Goal: Task Accomplishment & Management: Complete application form

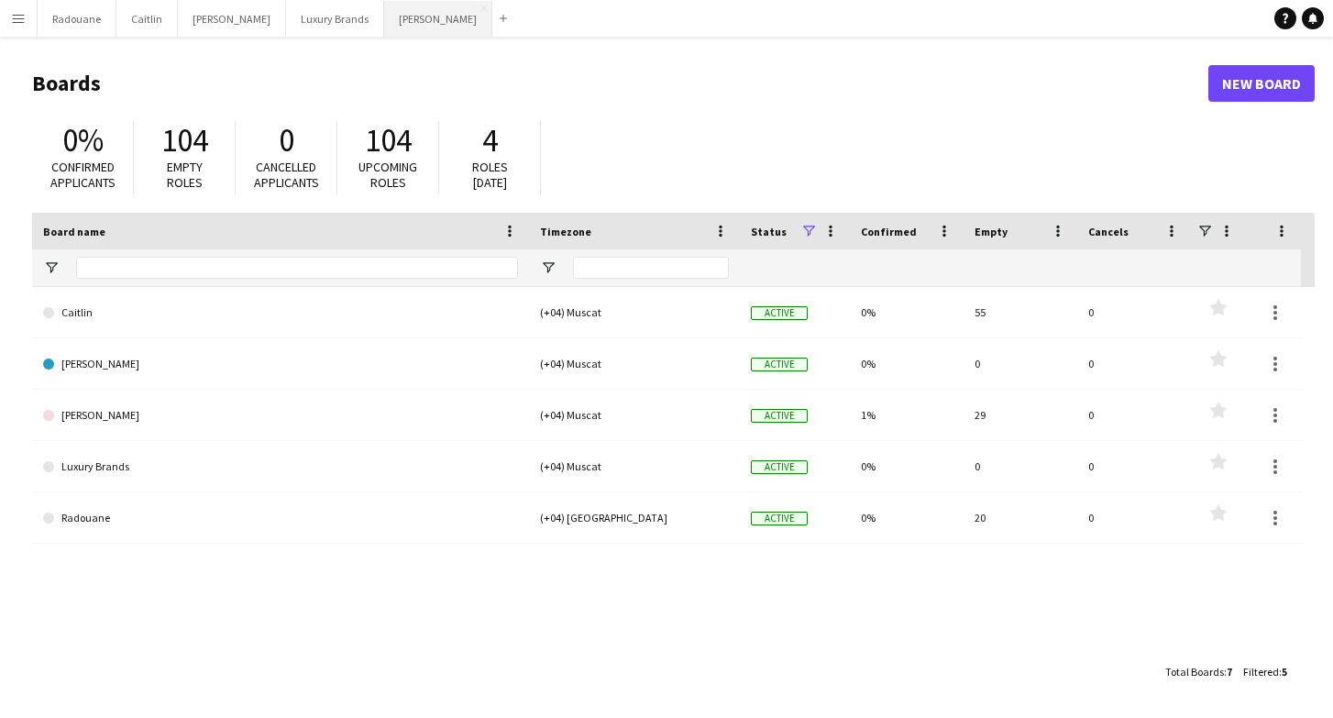
click at [384, 22] on button "[PERSON_NAME]" at bounding box center [438, 19] width 108 height 36
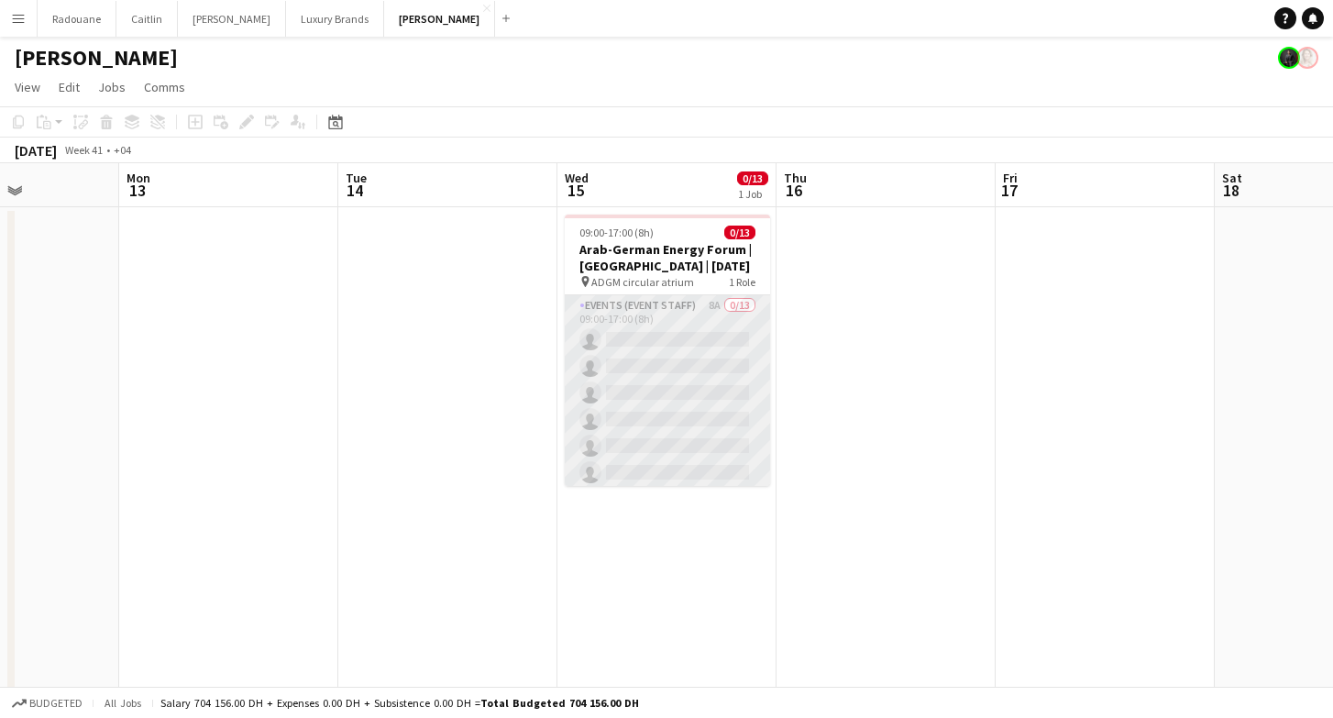
scroll to position [0, 535]
click at [732, 355] on app-card-role "Events (Event Staff) 8A 0/13 09:00-17:00 (8h) single-neutral-actions single-neu…" at bounding box center [670, 485] width 205 height 381
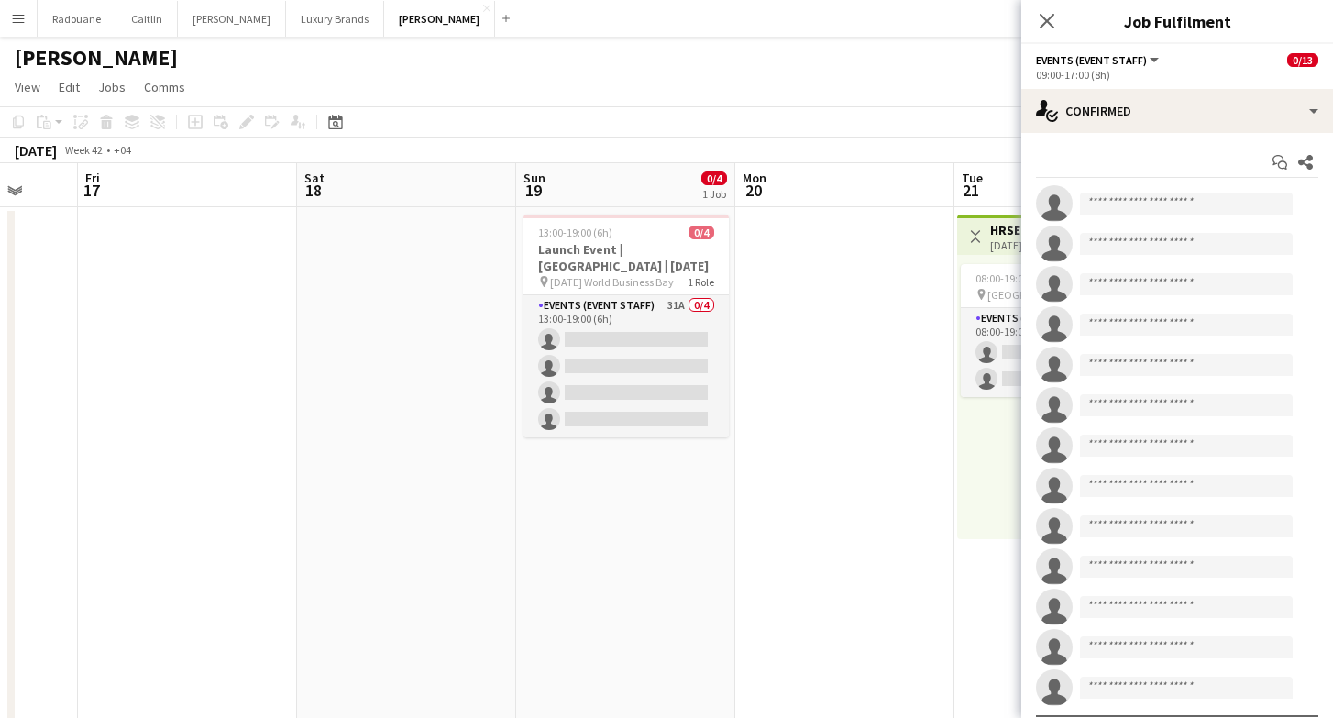
scroll to position [0, 633]
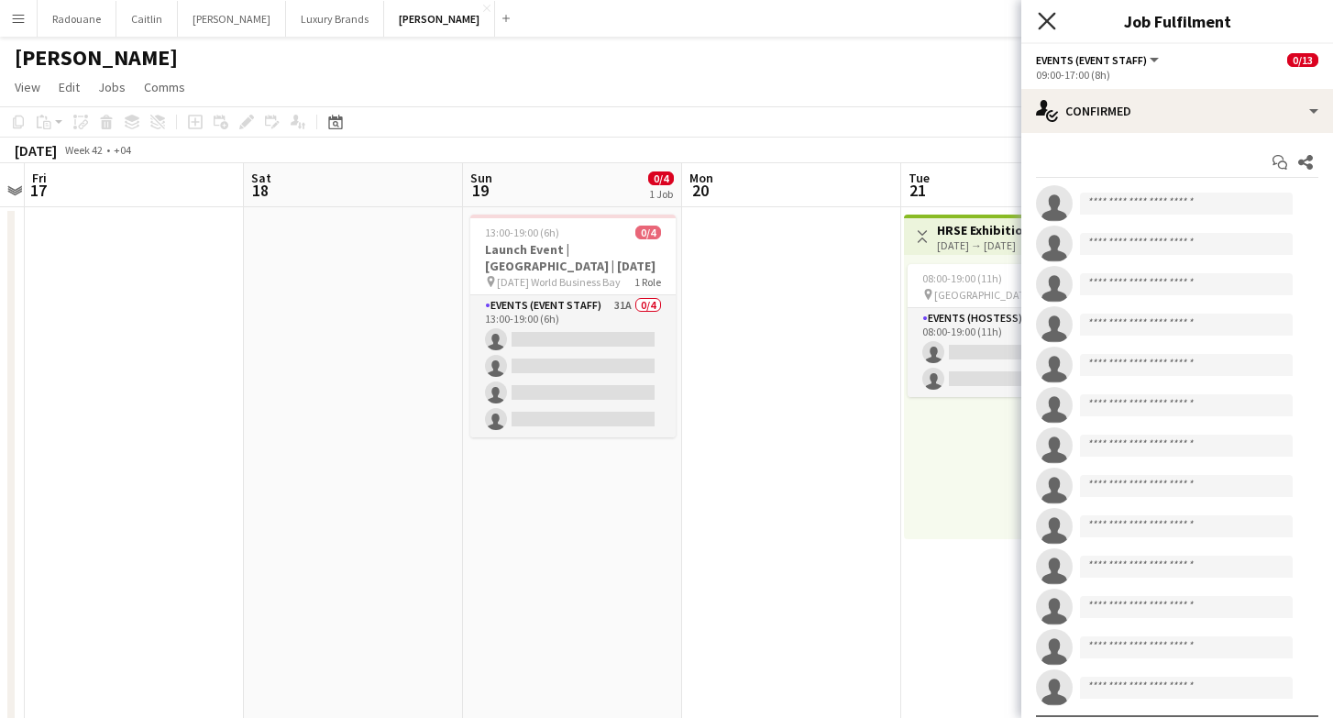
click at [1042, 22] on icon "Close pop-in" at bounding box center [1046, 20] width 17 height 17
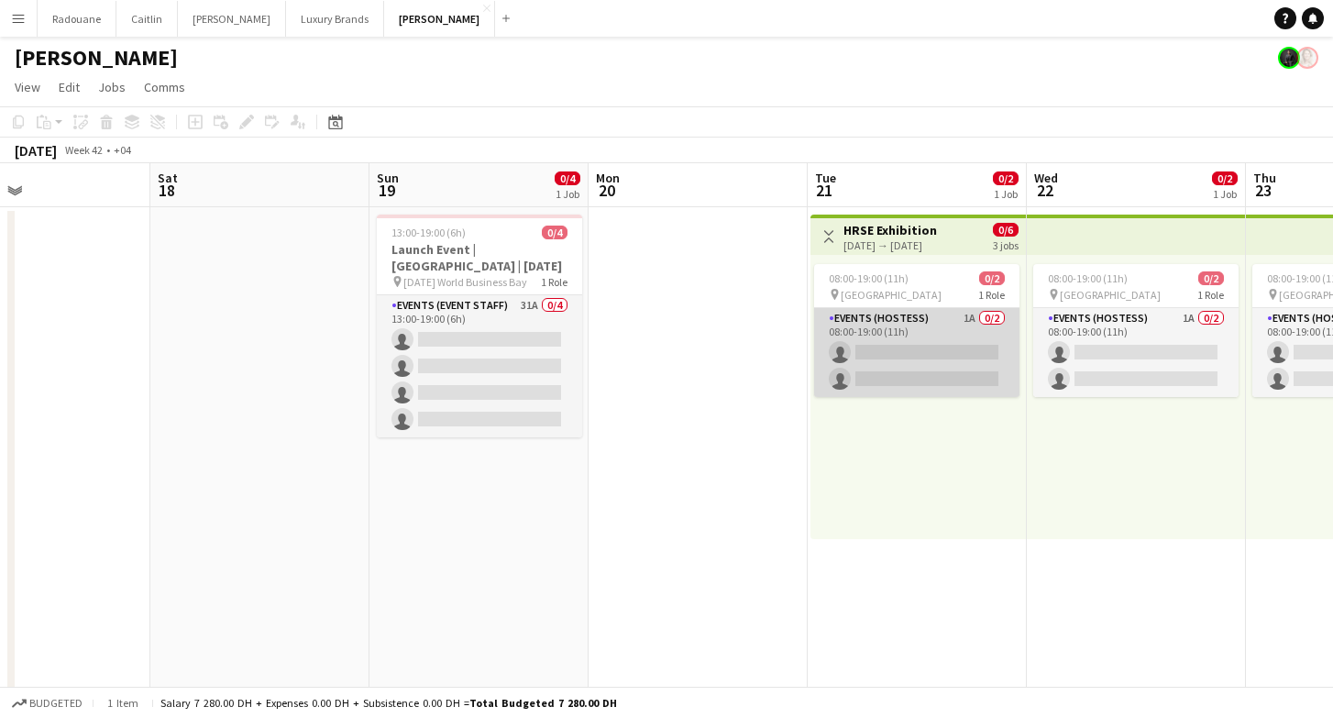
scroll to position [0, 722]
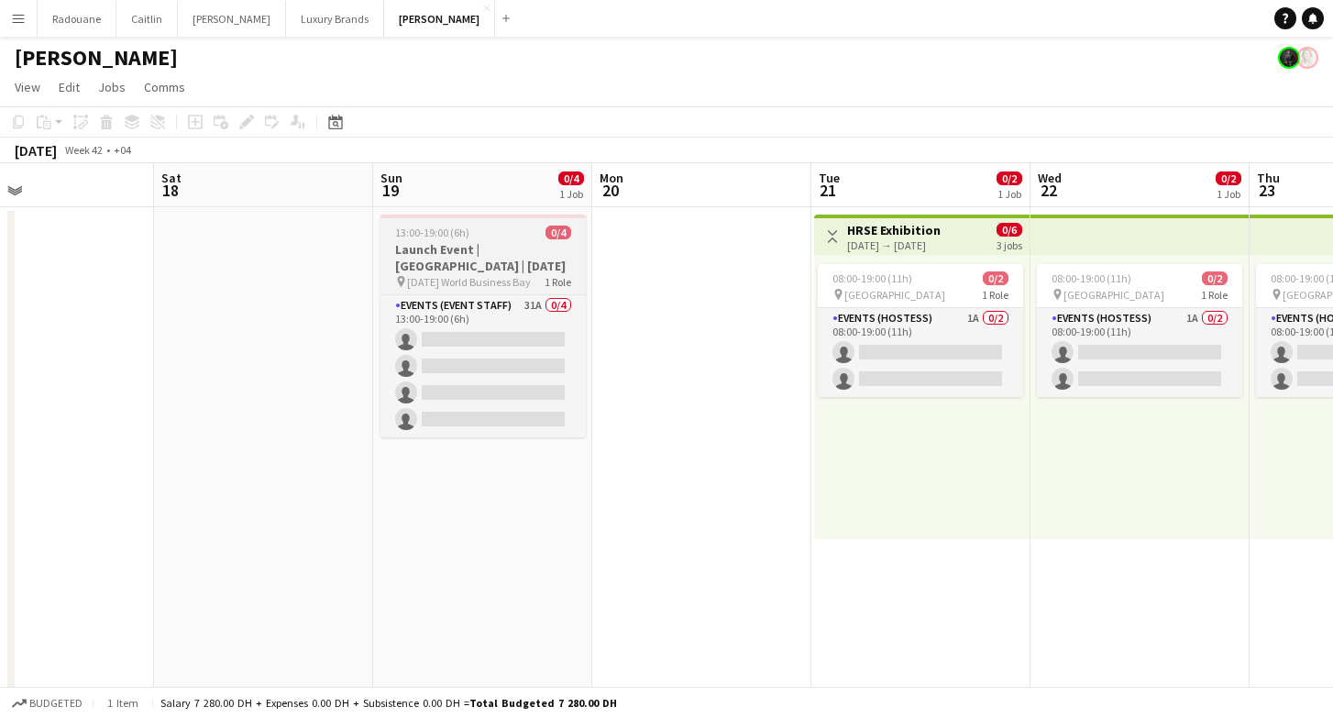
click at [483, 254] on h3 "Launch Event | [GEOGRAPHIC_DATA] | [DATE]" at bounding box center [483, 257] width 205 height 33
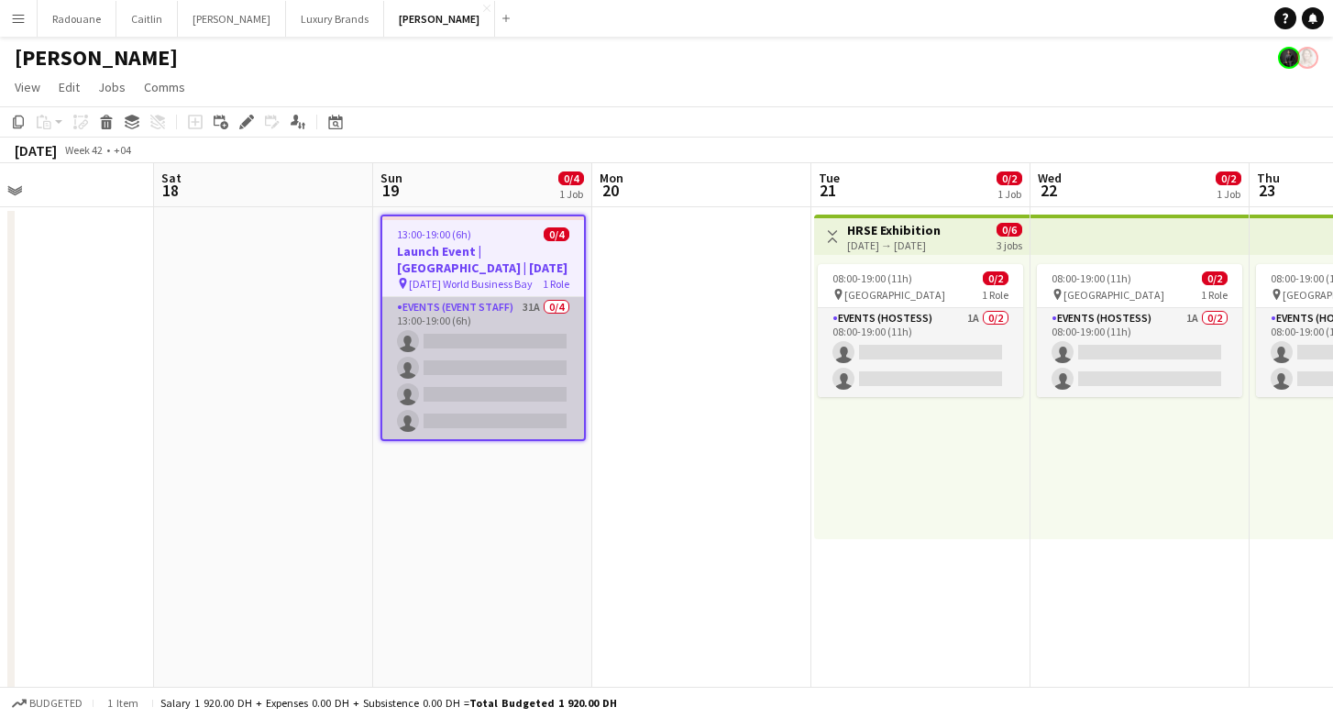
click at [484, 358] on app-card-role "Events (Event Staff) 31A 0/4 13:00-19:00 (6h) single-neutral-actions single-neu…" at bounding box center [483, 368] width 202 height 142
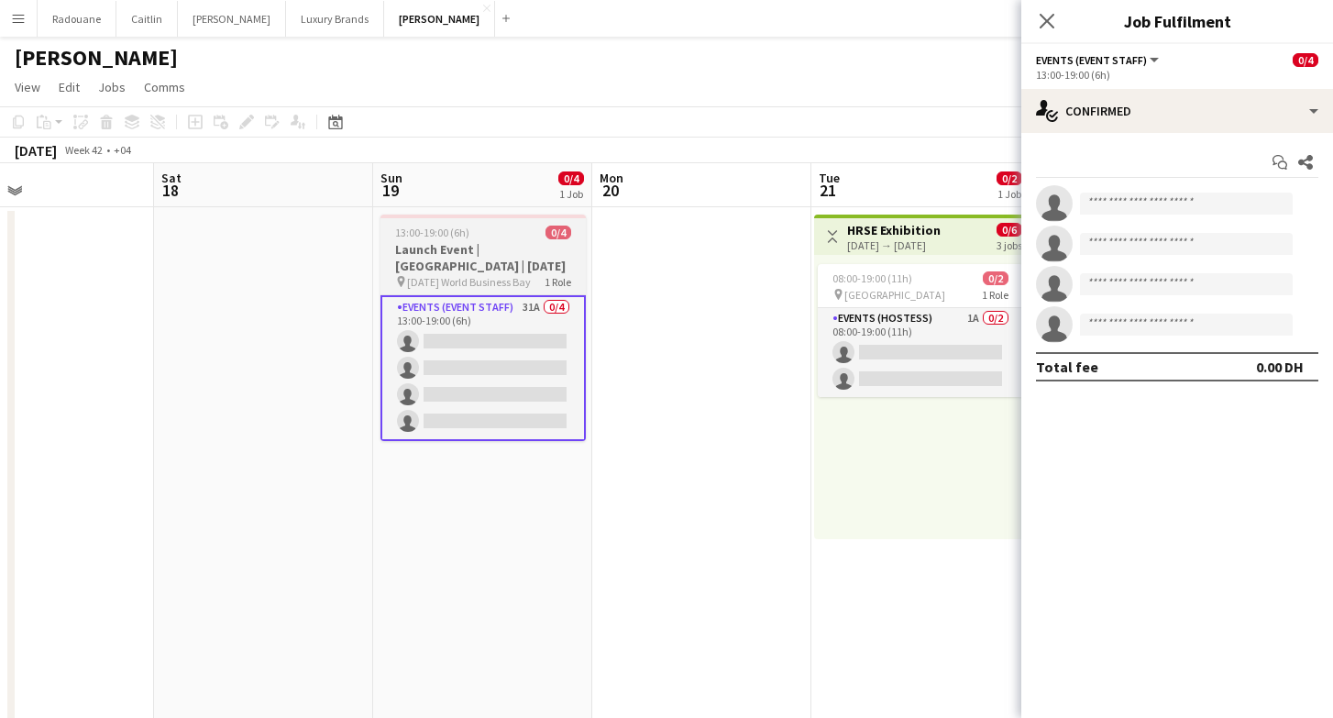
click at [468, 253] on h3 "Launch Event | [GEOGRAPHIC_DATA] | [DATE]" at bounding box center [483, 257] width 205 height 33
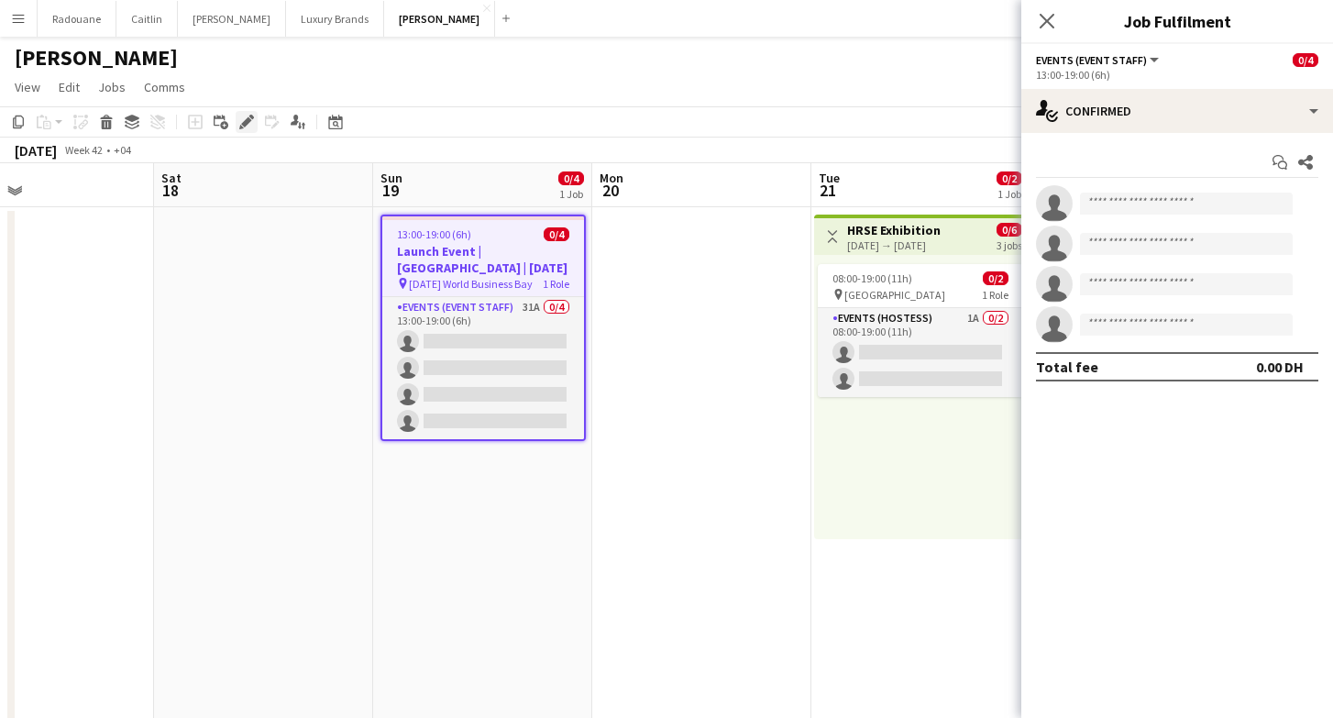
click at [247, 125] on icon at bounding box center [246, 122] width 10 height 10
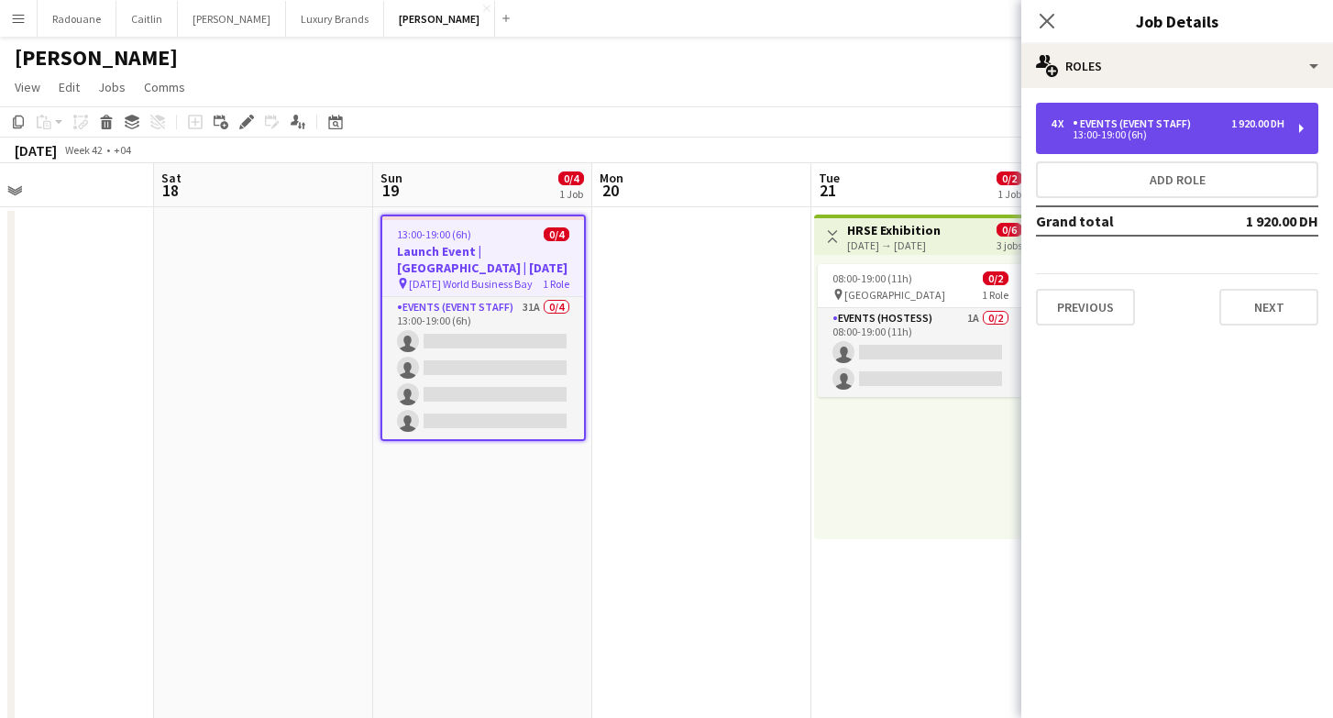
click at [1190, 139] on div "4 x Events (Event Staff) 1 920.00 DH 13:00-19:00 (6h)" at bounding box center [1177, 128] width 282 height 51
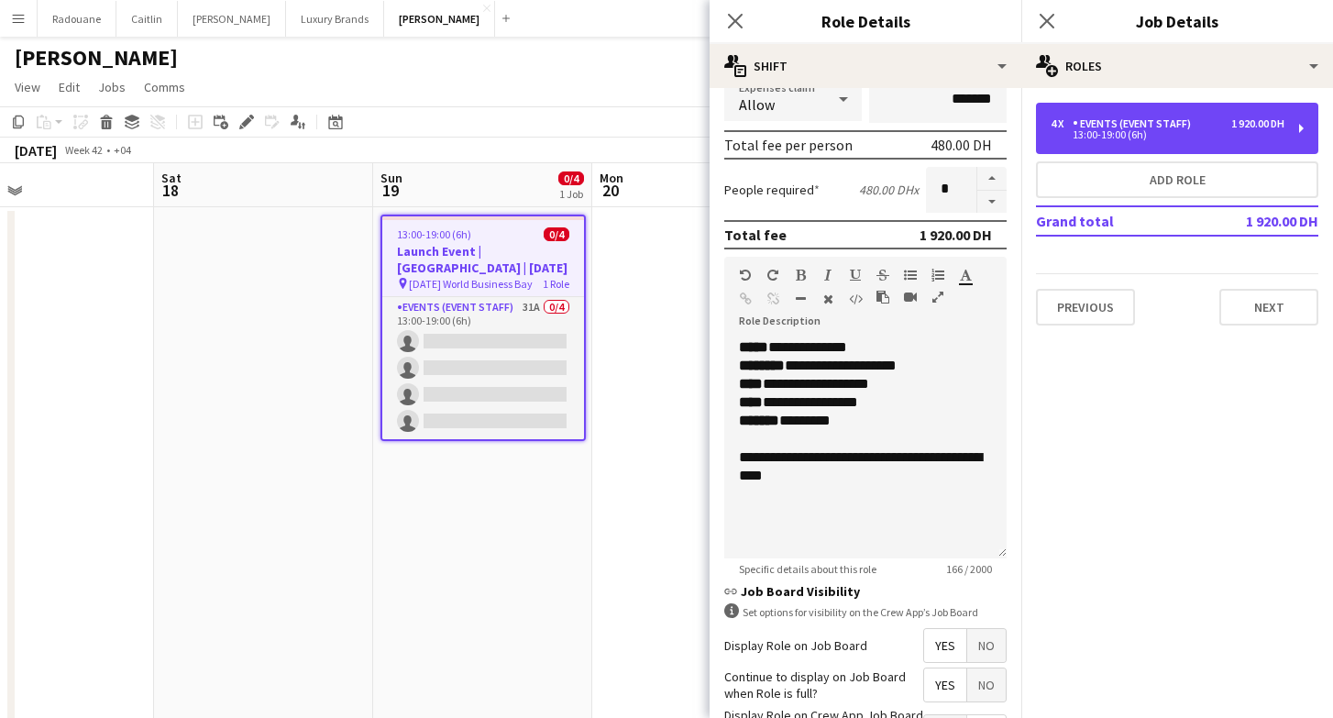
scroll to position [390, 0]
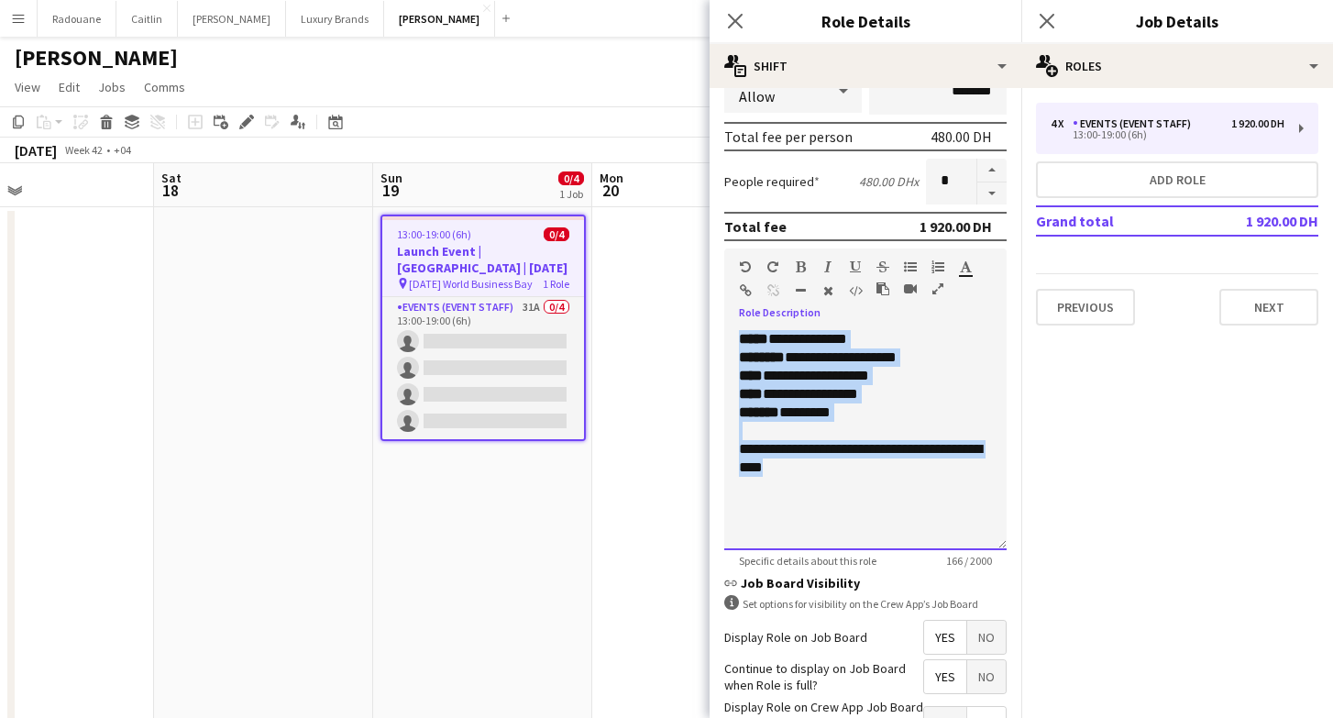
drag, startPoint x: 828, startPoint y: 472, endPoint x: 738, endPoint y: 346, distance: 155.2
click at [738, 346] on div "**********" at bounding box center [865, 440] width 282 height 220
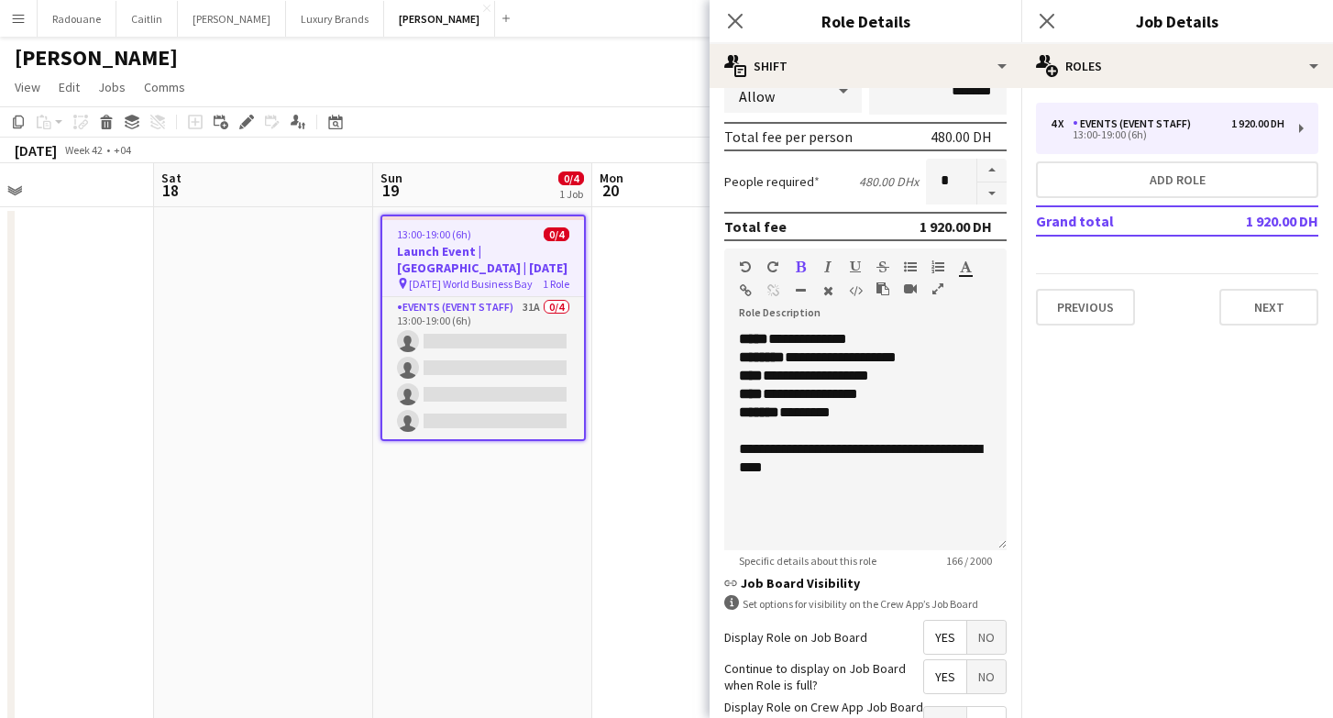
click at [327, 425] on app-date-cell at bounding box center [263, 636] width 219 height 858
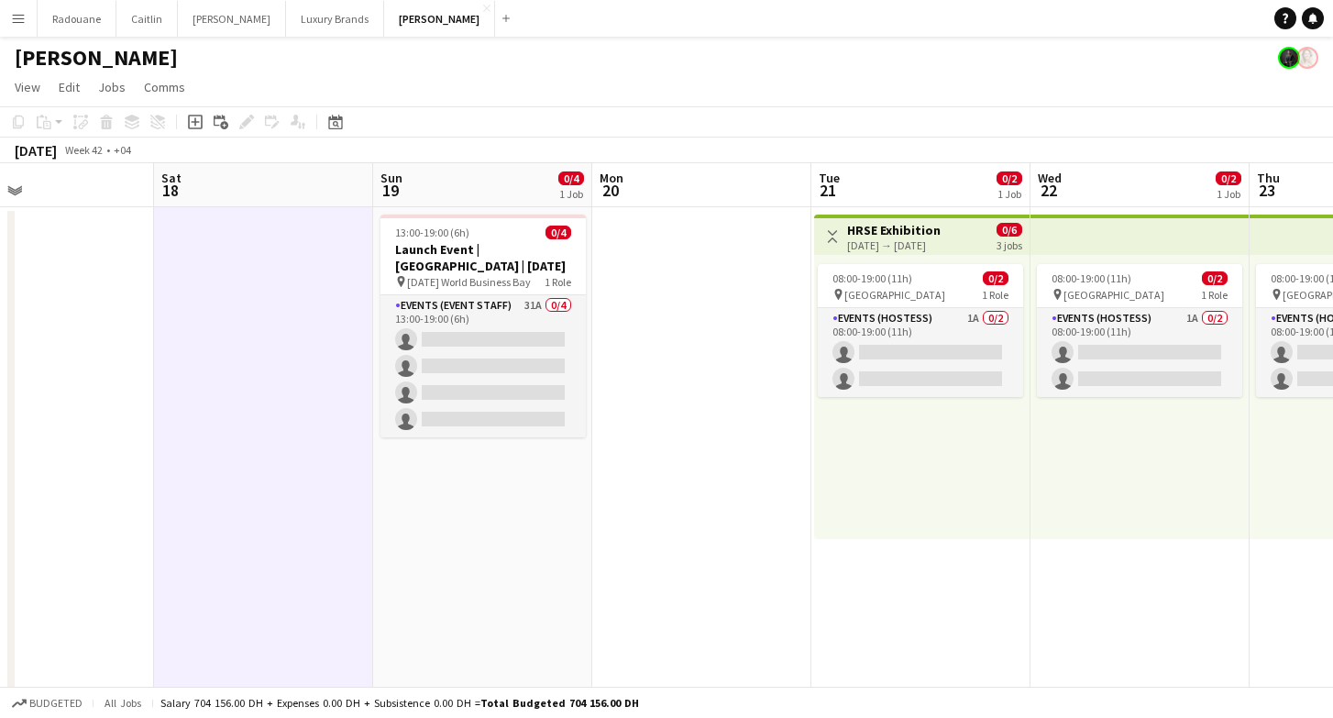
click at [18, 17] on app-icon "Menu" at bounding box center [18, 18] width 15 height 15
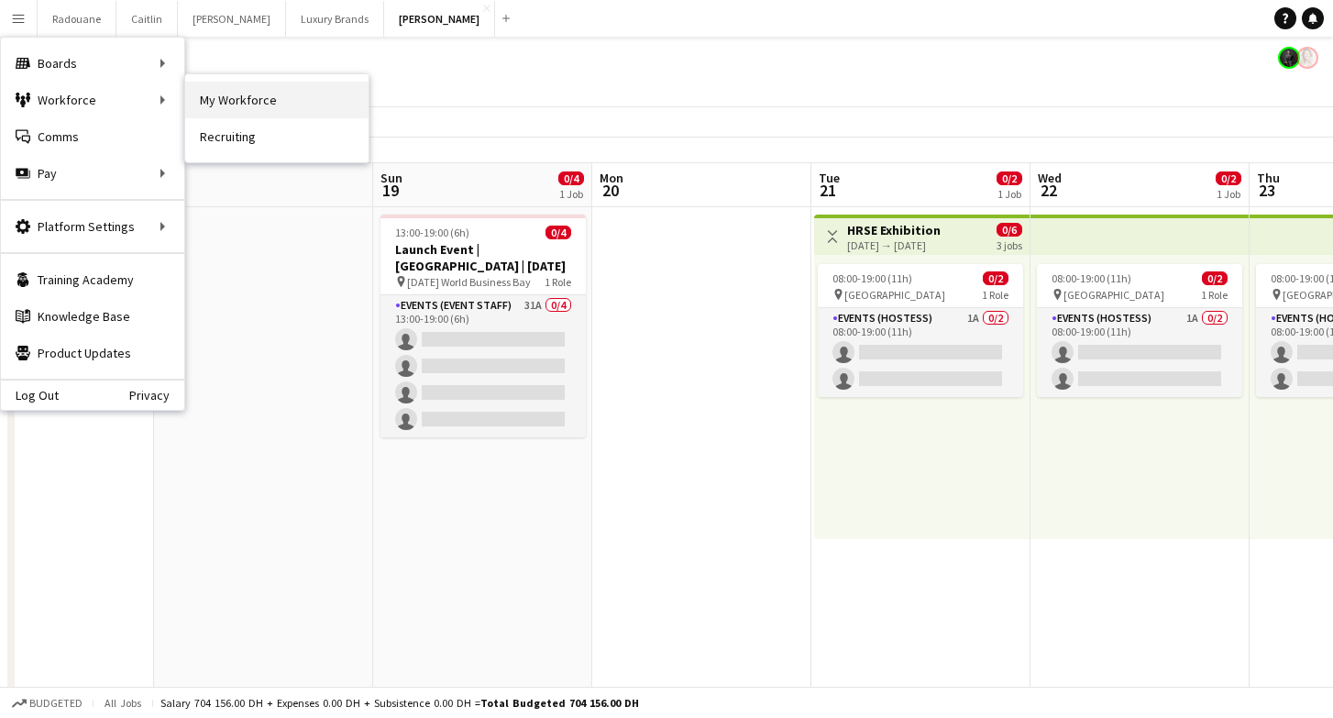
click at [224, 98] on link "My Workforce" at bounding box center [276, 100] width 183 height 37
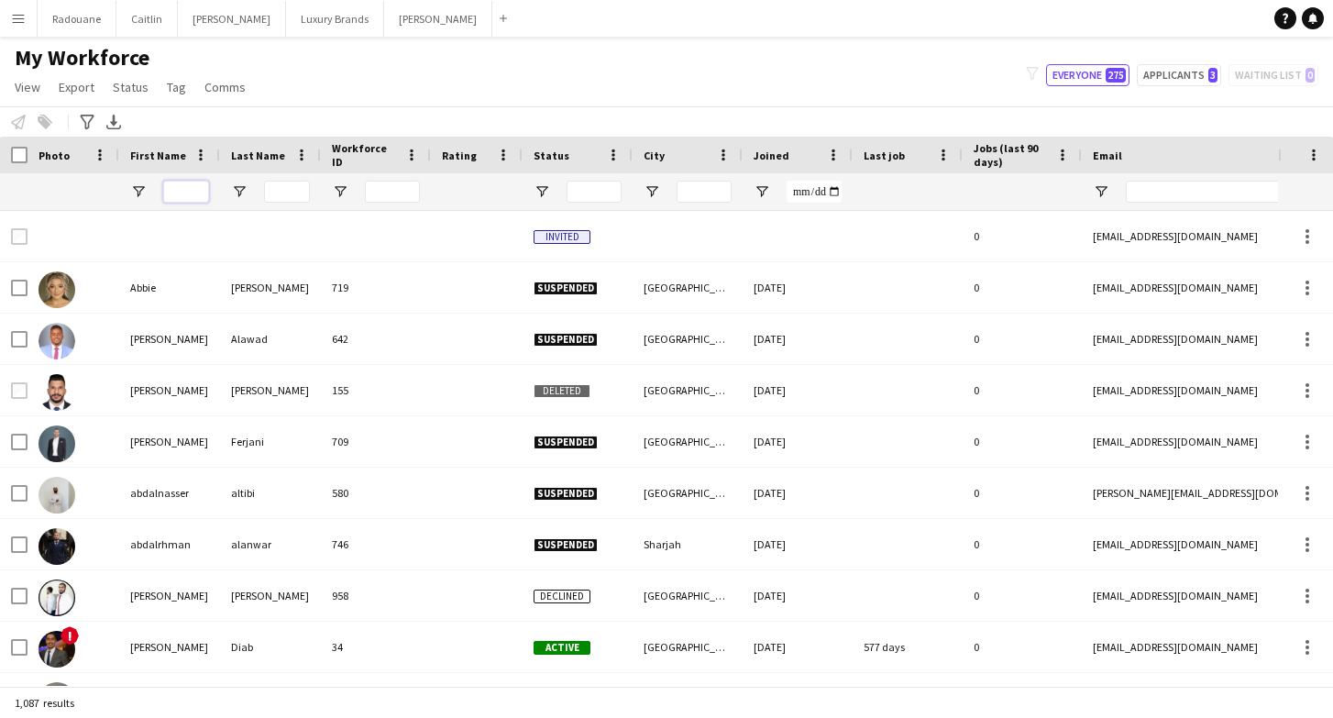
click at [190, 183] on input "First Name Filter Input" at bounding box center [186, 192] width 46 height 22
click at [1173, 190] on input "Email Filter Input" at bounding box center [1282, 192] width 312 height 22
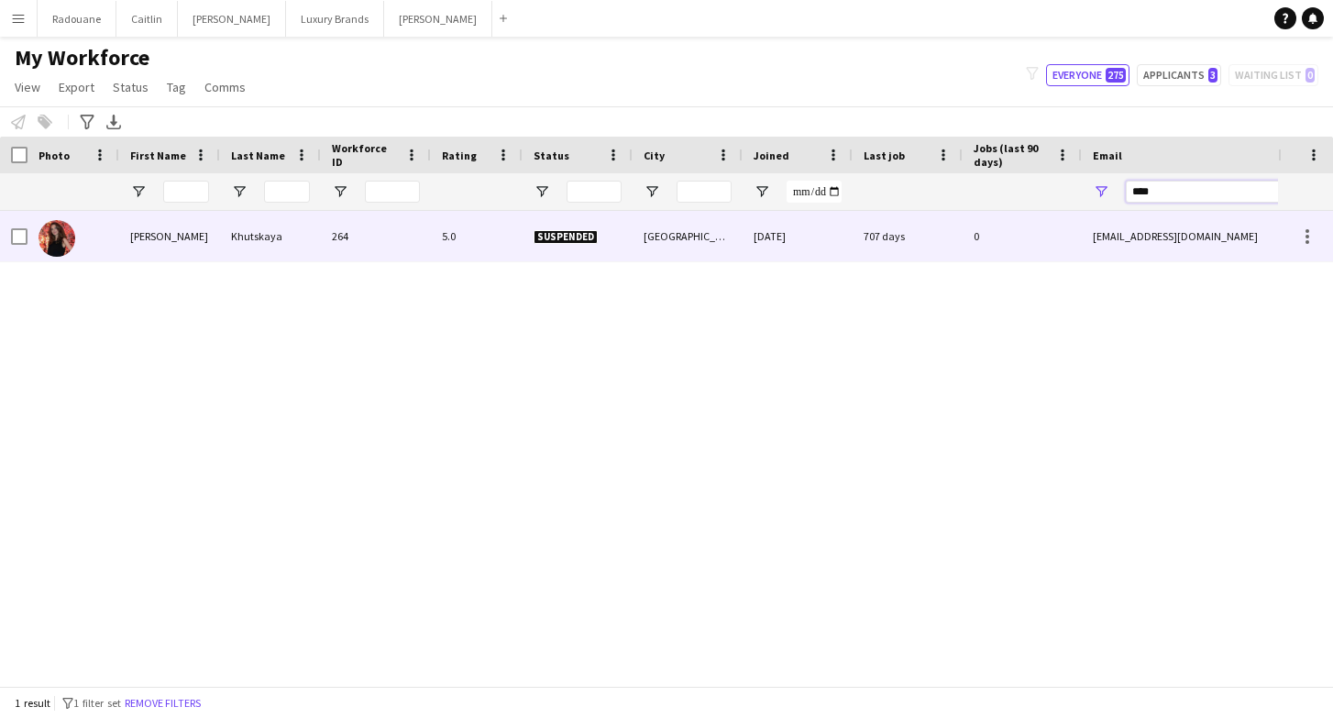
type input "****"
click at [350, 237] on div "264" at bounding box center [376, 236] width 110 height 50
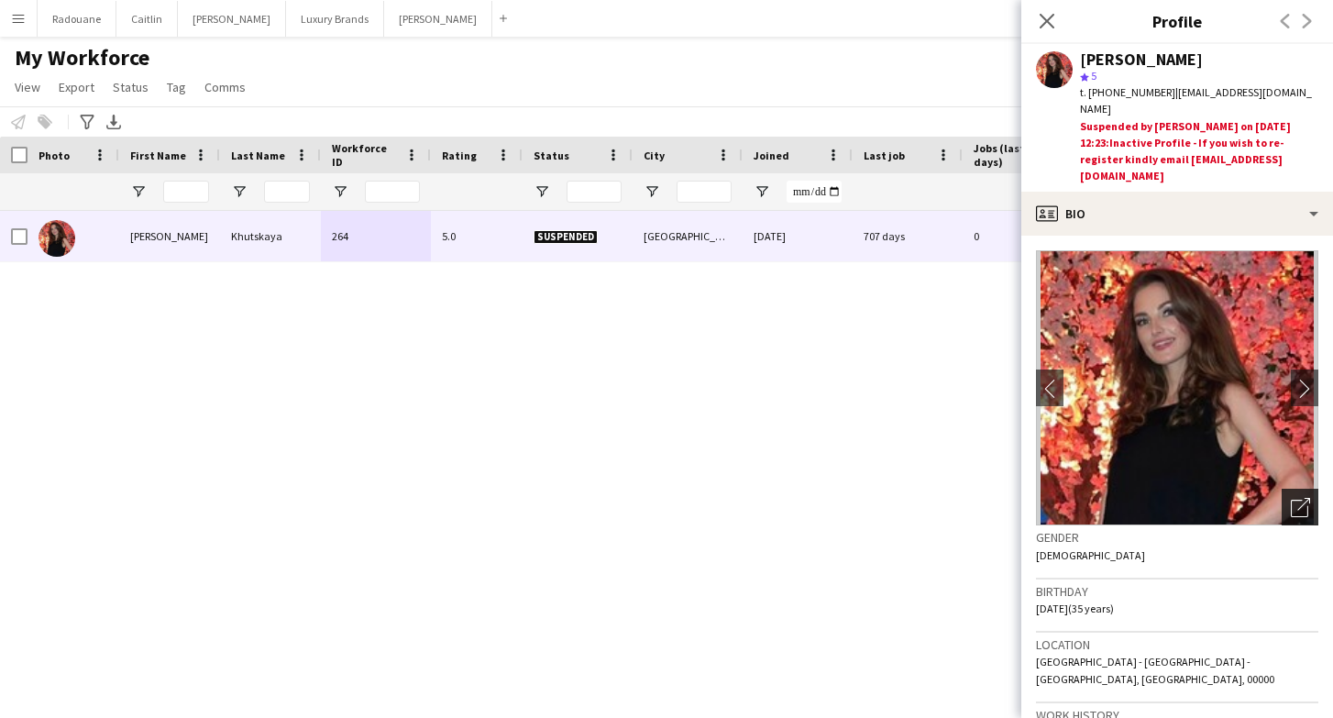
click at [1294, 498] on icon "Open photos pop-in" at bounding box center [1300, 507] width 19 height 19
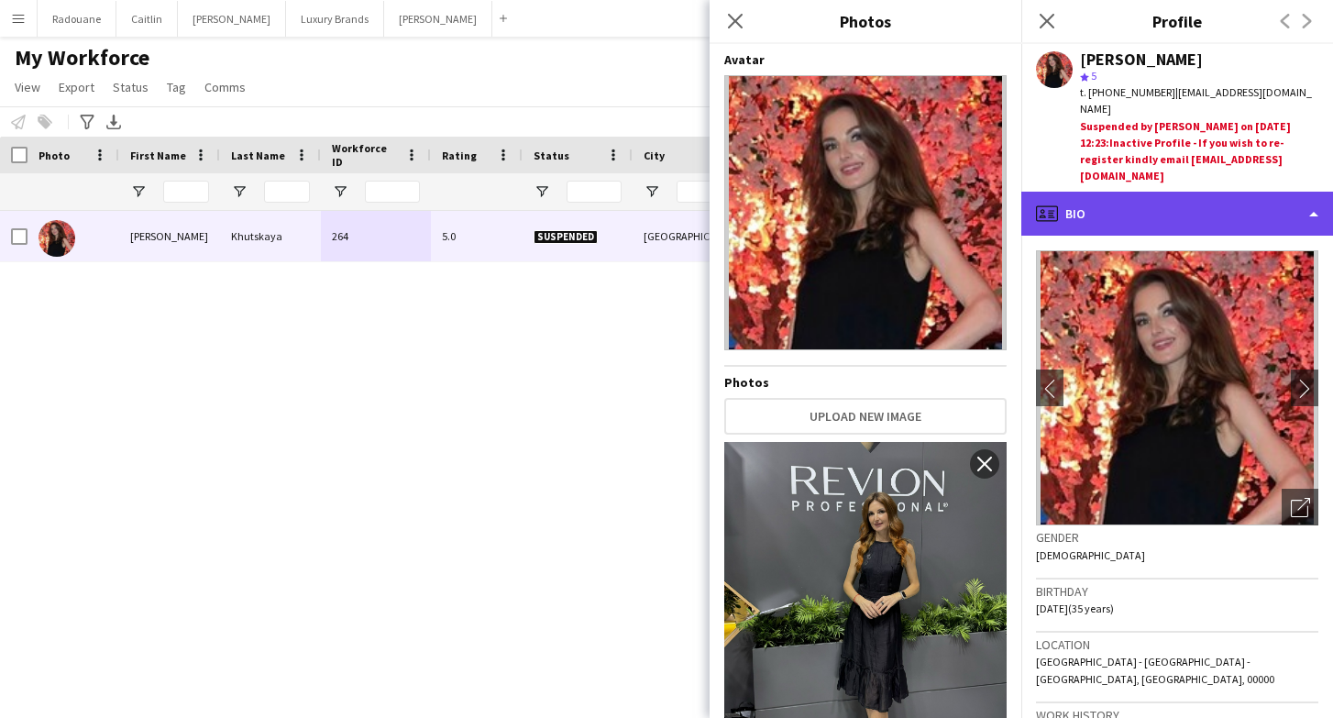
click at [1163, 193] on div "profile Bio" at bounding box center [1177, 214] width 312 height 44
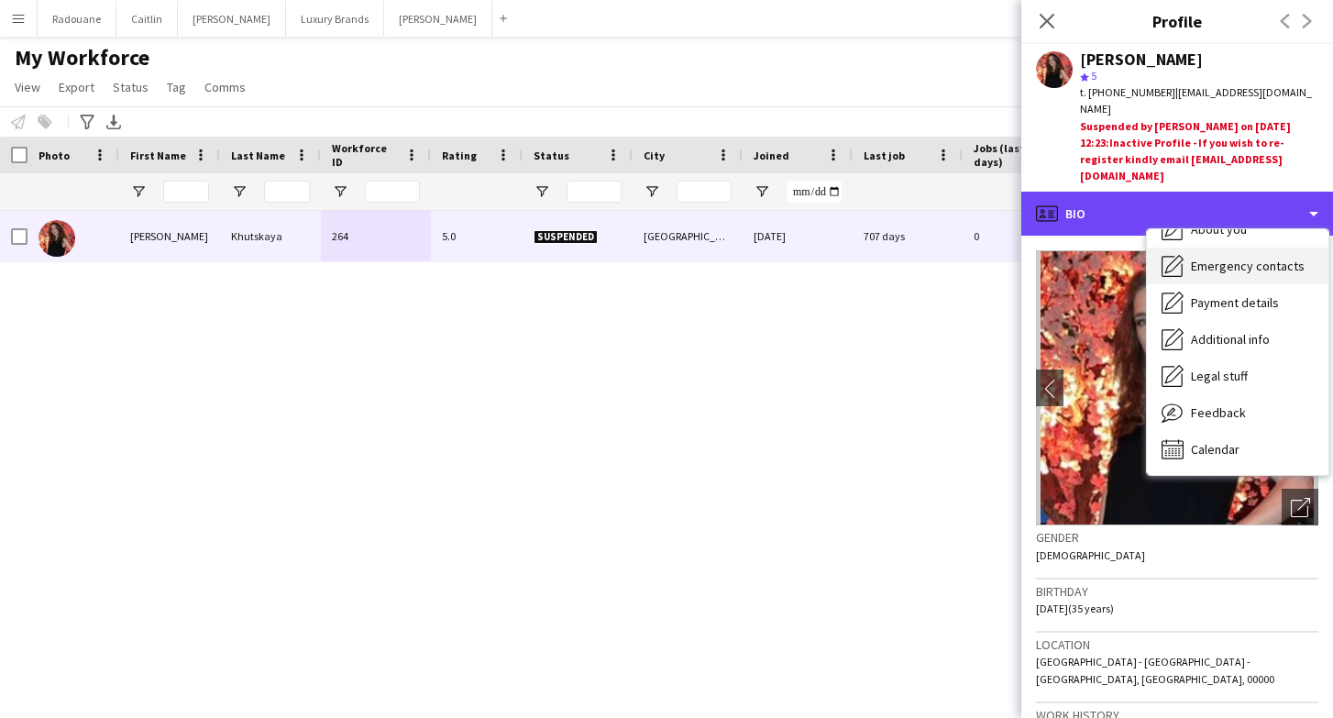
scroll to position [99, 0]
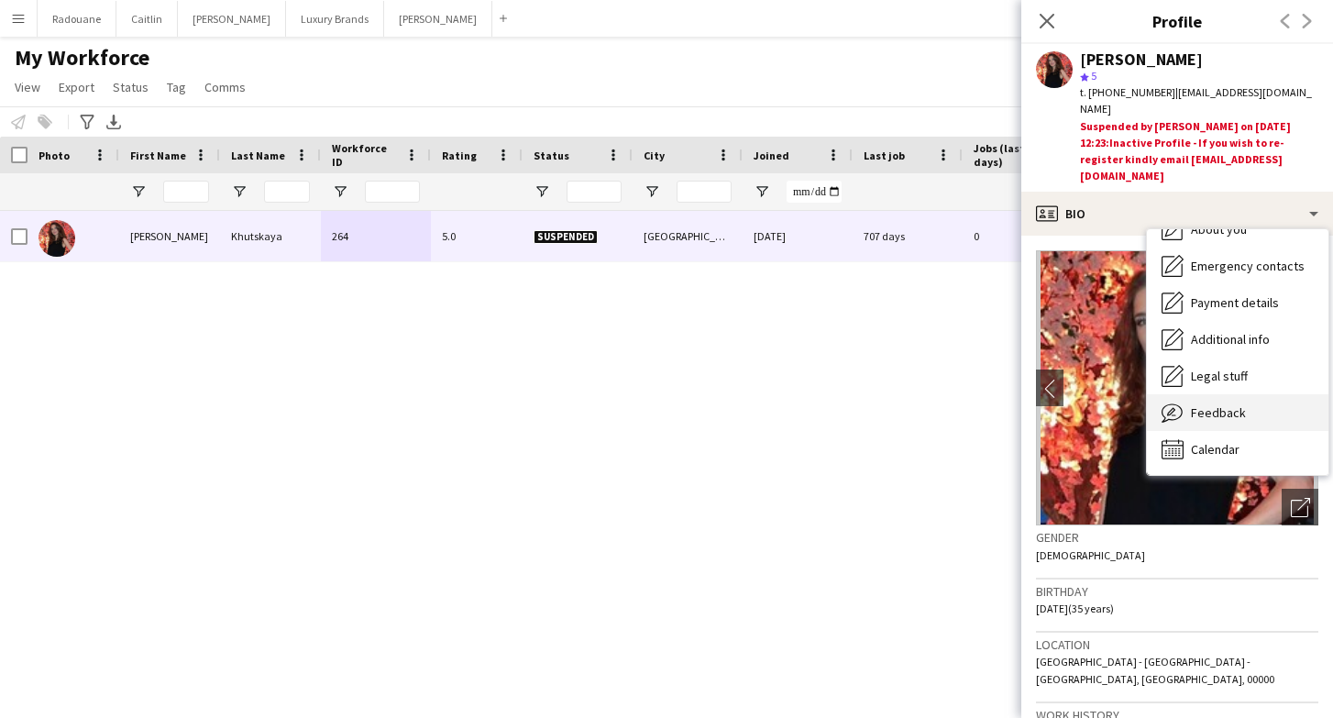
click at [1196, 404] on span "Feedback" at bounding box center [1218, 412] width 55 height 17
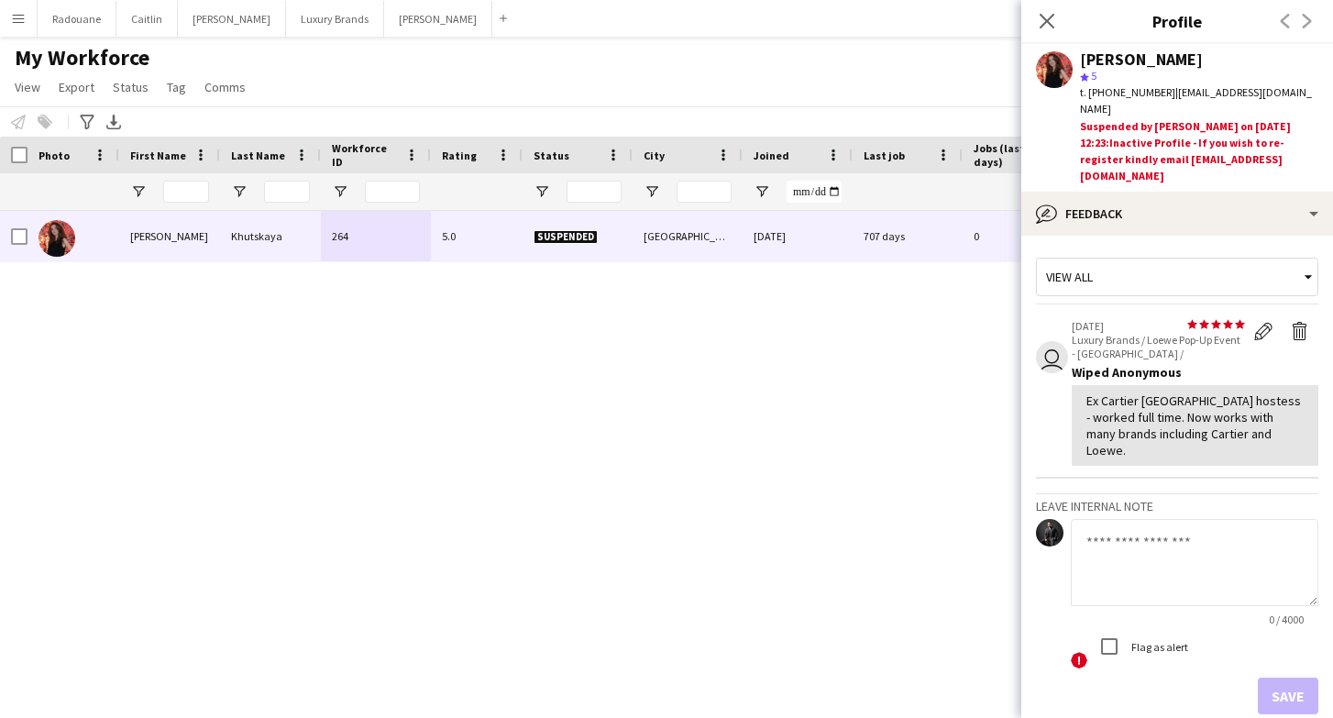
scroll to position [0, 0]
click at [1062, 72] on app-user-avatar at bounding box center [1054, 69] width 37 height 37
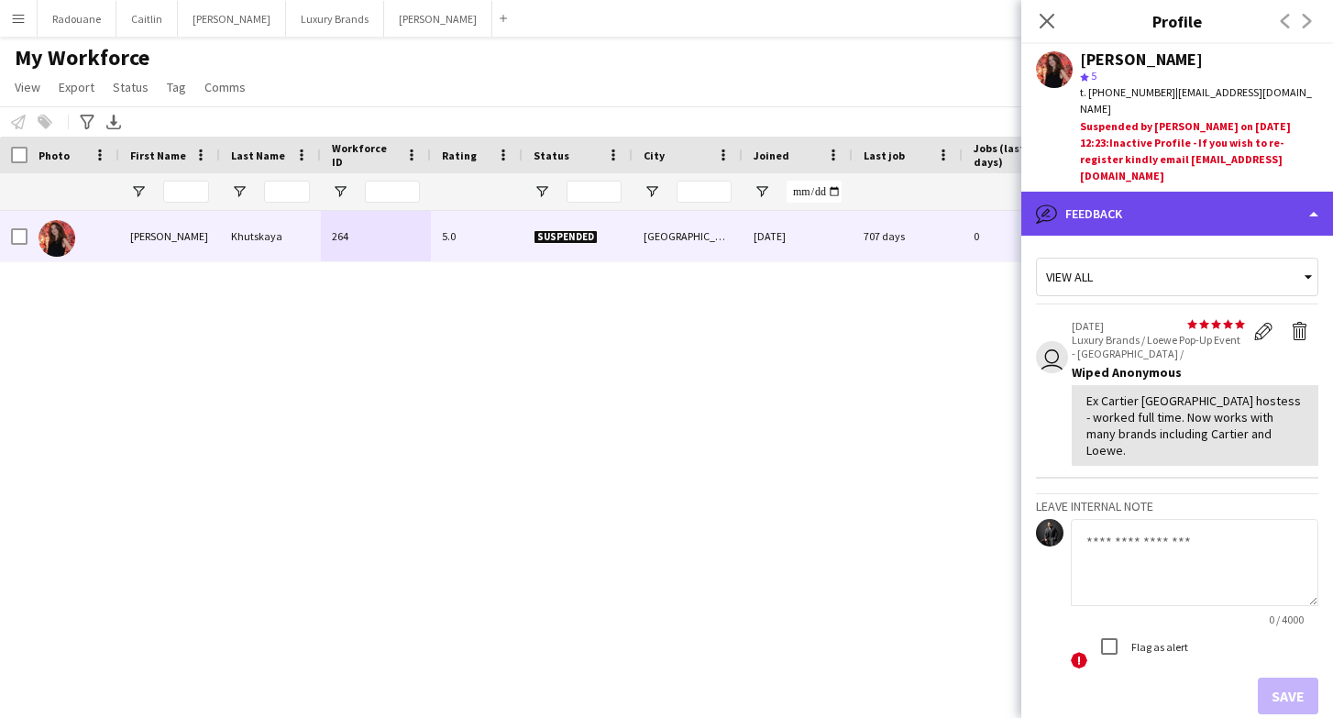
click at [1314, 192] on div "bubble-pencil Feedback" at bounding box center [1177, 214] width 312 height 44
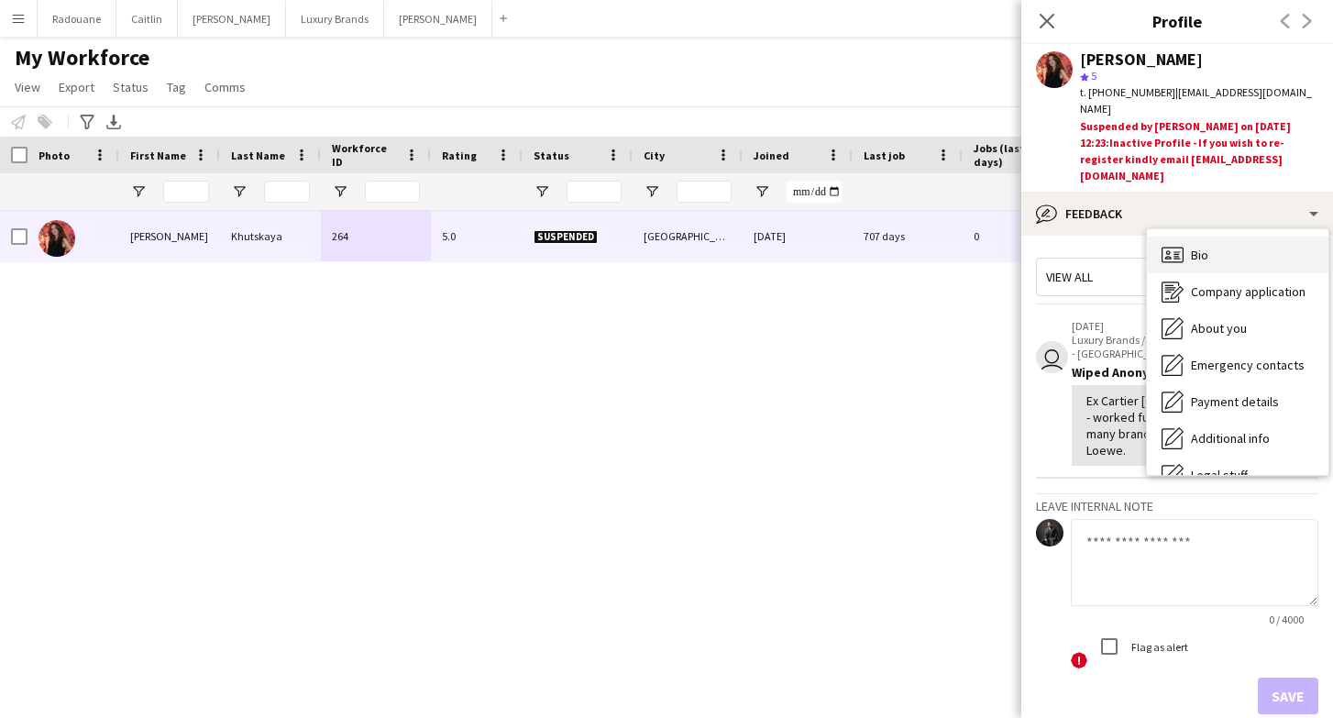
click at [1218, 237] on div "Bio Bio" at bounding box center [1238, 255] width 182 height 37
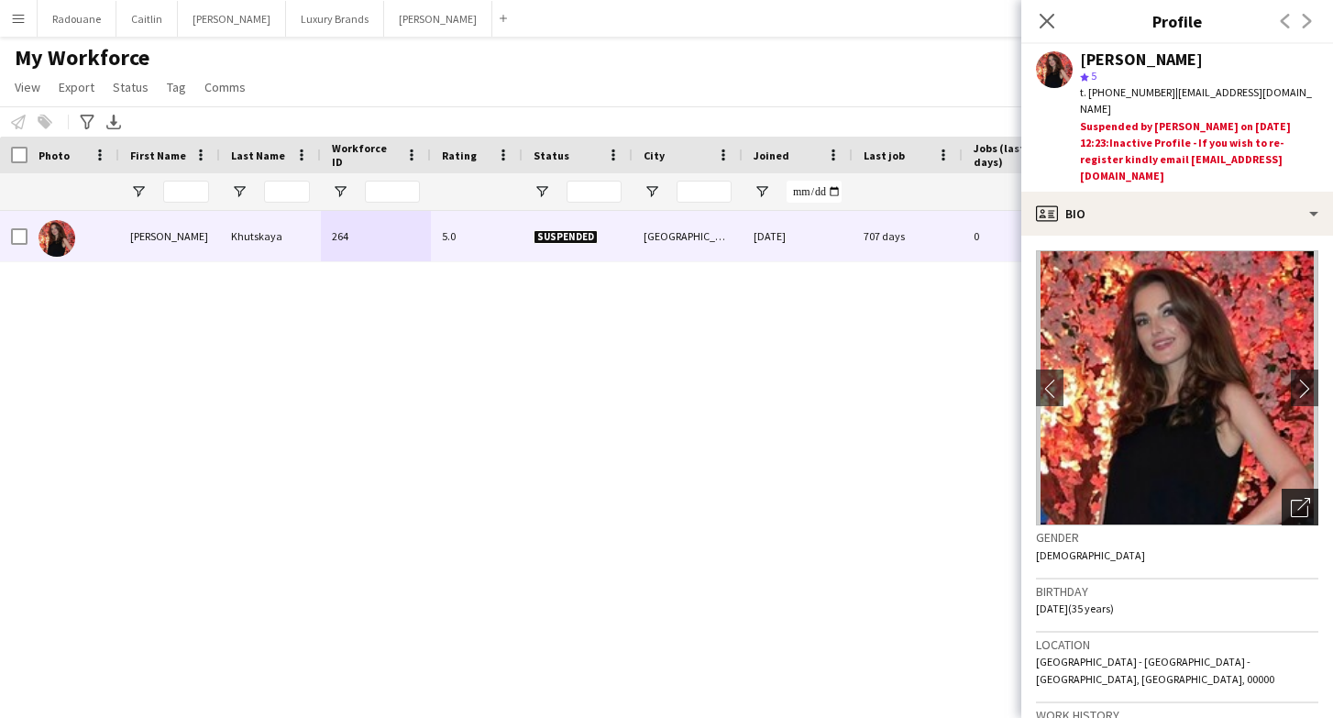
click at [1305, 498] on icon "Open photos pop-in" at bounding box center [1300, 507] width 19 height 19
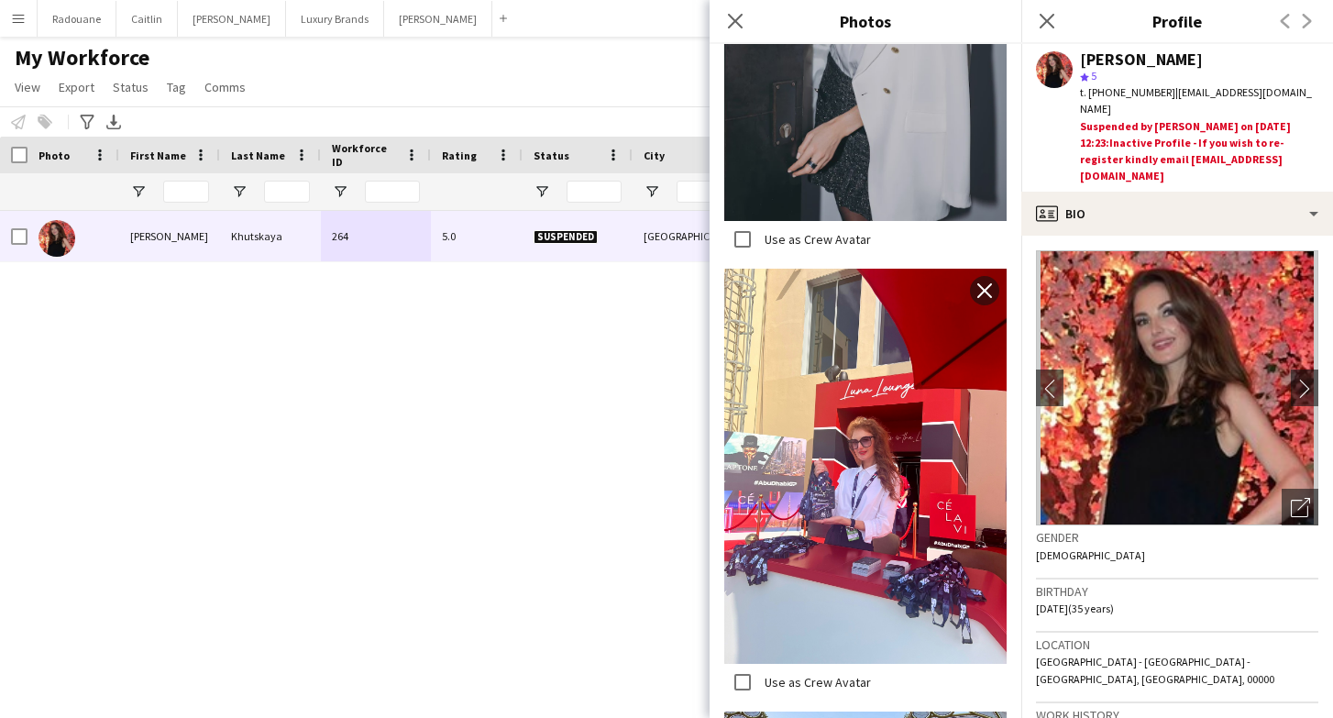
scroll to position [3053, 0]
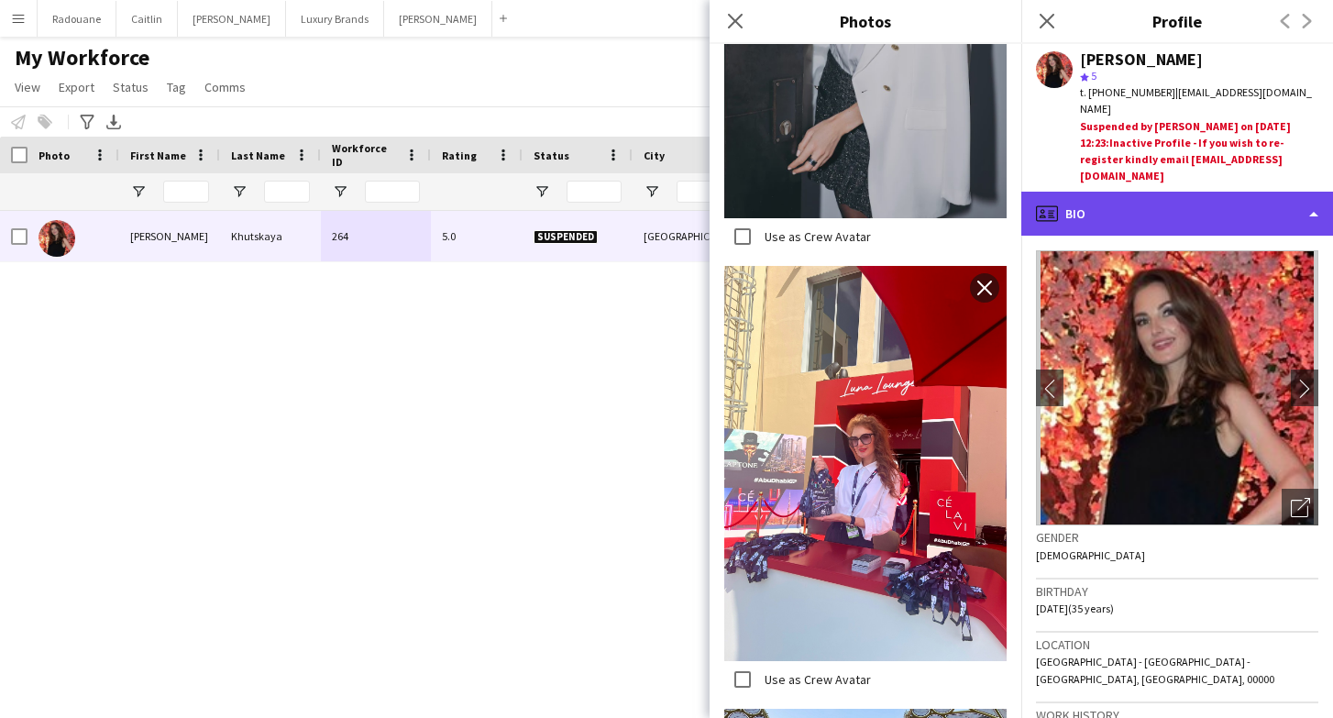
click at [1268, 192] on div "profile Bio" at bounding box center [1177, 214] width 312 height 44
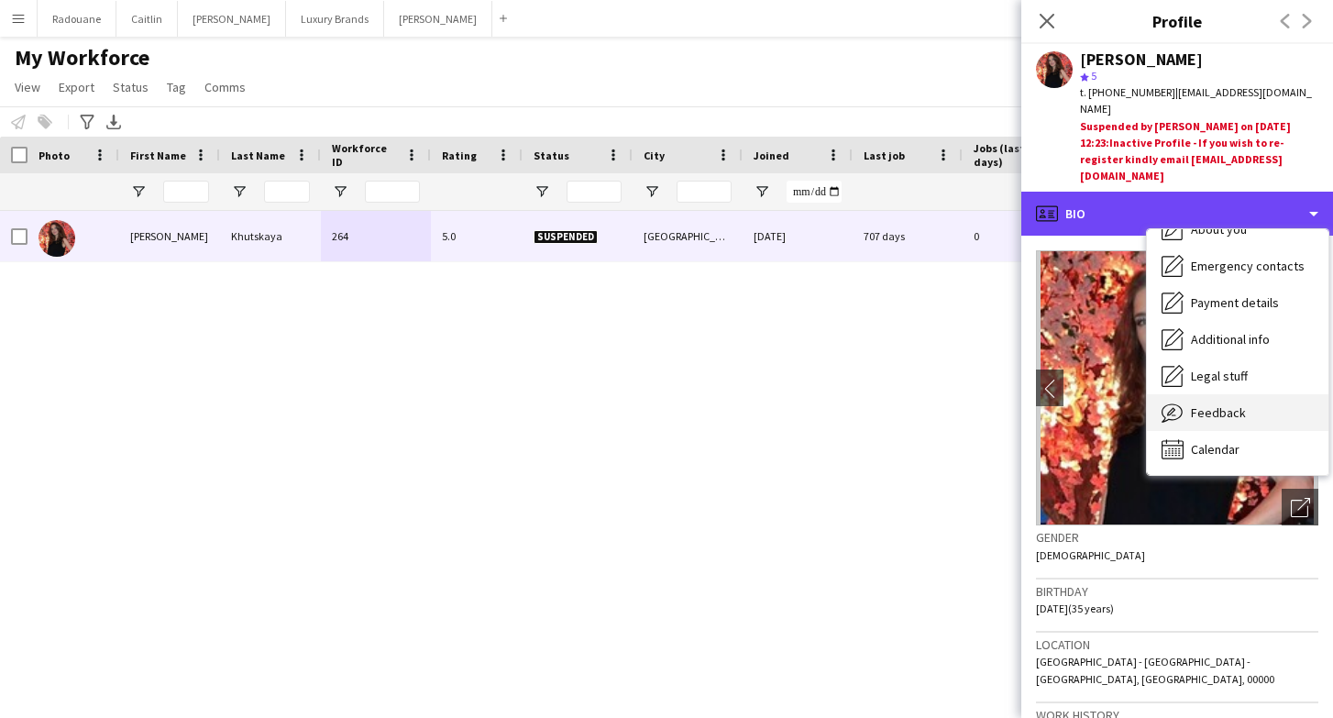
scroll to position [99, 0]
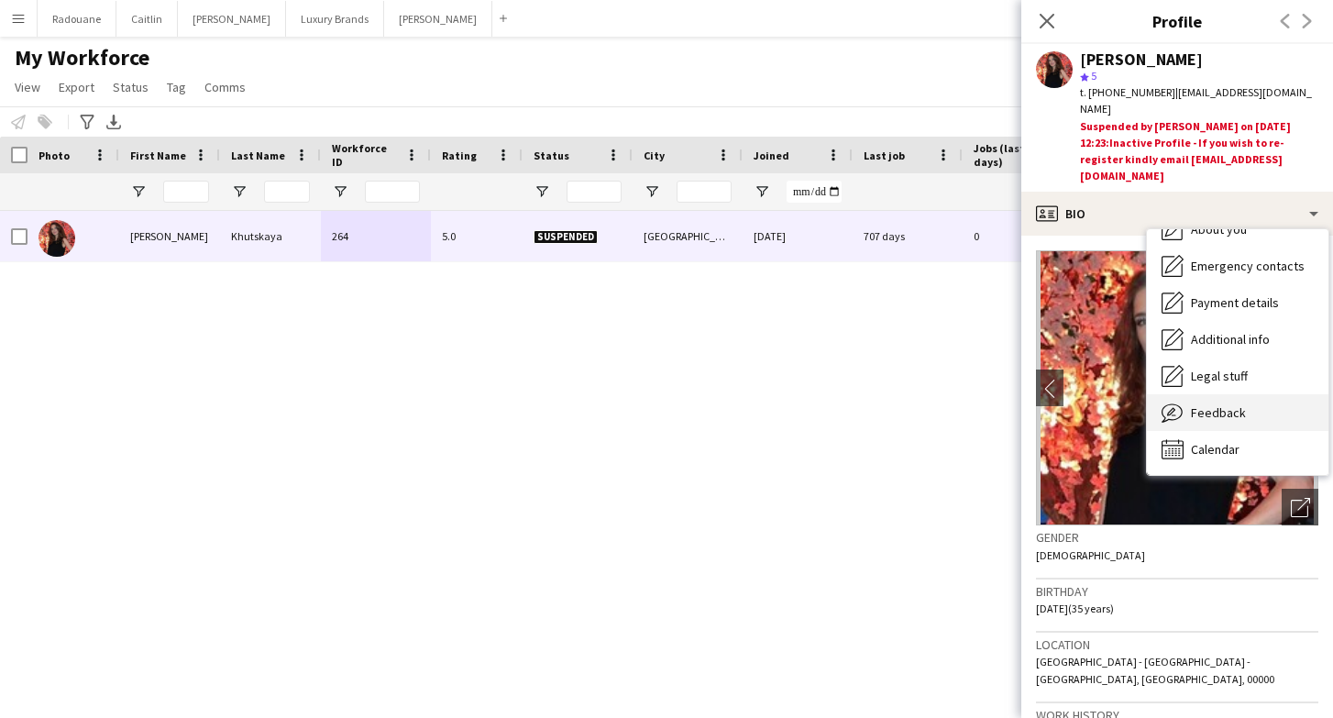
click at [1225, 404] on span "Feedback" at bounding box center [1218, 412] width 55 height 17
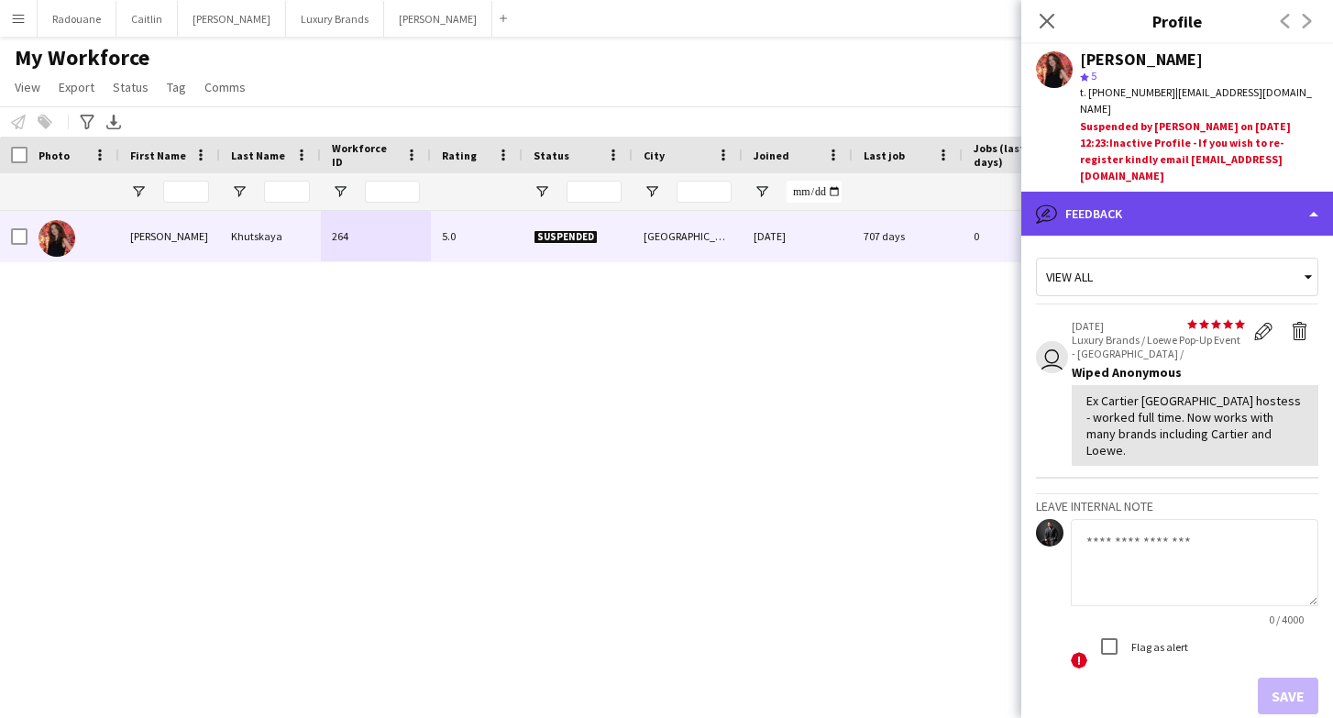
click at [1201, 192] on div "bubble-pencil Feedback" at bounding box center [1177, 214] width 312 height 44
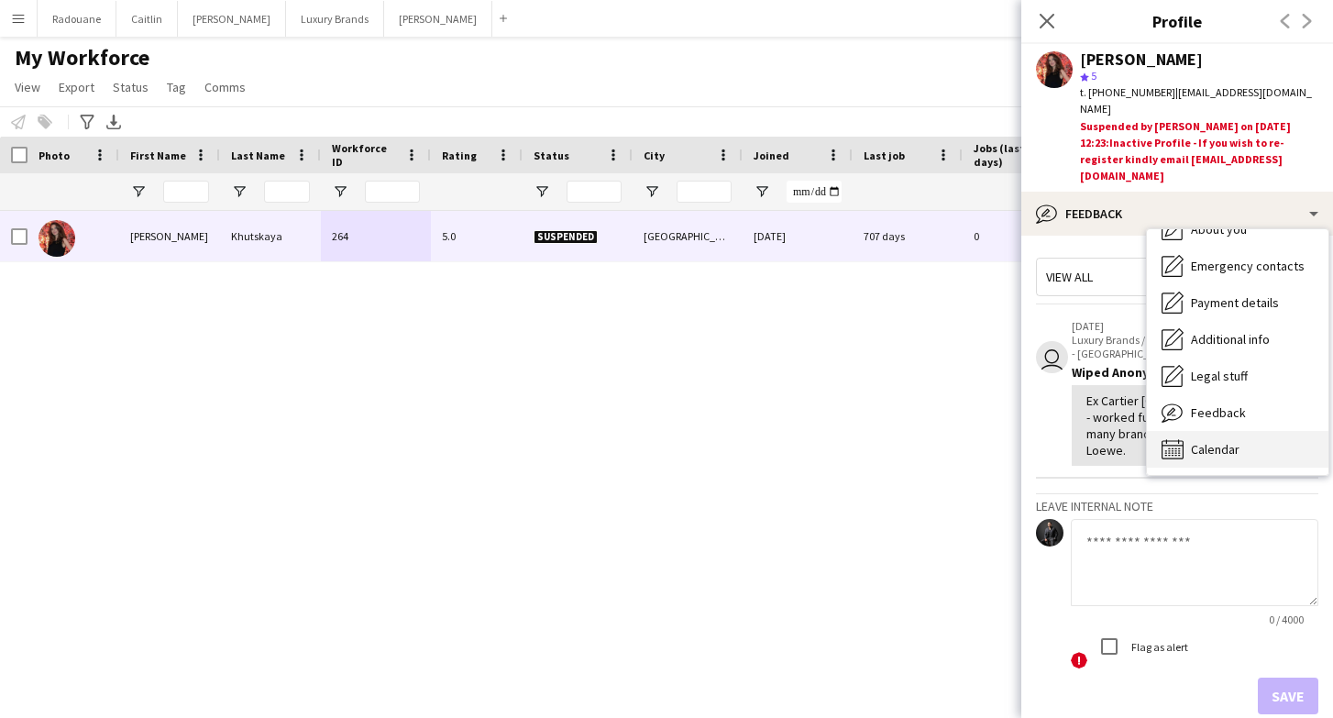
click at [1224, 441] on span "Calendar" at bounding box center [1215, 449] width 49 height 17
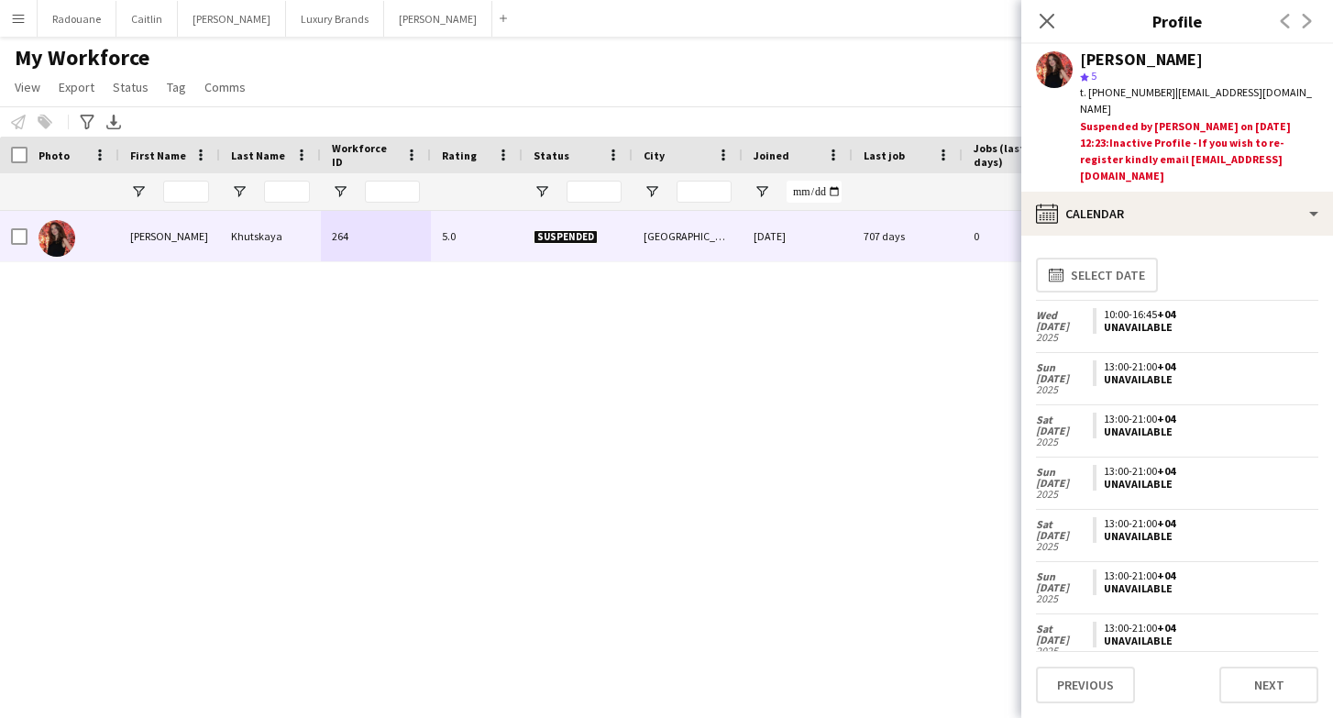
scroll to position [0, 0]
click at [1050, 23] on icon at bounding box center [1046, 20] width 17 height 17
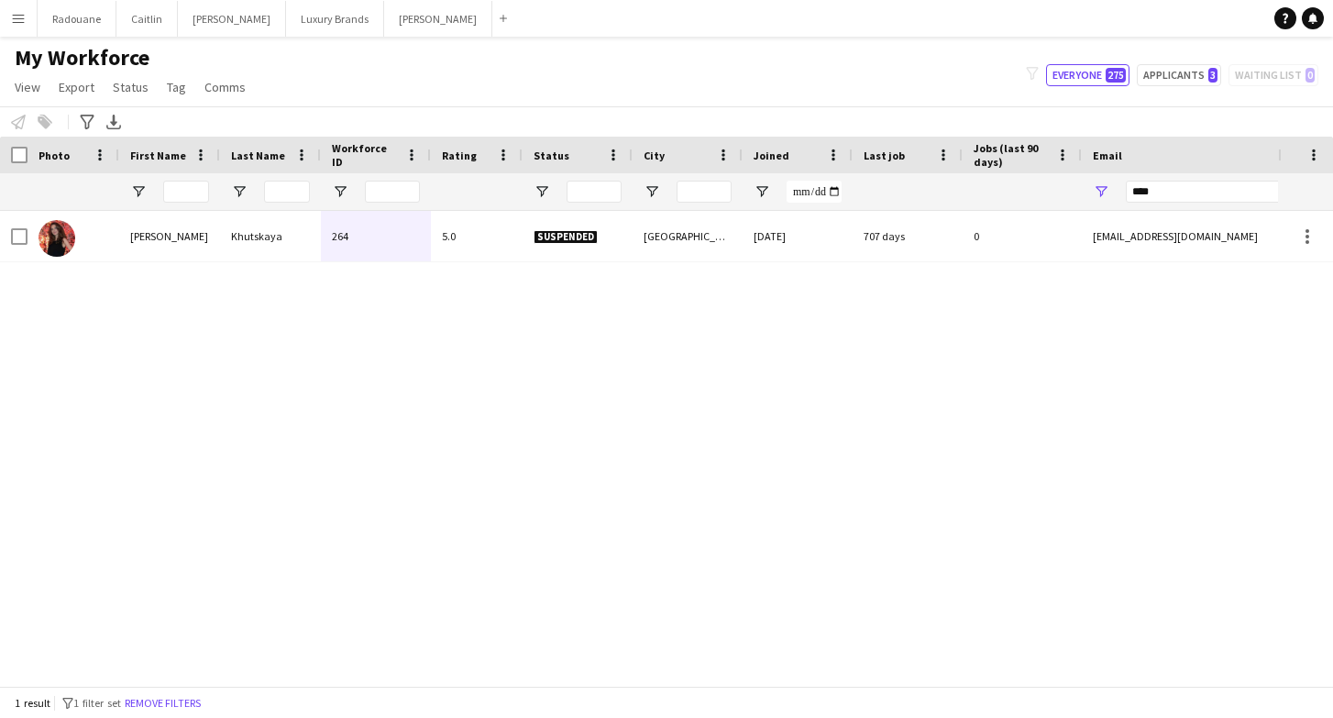
click at [876, 381] on div "[PERSON_NAME] 264 5.0 Suspended دبي [DATE] 707 days 0 [EMAIL_ADDRESS][DOMAIN_NA…" at bounding box center [639, 448] width 1278 height 475
click at [1197, 73] on button "Applicants 3" at bounding box center [1179, 75] width 84 height 22
type input "**********"
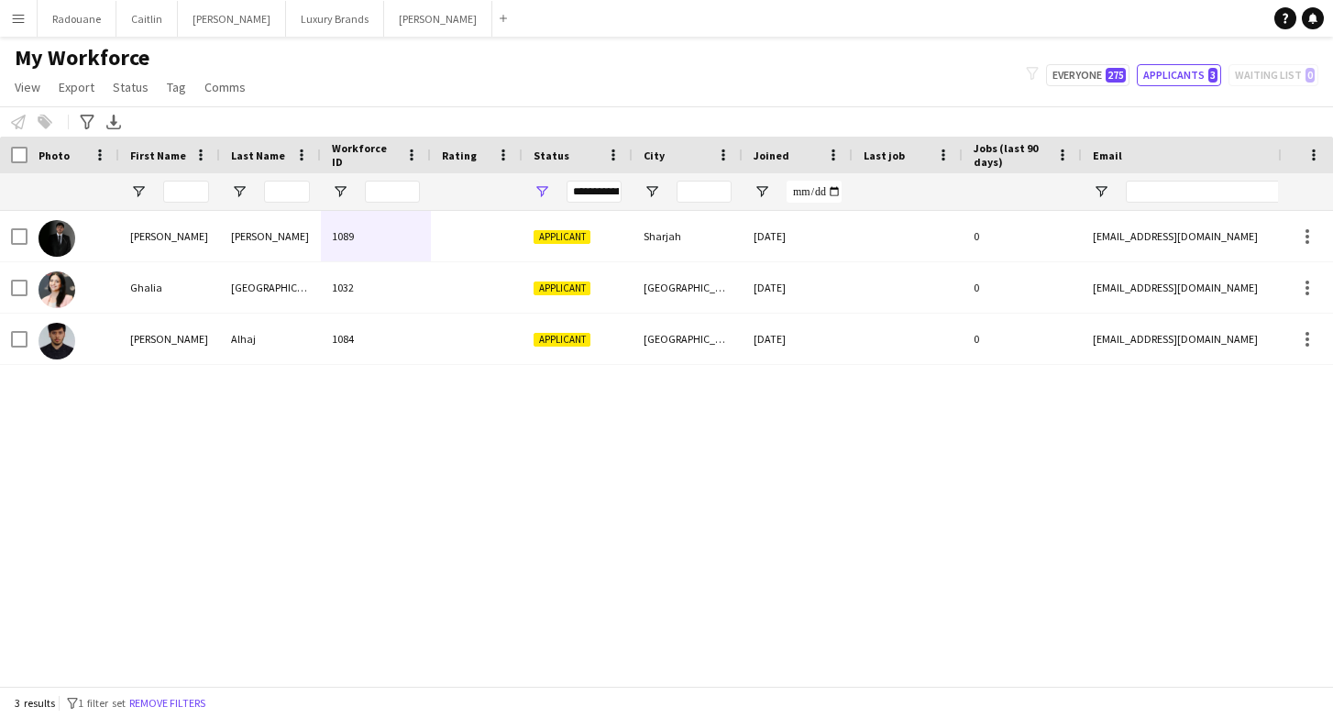
click at [28, 24] on button "Menu" at bounding box center [18, 18] width 37 height 37
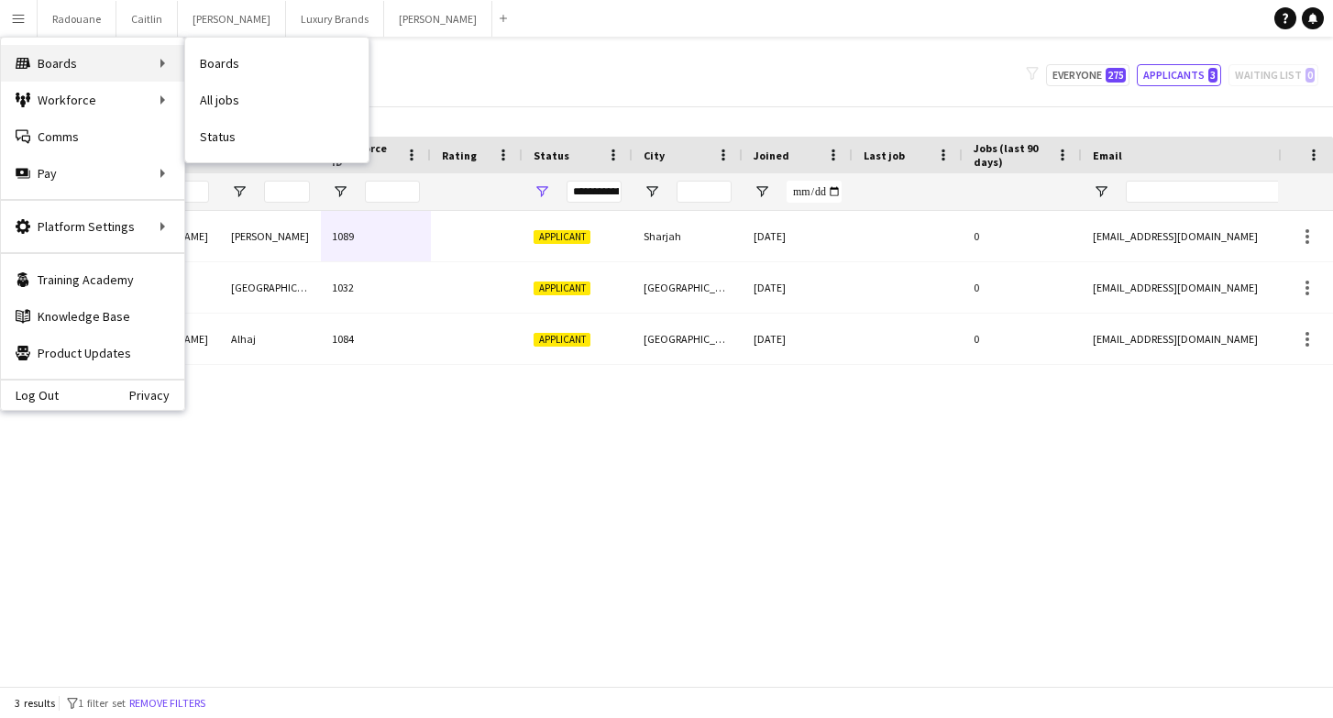
click at [61, 63] on div "Boards Boards" at bounding box center [92, 63] width 183 height 37
click at [226, 94] on link "My Workforce" at bounding box center [276, 100] width 183 height 37
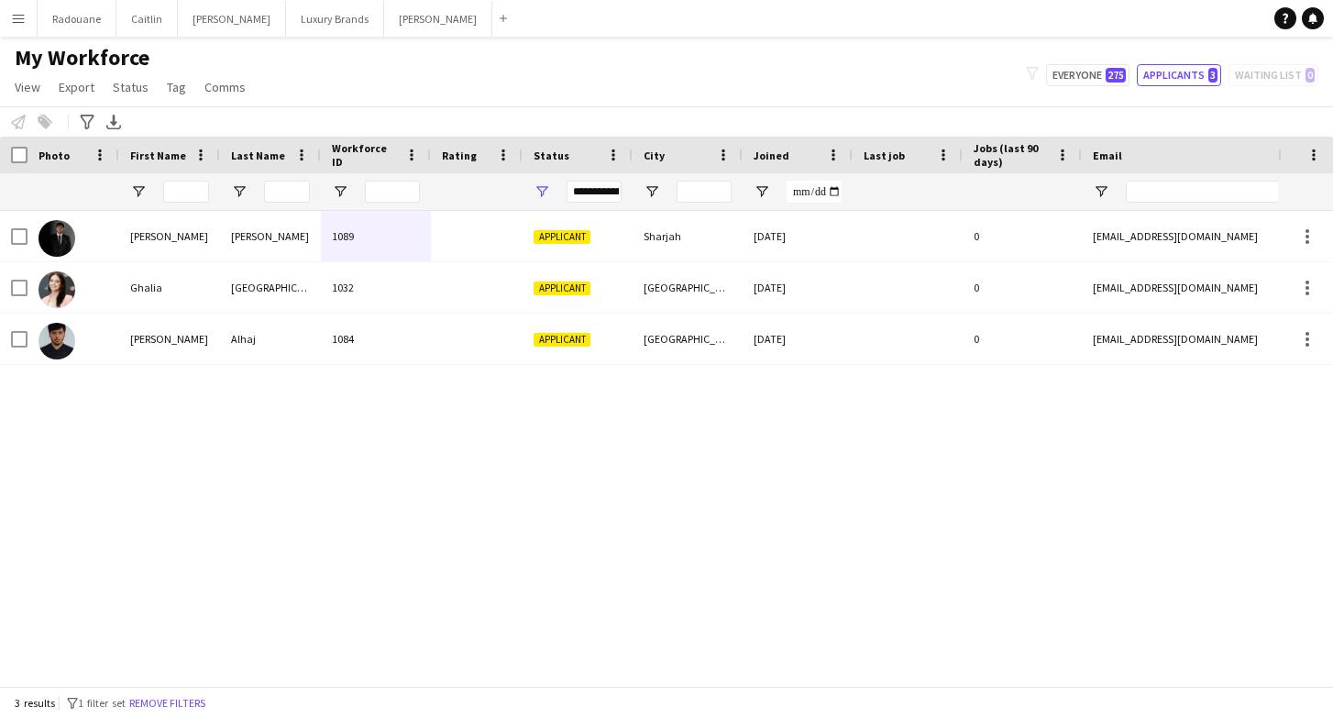
type input "**********"
click at [1085, 76] on button "Everyone 0" at bounding box center [1093, 75] width 72 height 22
type input "**********"
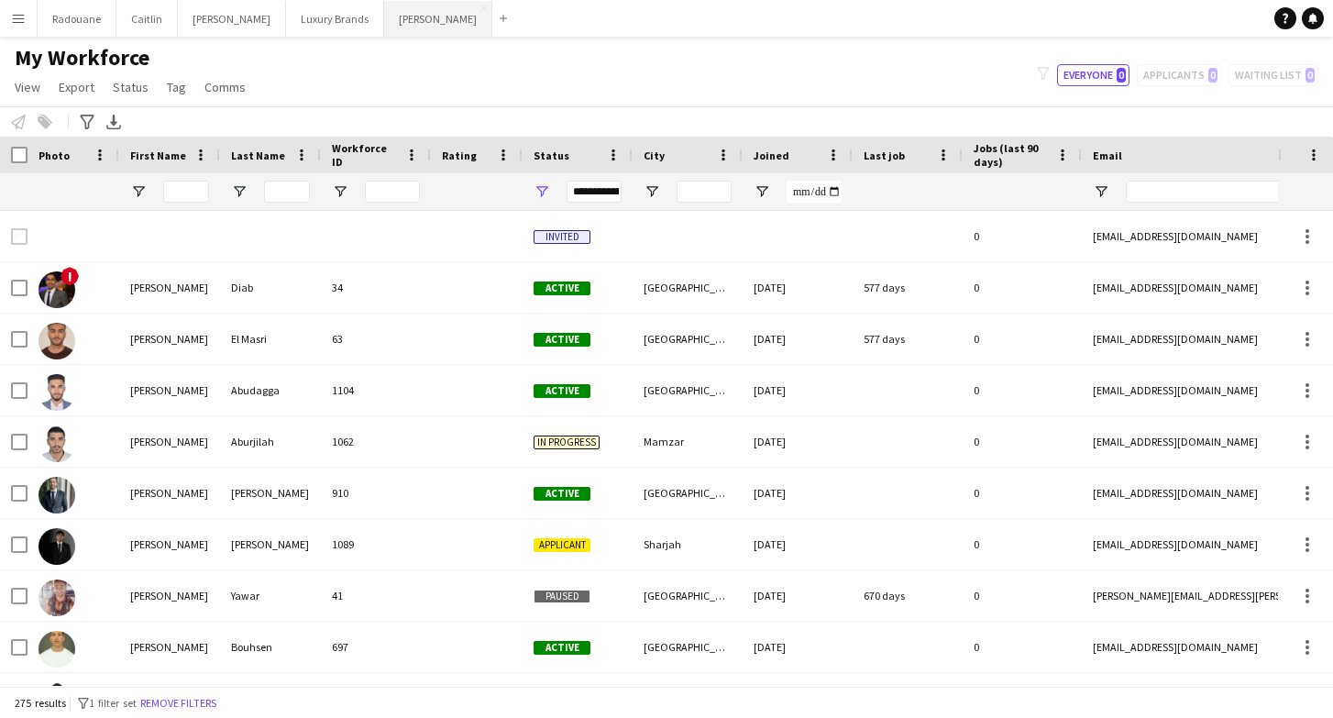
click at [384, 17] on button "[PERSON_NAME]" at bounding box center [438, 19] width 108 height 36
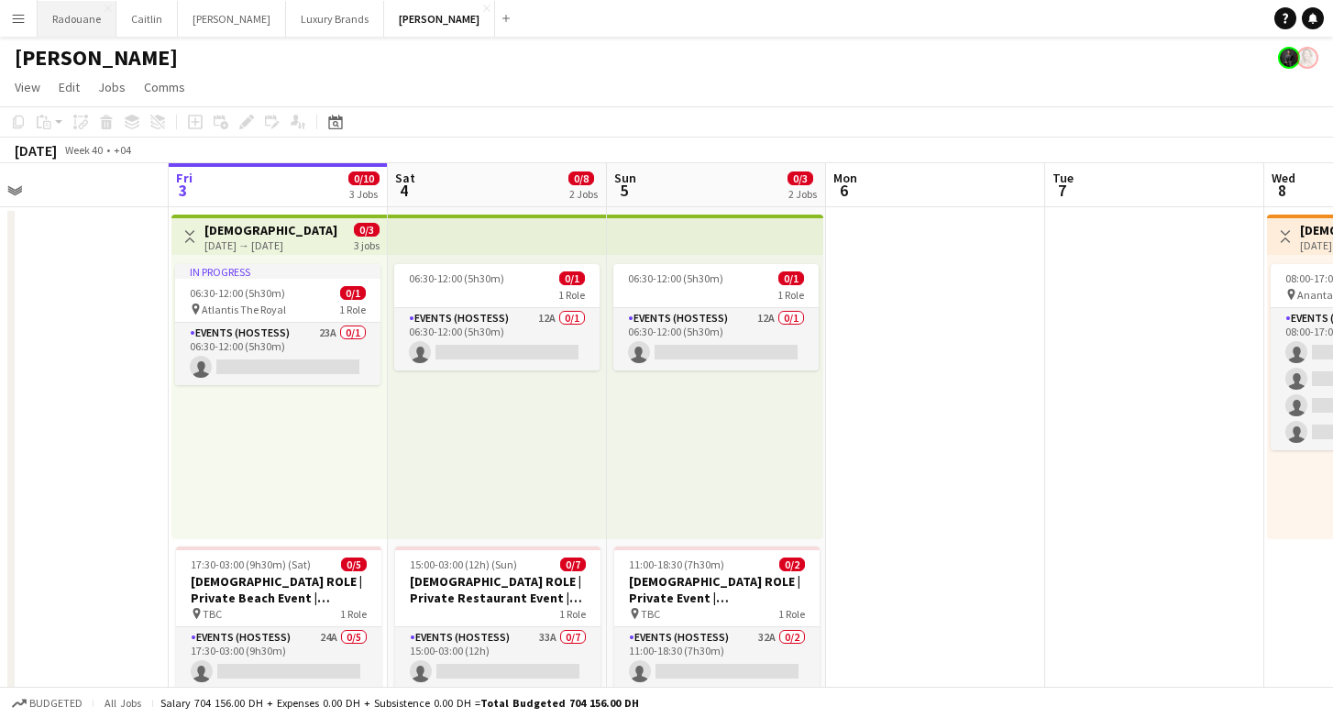
click at [78, 17] on button "Radouane Close" at bounding box center [77, 19] width 79 height 36
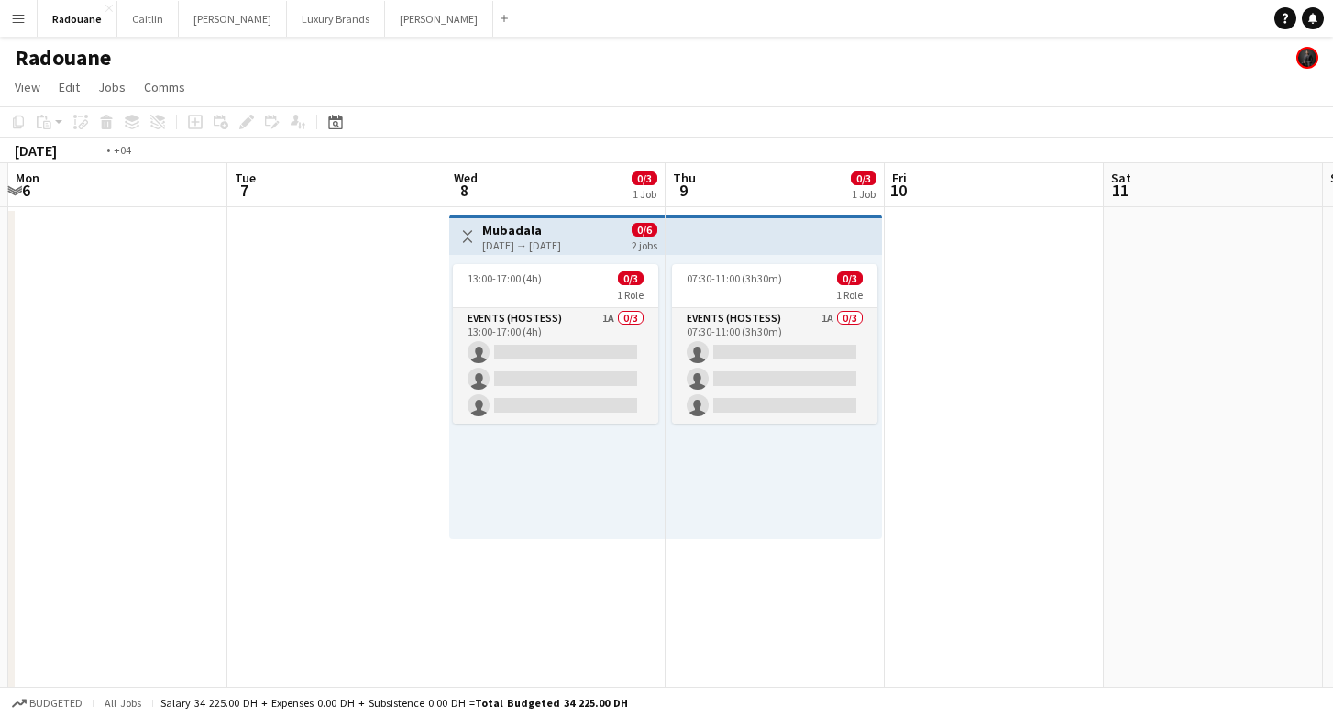
scroll to position [0, 425]
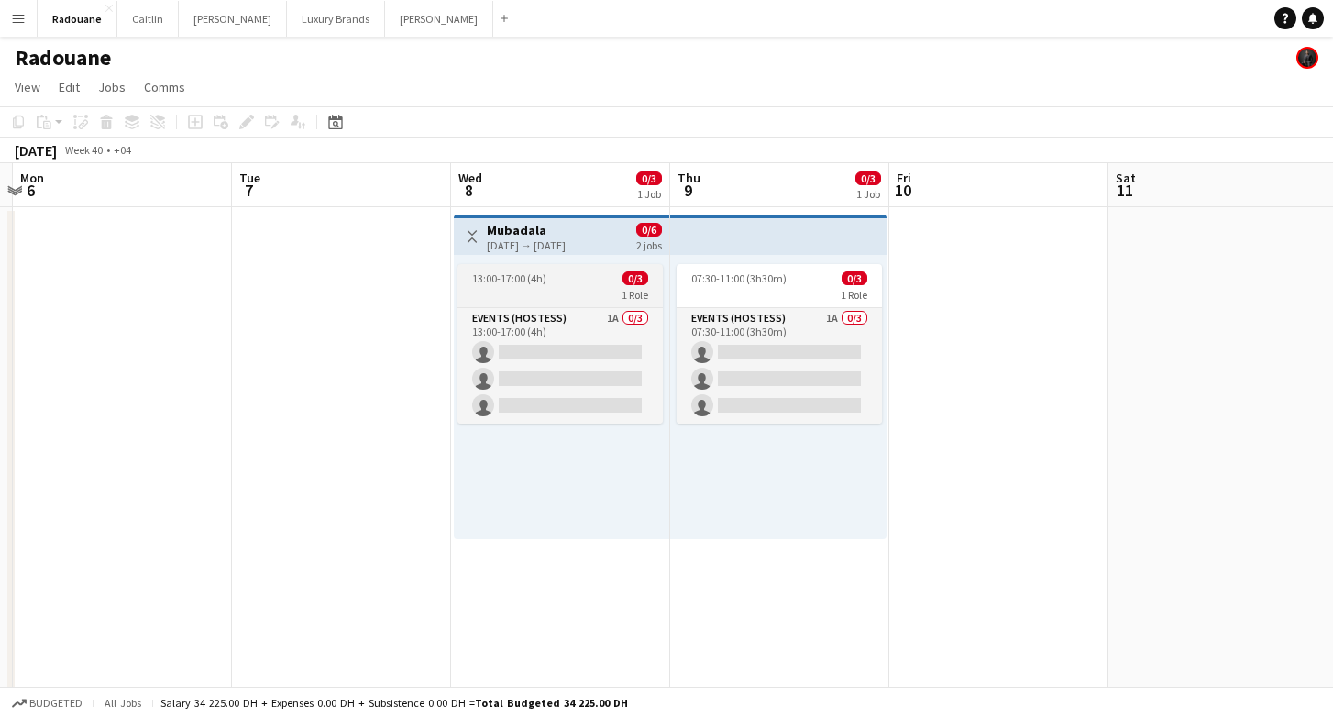
click at [548, 286] on app-job-card "13:00-17:00 (4h) 0/3 1 Role Events (Hostess) 1A 0/3 13:00-17:00 (4h) single-neu…" at bounding box center [560, 344] width 205 height 160
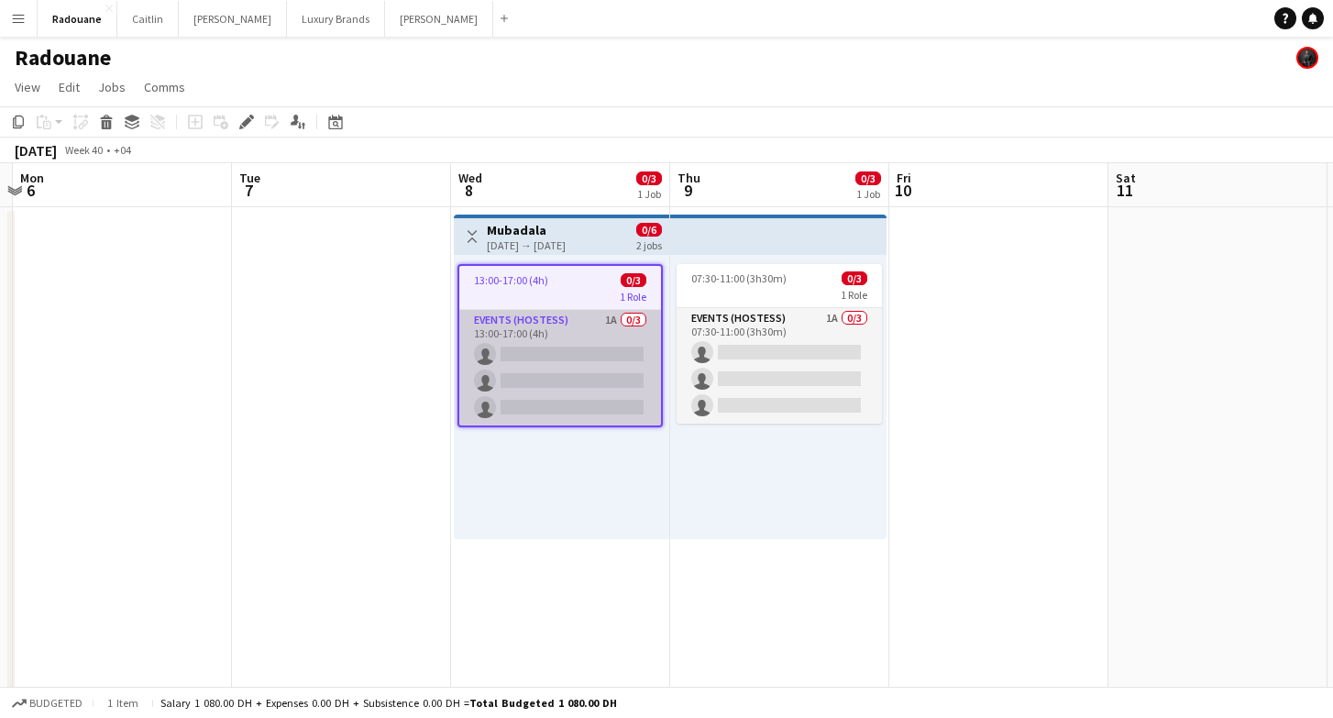
click at [546, 347] on app-card-role "Events (Hostess) 1A 0/3 13:00-17:00 (4h) single-neutral-actions single-neutral-…" at bounding box center [560, 368] width 202 height 116
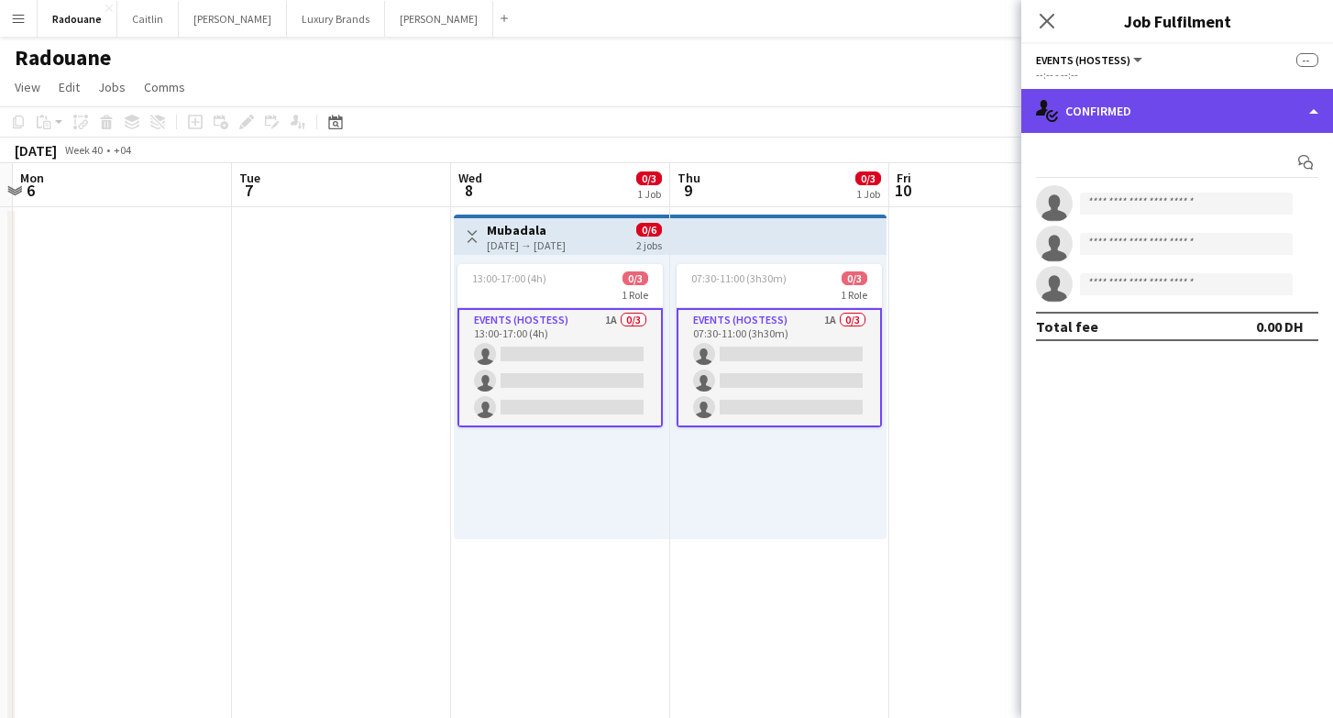
click at [1104, 119] on div "single-neutral-actions-check-2 Confirmed" at bounding box center [1177, 111] width 312 height 44
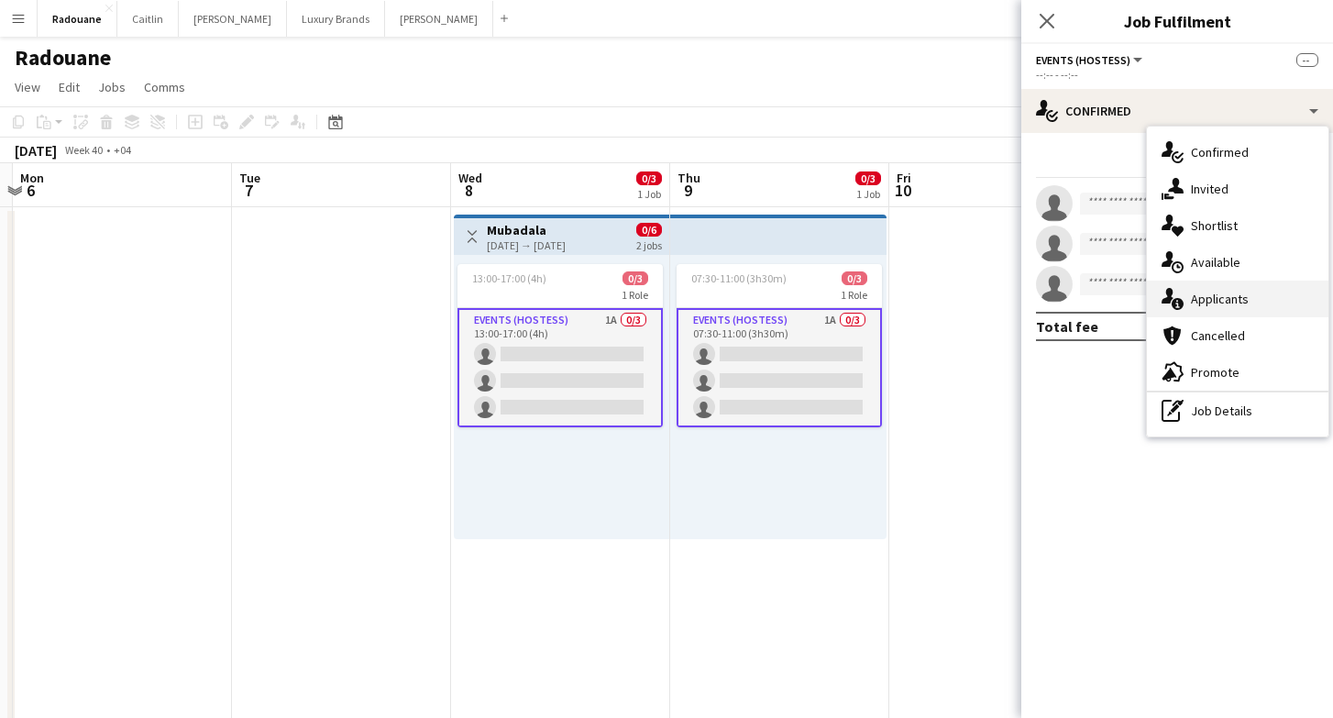
click at [1207, 299] on span "Applicants" at bounding box center [1220, 299] width 58 height 17
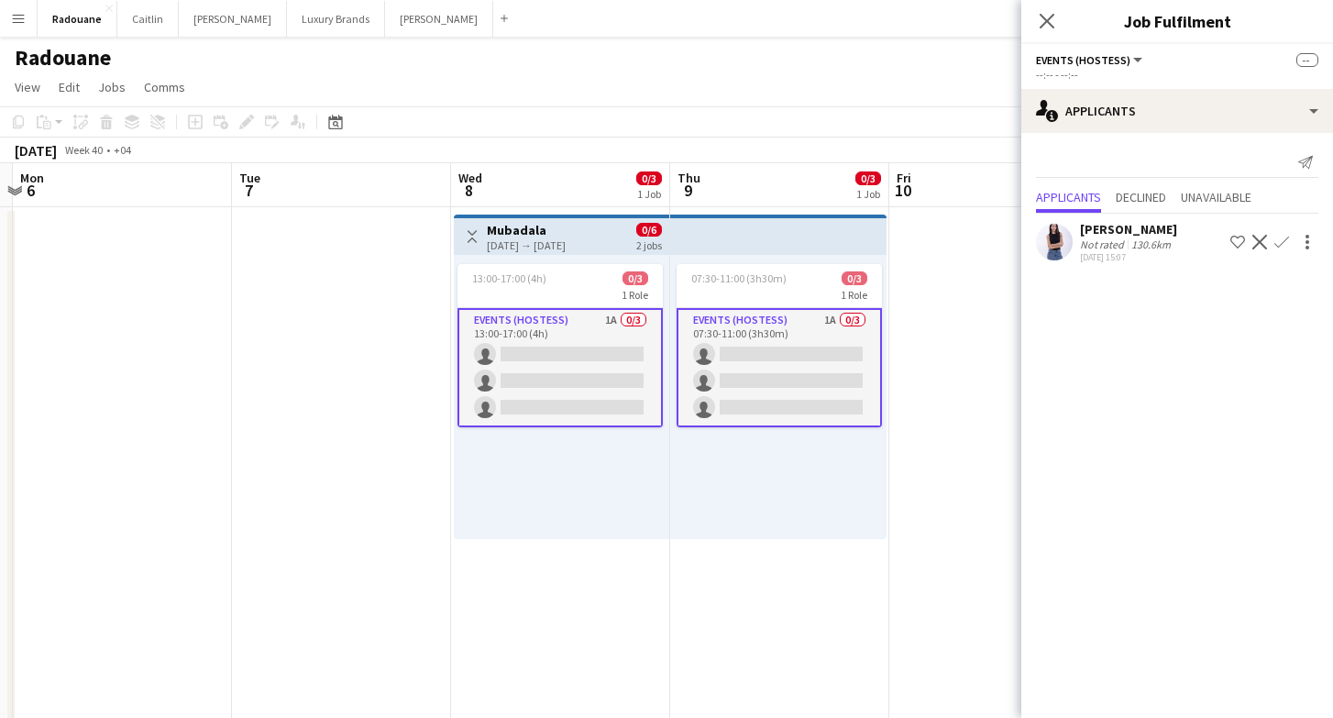
click at [375, 278] on app-date-cell at bounding box center [341, 542] width 219 height 671
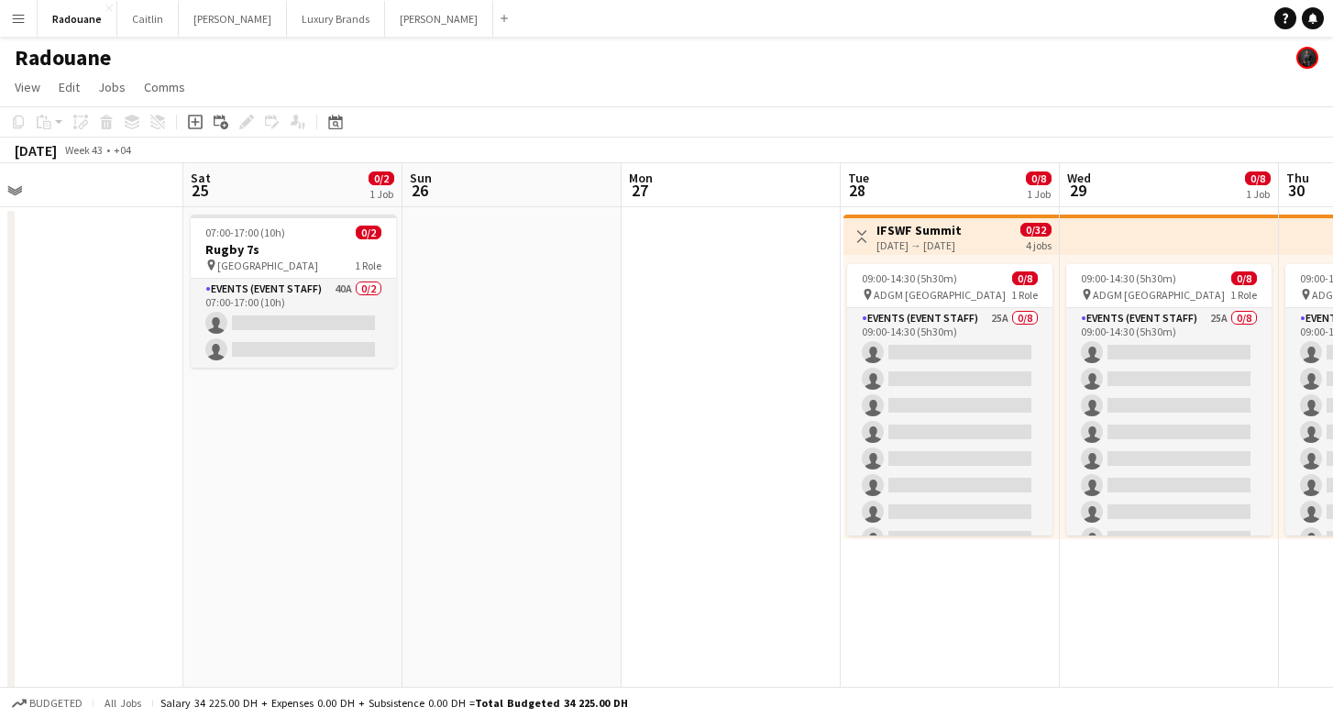
scroll to position [0, 463]
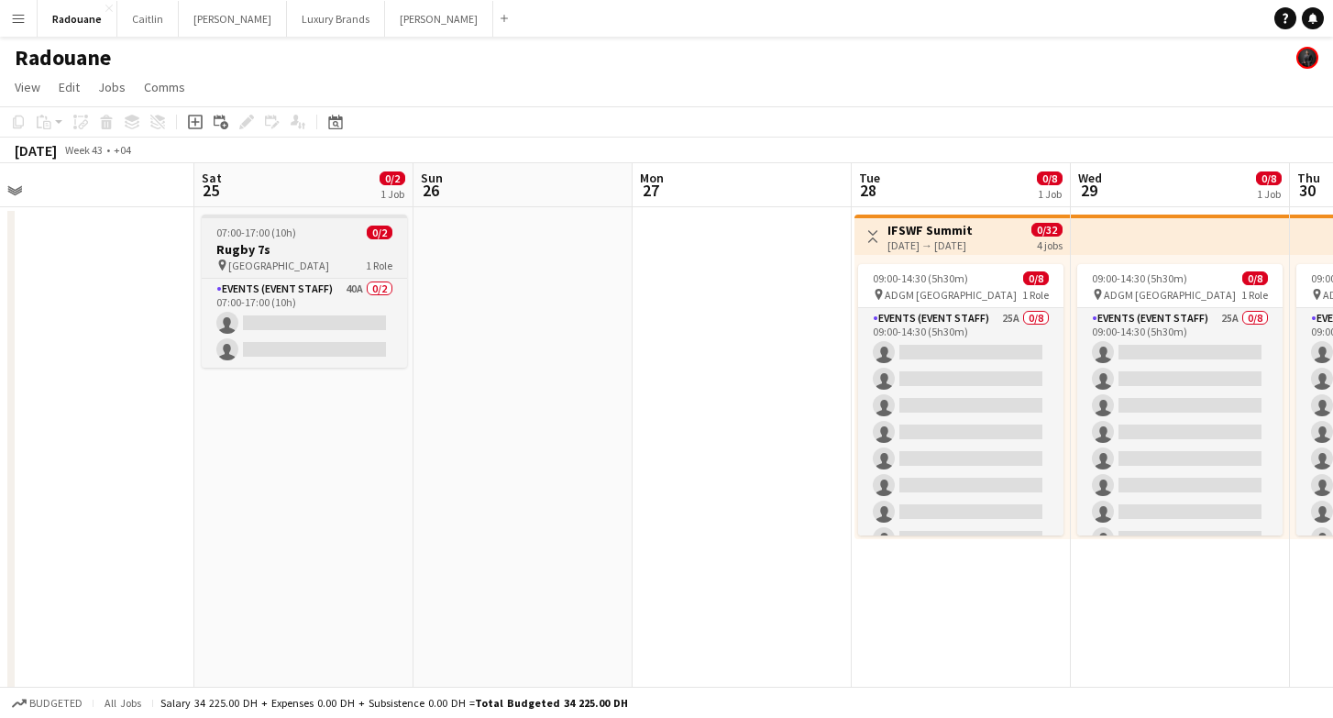
click at [266, 268] on span "[GEOGRAPHIC_DATA]" at bounding box center [278, 266] width 101 height 14
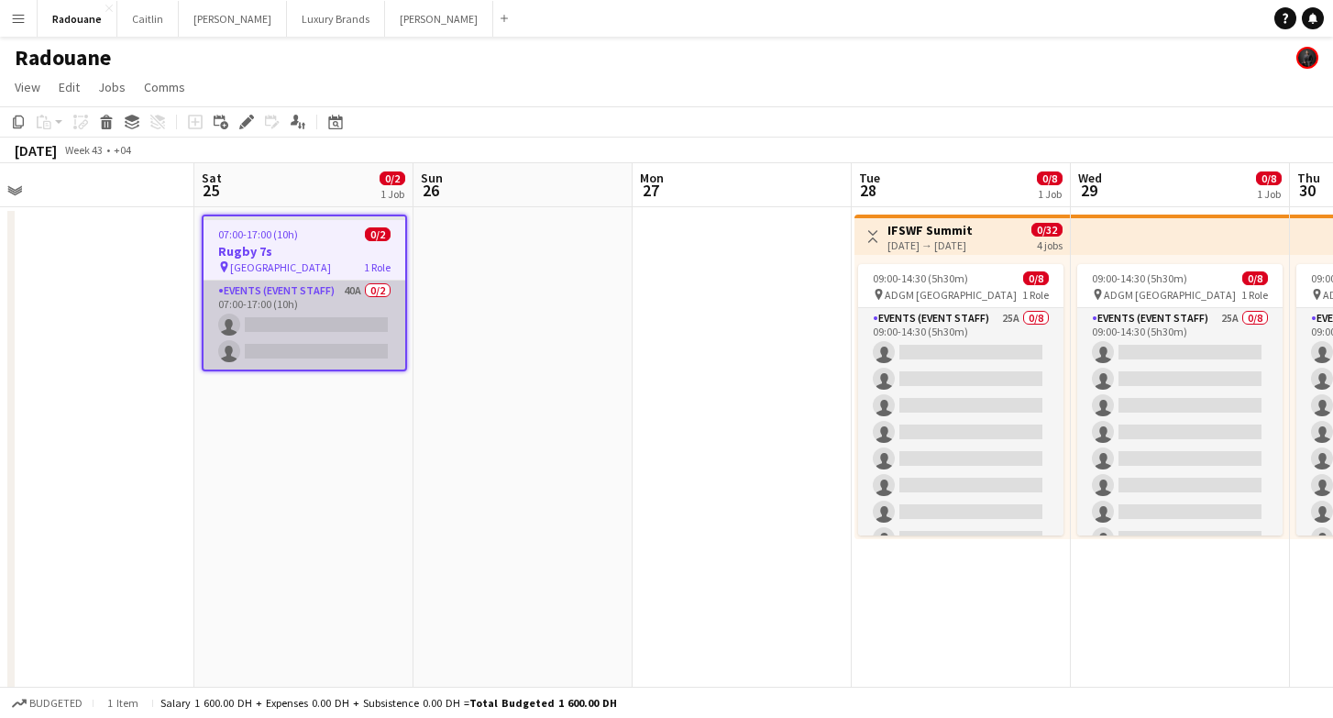
click at [297, 316] on app-card-role "Events (Event Staff) 40A 0/2 07:00-17:00 (10h) single-neutral-actions single-ne…" at bounding box center [305, 325] width 202 height 89
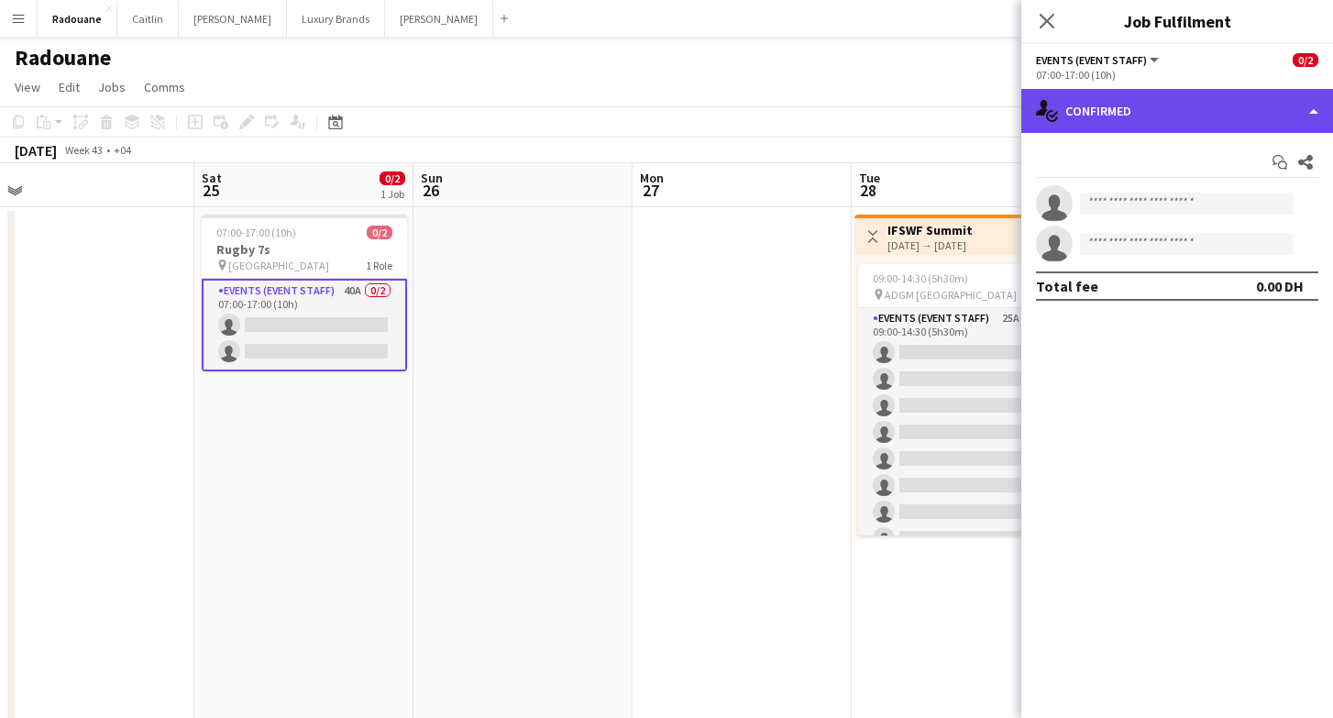
click at [1253, 122] on div "single-neutral-actions-check-2 Confirmed" at bounding box center [1177, 111] width 312 height 44
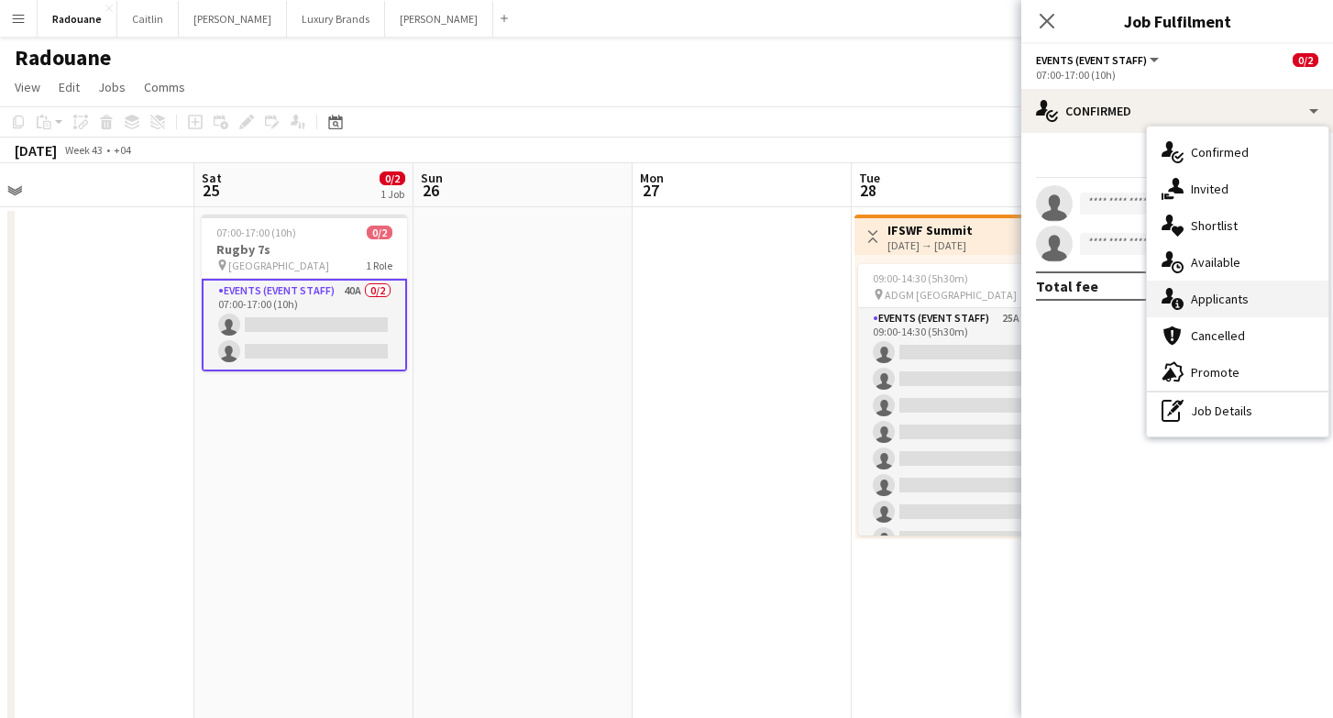
click at [1200, 303] on span "Applicants" at bounding box center [1220, 299] width 58 height 17
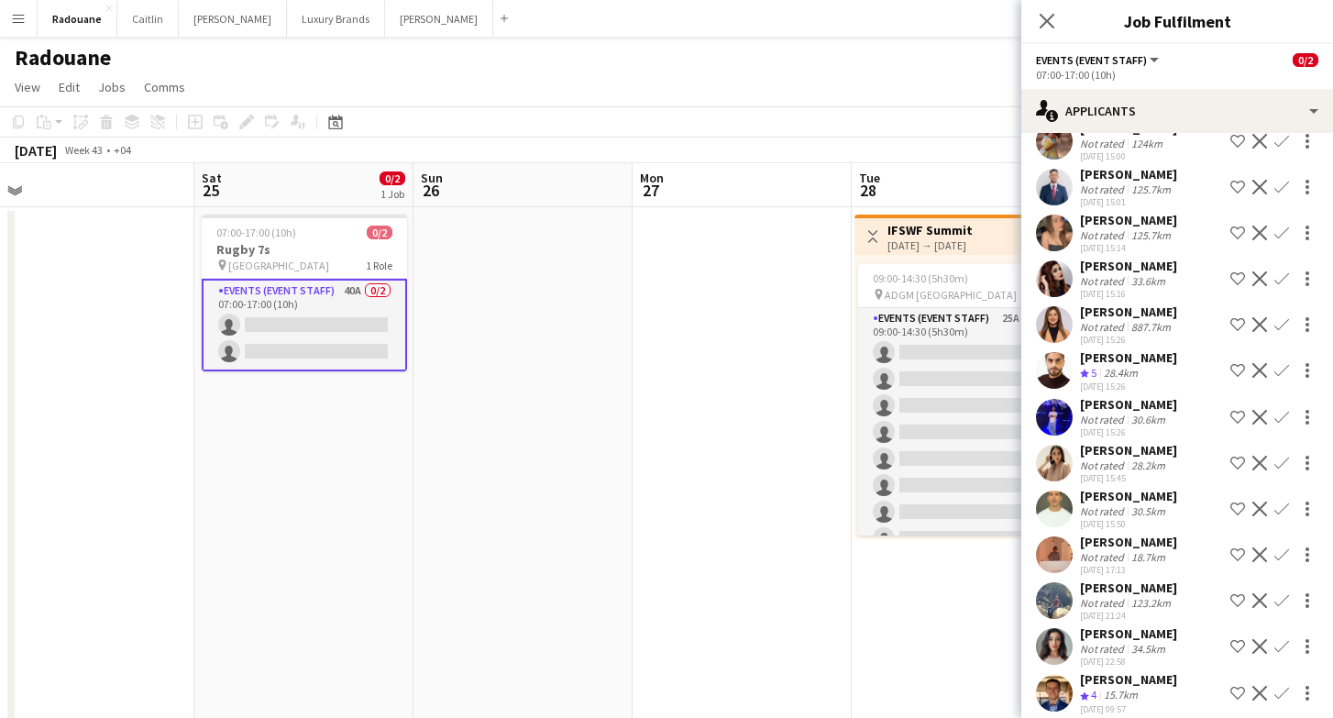
scroll to position [1360, 0]
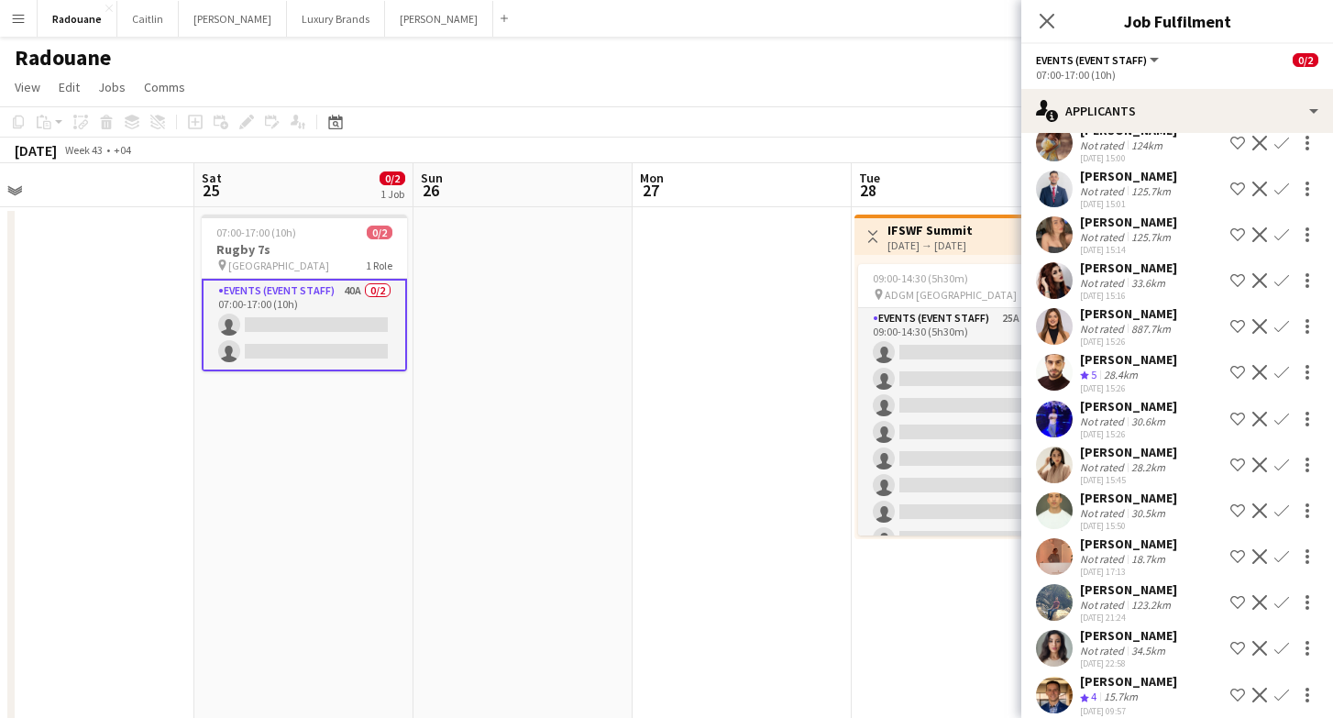
click at [725, 447] on app-date-cell at bounding box center [742, 542] width 219 height 671
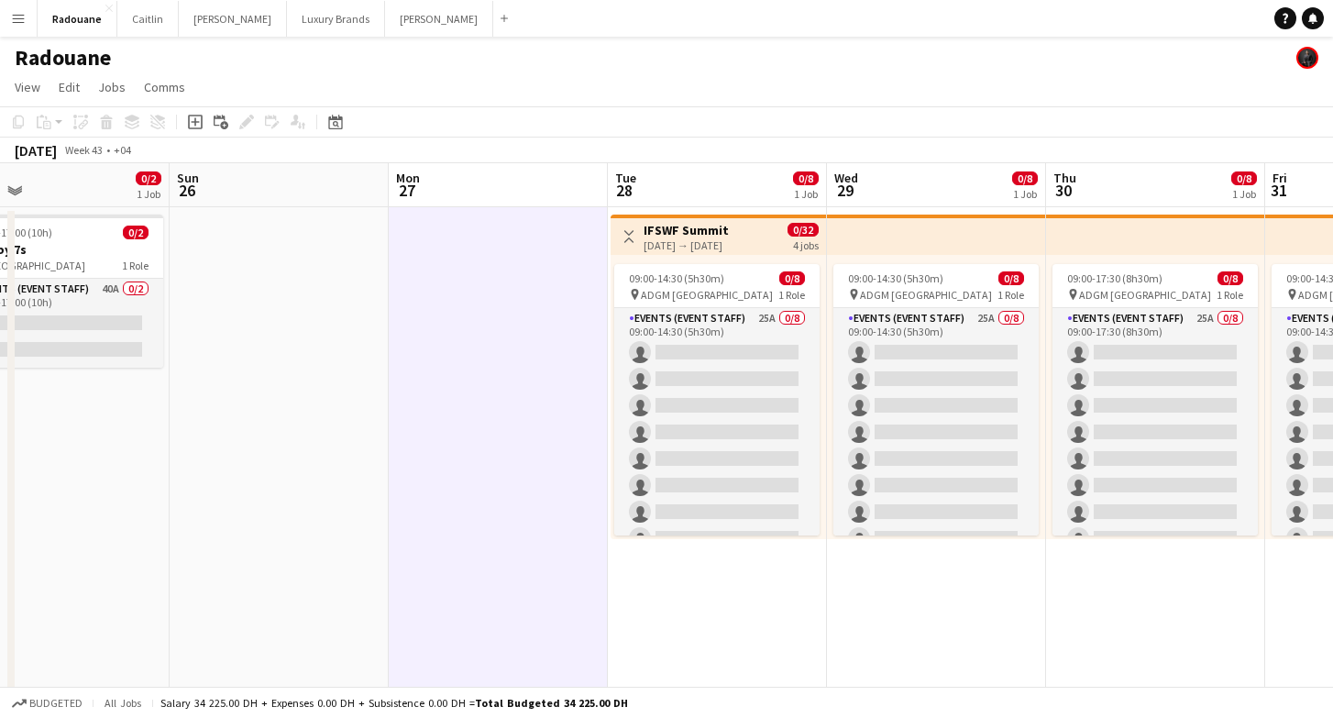
scroll to position [0, 710]
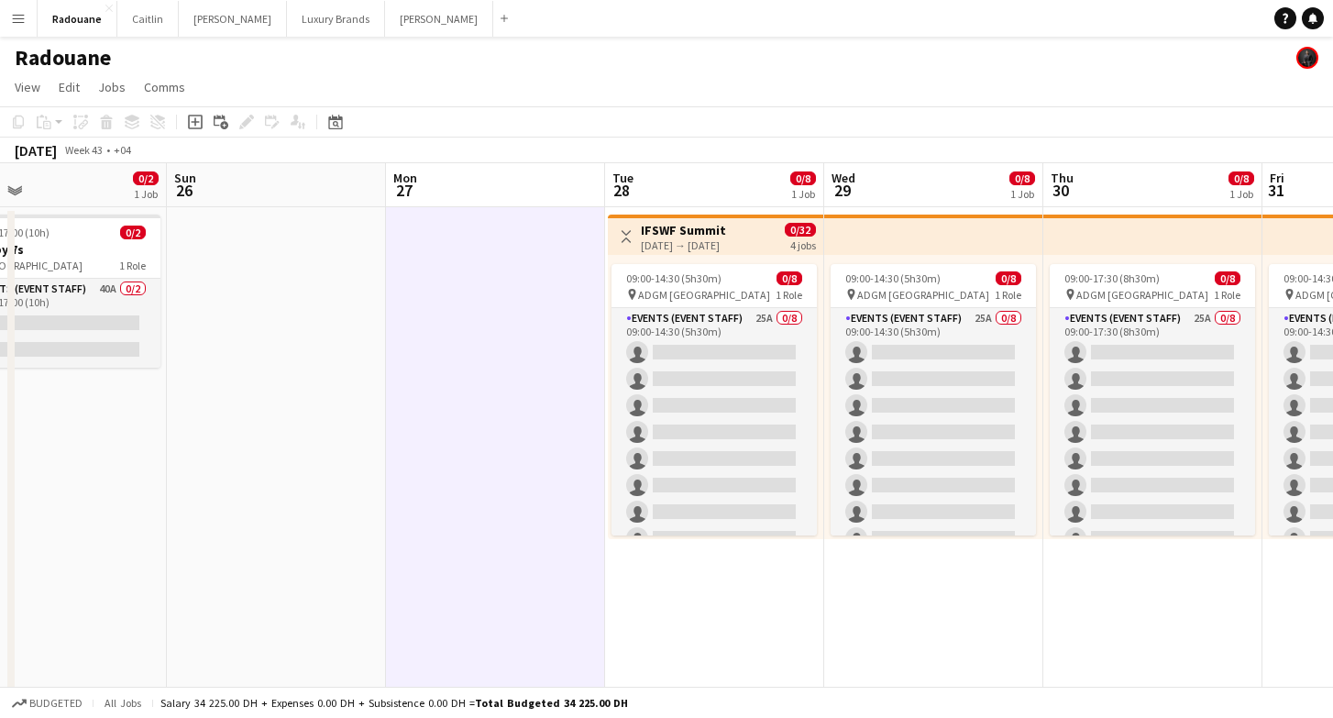
click at [718, 236] on h3 "IFSWF Summit" at bounding box center [683, 230] width 85 height 17
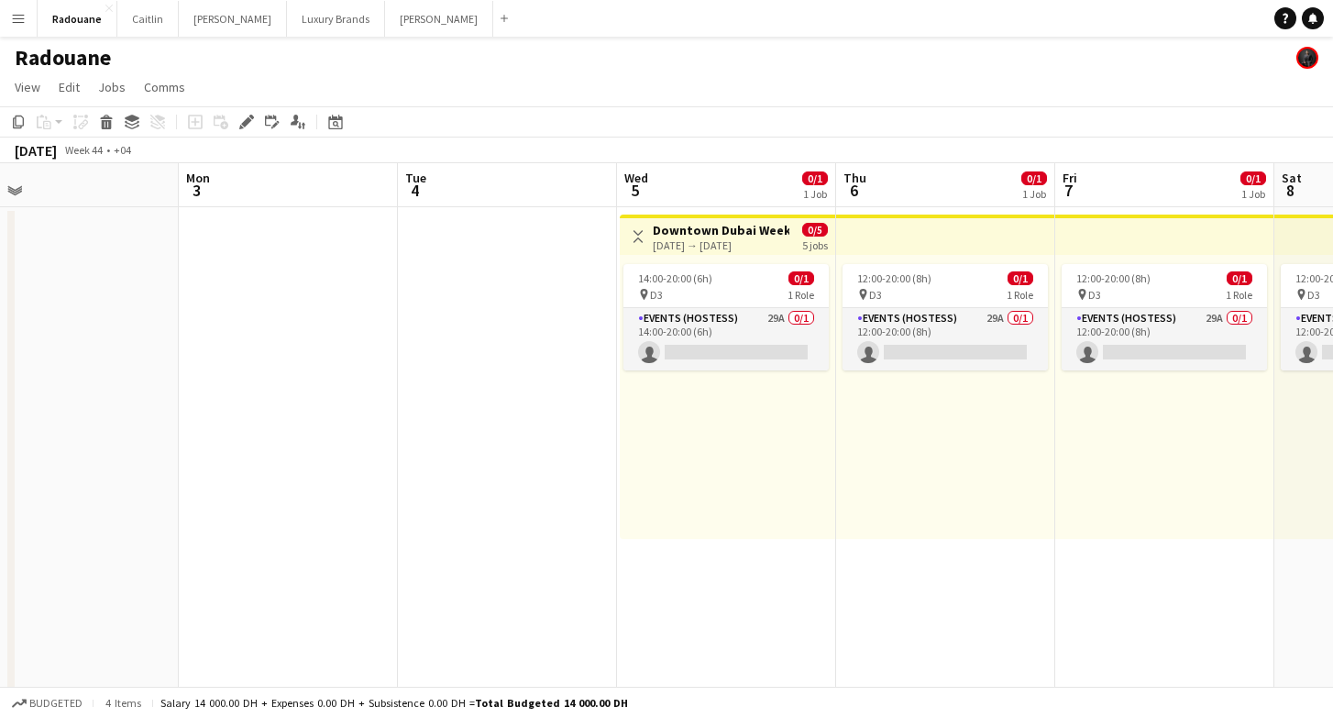
scroll to position [0, 699]
click at [732, 261] on div "14:00-20:00 (6h) 0/1 pin D3 1 Role Events (Hostess) 29A 0/1 14:00-20:00 (6h) si…" at bounding box center [726, 397] width 215 height 284
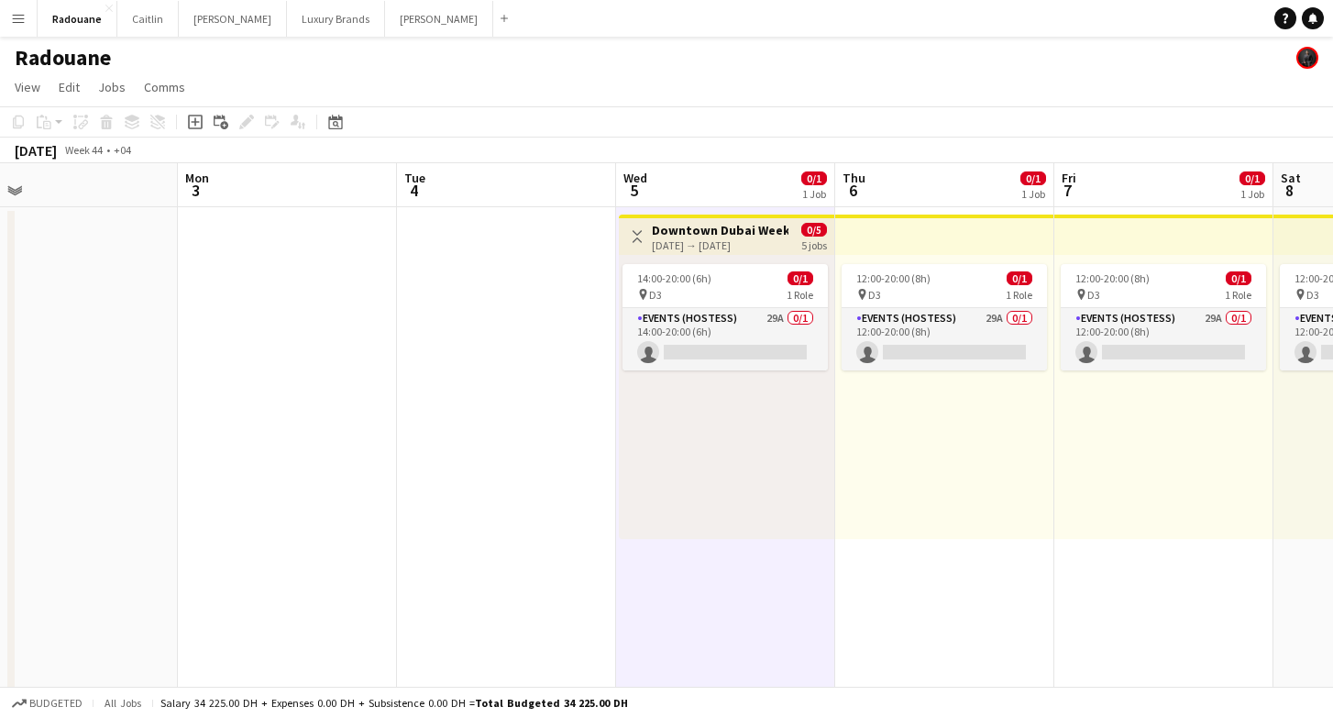
click at [730, 248] on div "[DATE] → [DATE]" at bounding box center [720, 245] width 137 height 14
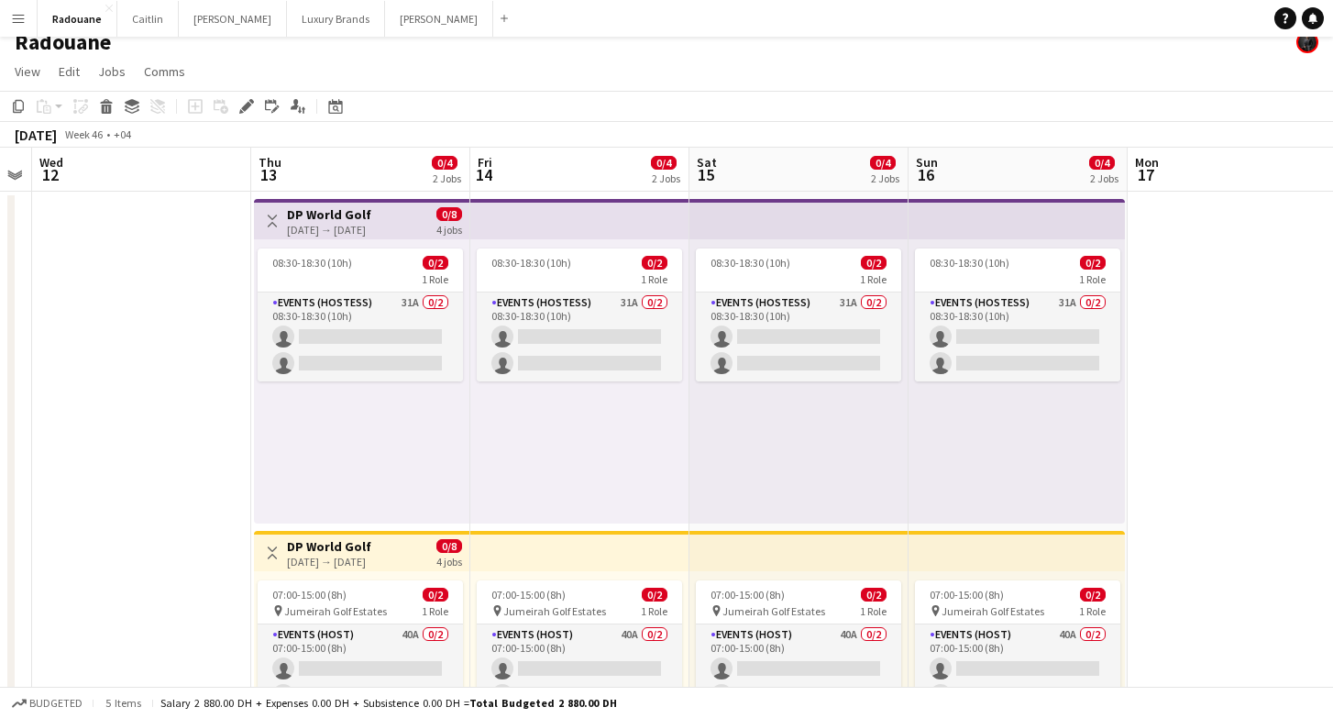
scroll to position [3, 0]
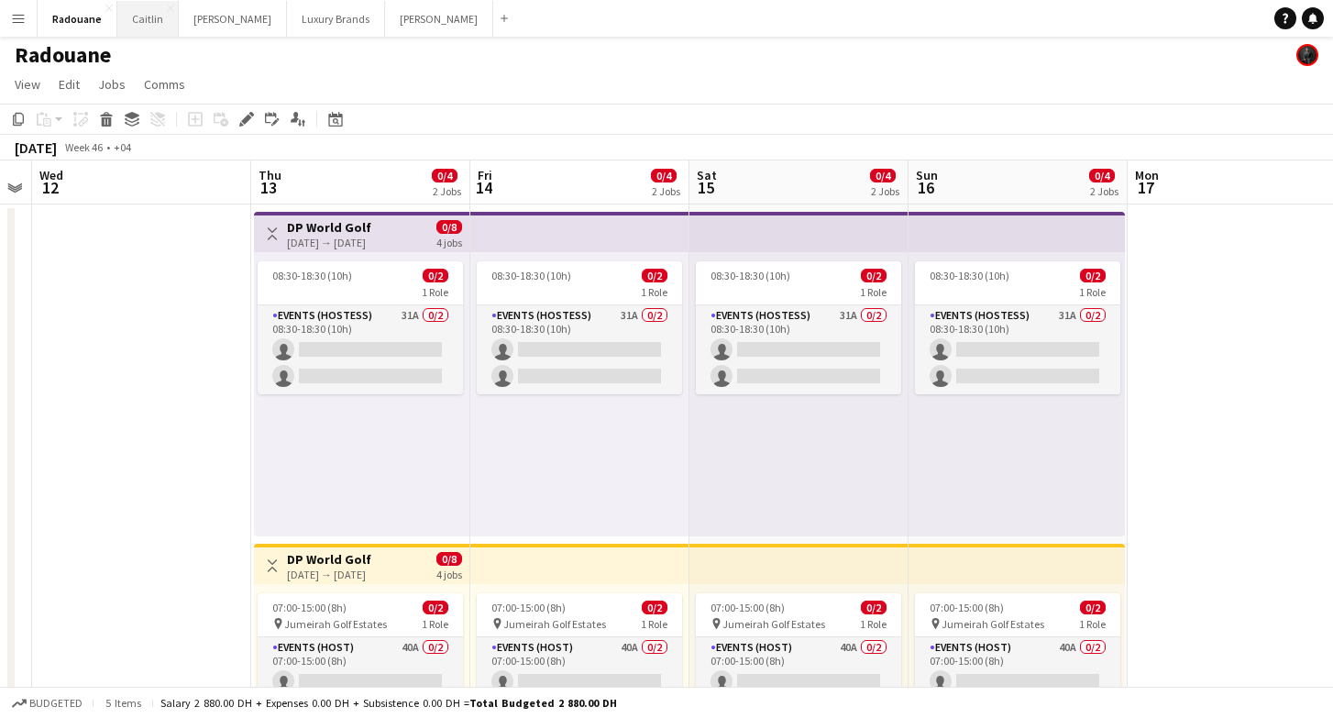
click at [160, 19] on button "[PERSON_NAME]" at bounding box center [147, 19] width 61 height 36
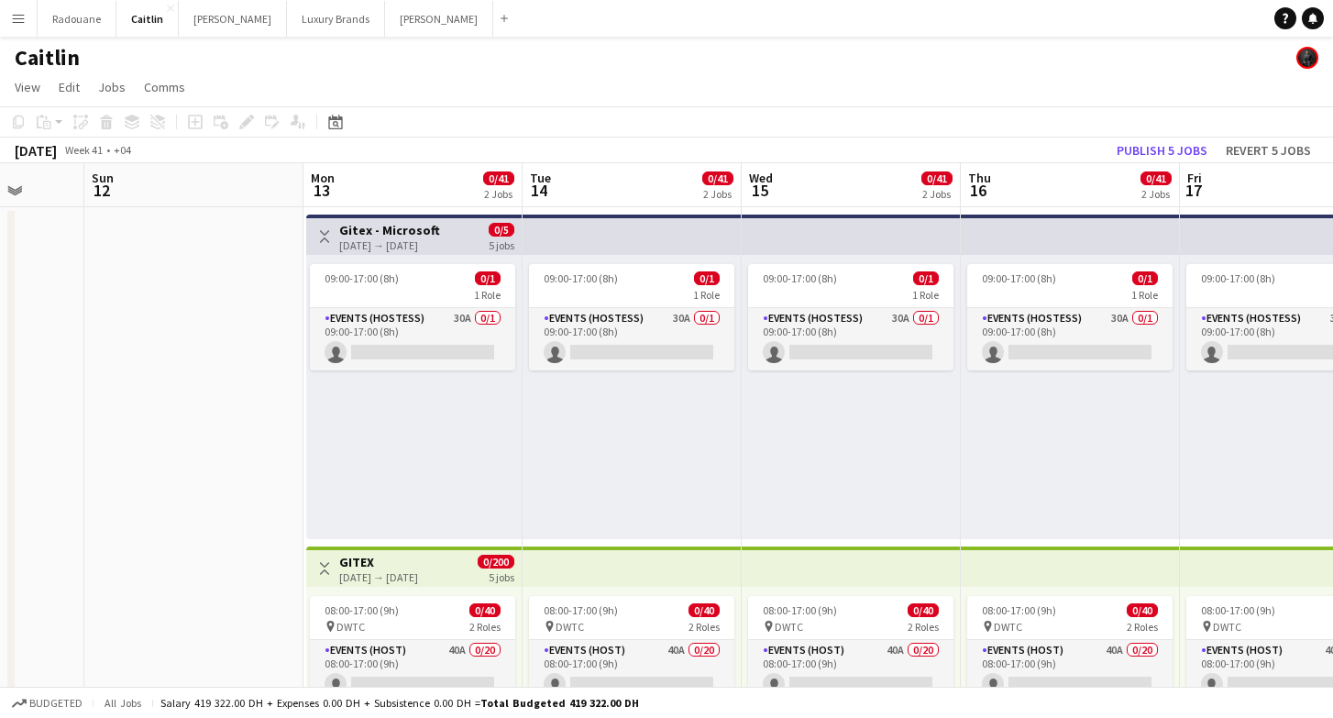
scroll to position [0, 563]
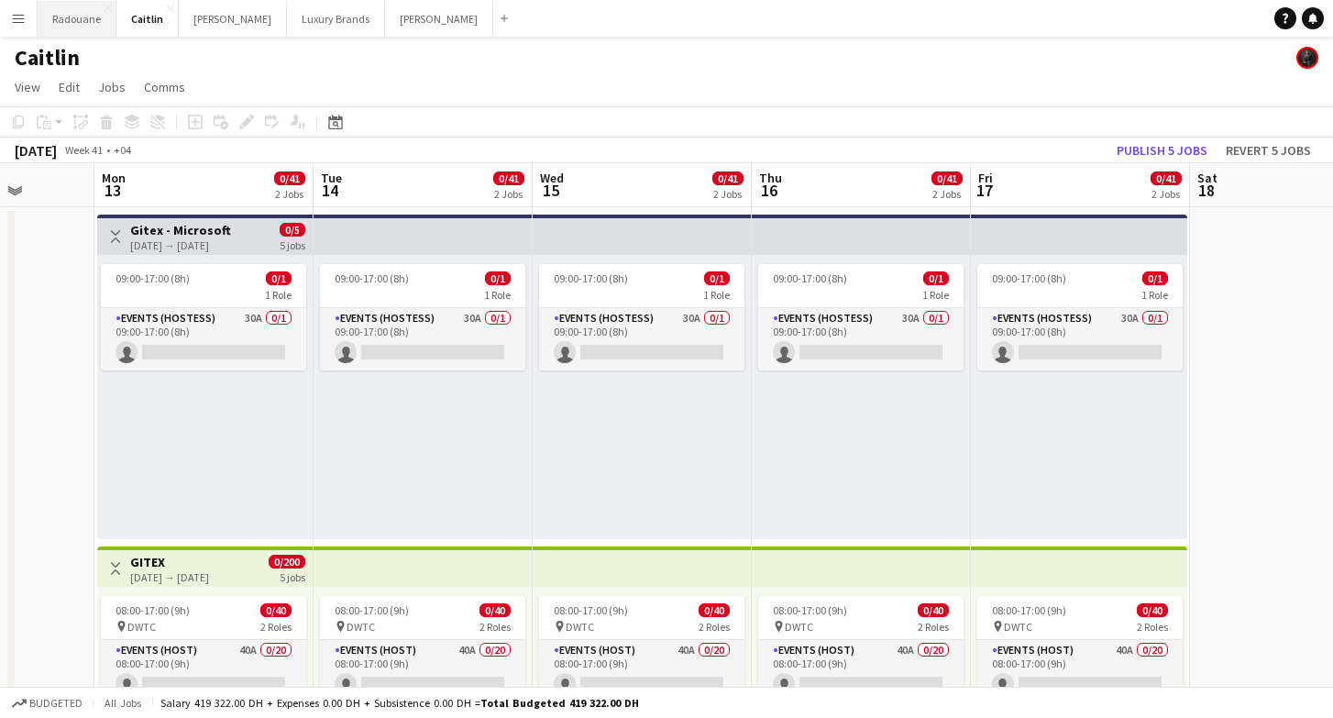
click at [95, 21] on button "Radouane Close" at bounding box center [77, 19] width 79 height 36
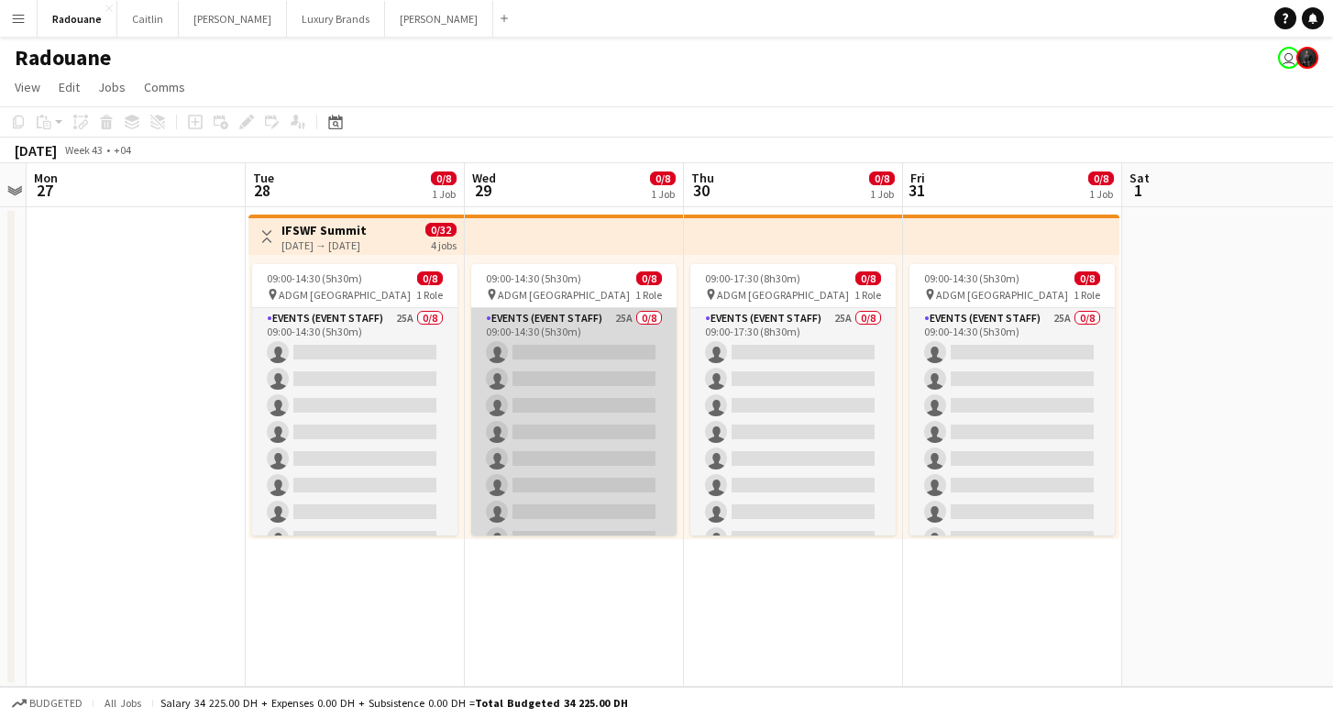
scroll to position [0, 635]
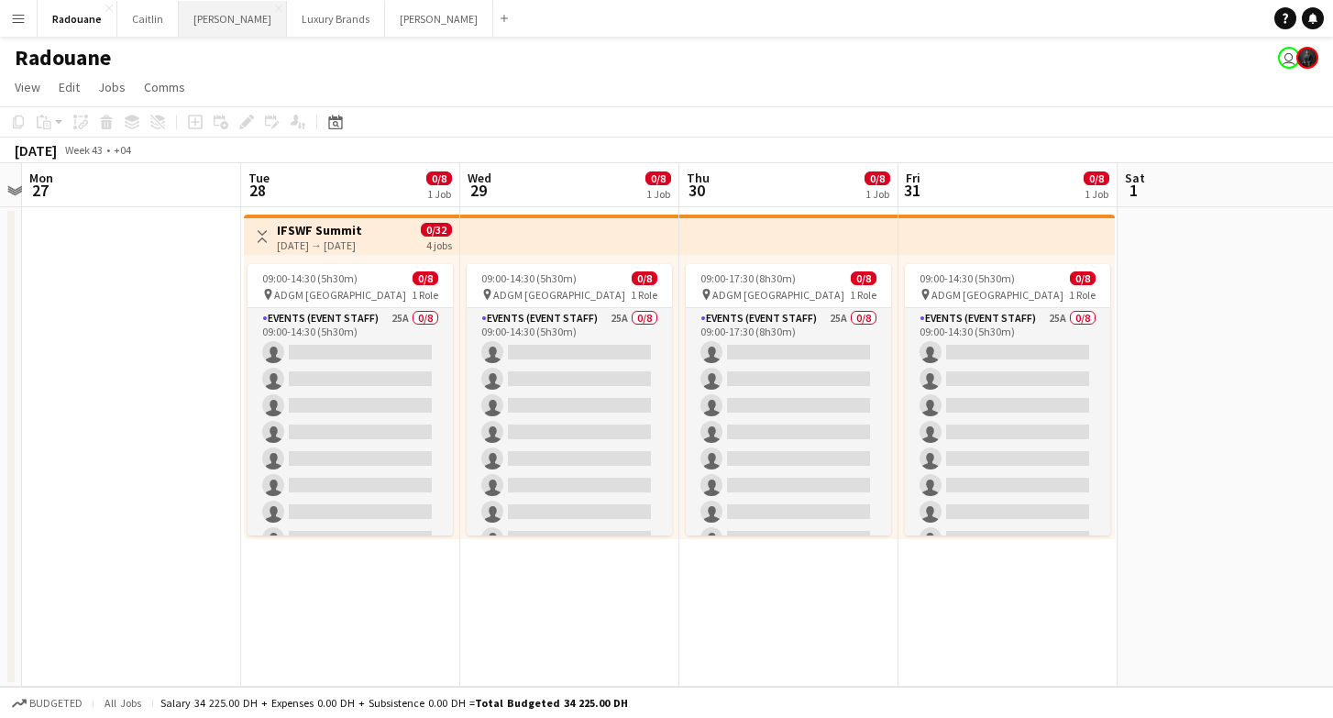
click at [192, 20] on button "[PERSON_NAME]" at bounding box center [233, 19] width 108 height 36
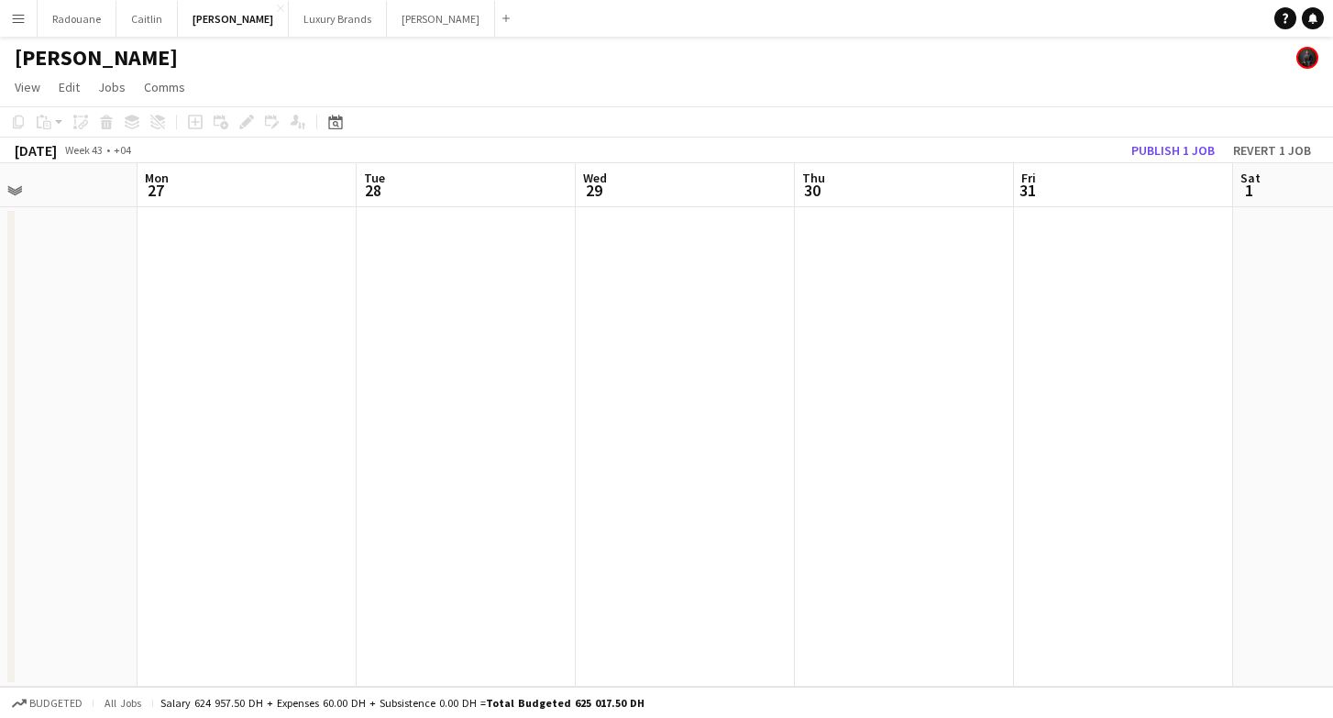
scroll to position [0, 529]
click at [387, 17] on button "[PERSON_NAME]" at bounding box center [441, 19] width 108 height 36
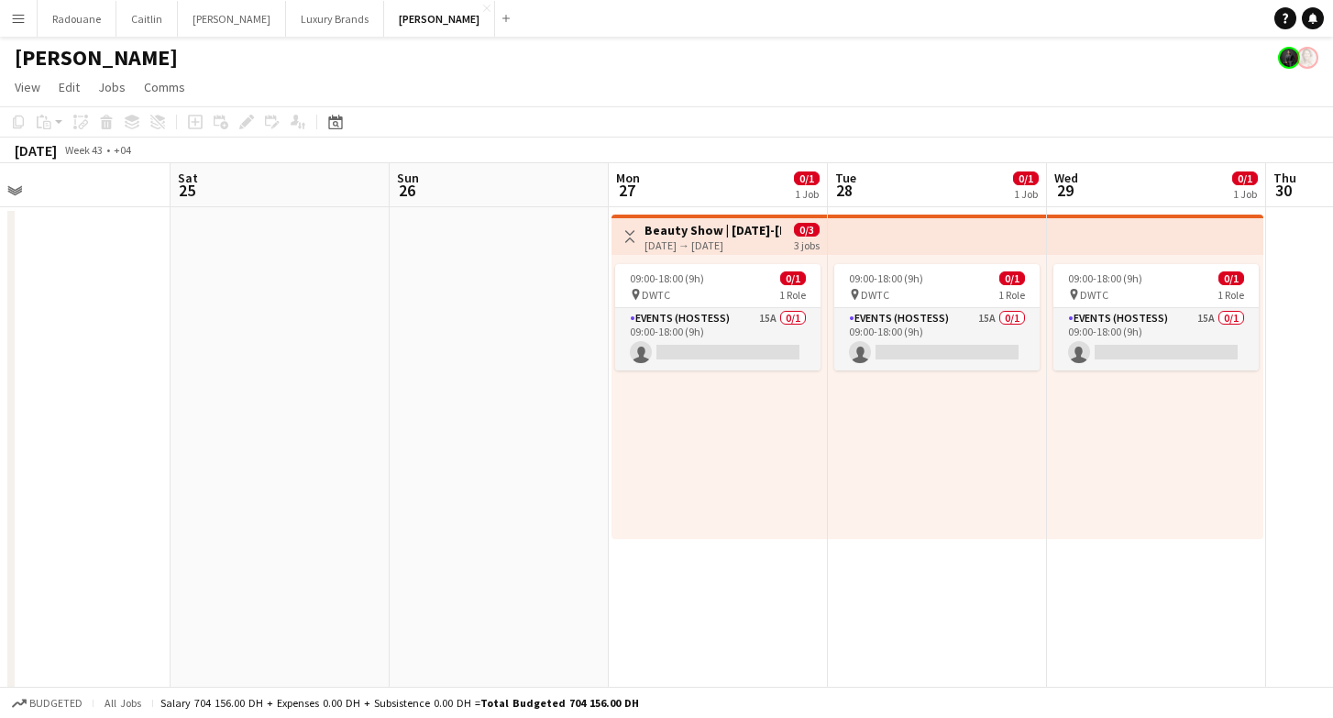
scroll to position [0, 485]
click at [83, 17] on button "Radouane Close" at bounding box center [77, 19] width 79 height 36
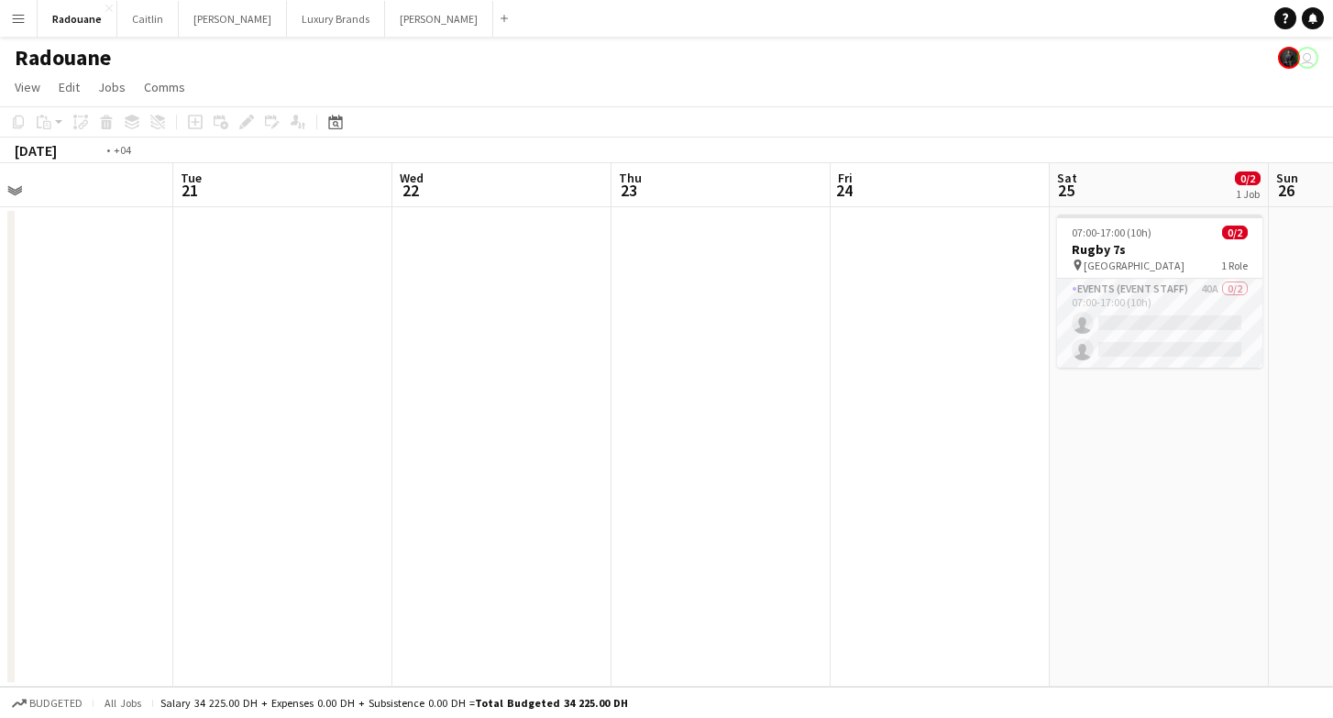
scroll to position [0, 371]
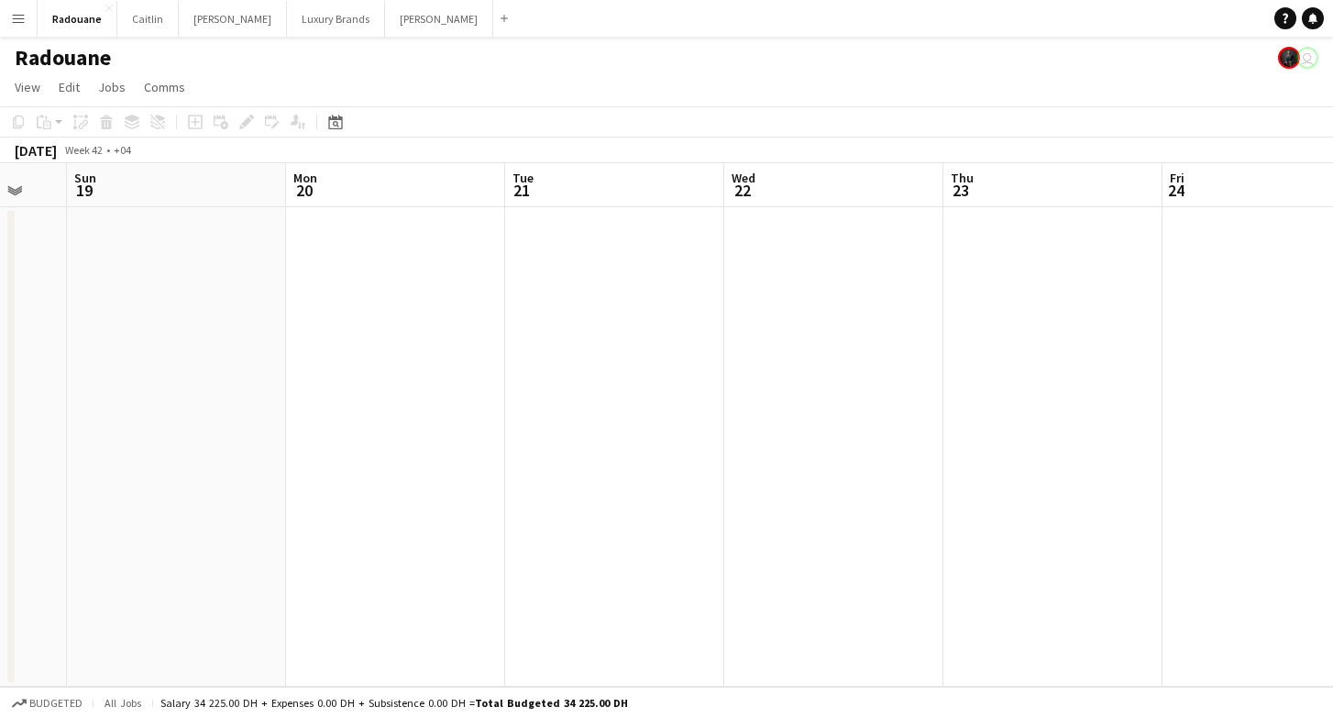
click at [22, 24] on app-icon "Menu" at bounding box center [18, 18] width 15 height 15
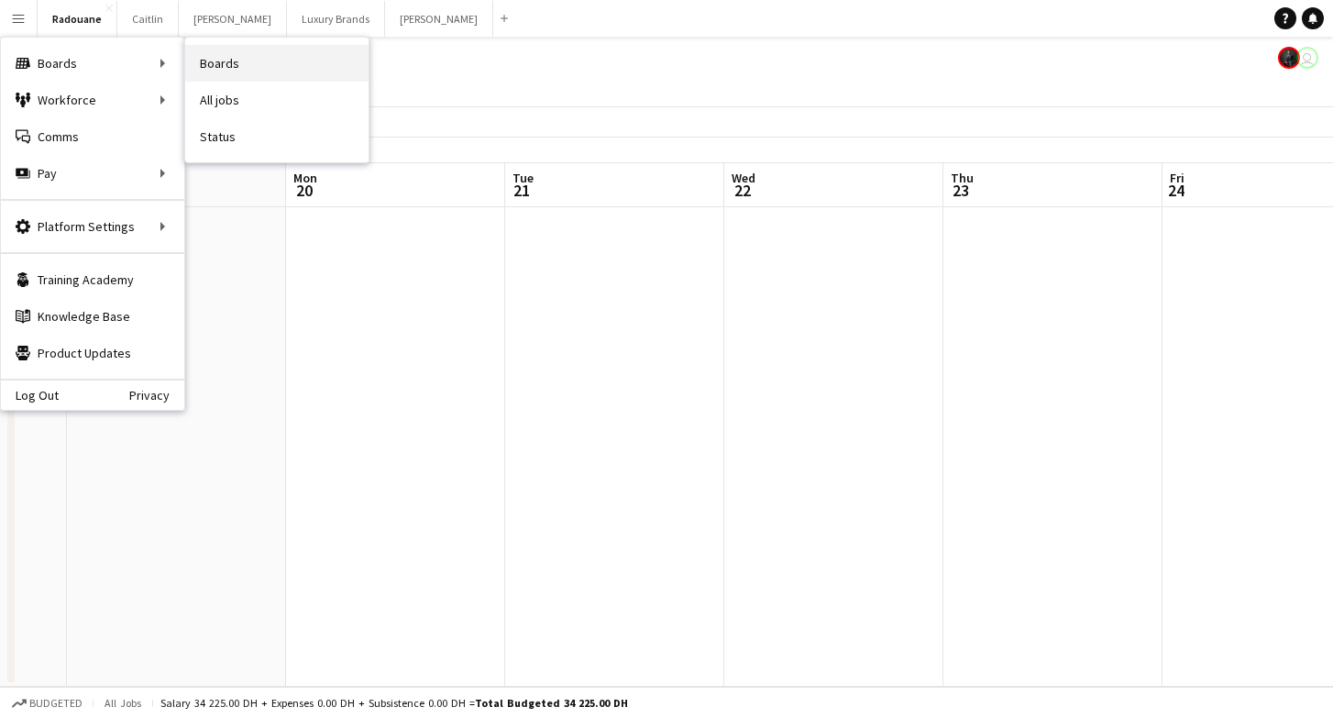
click at [205, 67] on link "Boards" at bounding box center [276, 63] width 183 height 37
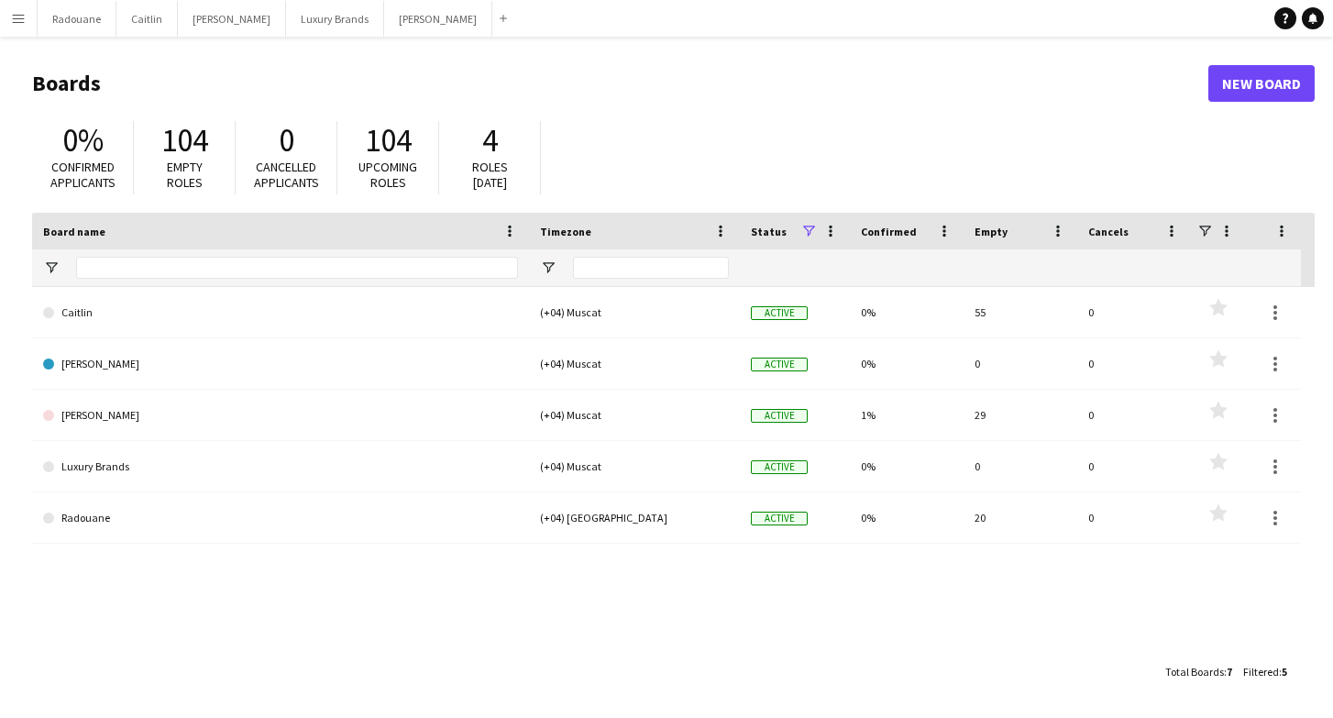
click at [25, 16] on app-icon "Menu" at bounding box center [18, 18] width 15 height 15
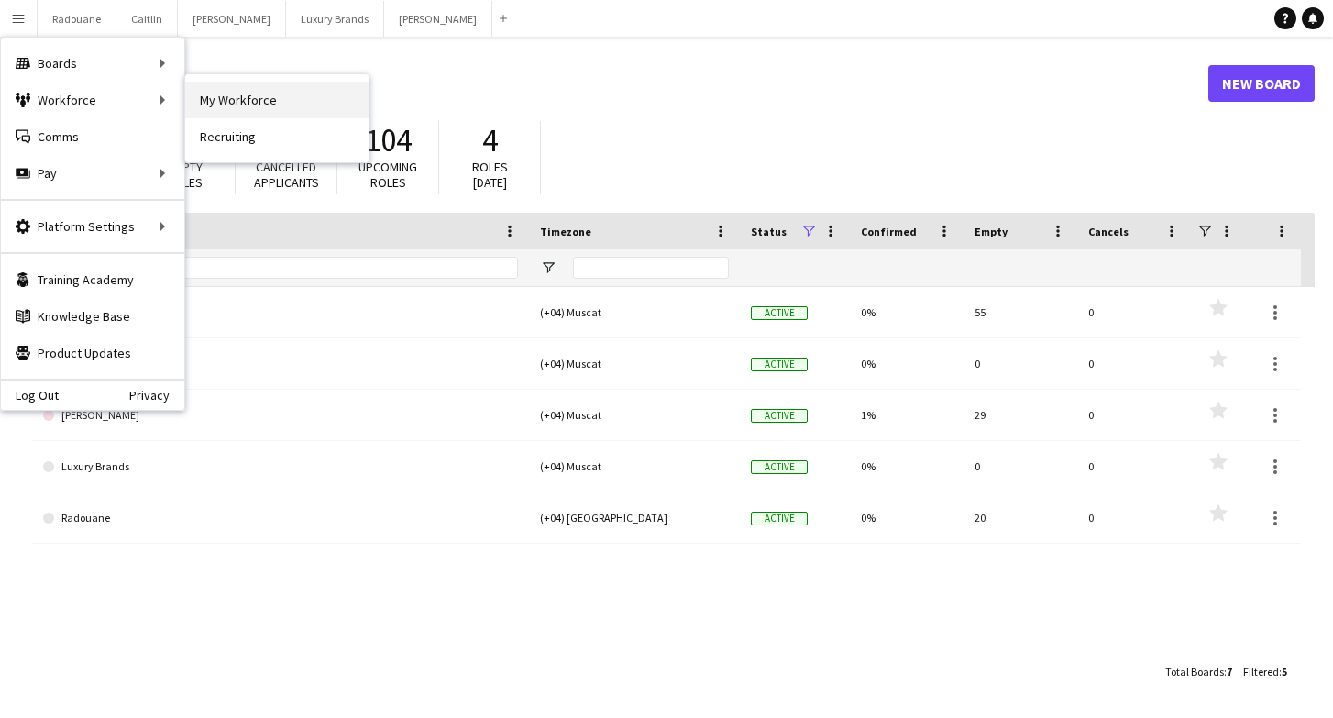
click at [195, 95] on link "My Workforce" at bounding box center [276, 100] width 183 height 37
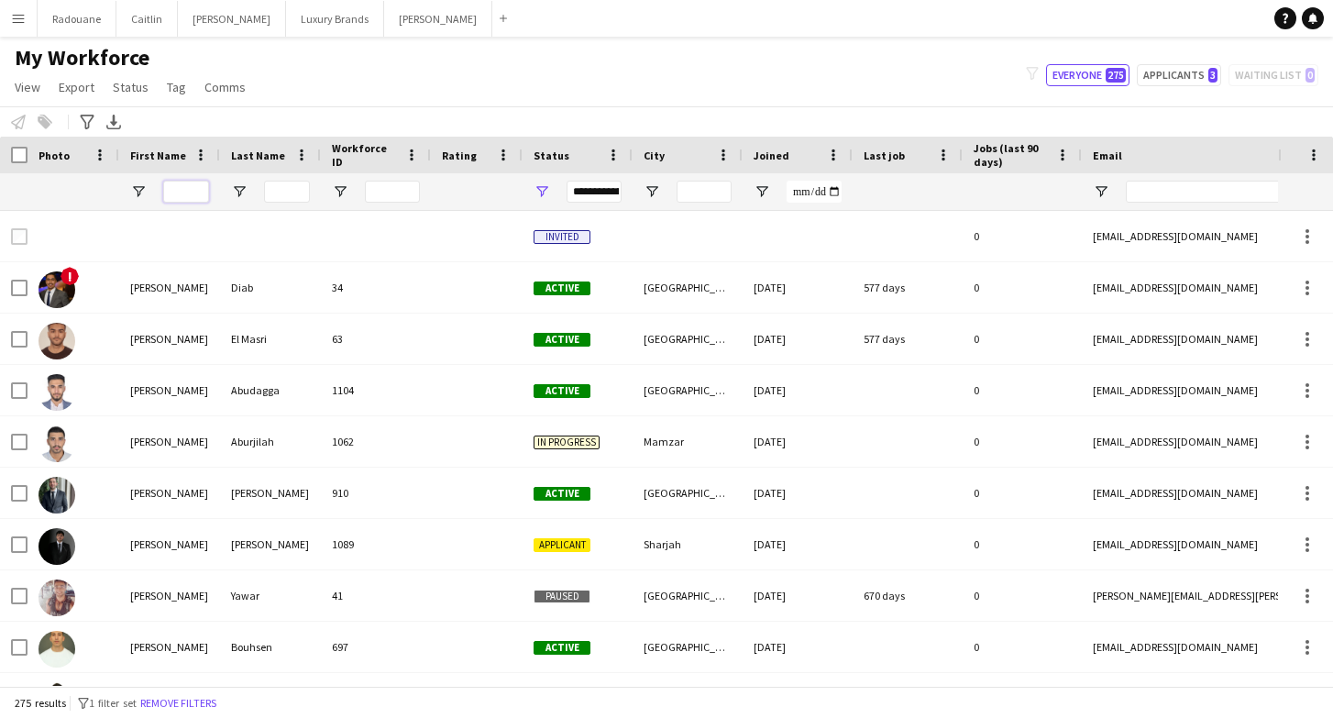
click at [203, 194] on input "First Name Filter Input" at bounding box center [186, 192] width 46 height 22
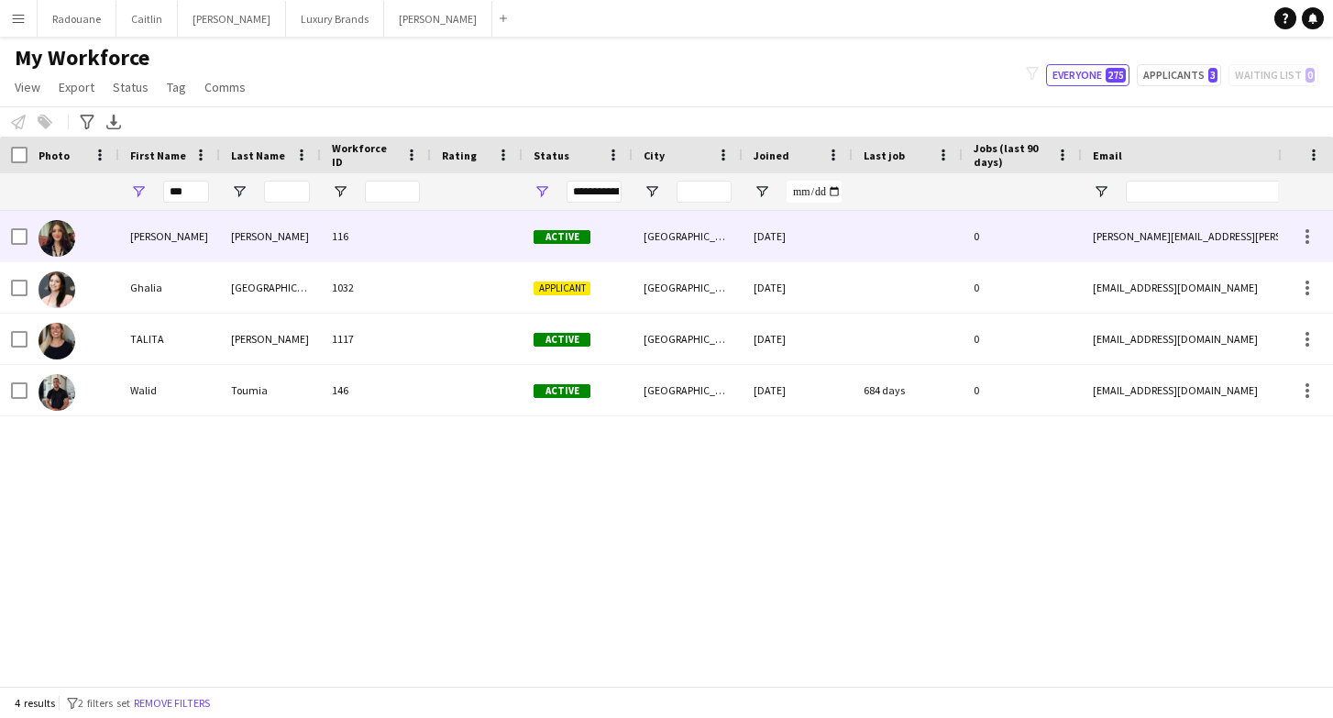
drag, startPoint x: 190, startPoint y: 226, endPoint x: 609, endPoint y: 190, distance: 420.5
click at [609, 190] on div "**********" at bounding box center [594, 192] width 55 height 22
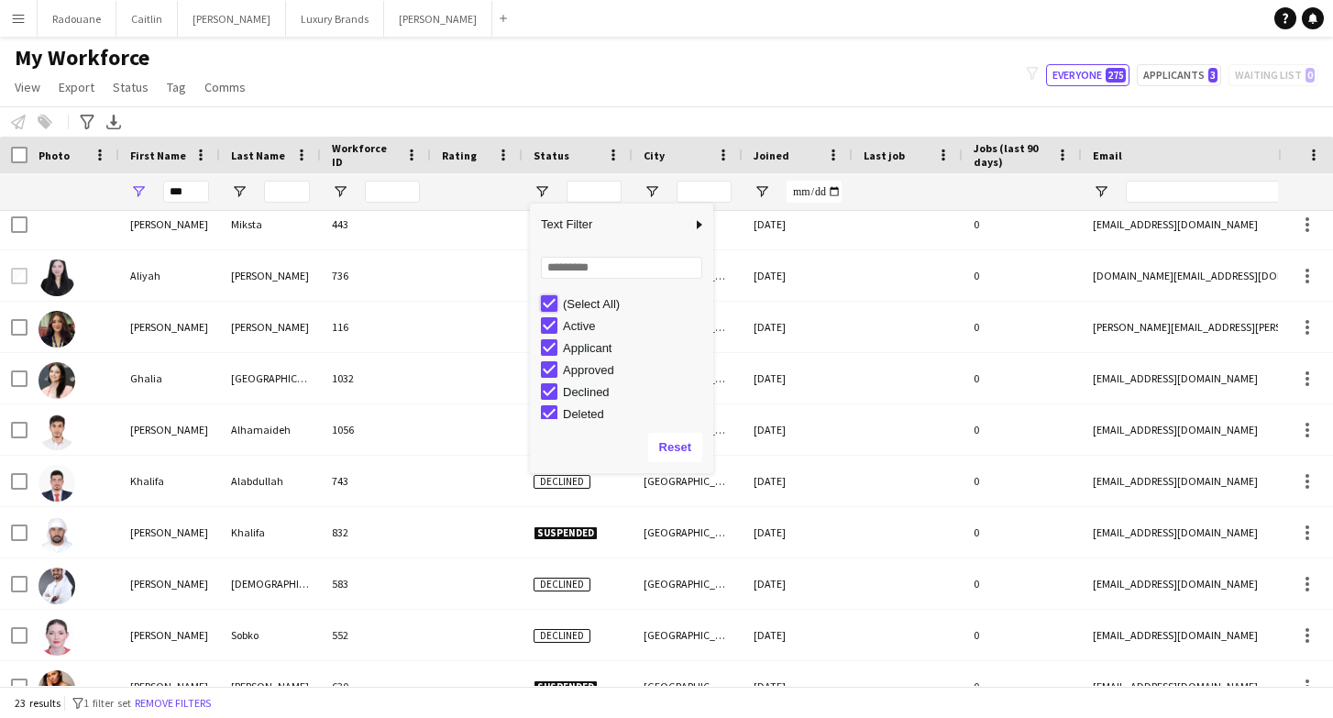
scroll to position [459, 0]
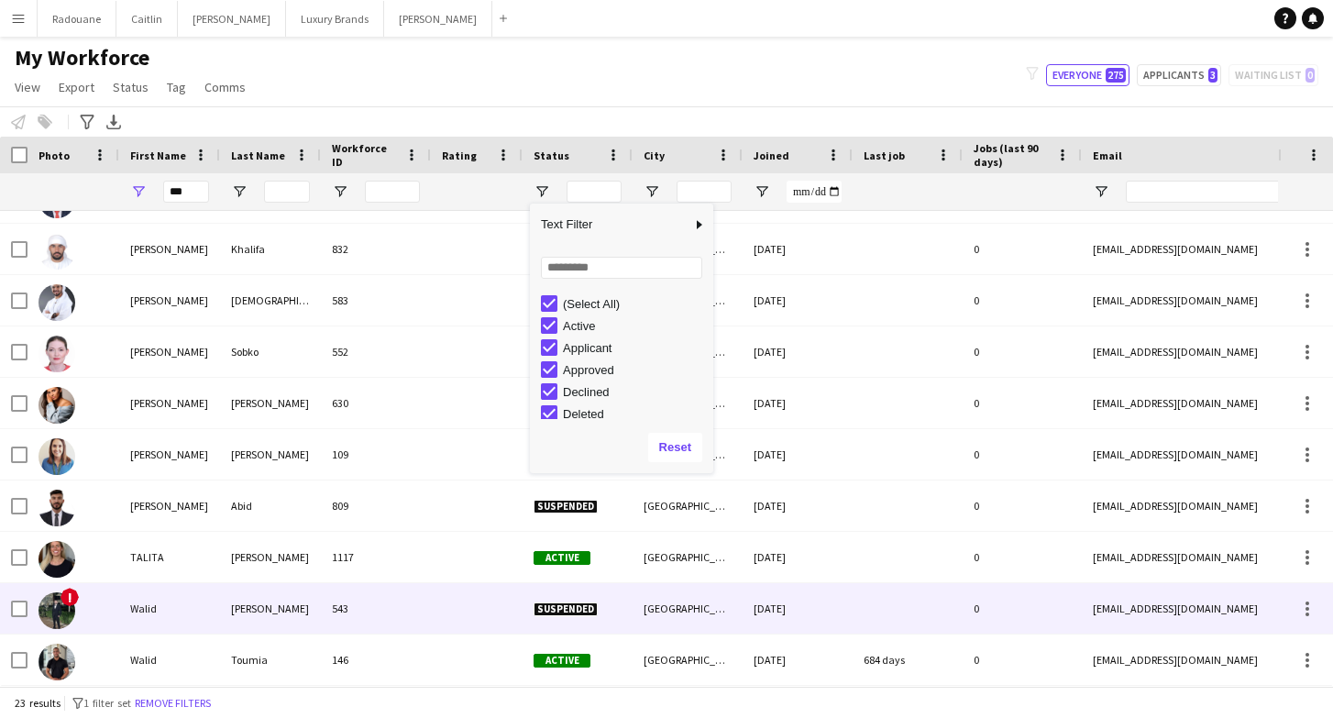
click at [229, 613] on div "[PERSON_NAME]" at bounding box center [270, 608] width 101 height 50
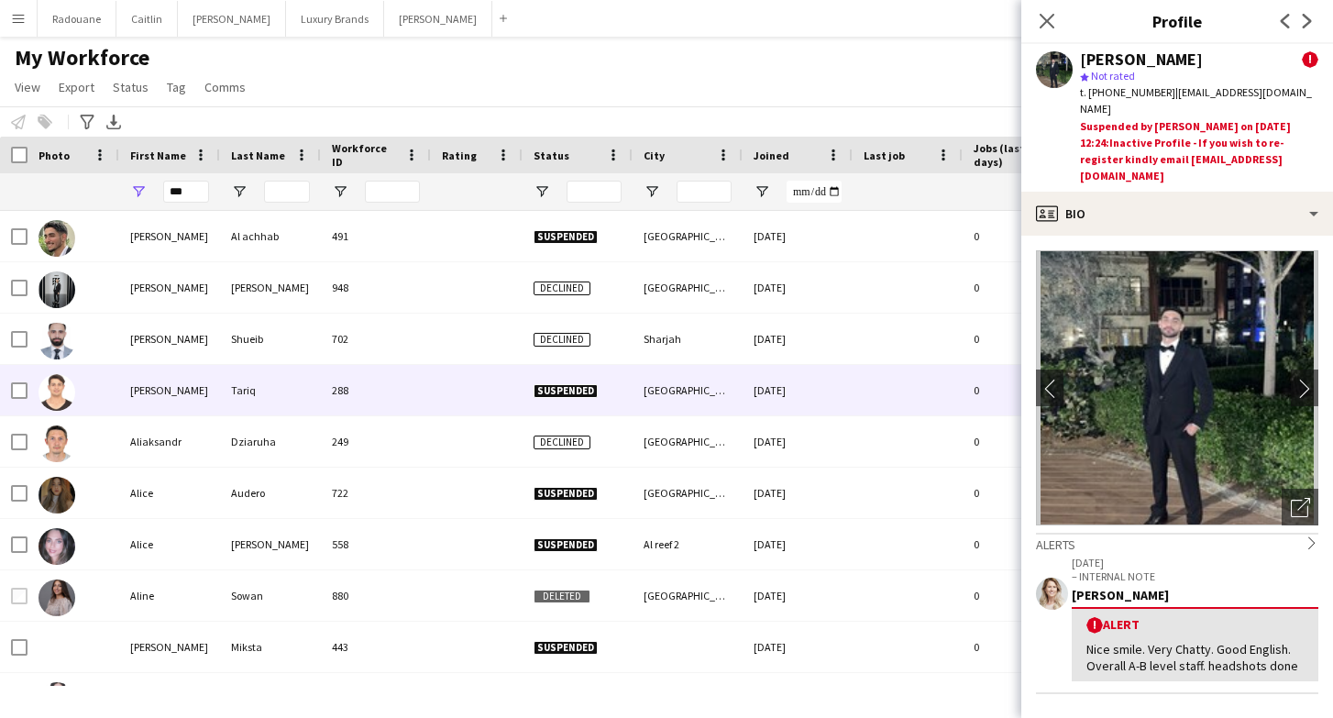
click at [208, 390] on div "[PERSON_NAME]" at bounding box center [169, 390] width 101 height 50
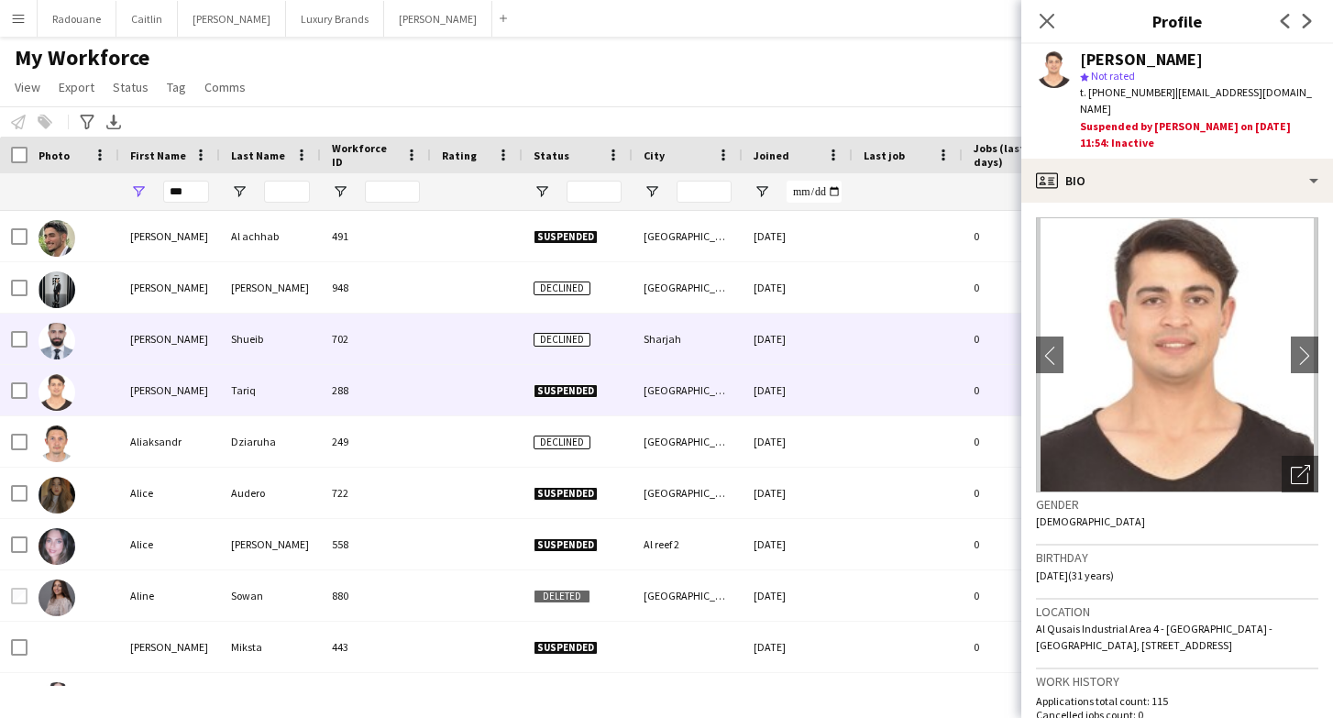
click at [207, 356] on div "[PERSON_NAME]" at bounding box center [169, 339] width 101 height 50
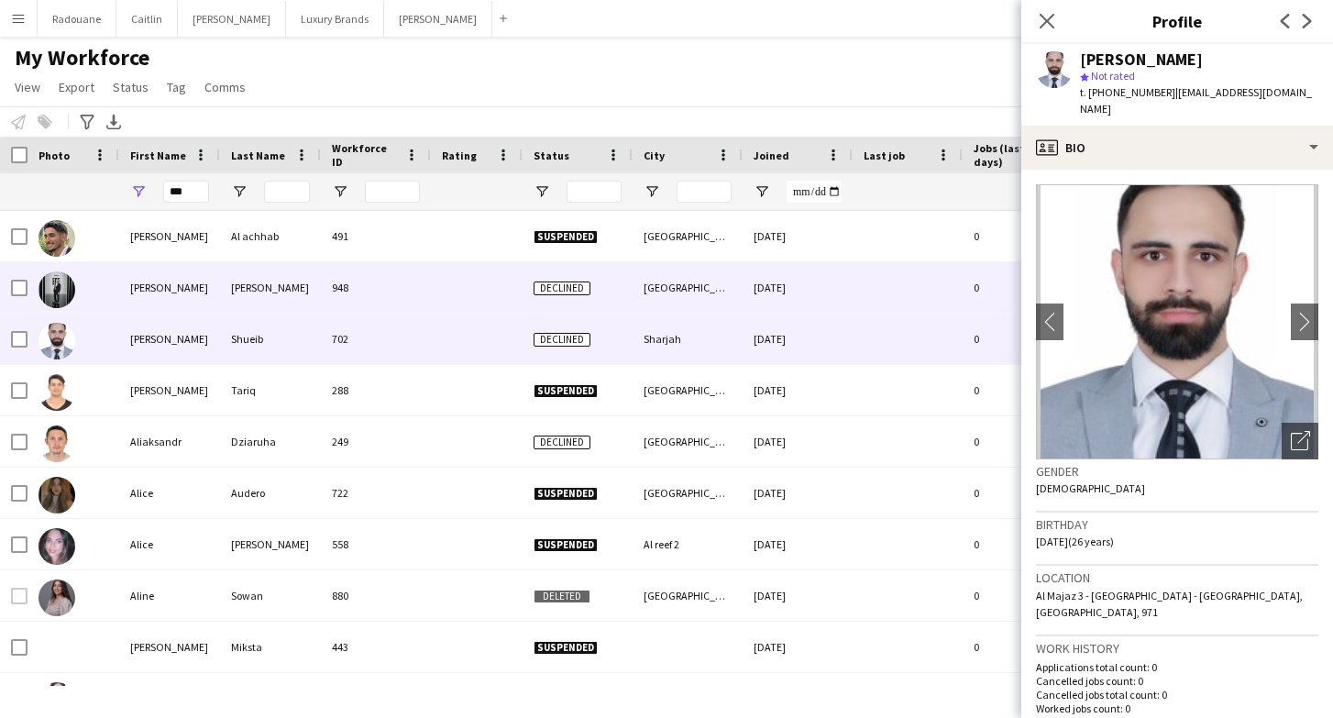
click at [211, 310] on div "[PERSON_NAME]" at bounding box center [169, 287] width 101 height 50
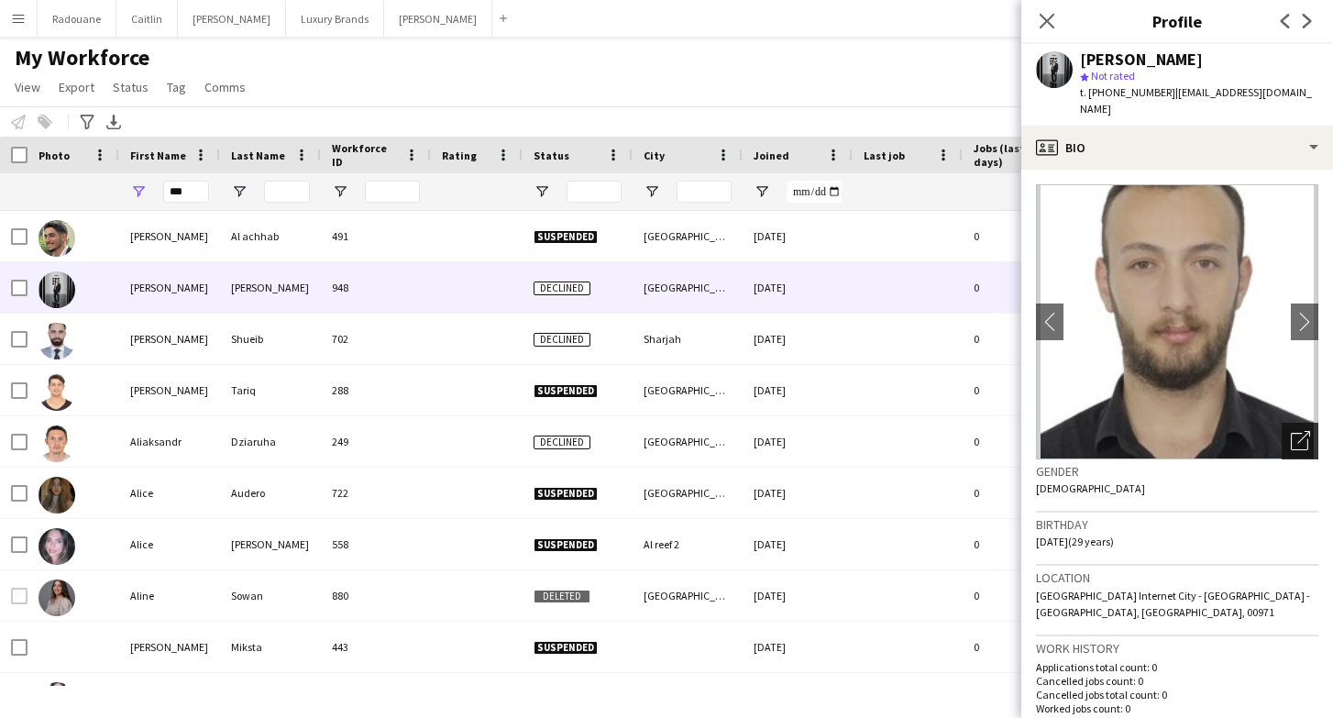
click at [1293, 431] on icon "Open photos pop-in" at bounding box center [1300, 440] width 19 height 19
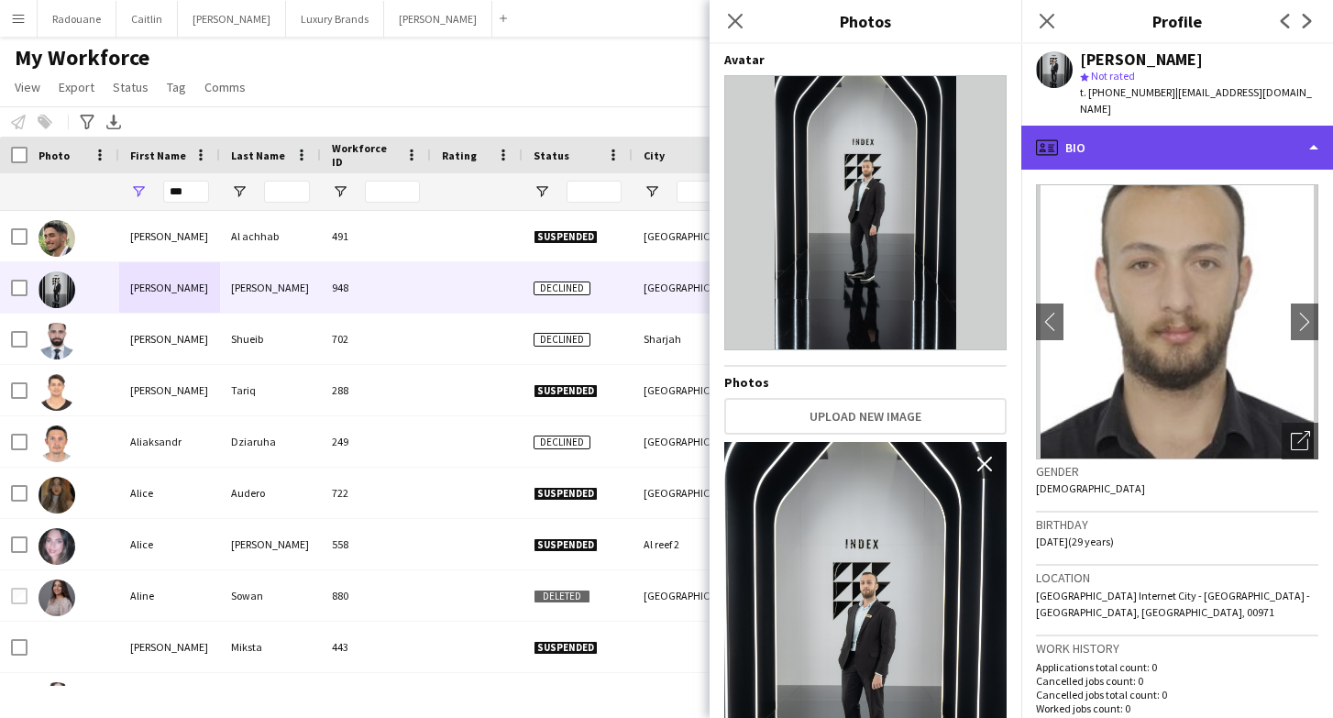
click at [1315, 128] on div "profile Bio" at bounding box center [1177, 148] width 312 height 44
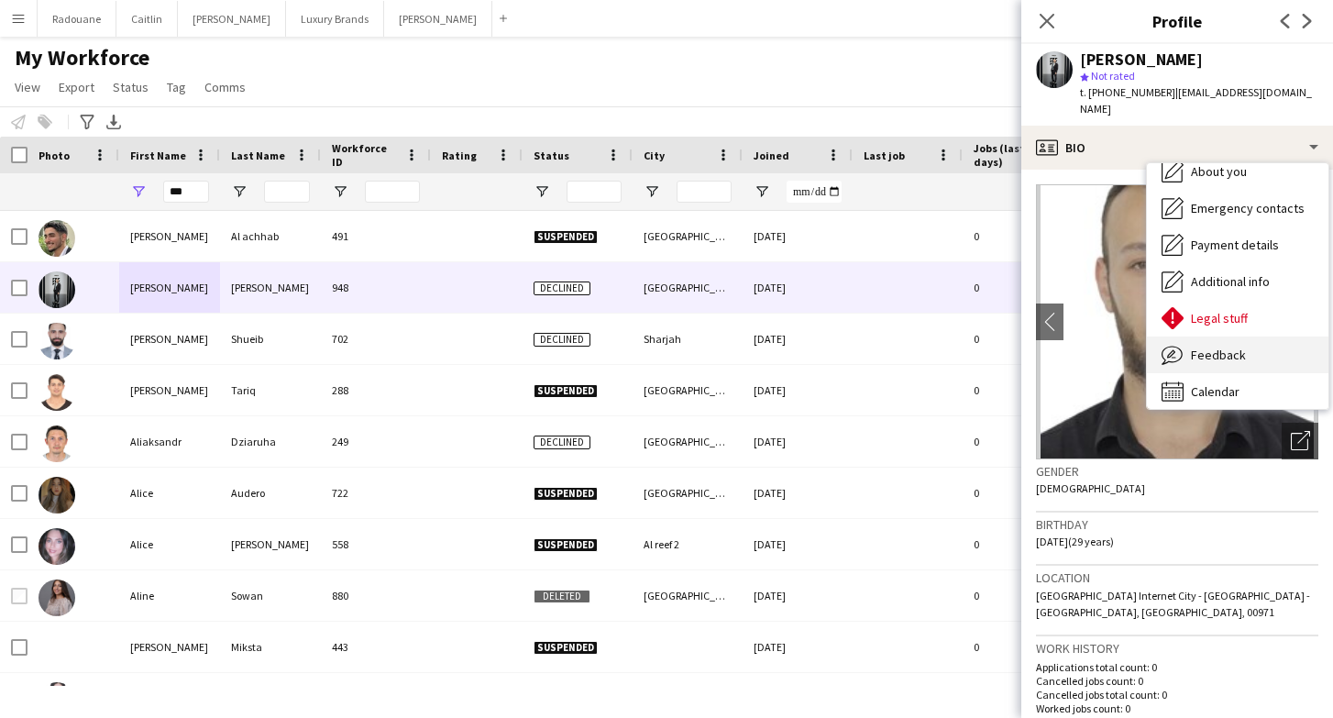
click at [1227, 347] on span "Feedback" at bounding box center [1218, 355] width 55 height 17
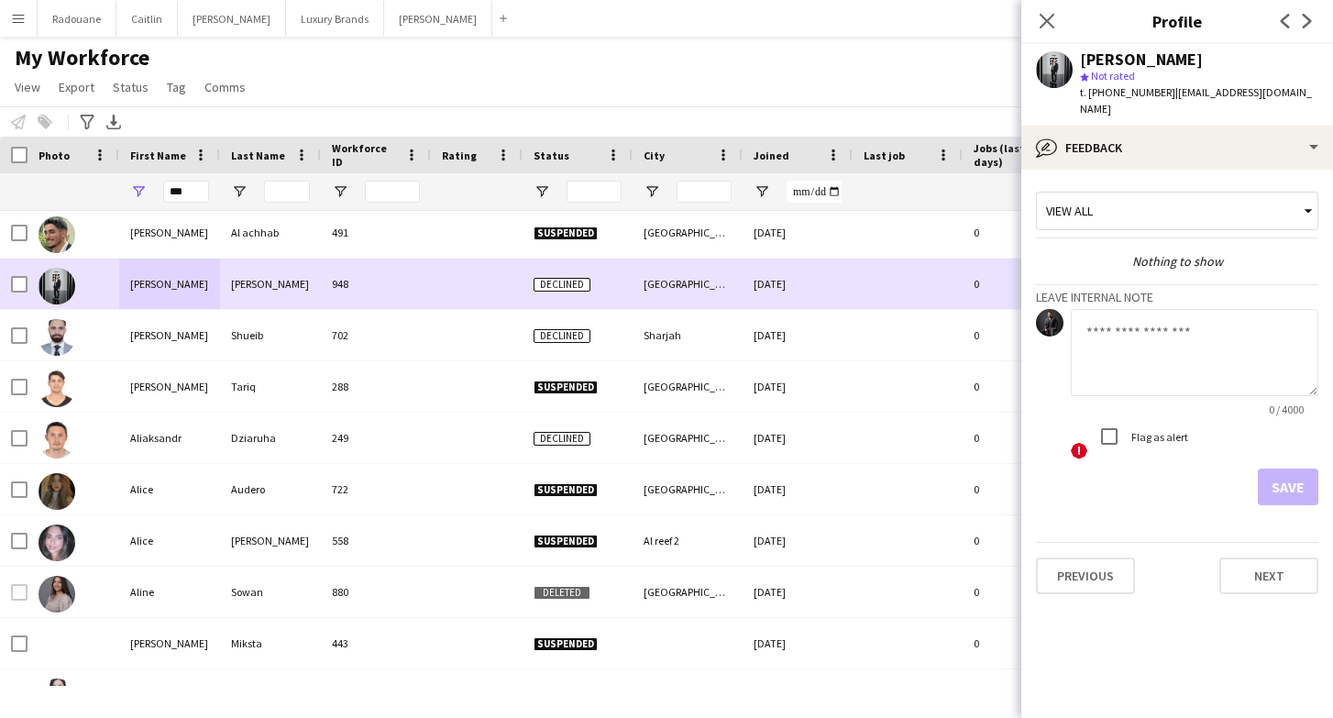
scroll to position [4, 0]
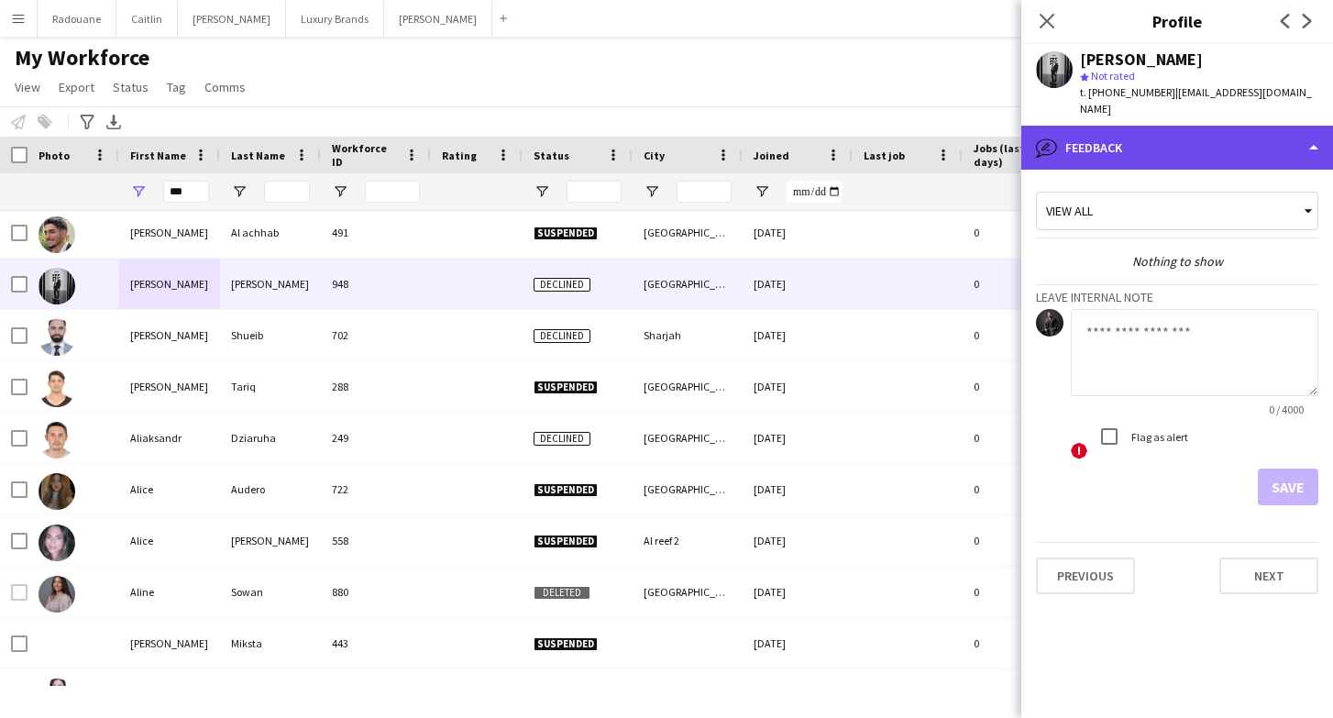
click at [1090, 135] on div "bubble-pencil Feedback" at bounding box center [1177, 148] width 312 height 44
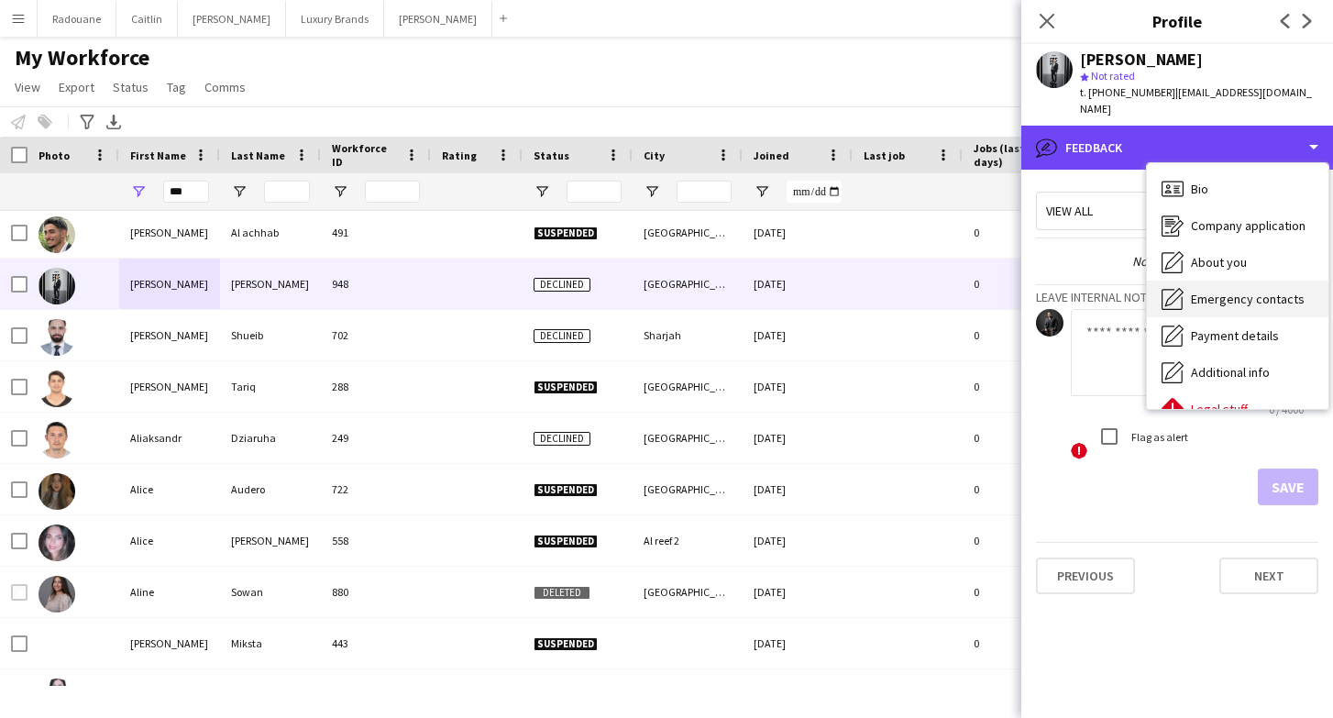
scroll to position [0, 0]
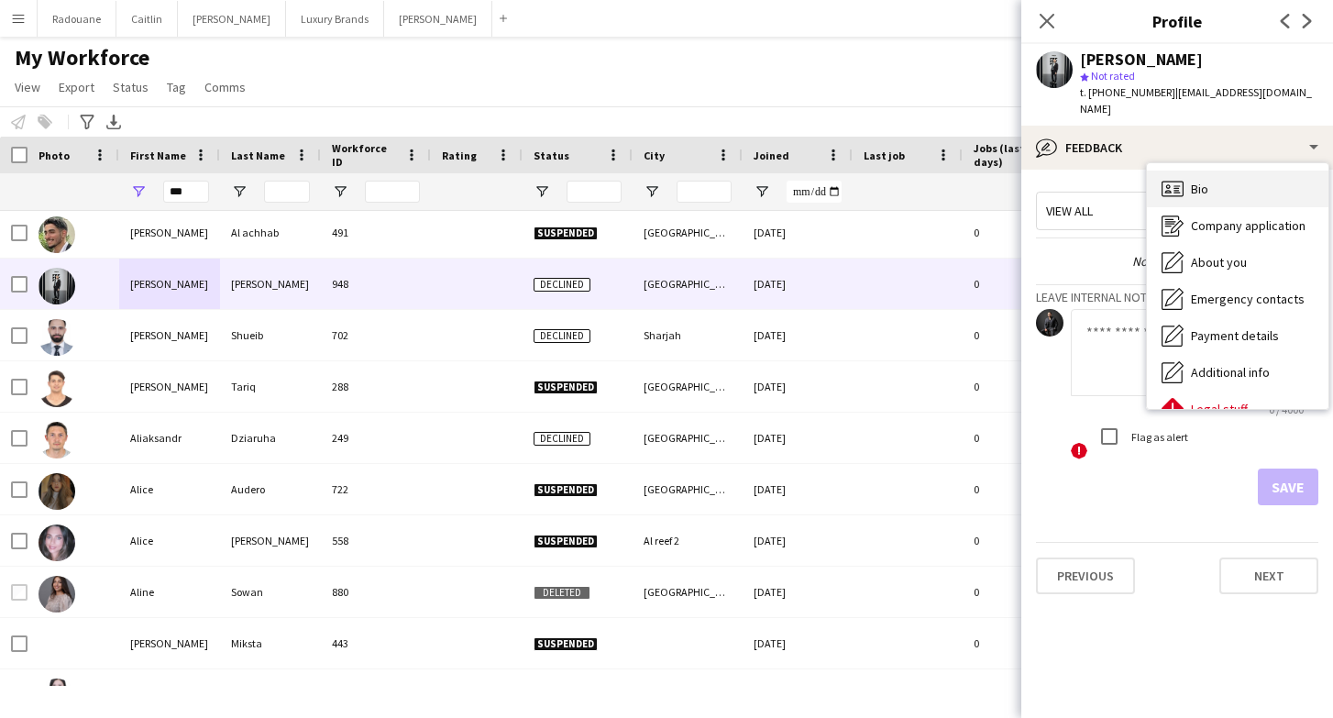
click at [1211, 178] on div "Bio Bio" at bounding box center [1238, 189] width 182 height 37
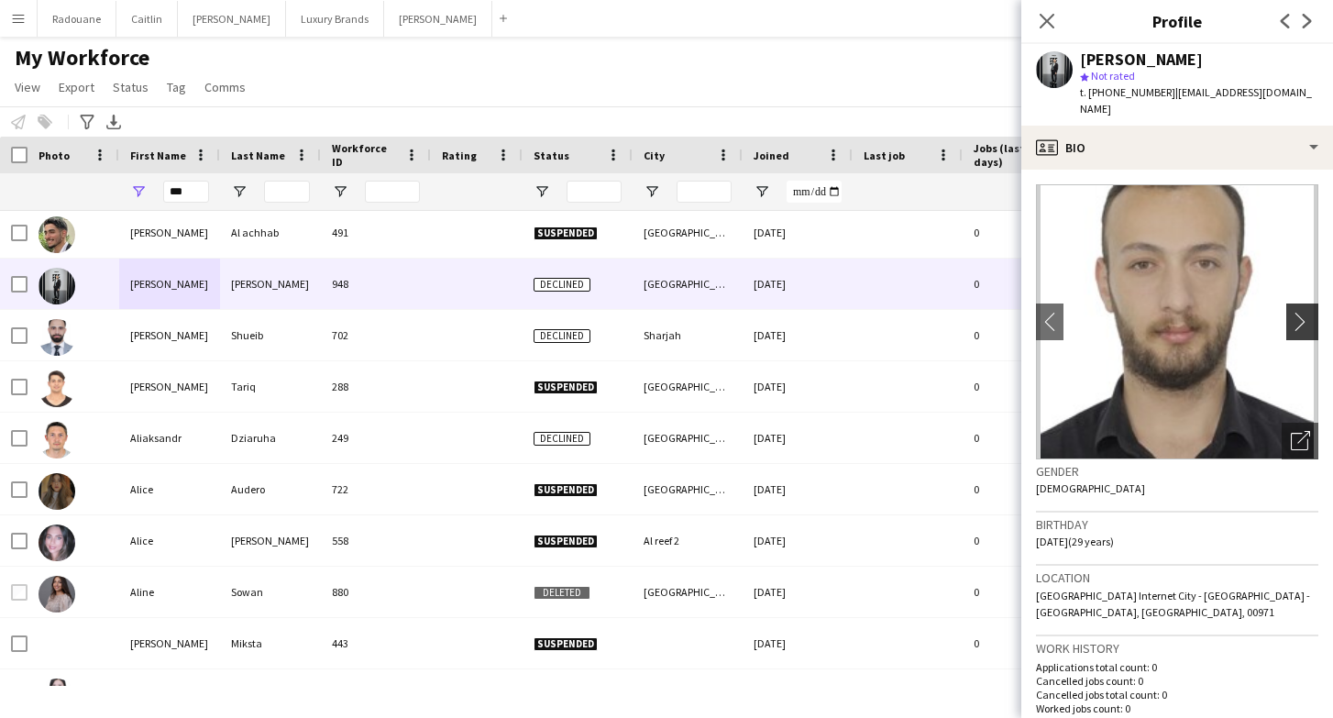
click at [1307, 312] on app-icon "chevron-right" at bounding box center [1305, 321] width 28 height 19
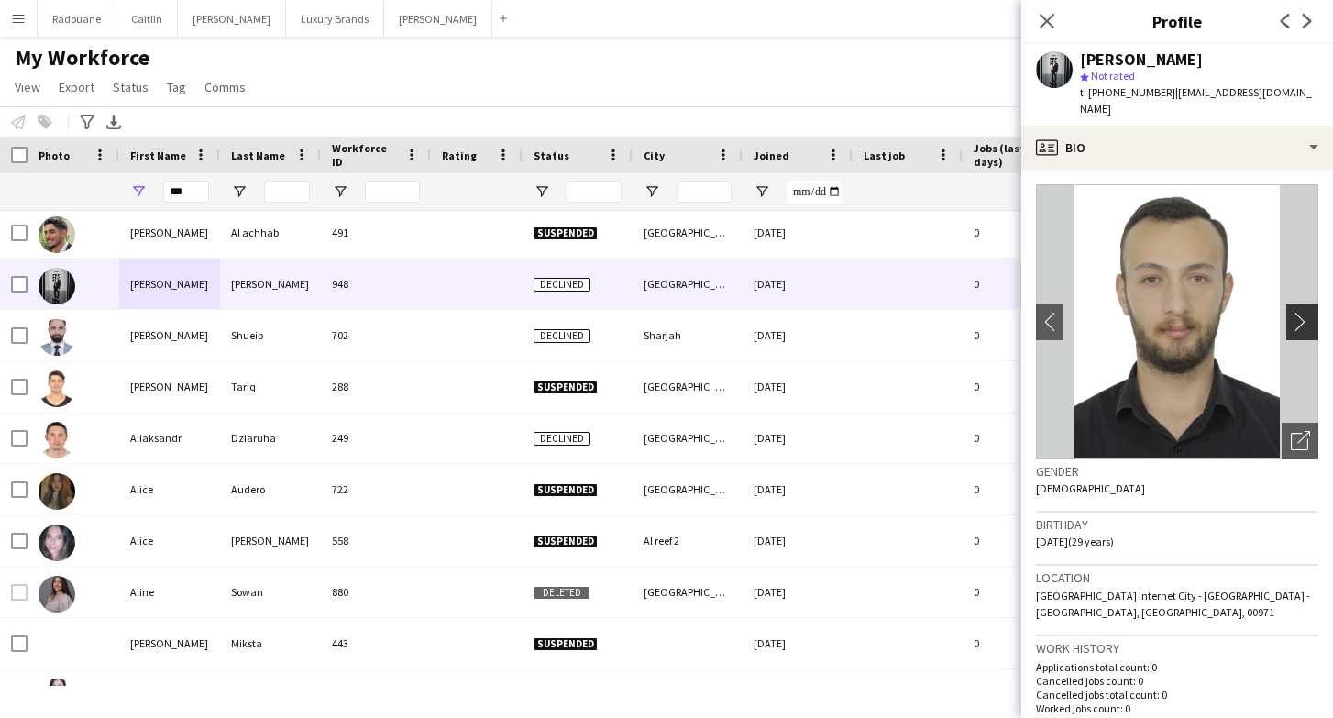
click at [1307, 312] on app-icon "chevron-right" at bounding box center [1305, 321] width 28 height 19
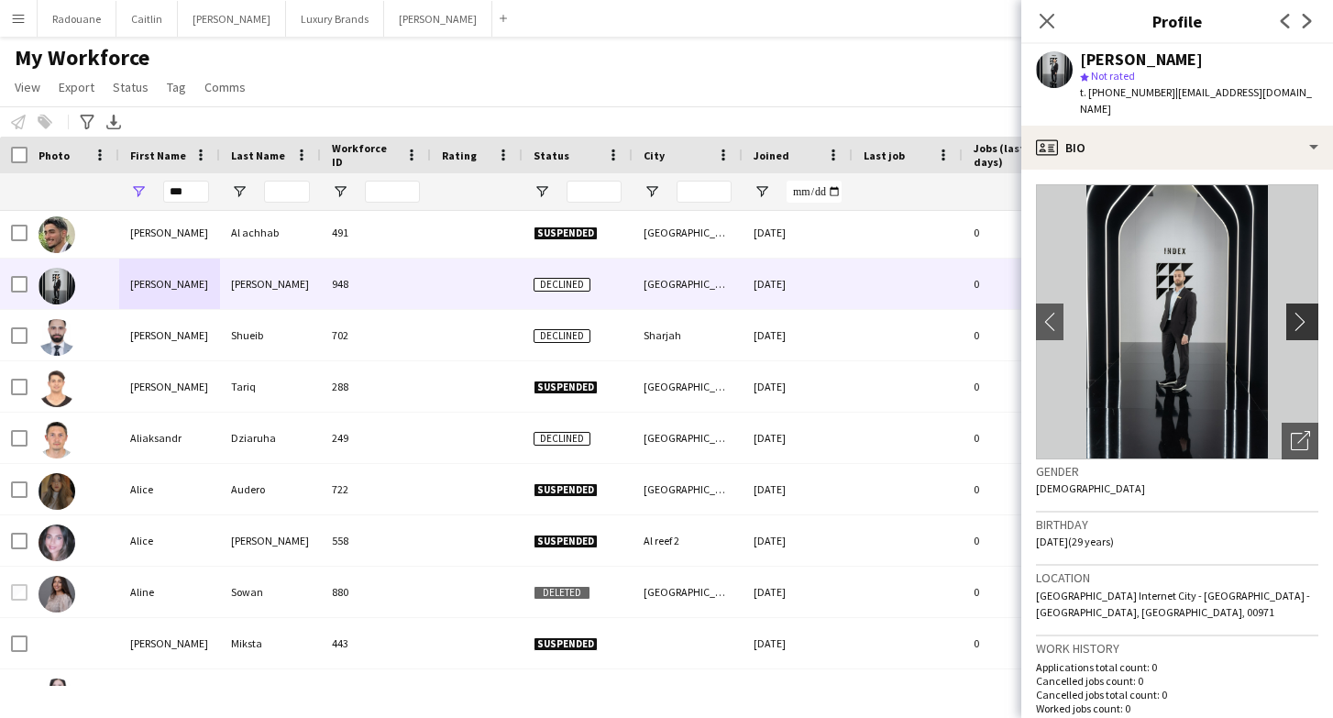
click at [1307, 312] on app-icon "chevron-right" at bounding box center [1305, 321] width 28 height 19
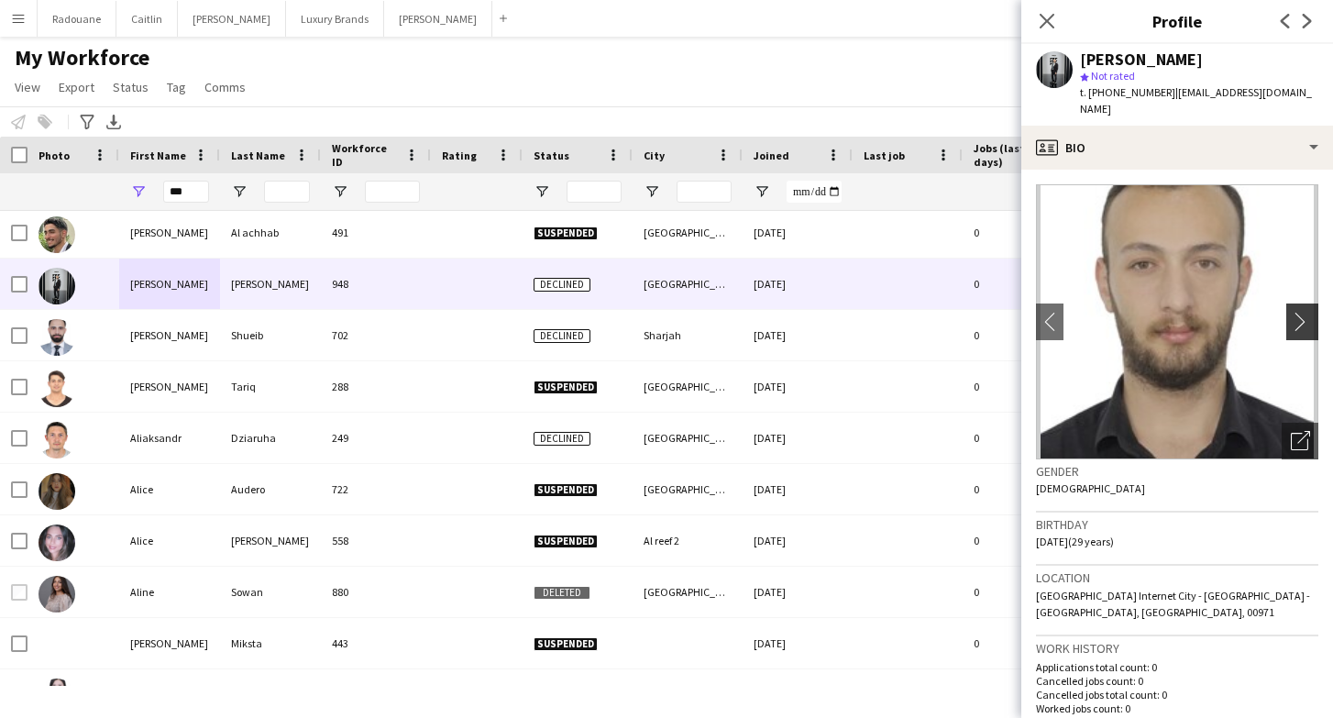
click at [1307, 312] on app-icon "chevron-right" at bounding box center [1305, 321] width 28 height 19
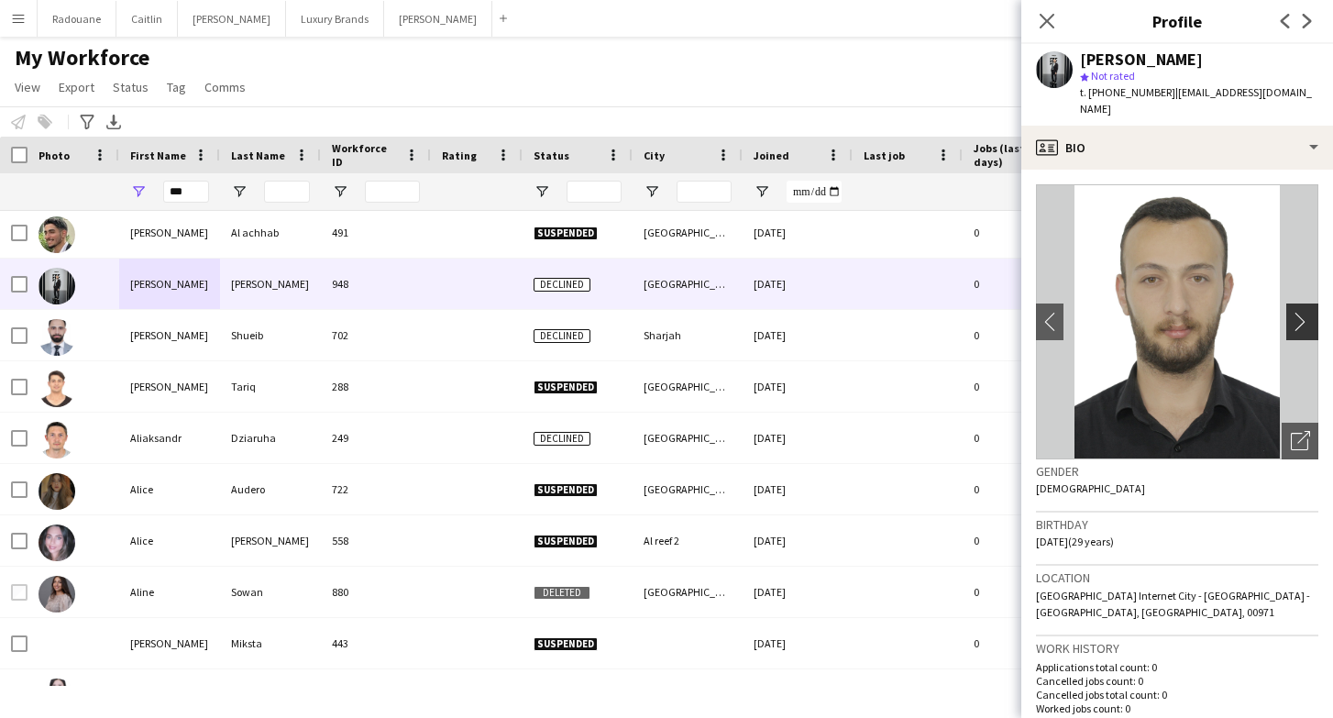
click at [1307, 312] on app-icon "chevron-right" at bounding box center [1305, 321] width 28 height 19
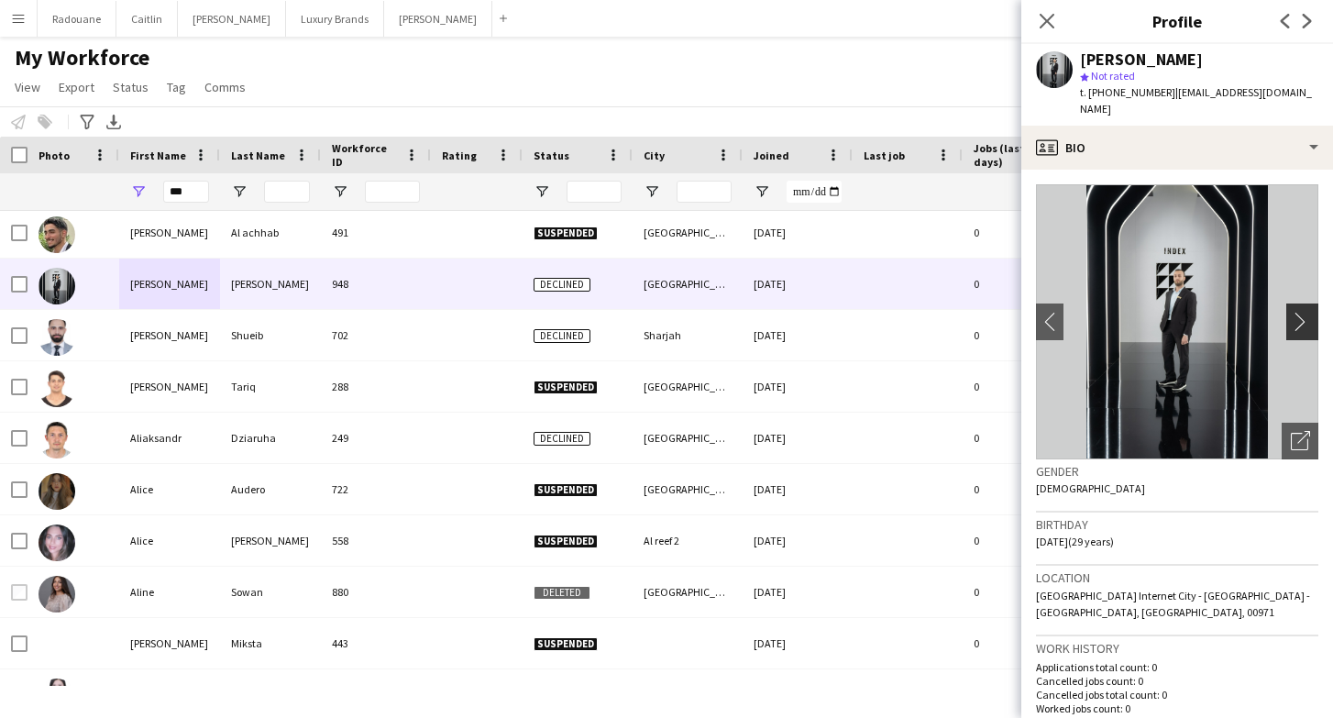
click at [1307, 312] on app-icon "chevron-right" at bounding box center [1305, 321] width 28 height 19
click at [185, 189] on input "***" at bounding box center [186, 192] width 46 height 22
type input "*"
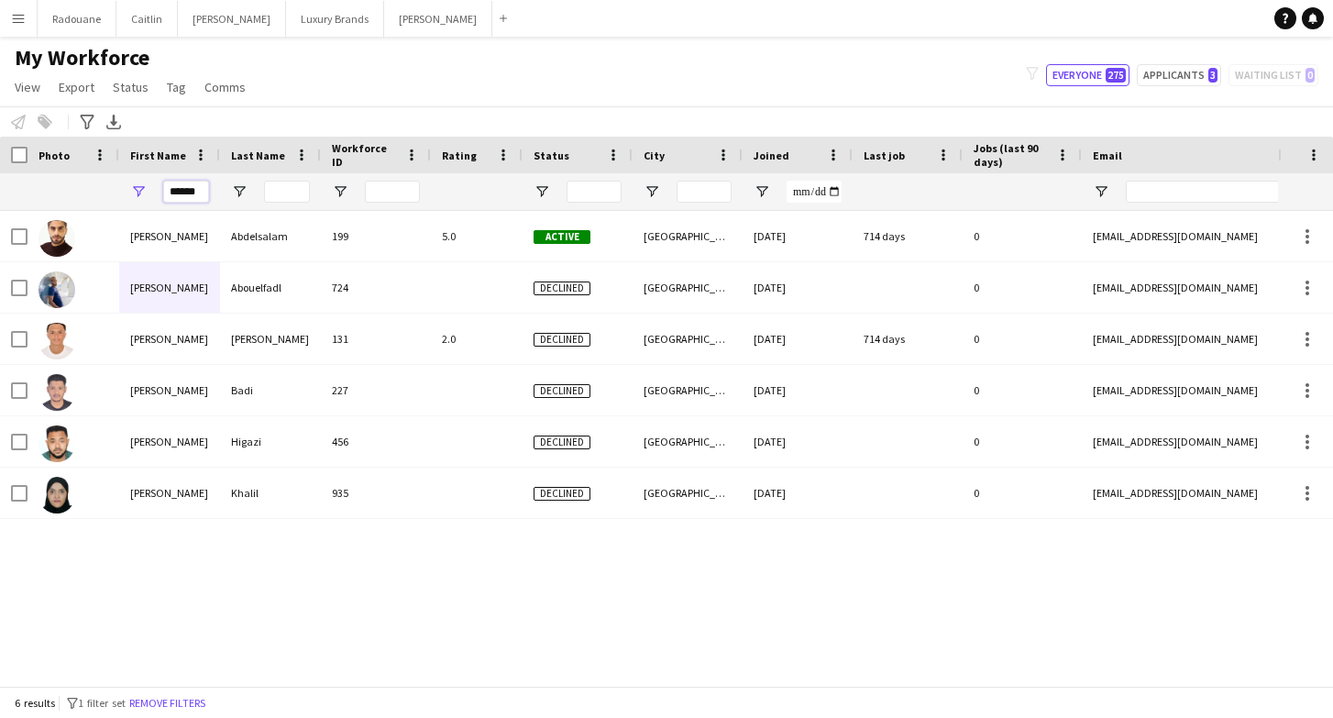
type input "*****"
click at [292, 191] on input "Last Name Filter Input" at bounding box center [287, 192] width 46 height 22
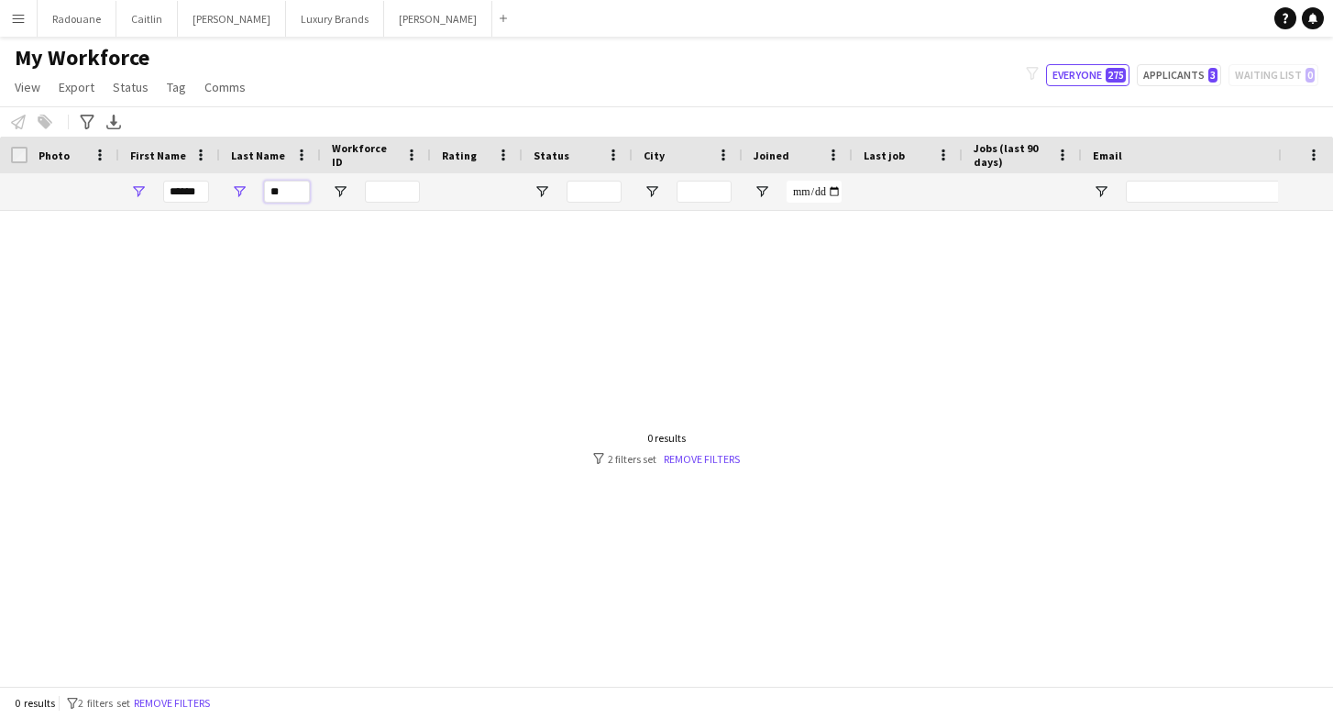
type input "*"
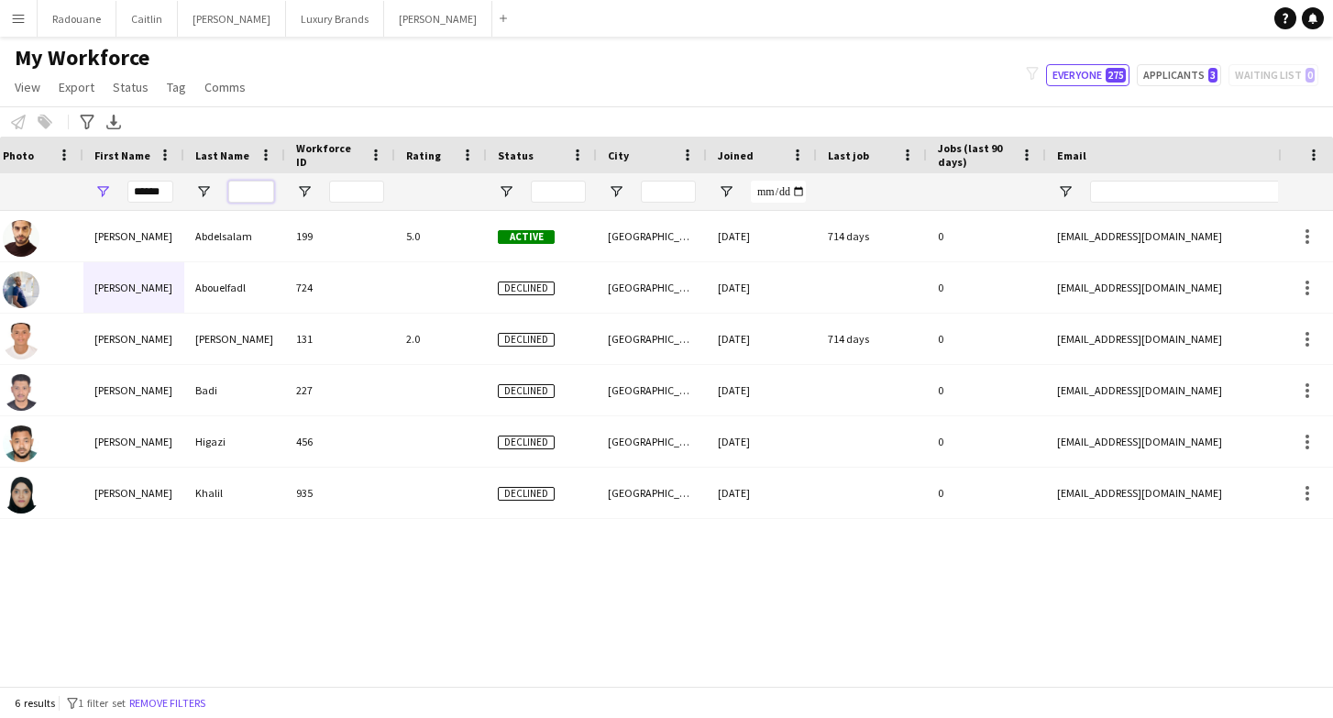
scroll to position [0, 124]
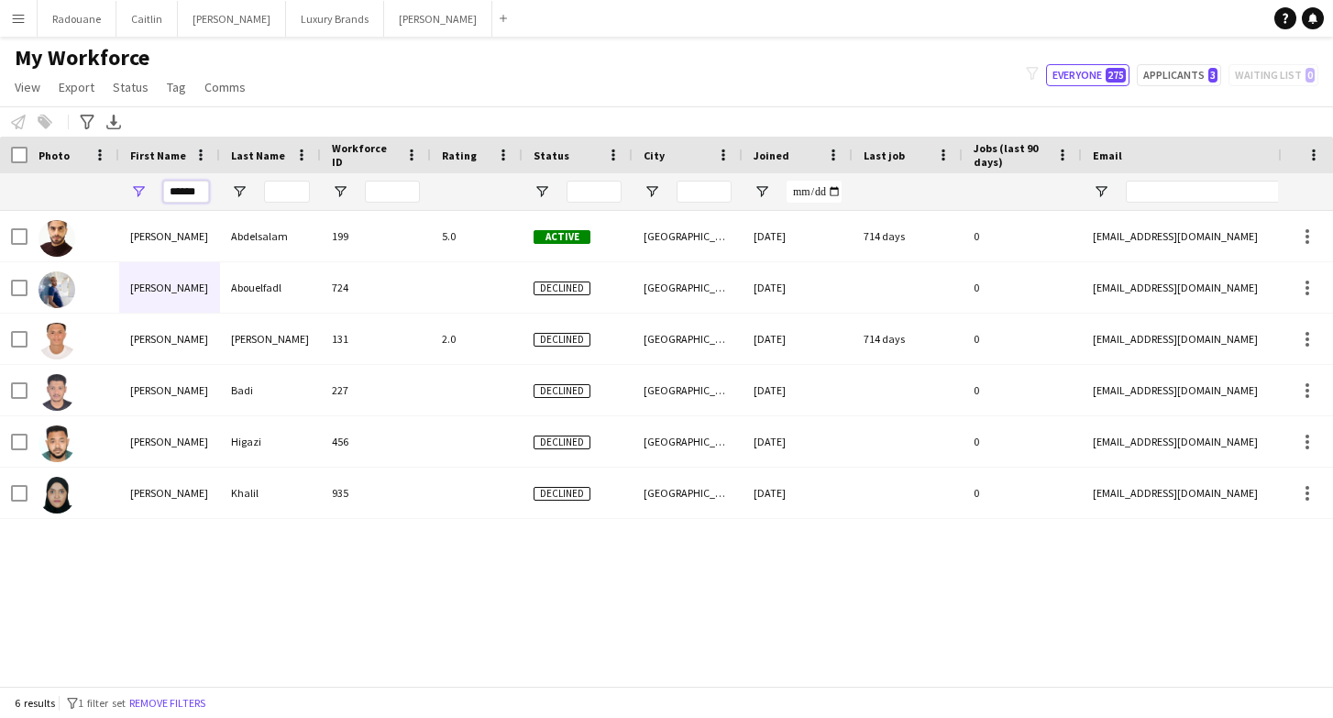
click at [203, 192] on input "*****" at bounding box center [186, 192] width 46 height 22
type input "*"
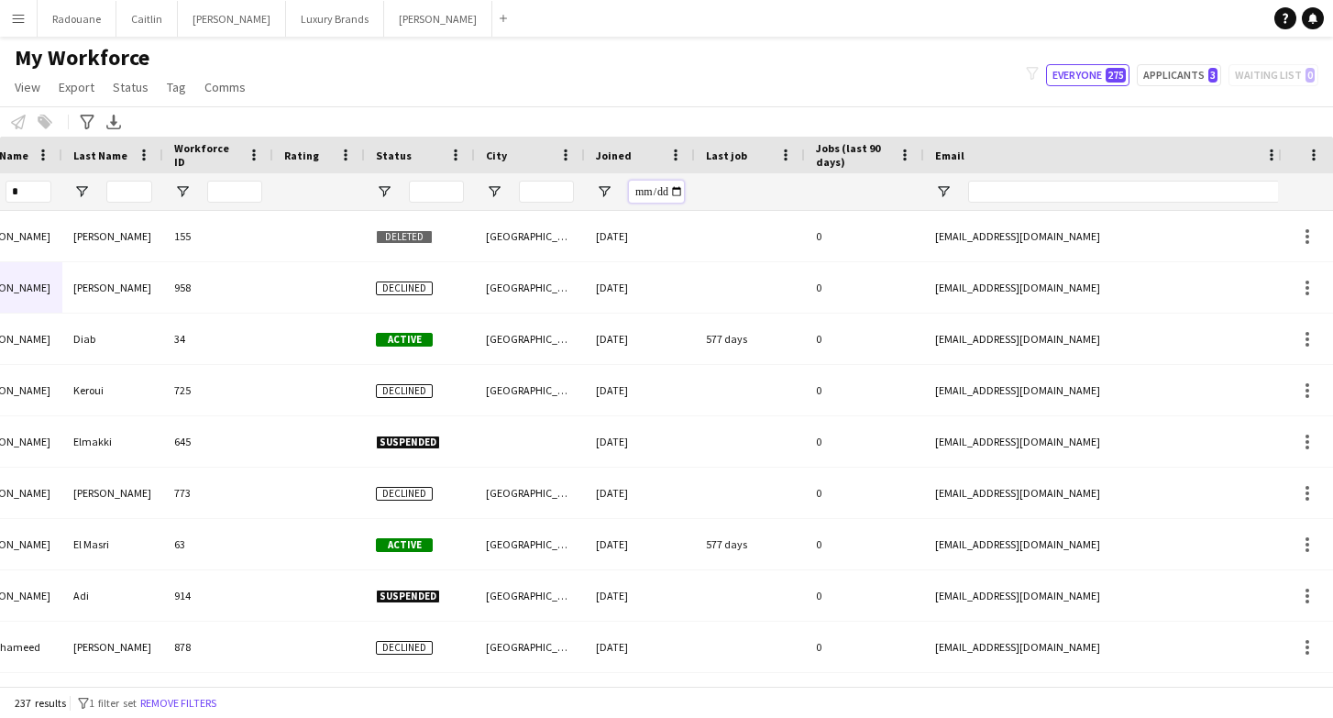
click at [657, 193] on input "Joined Filter Input" at bounding box center [656, 192] width 55 height 22
click at [697, 183] on div at bounding box center [750, 191] width 110 height 37
click at [606, 192] on span "Open Filter Menu" at bounding box center [604, 191] width 17 height 17
click at [730, 303] on button "Reset" at bounding box center [718, 303] width 54 height 29
click at [729, 302] on button "Reset" at bounding box center [718, 303] width 54 height 29
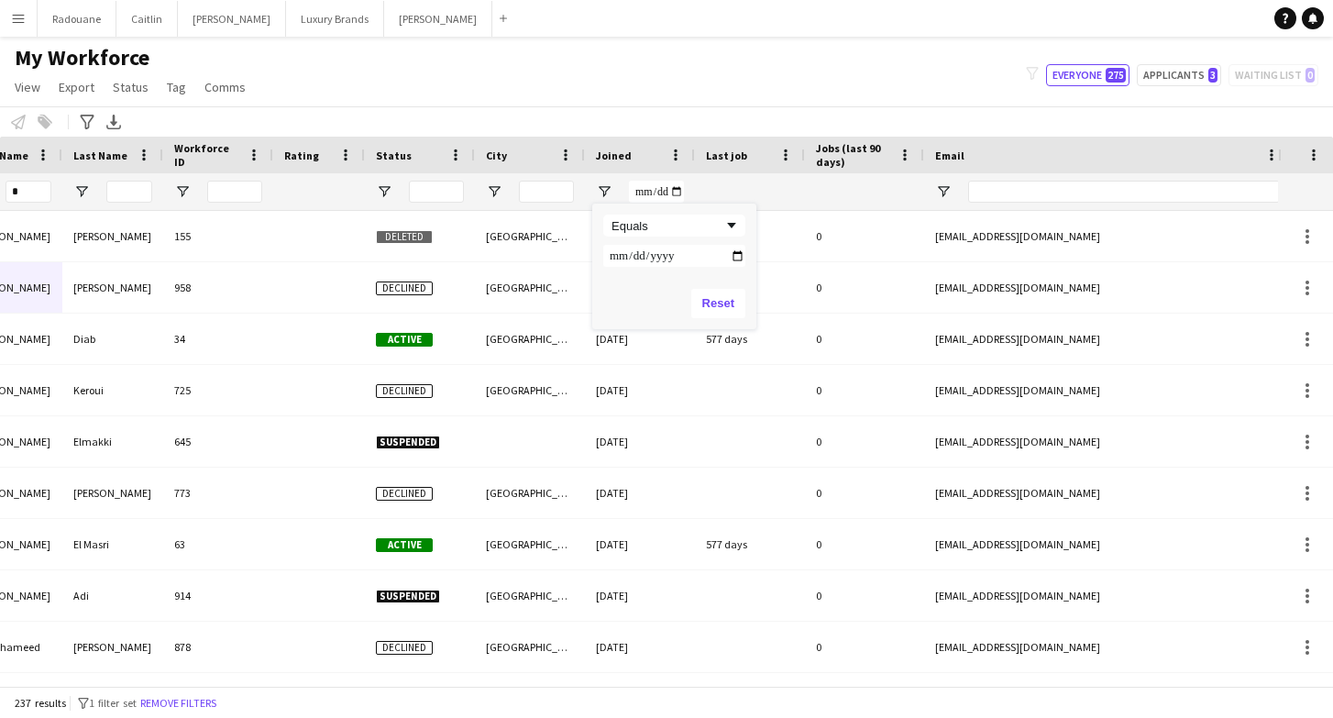
click at [775, 190] on div at bounding box center [750, 191] width 88 height 37
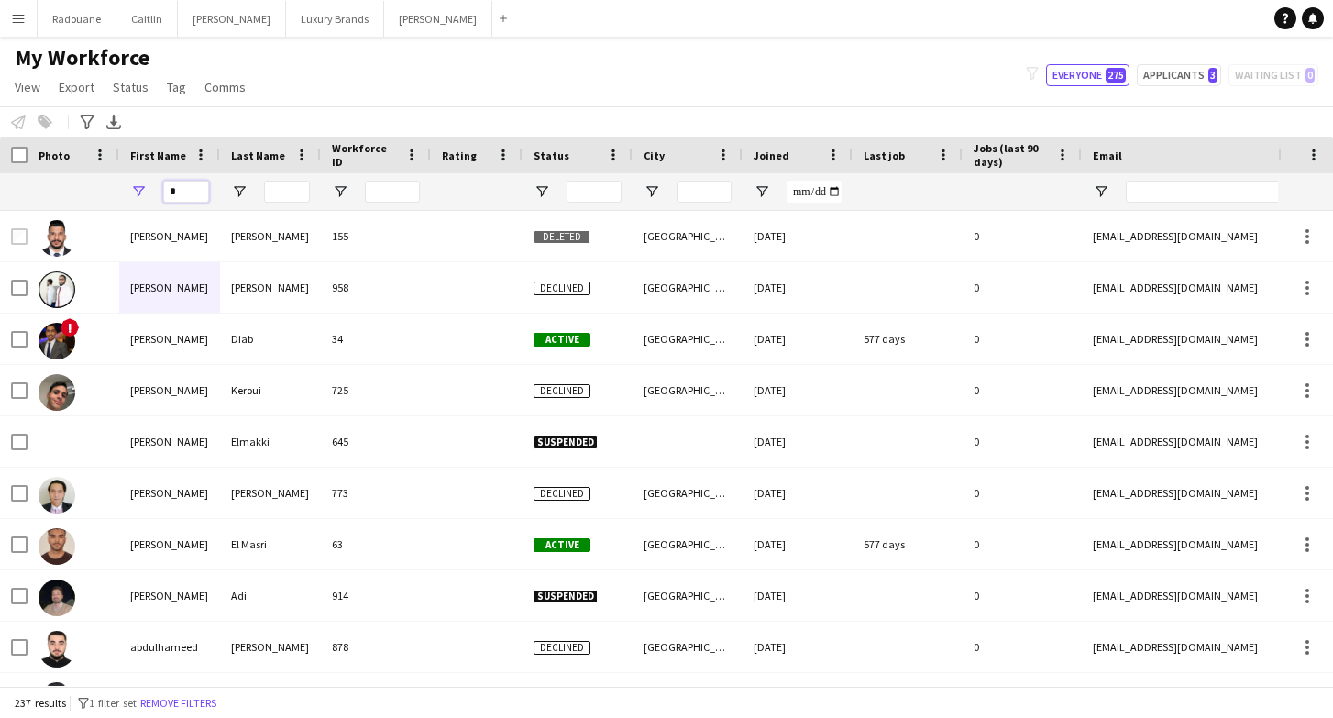
click at [192, 192] on input "First Name Filter Input" at bounding box center [186, 192] width 46 height 22
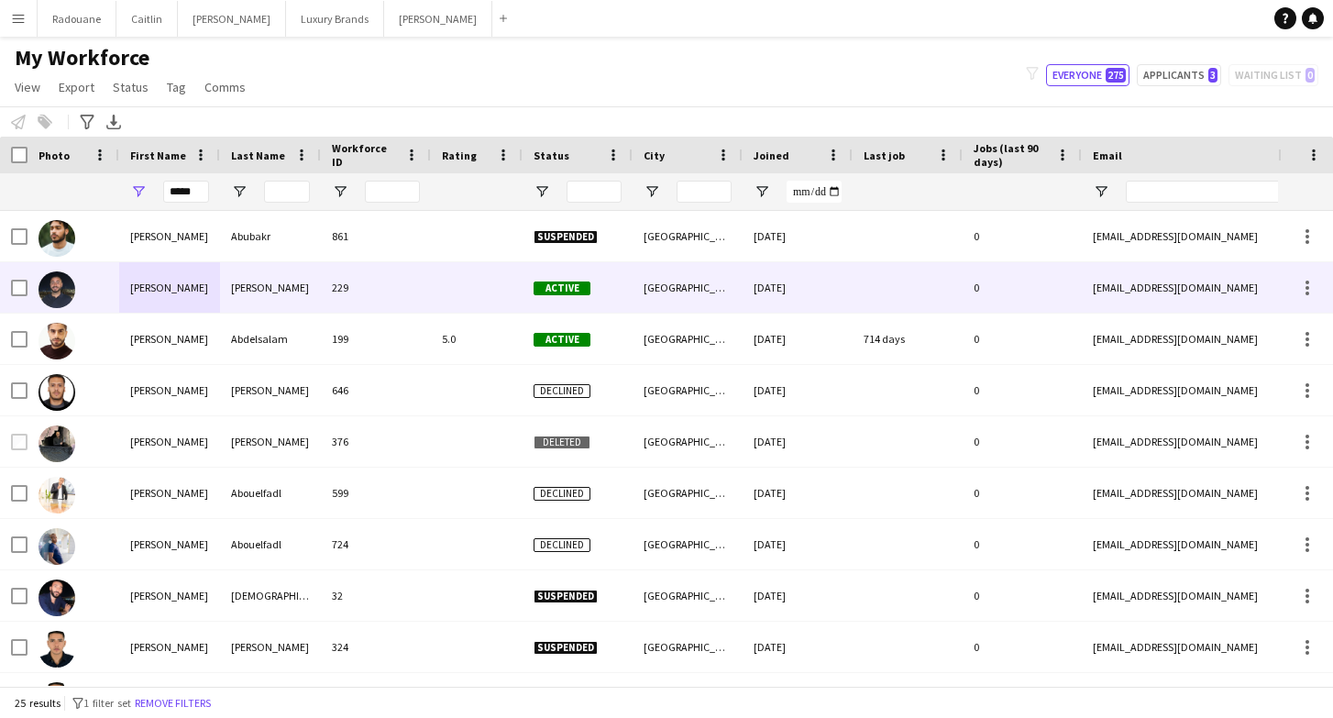
click at [276, 293] on div "[PERSON_NAME]" at bounding box center [270, 287] width 101 height 50
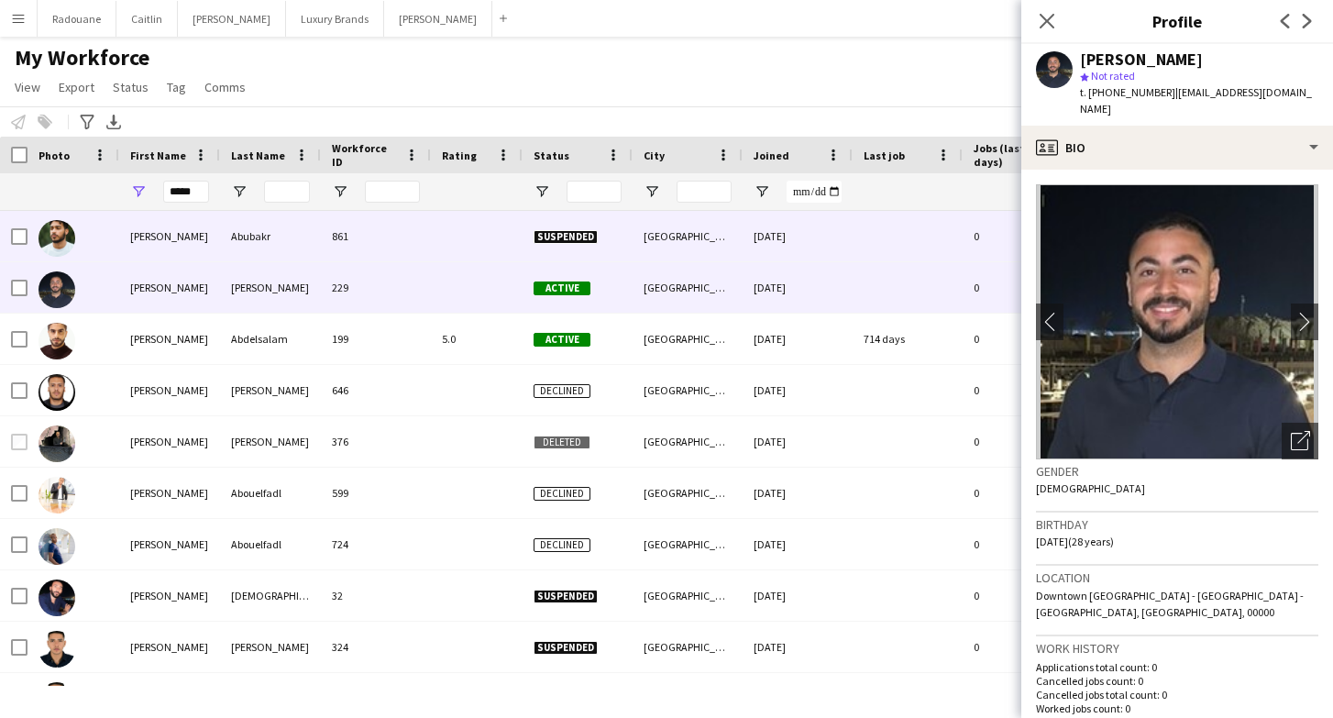
click at [290, 258] on div "Abubakr" at bounding box center [270, 236] width 101 height 50
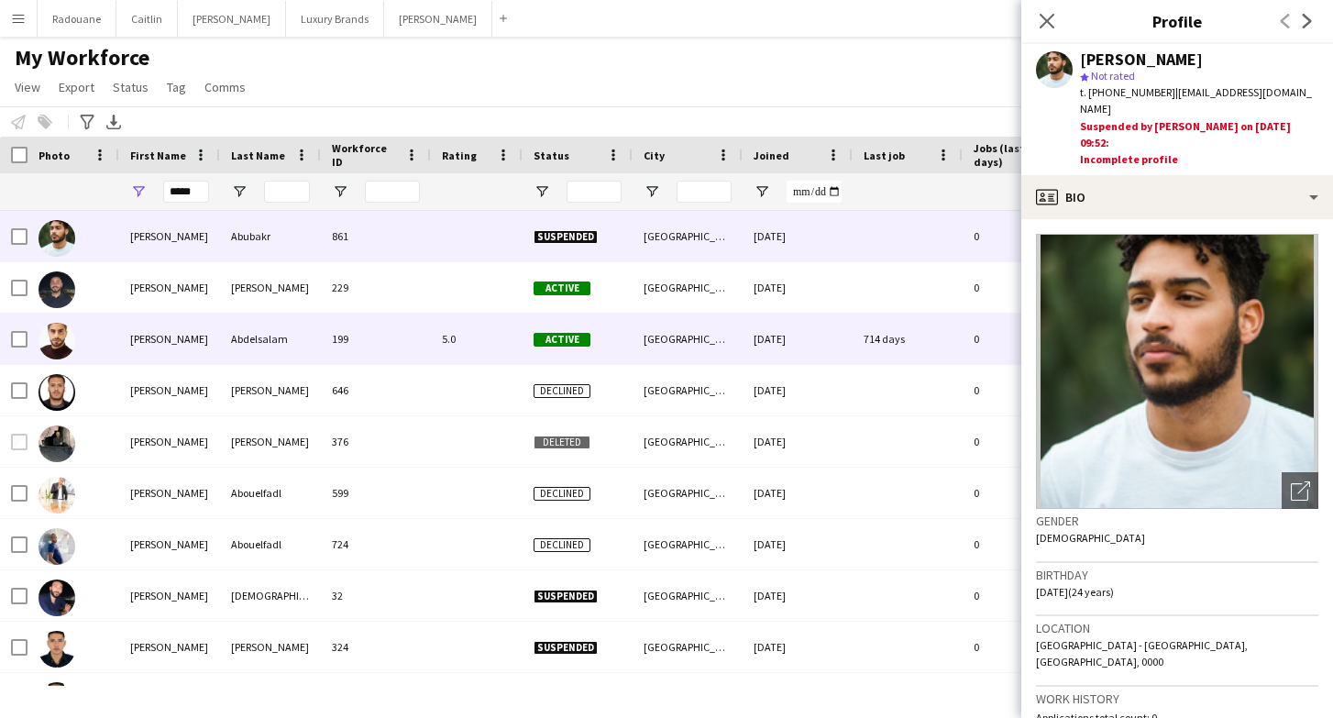
click at [281, 359] on div "Abdelsalam" at bounding box center [270, 339] width 101 height 50
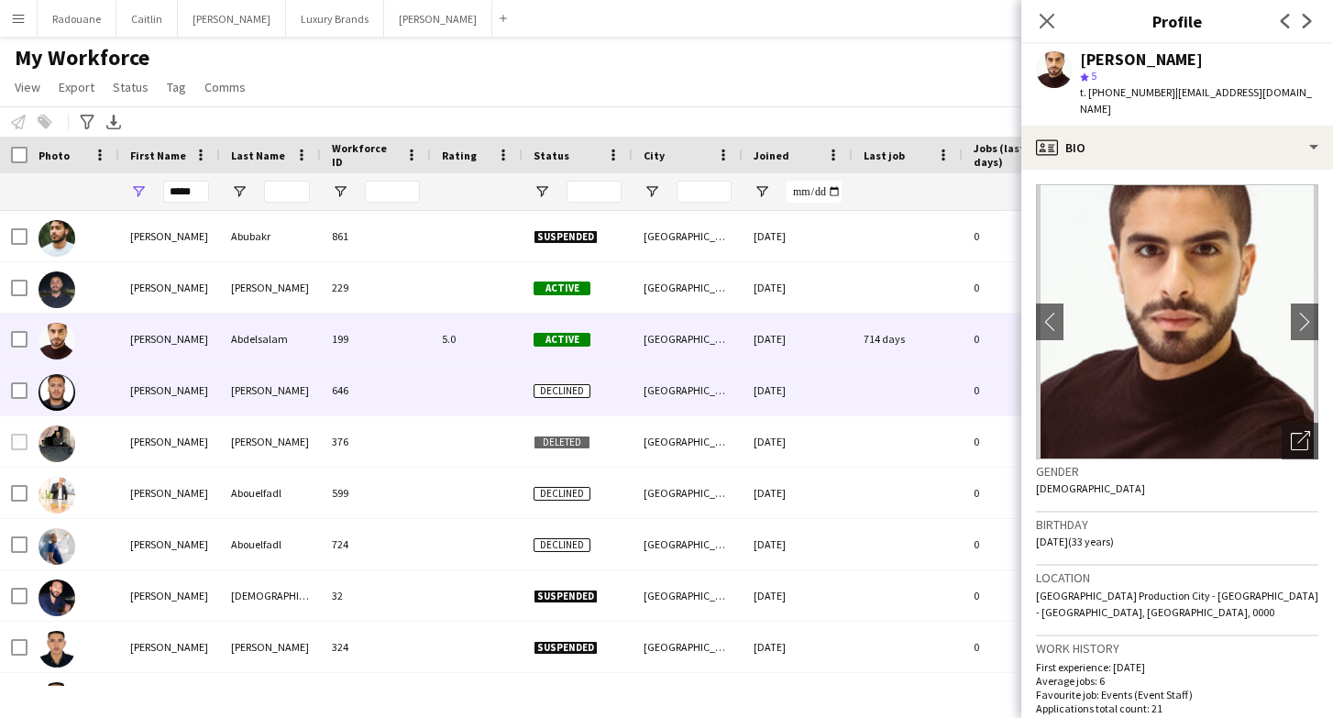
click at [279, 399] on div "[PERSON_NAME]" at bounding box center [270, 390] width 101 height 50
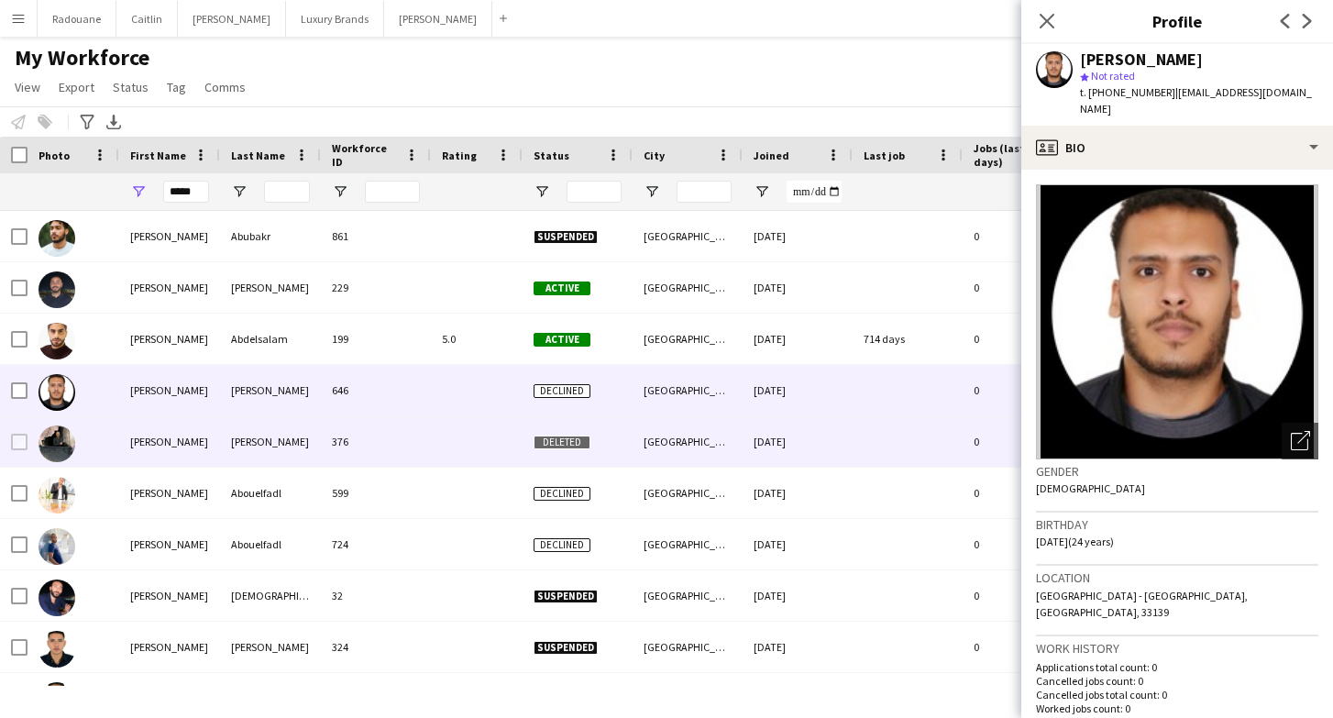
click at [273, 436] on div "[PERSON_NAME]" at bounding box center [270, 441] width 101 height 50
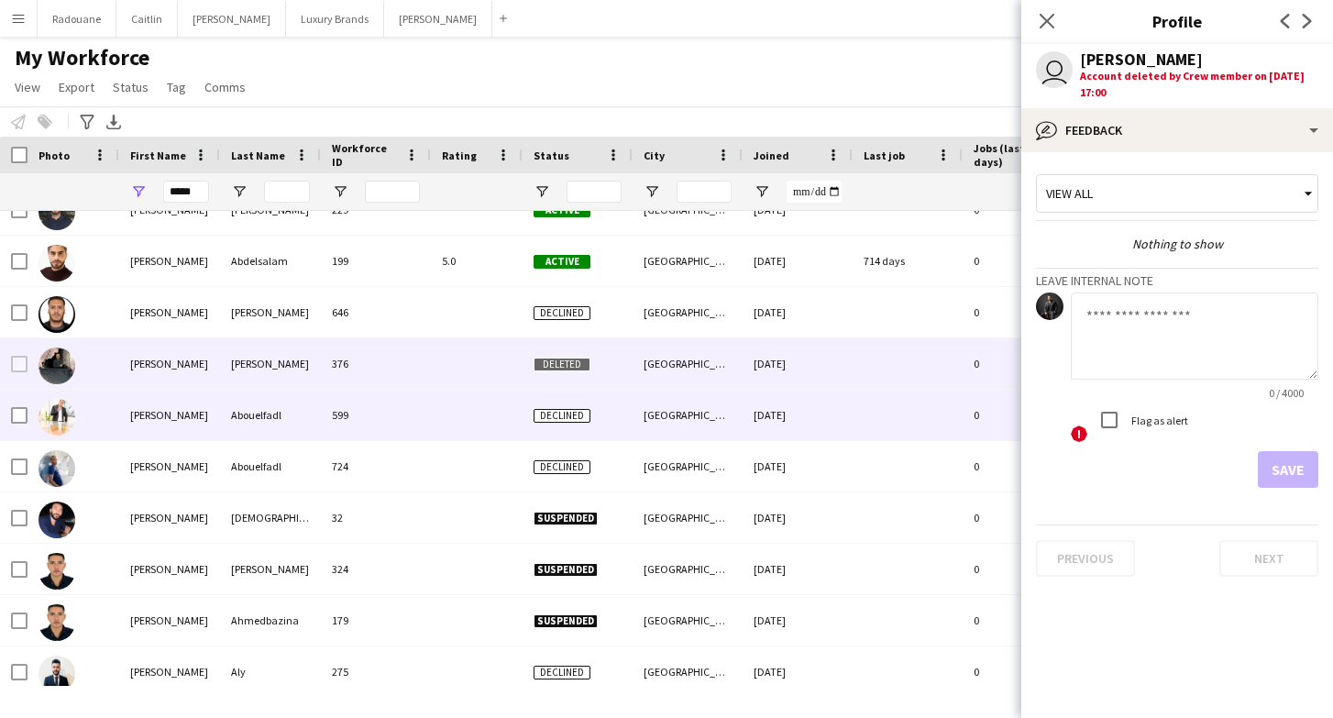
click at [278, 410] on div "Abouelfadl" at bounding box center [270, 415] width 101 height 50
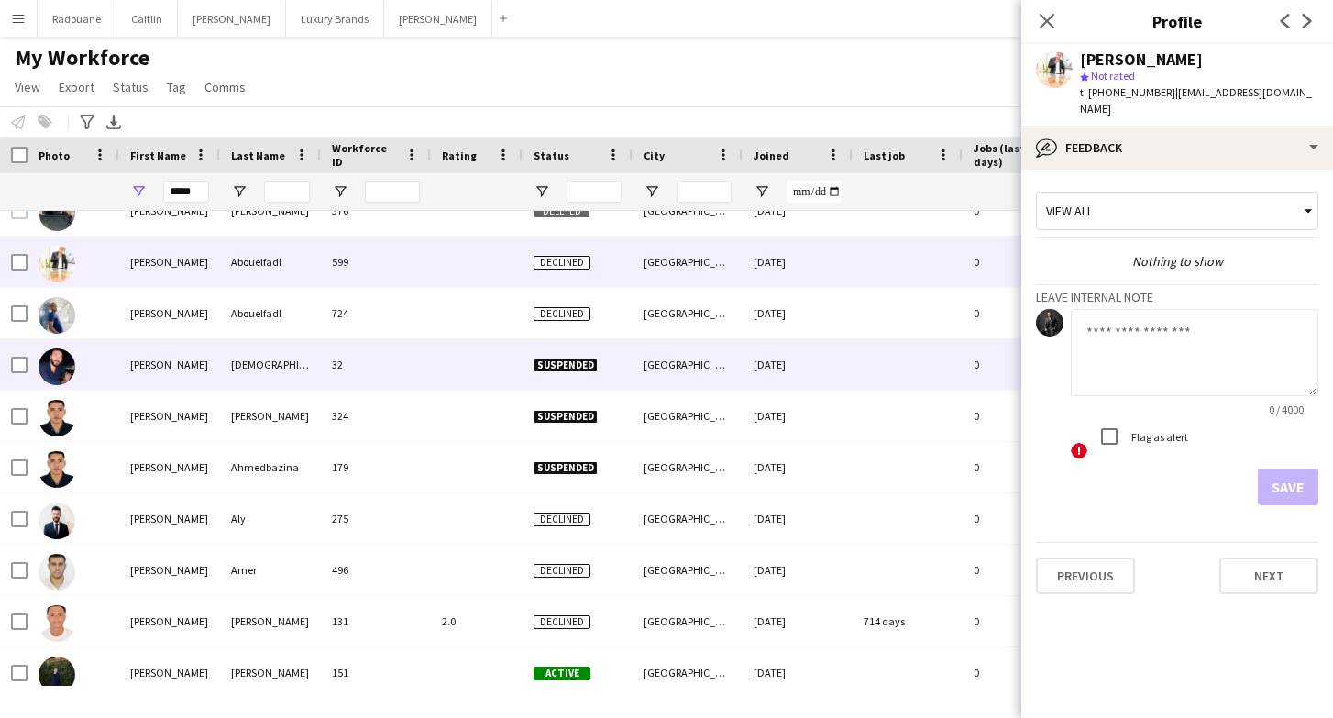
click at [274, 386] on div "[DEMOGRAPHIC_DATA]" at bounding box center [270, 364] width 101 height 50
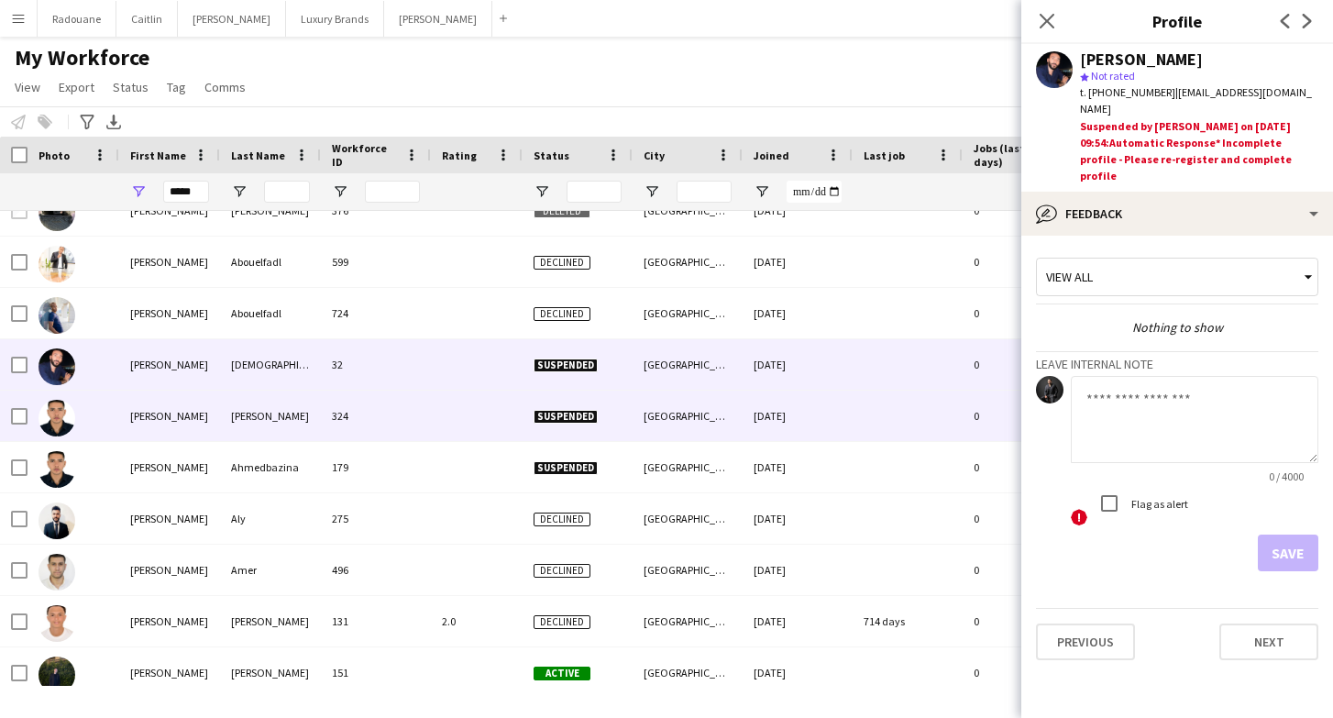
click at [270, 414] on div "[PERSON_NAME]" at bounding box center [270, 416] width 101 height 50
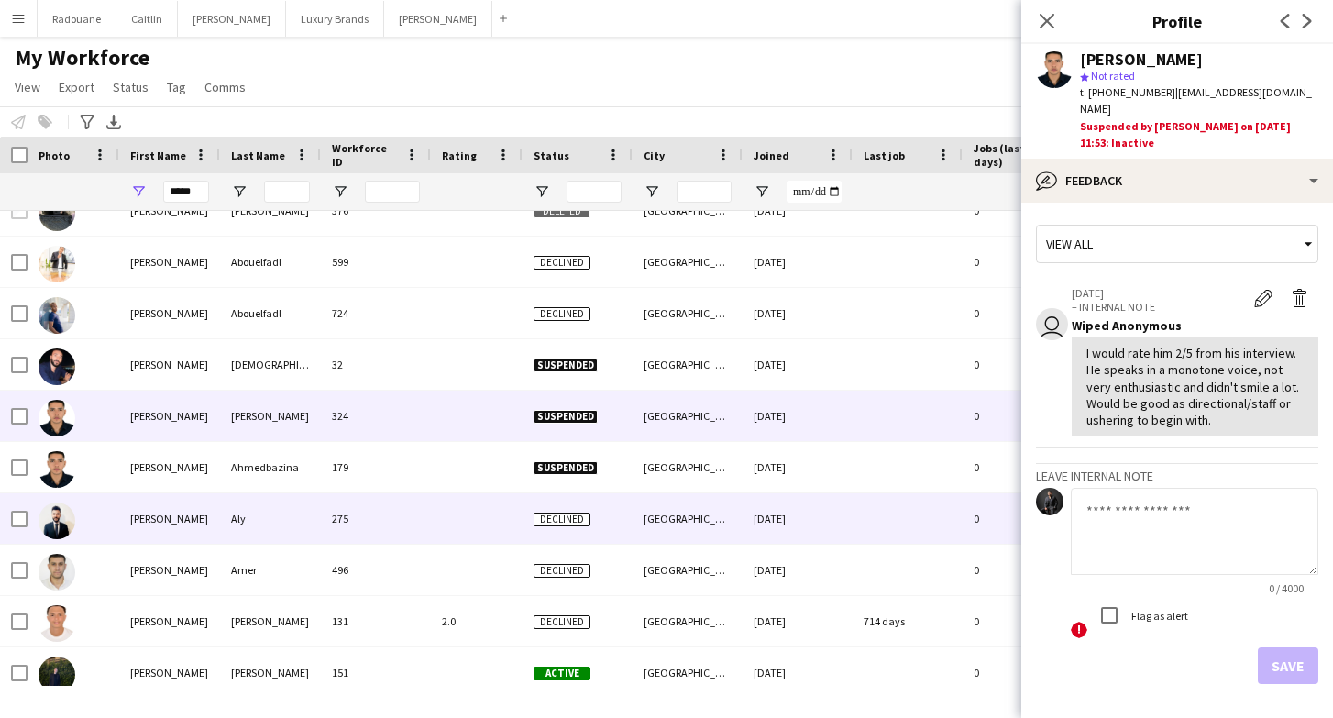
click at [263, 505] on div "Aly" at bounding box center [270, 518] width 101 height 50
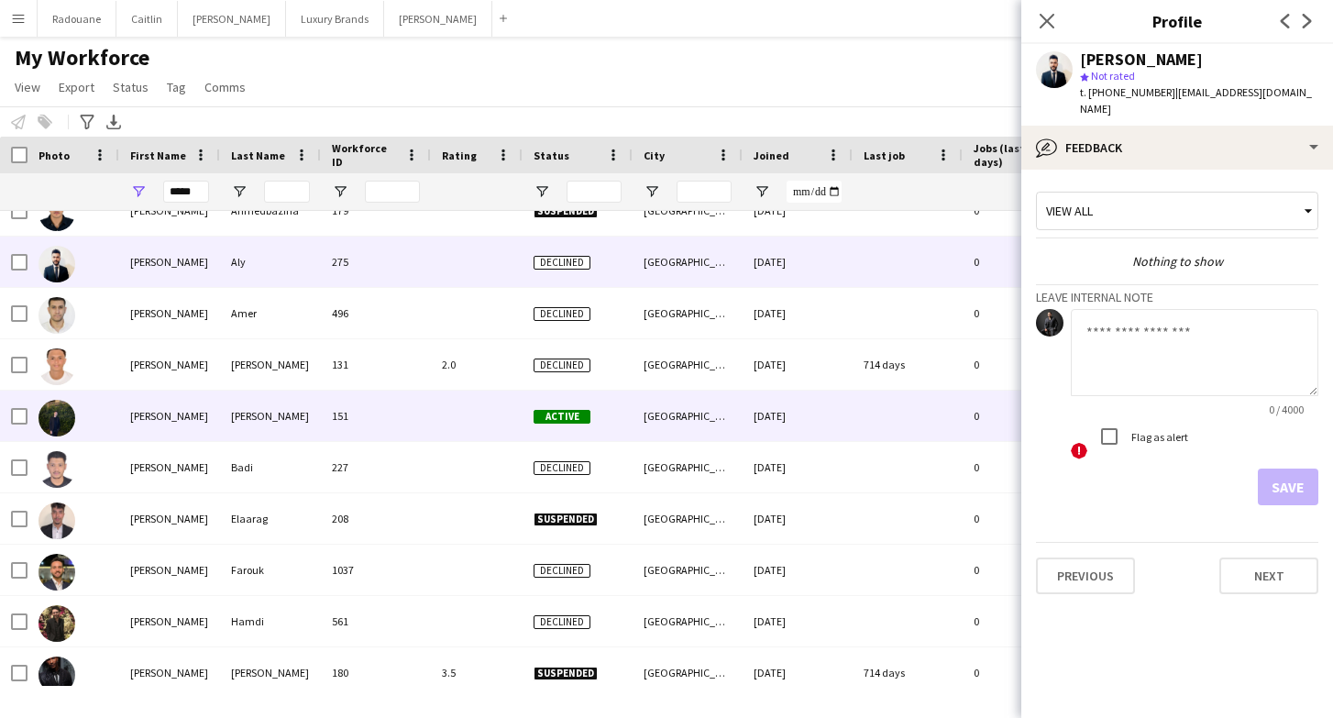
click at [259, 436] on div "[PERSON_NAME]" at bounding box center [270, 416] width 101 height 50
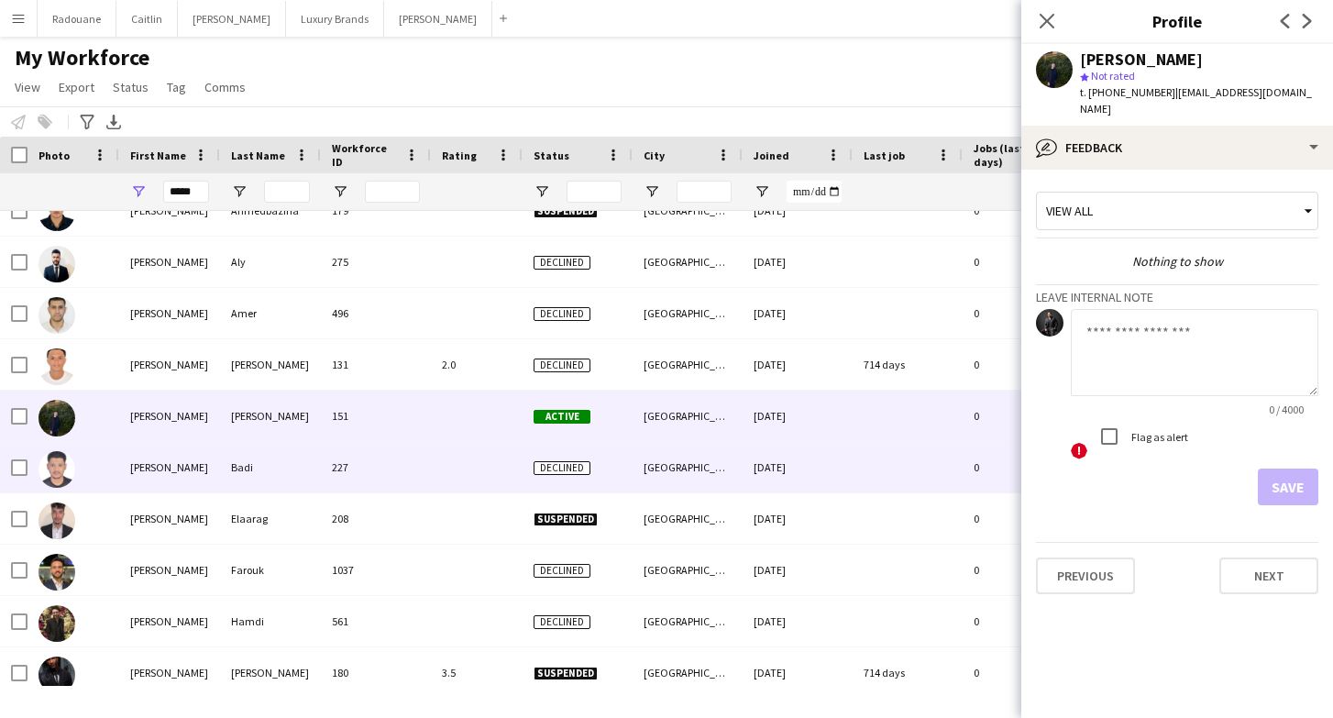
click at [270, 490] on div "Badi" at bounding box center [270, 467] width 101 height 50
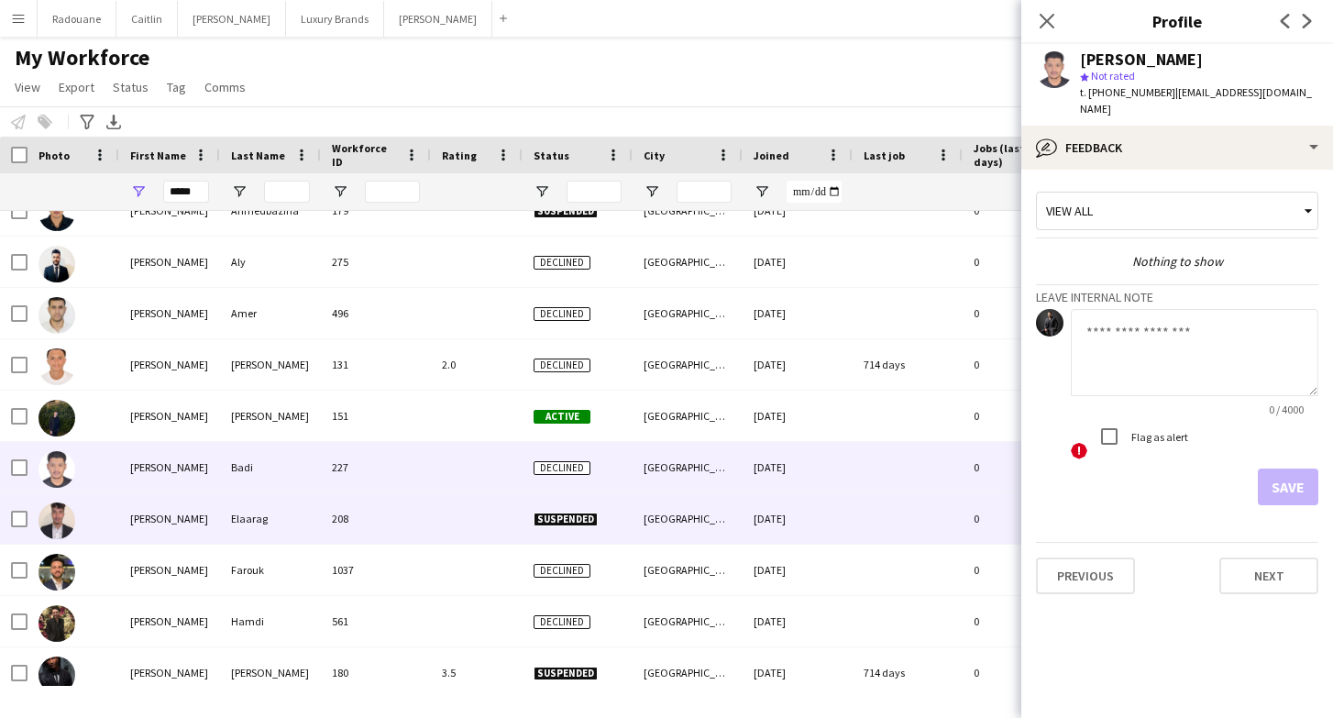
click at [263, 519] on div "Elaarag" at bounding box center [270, 518] width 101 height 50
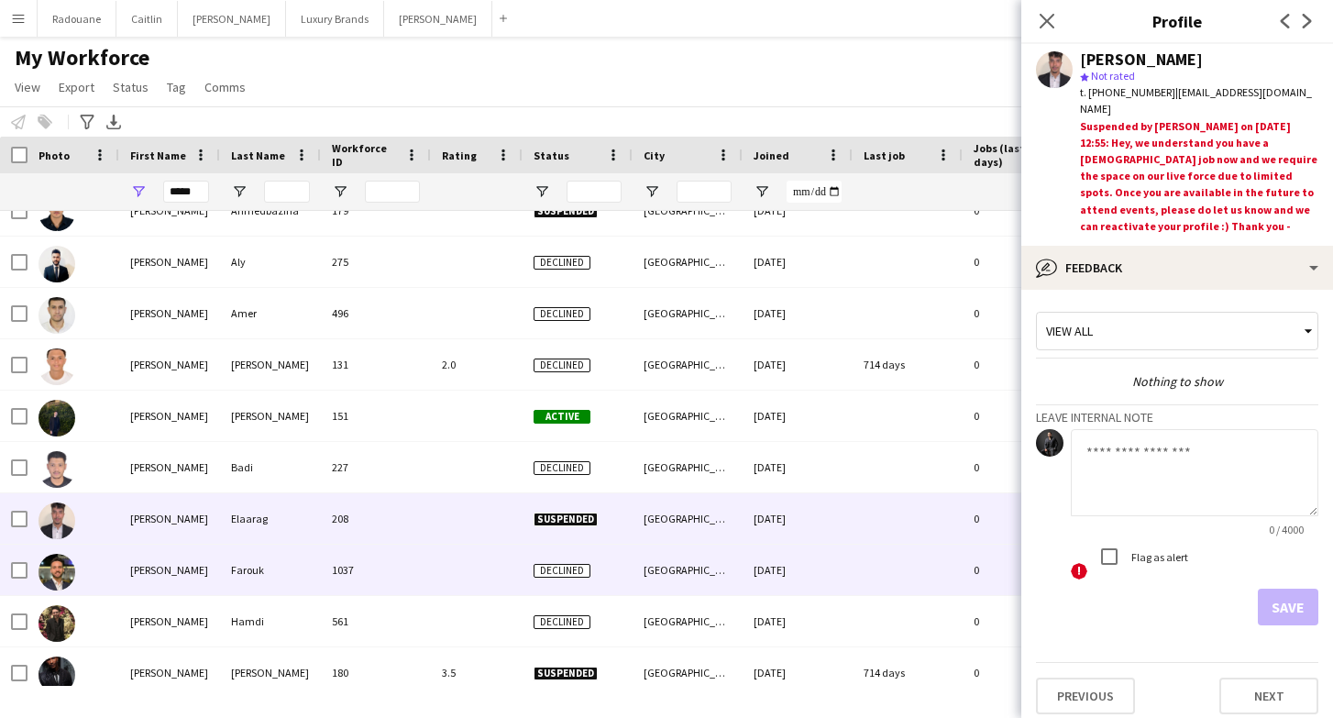
click at [255, 575] on div "Farouk" at bounding box center [270, 570] width 101 height 50
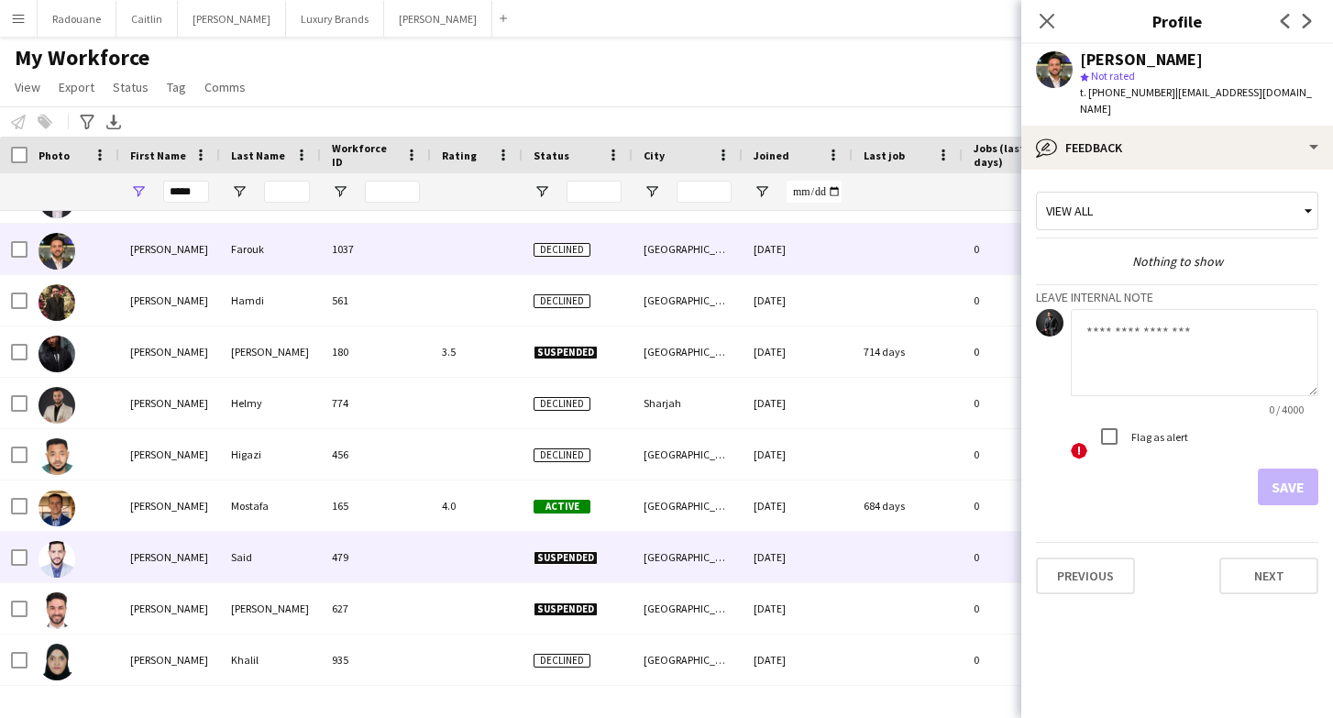
click at [248, 567] on div "Said" at bounding box center [270, 557] width 101 height 50
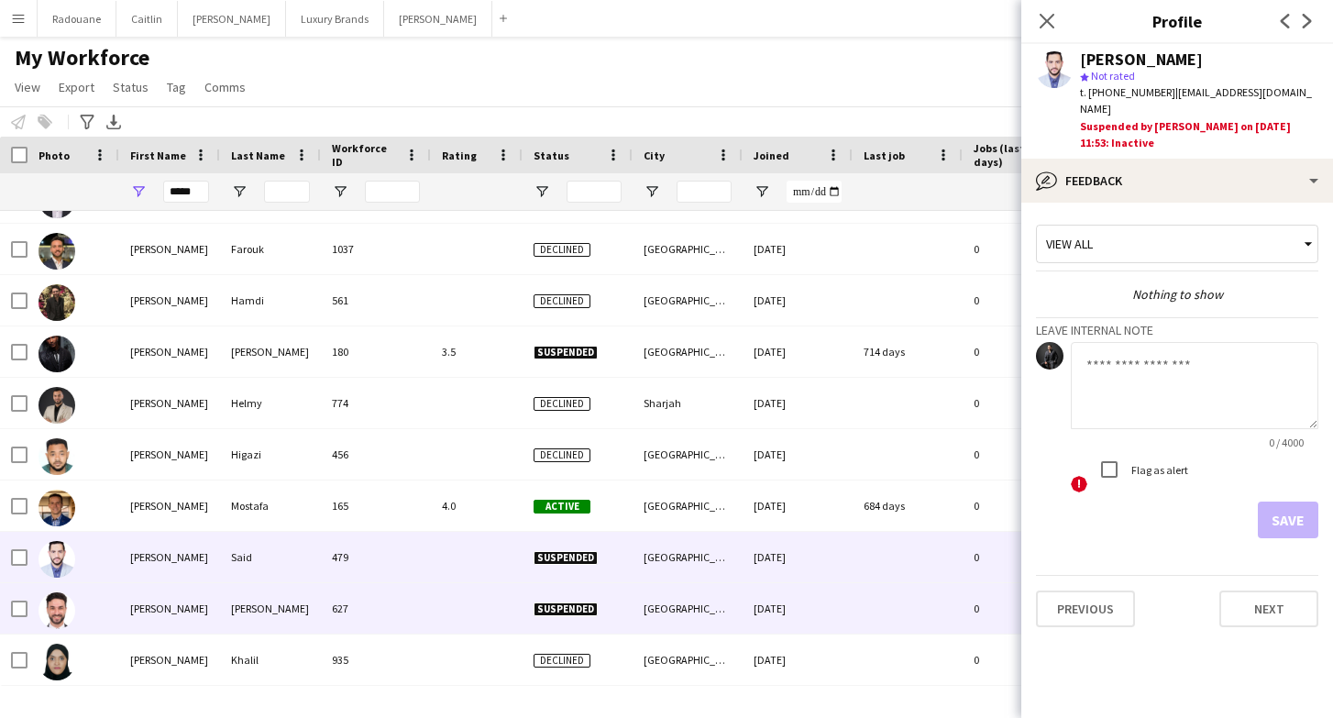
click at [245, 601] on div "[PERSON_NAME]" at bounding box center [270, 608] width 101 height 50
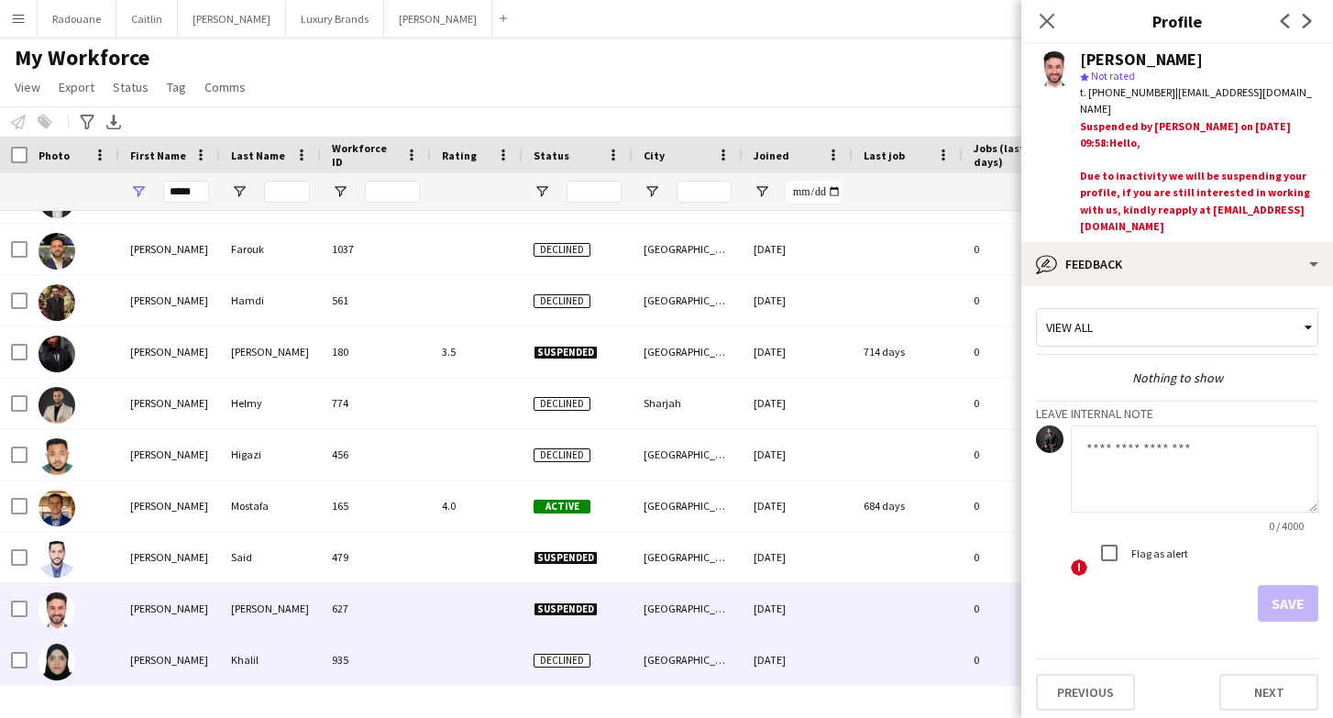
click at [227, 652] on div "Khalil" at bounding box center [270, 659] width 101 height 50
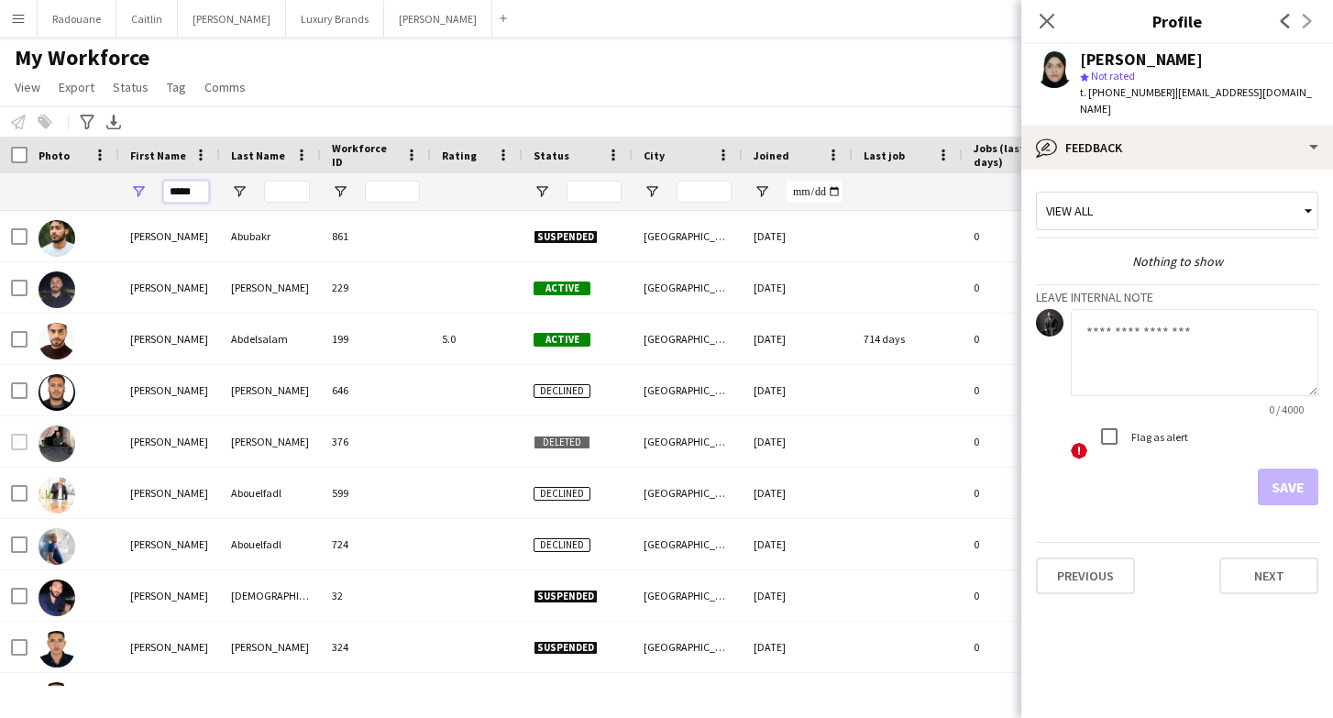
click at [202, 197] on input "*****" at bounding box center [186, 192] width 46 height 22
type input "*"
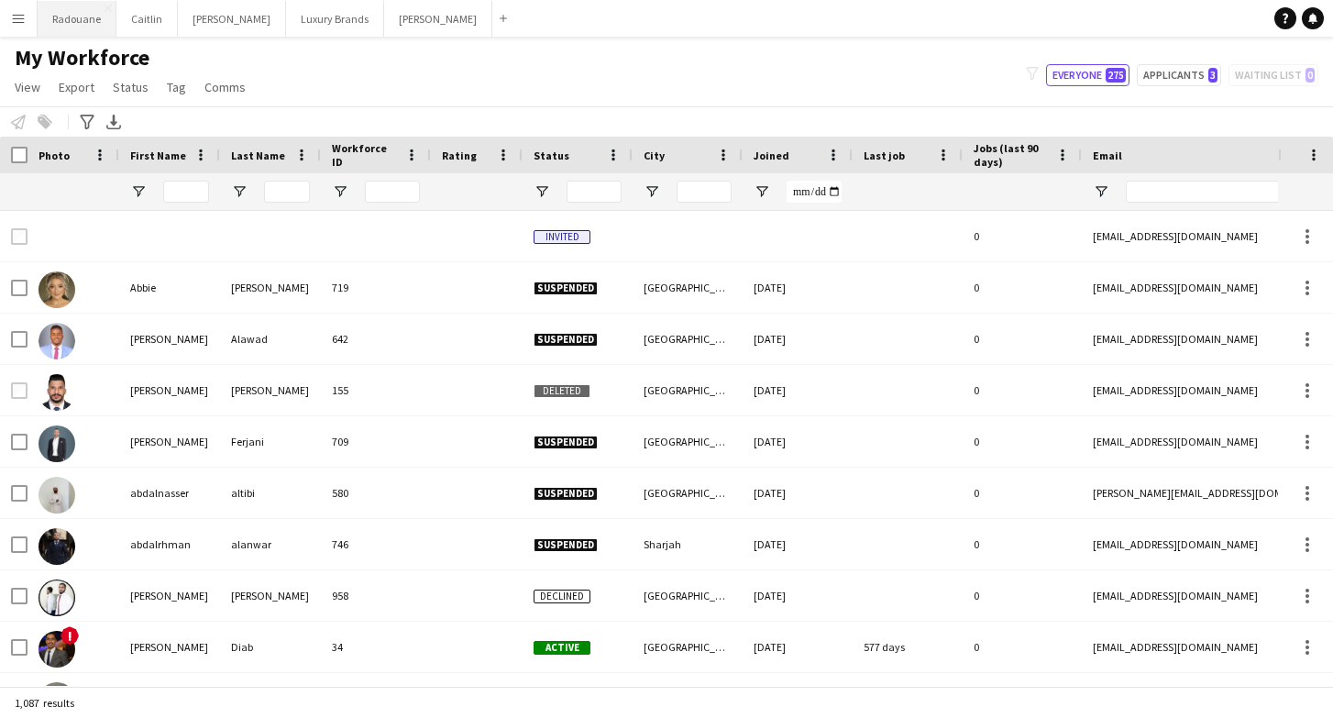
click at [66, 23] on button "Radouane Close" at bounding box center [77, 19] width 79 height 36
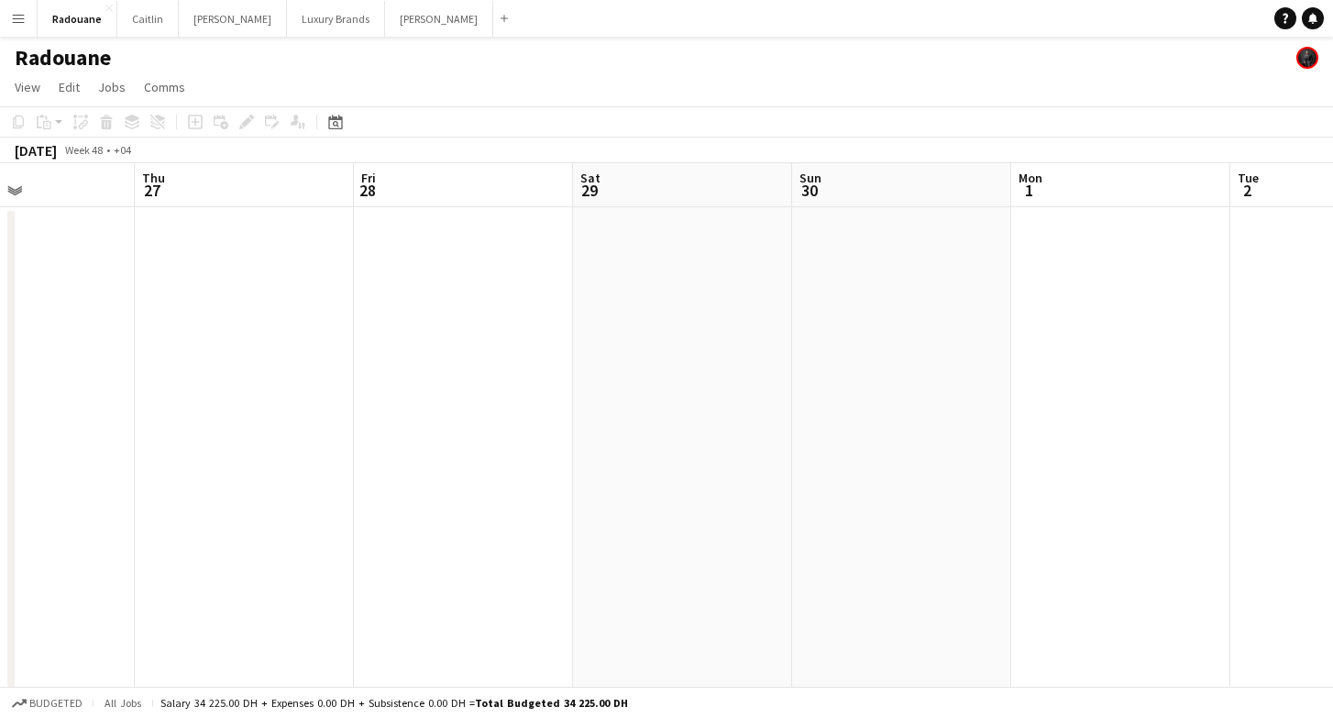
scroll to position [0, 545]
click at [658, 347] on app-date-cell at bounding box center [660, 542] width 219 height 671
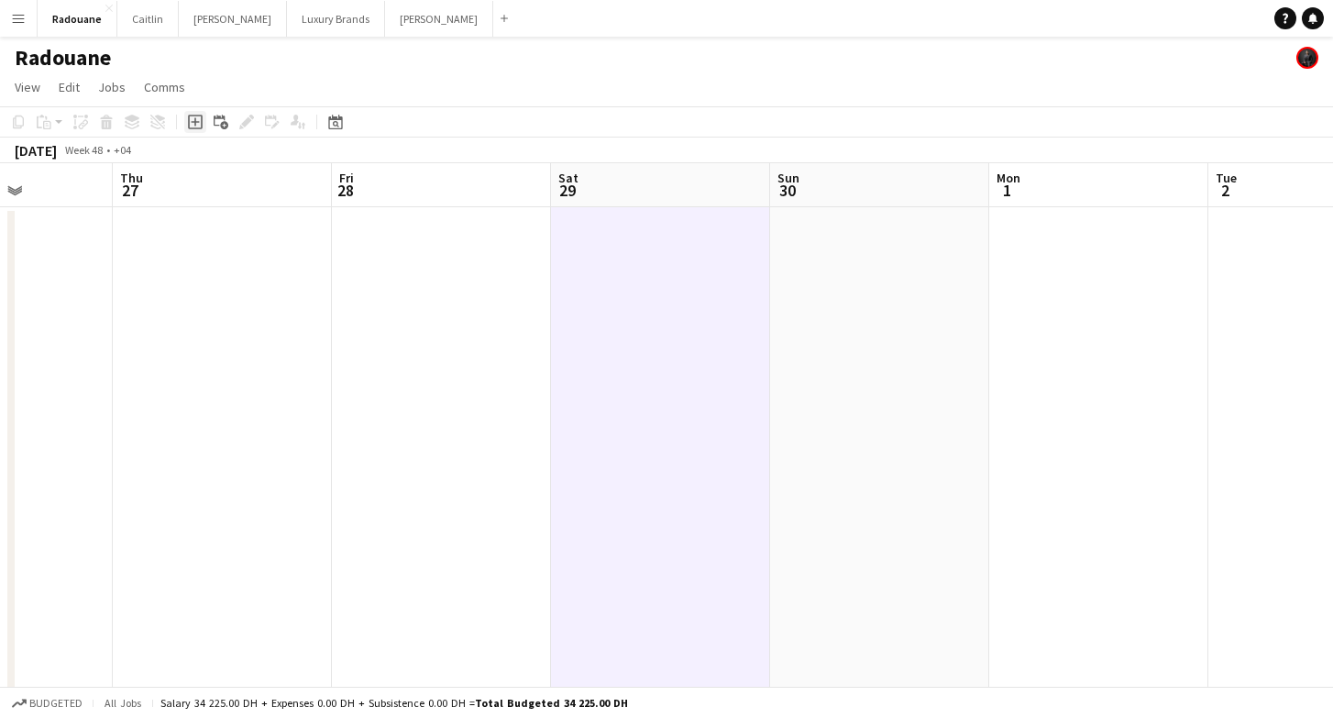
click at [195, 125] on icon at bounding box center [195, 122] width 8 height 8
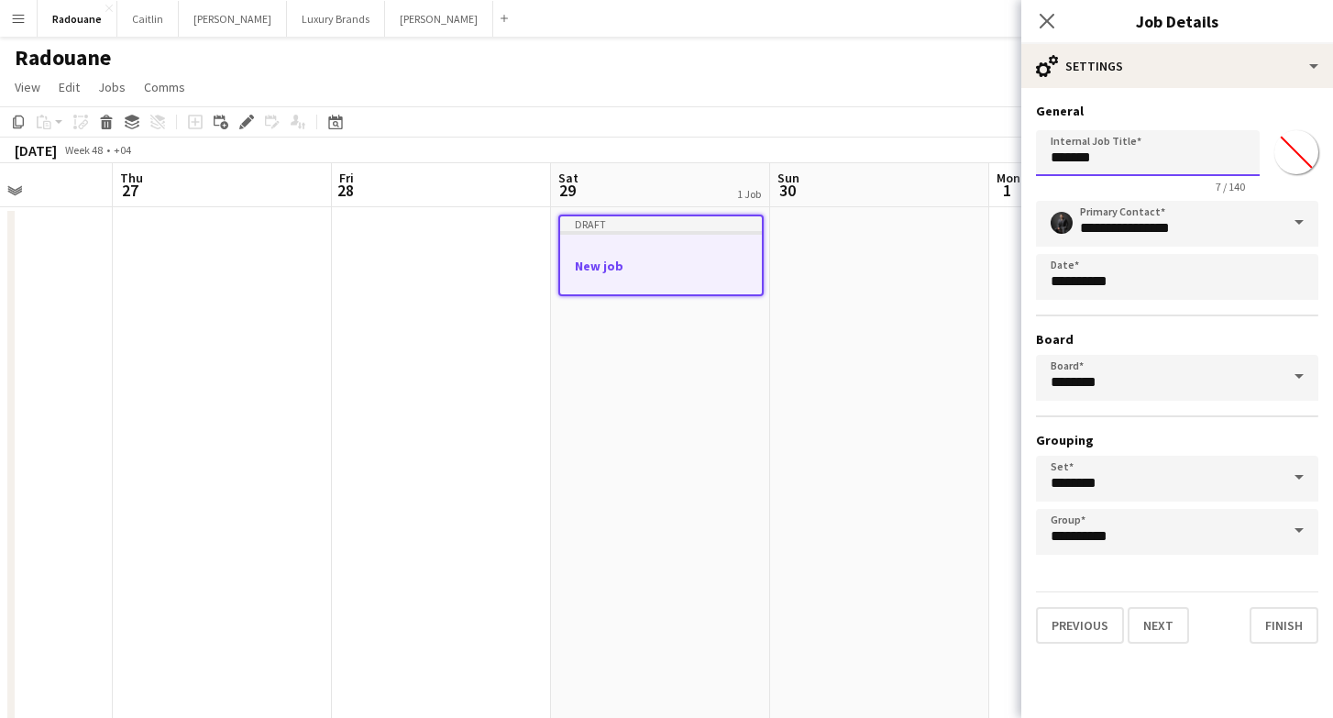
click at [1201, 163] on input "*******" at bounding box center [1148, 153] width 224 height 46
type input "*"
paste input "**********"
type input "**********"
click at [1172, 625] on button "Next" at bounding box center [1158, 625] width 61 height 37
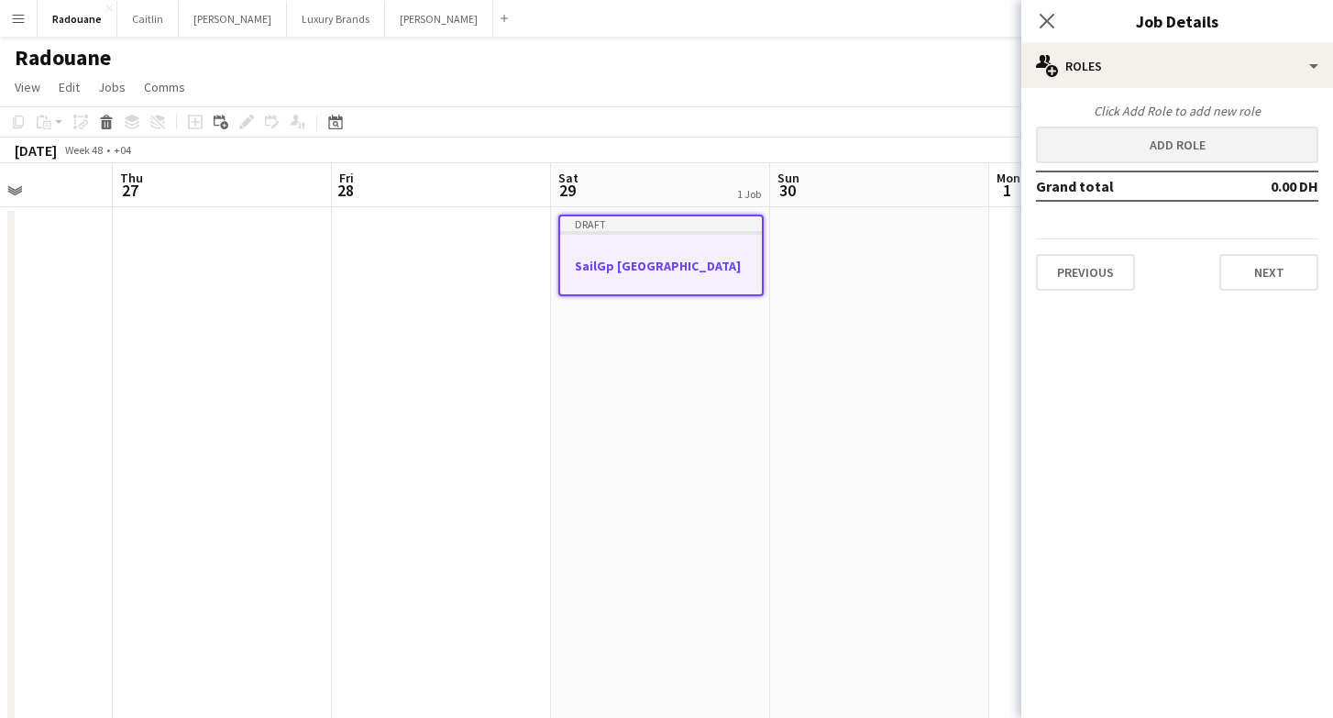
click at [1212, 138] on button "Add role" at bounding box center [1177, 145] width 282 height 37
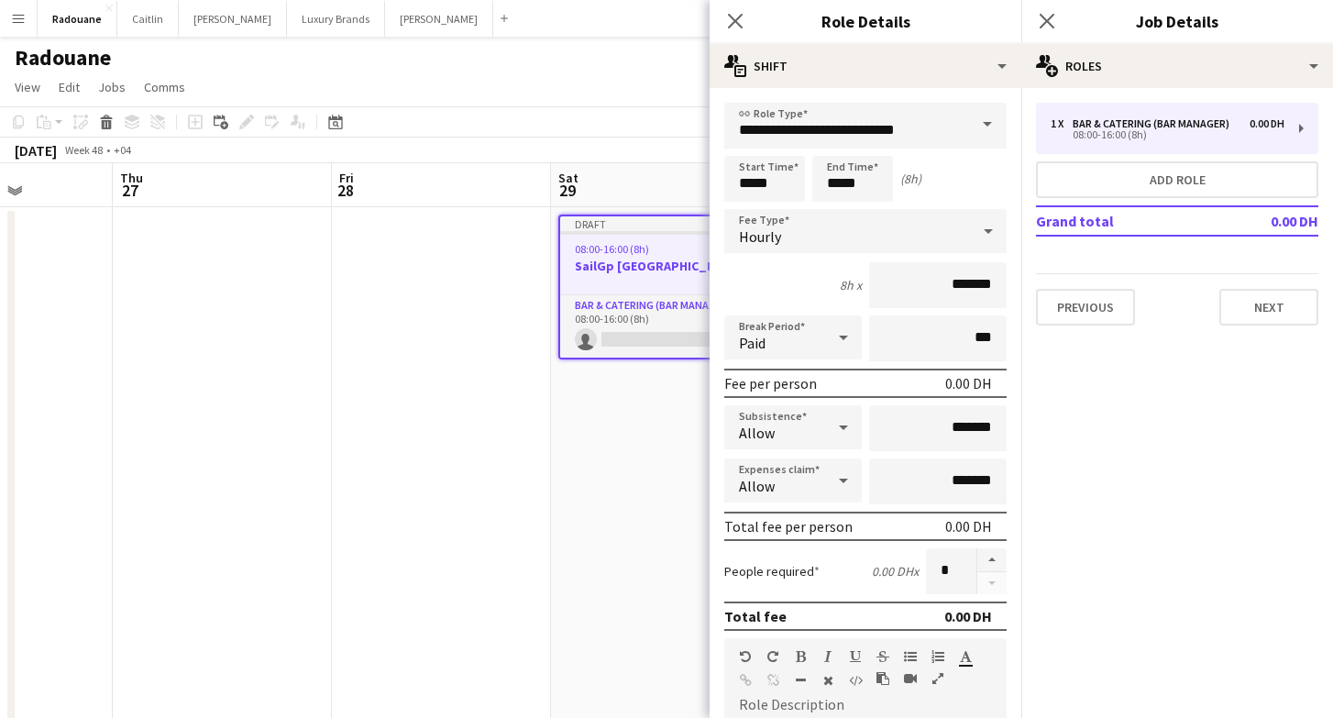
click at [988, 122] on span at bounding box center [987, 125] width 39 height 44
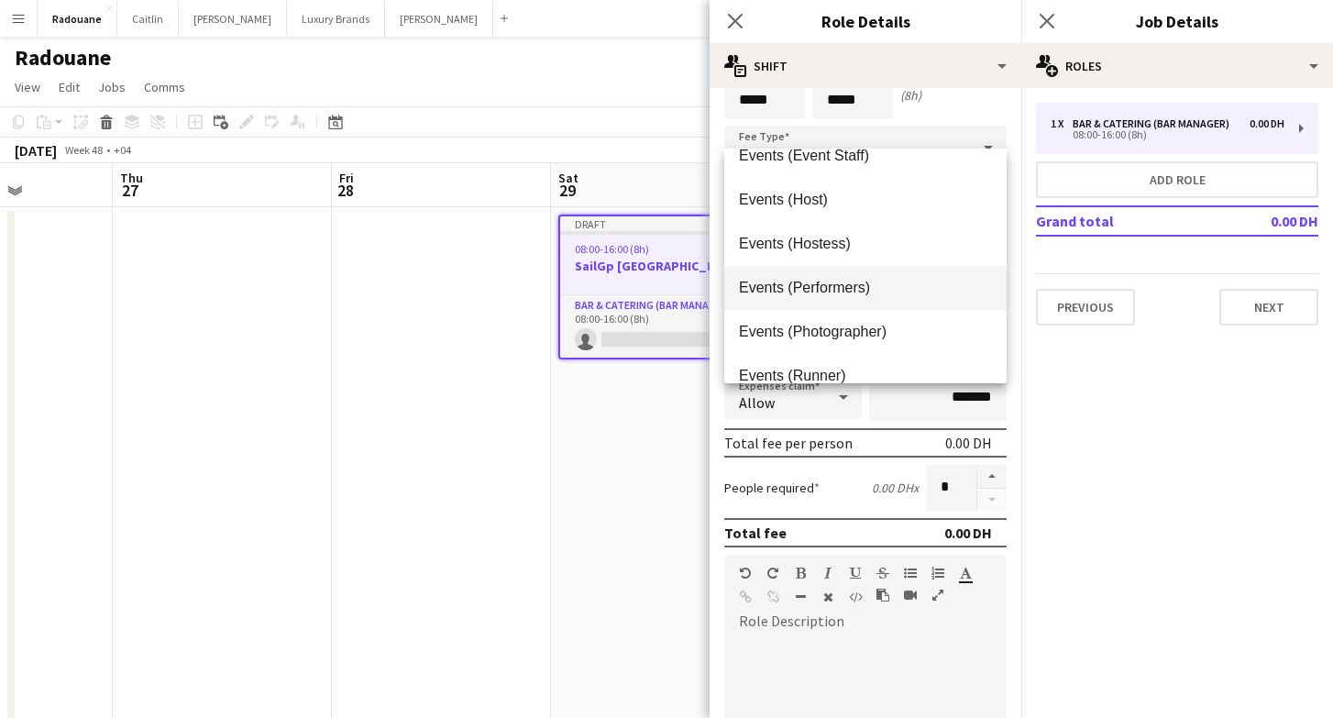
scroll to position [549, 0]
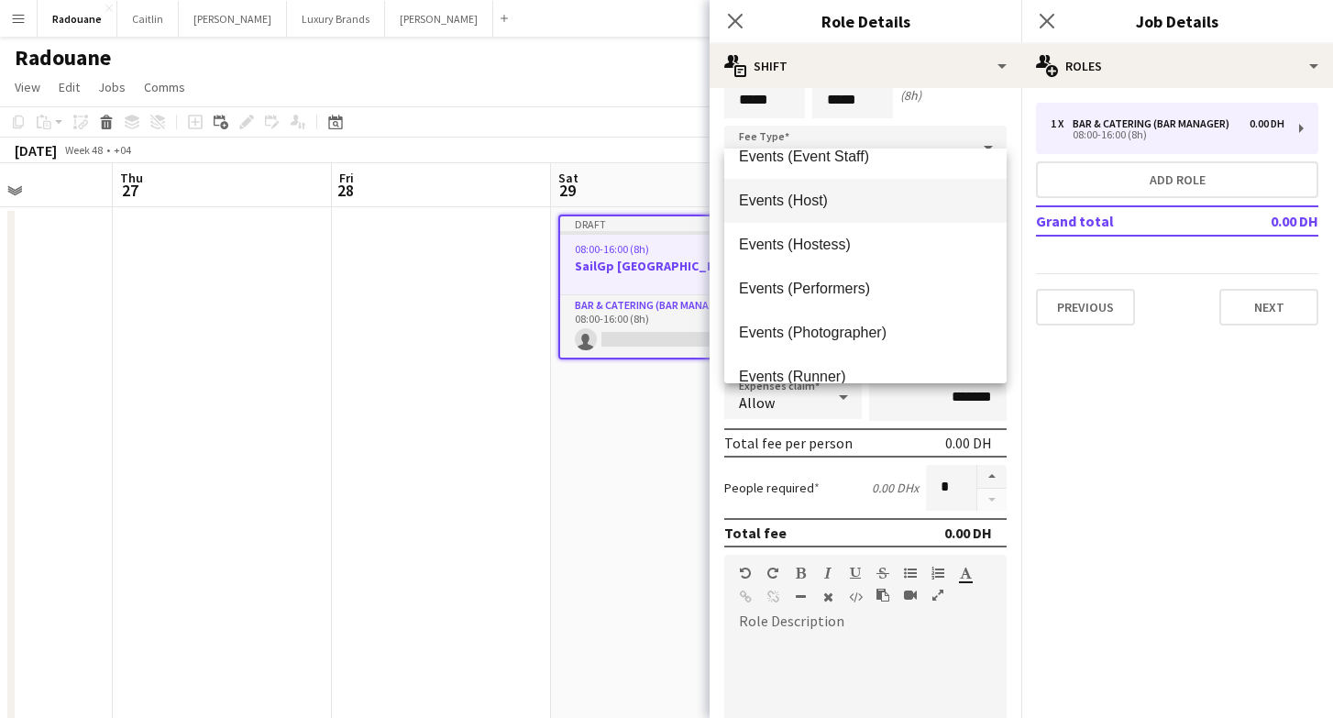
click at [835, 204] on span "Events (Host)" at bounding box center [865, 200] width 253 height 17
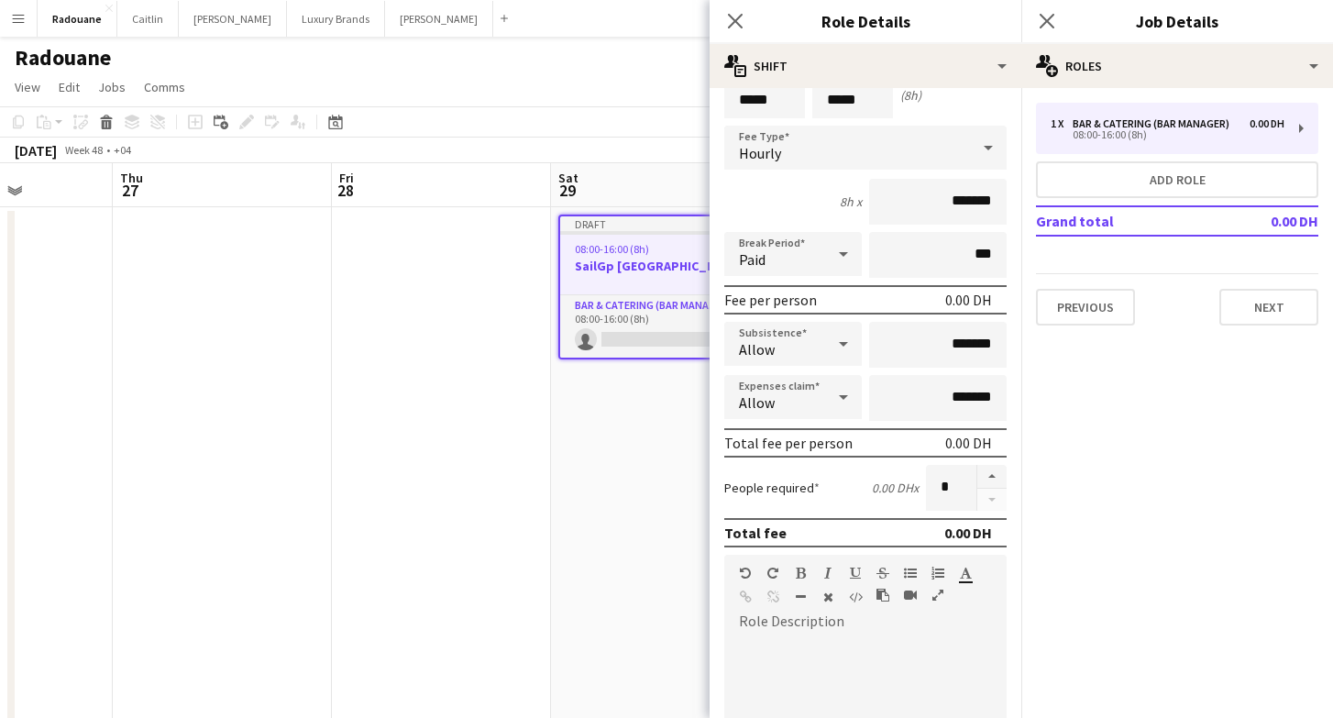
scroll to position [0, 0]
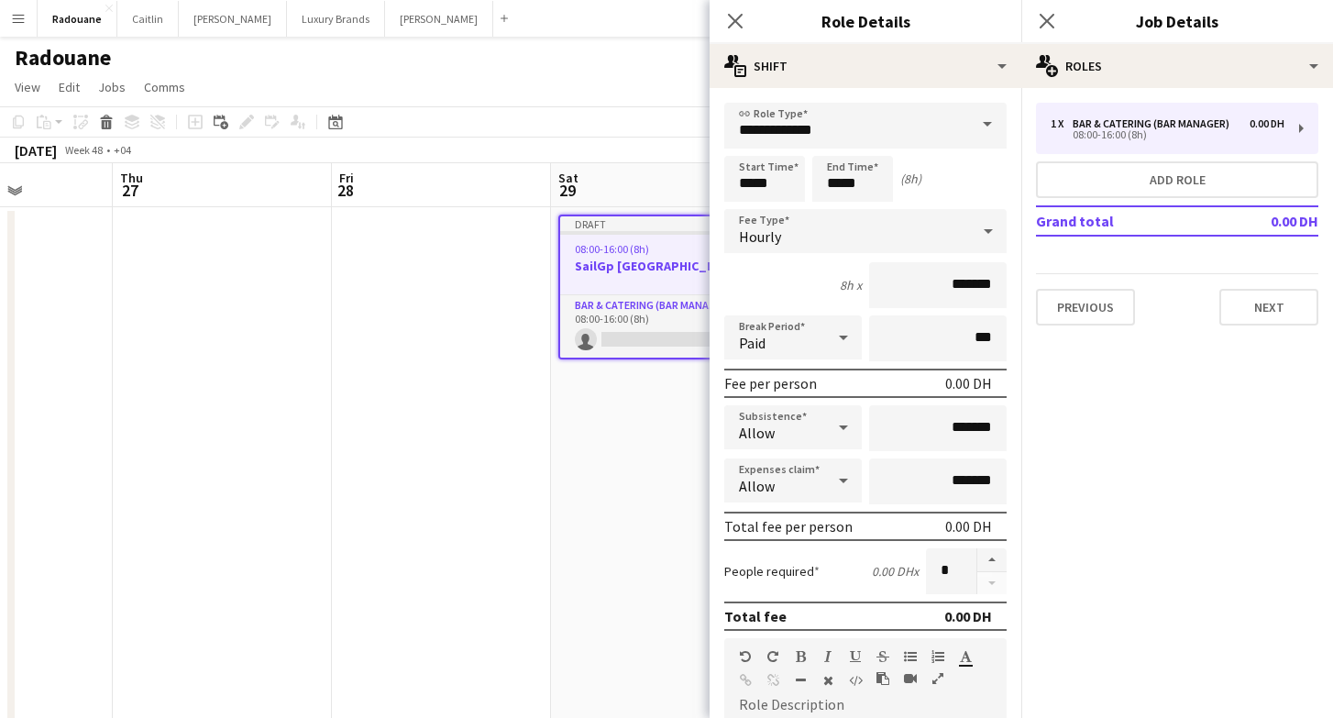
click at [989, 127] on span at bounding box center [987, 125] width 39 height 44
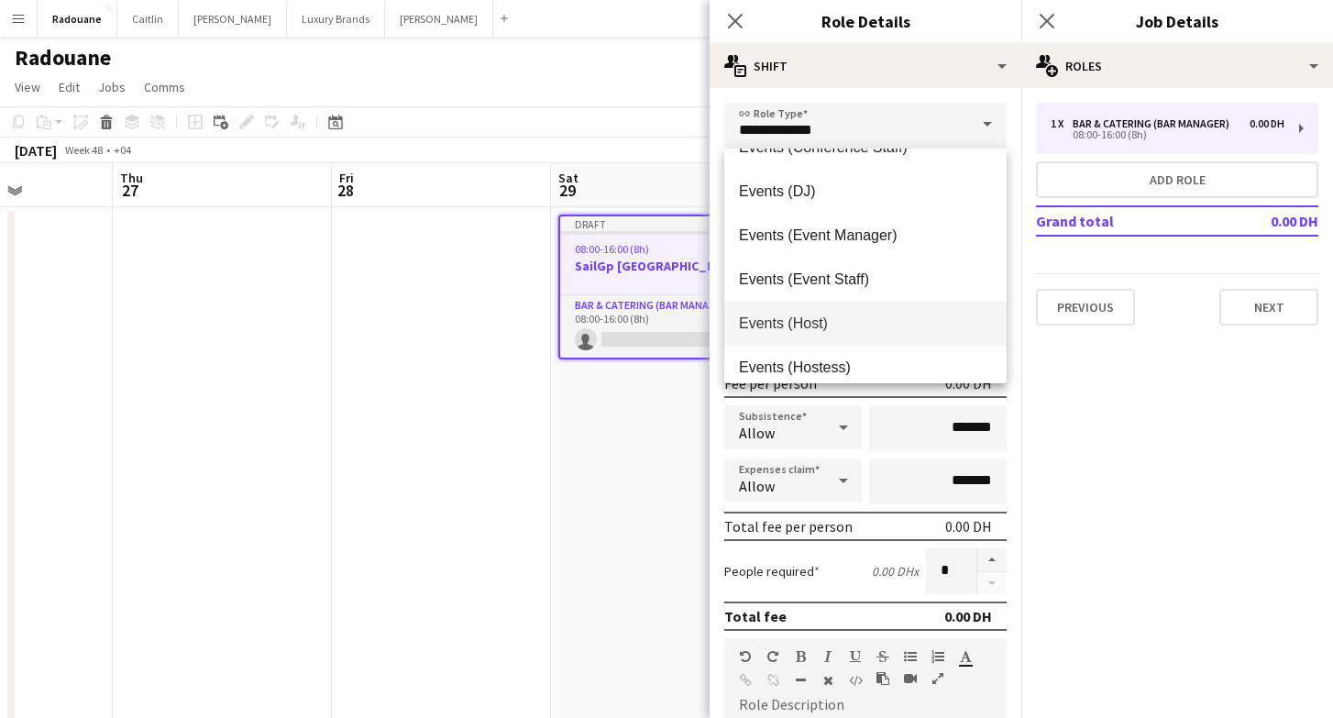
scroll to position [425, 0]
click at [805, 281] on span "Events (Event Staff)" at bounding box center [865, 279] width 253 height 17
type input "**********"
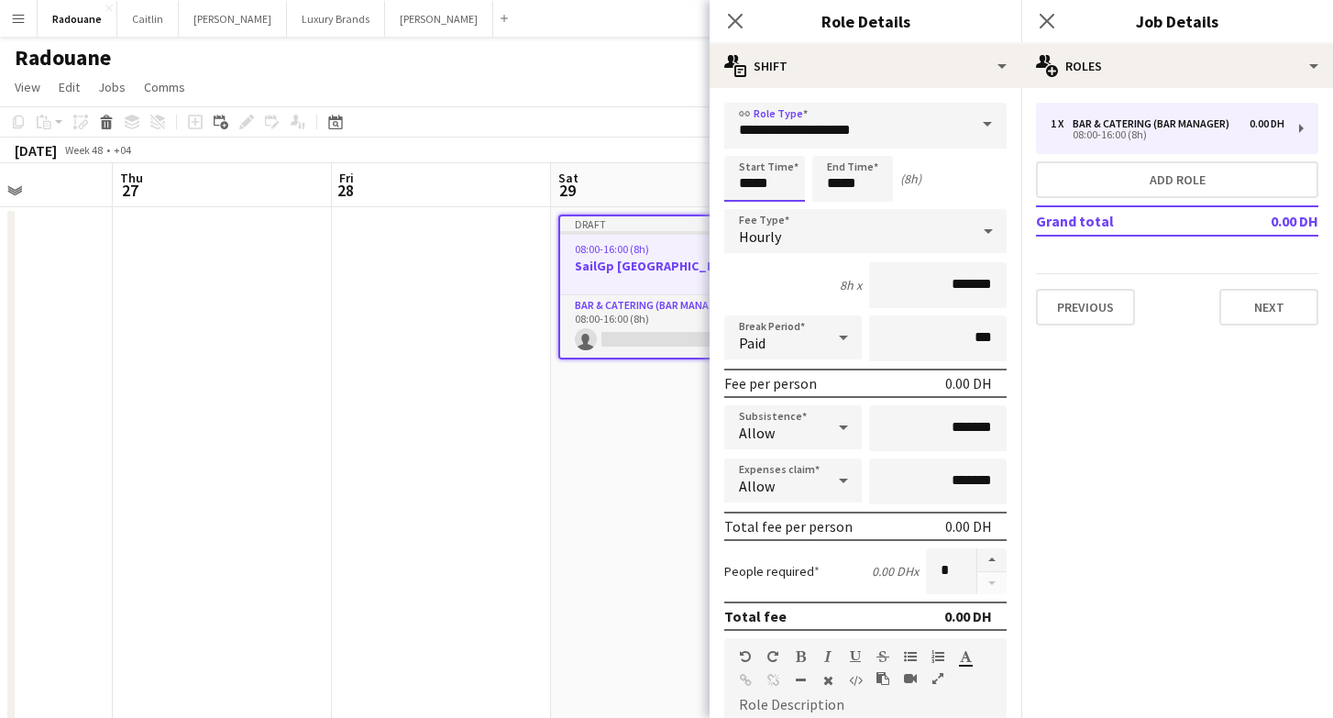
click at [767, 175] on input "*****" at bounding box center [764, 179] width 81 height 46
type input "*****"
click at [747, 145] on div at bounding box center [746, 147] width 37 height 18
click at [835, 183] on input "*****" at bounding box center [852, 179] width 81 height 46
type input "*****"
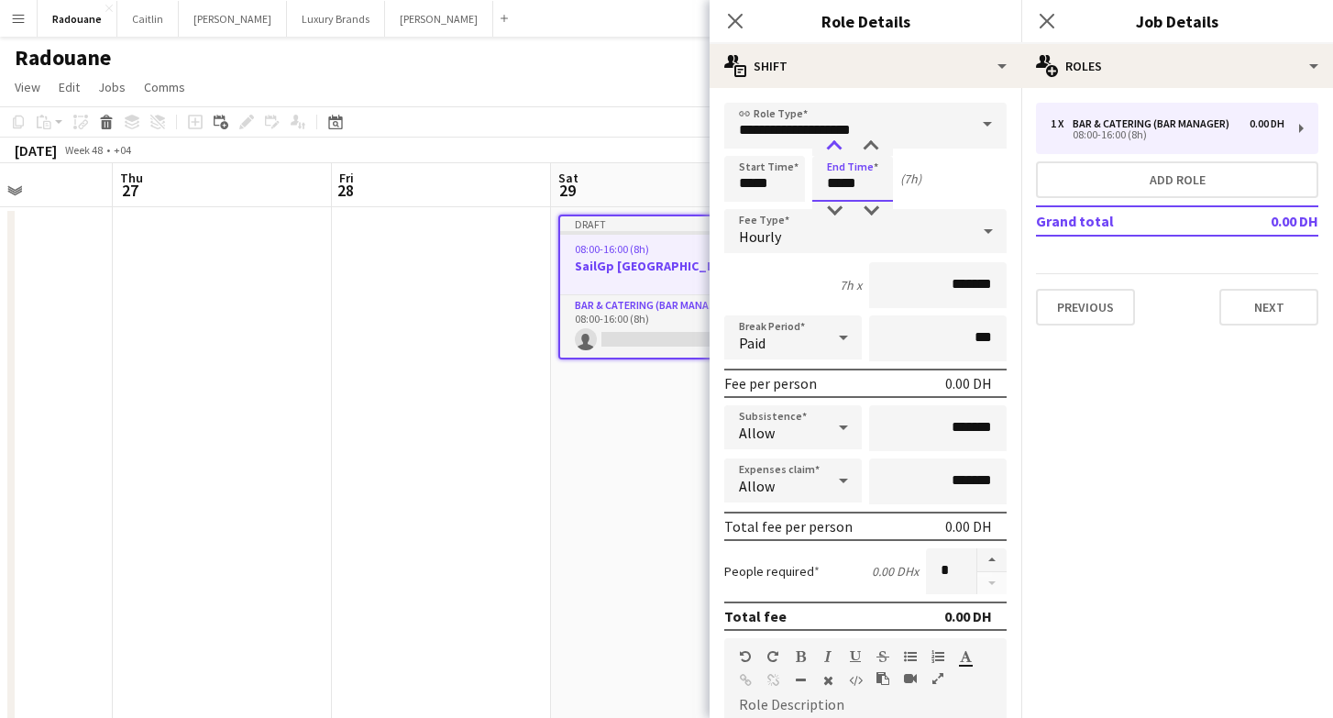
click at [841, 150] on div at bounding box center [834, 147] width 37 height 18
click at [928, 285] on input "*******" at bounding box center [938, 285] width 138 height 46
type input "****"
type input "*****"
click at [951, 347] on input "***" at bounding box center [938, 338] width 138 height 46
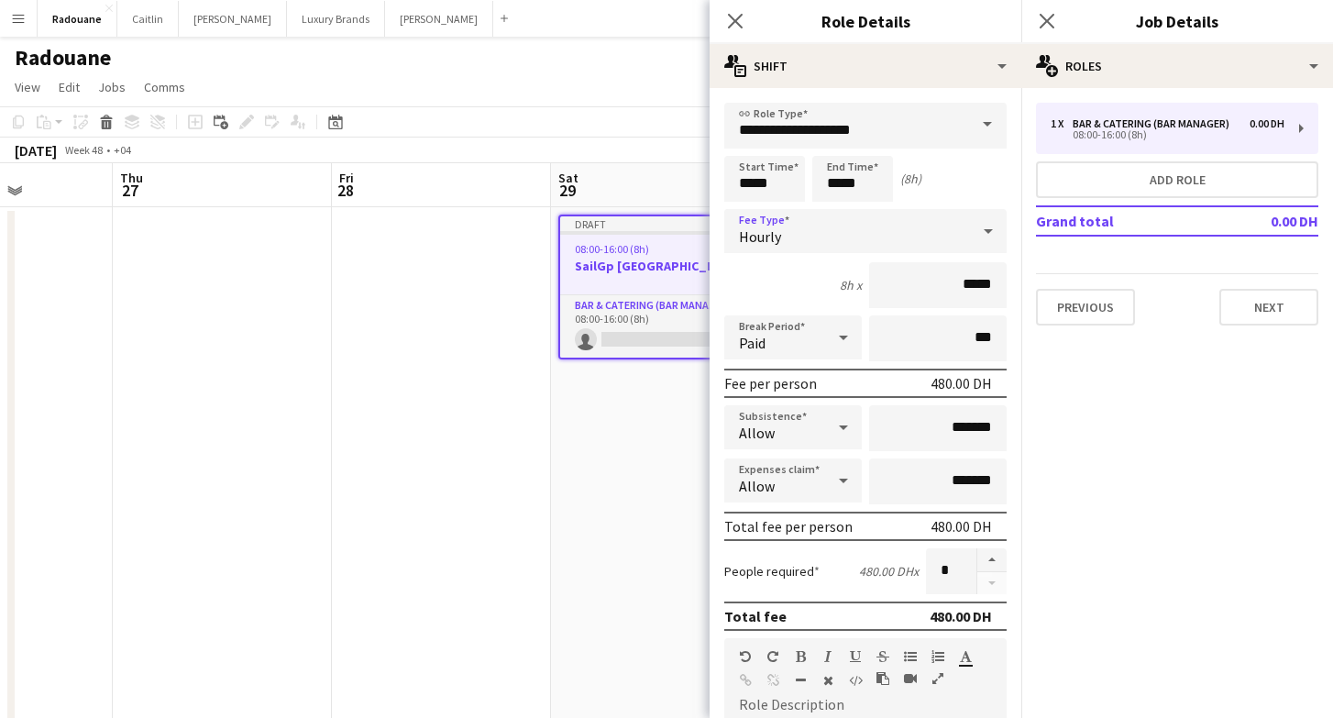
click at [986, 242] on icon at bounding box center [988, 231] width 22 height 37
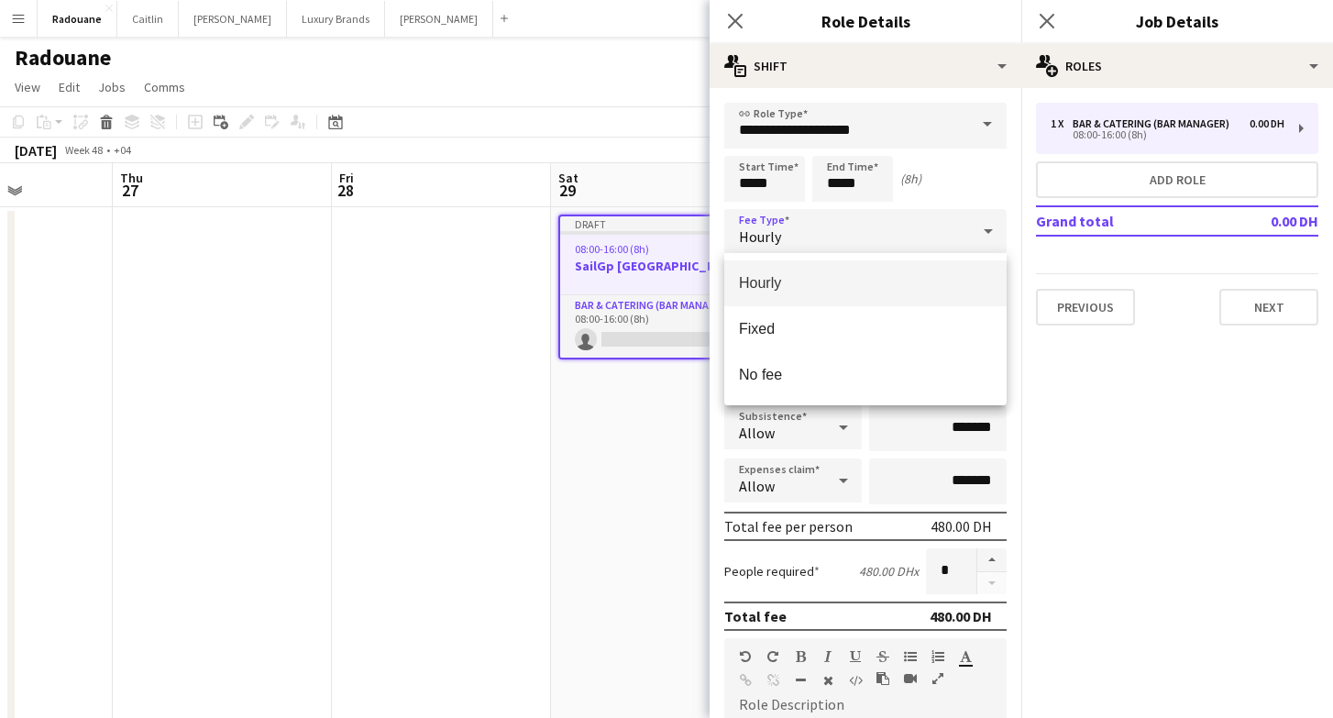
click at [986, 242] on div at bounding box center [666, 359] width 1333 height 718
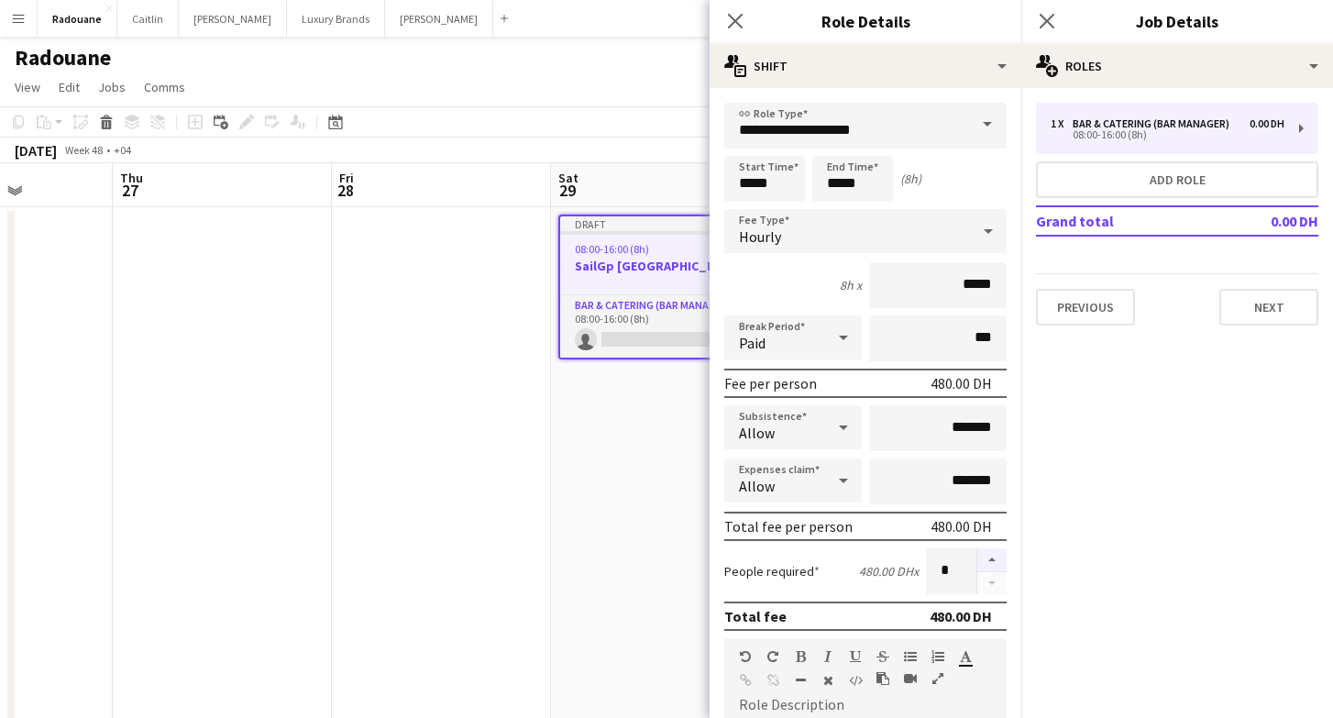
click at [993, 557] on button "button" at bounding box center [991, 560] width 29 height 24
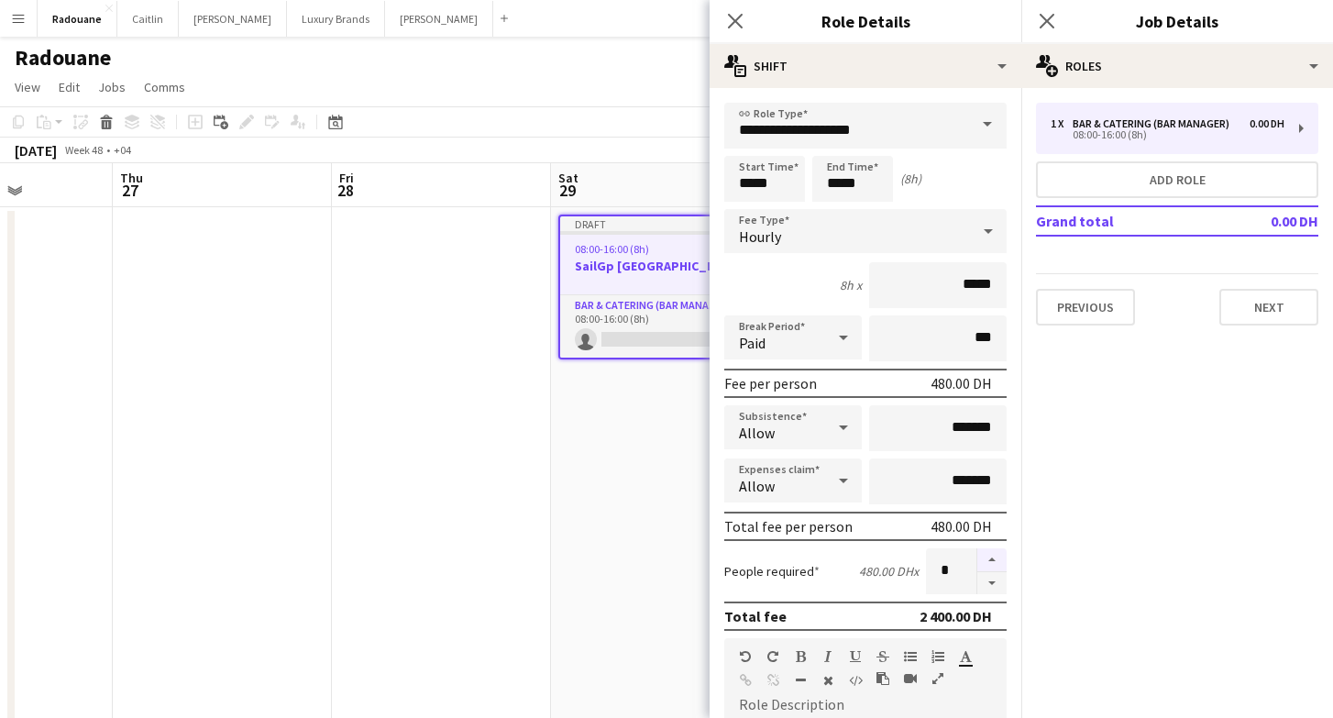
type input "*"
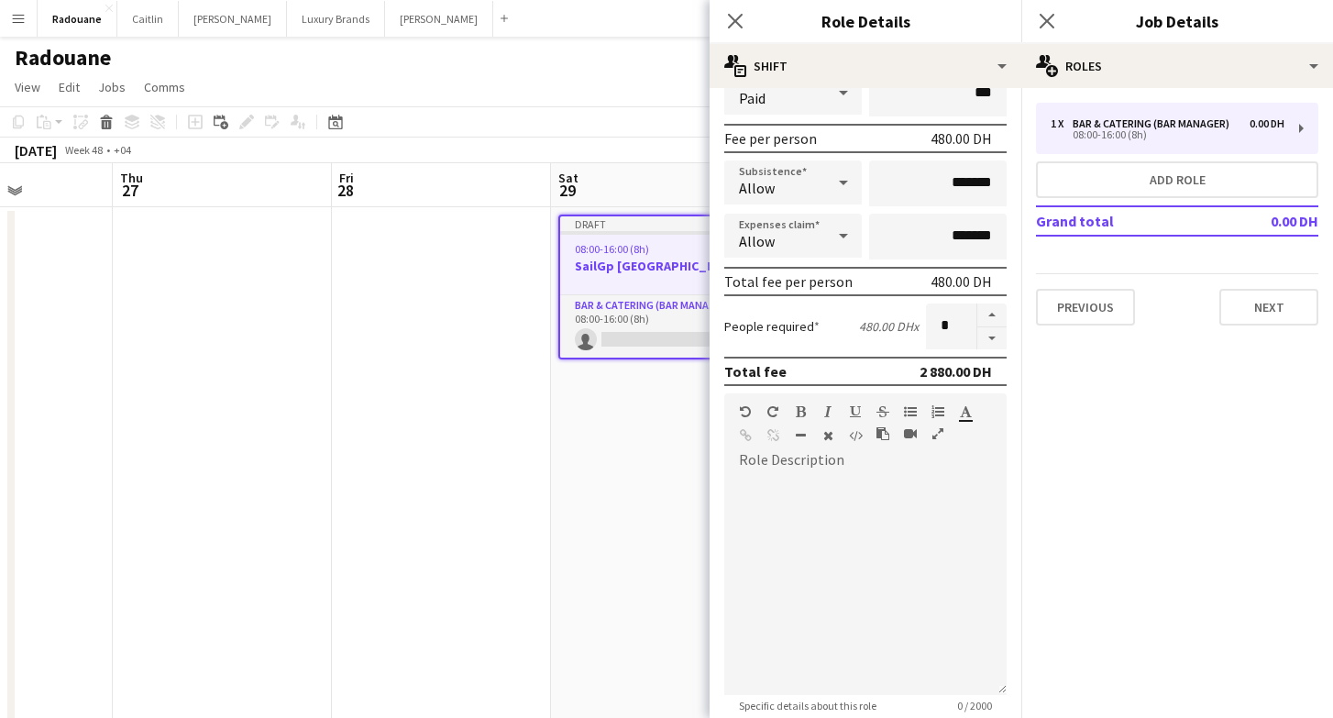
scroll to position [298, 0]
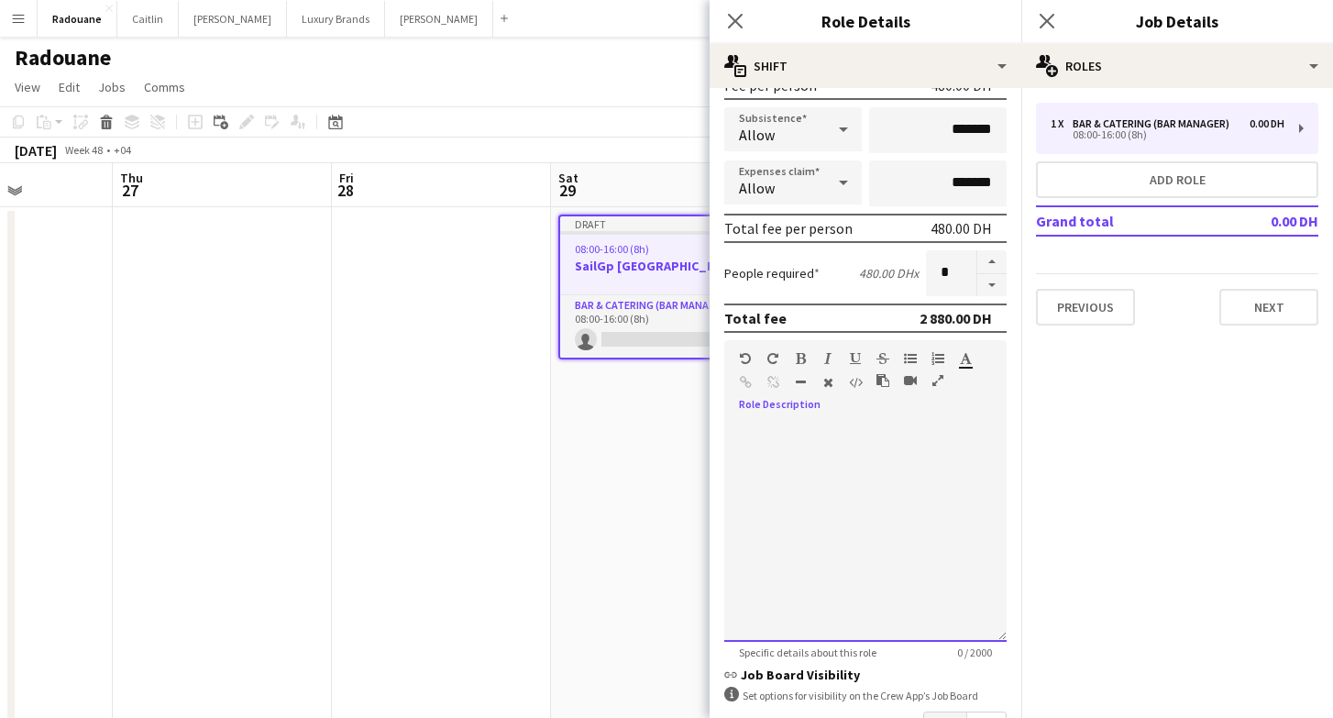
click at [822, 441] on div at bounding box center [865, 532] width 282 height 220
paste div
drag, startPoint x: 870, startPoint y: 488, endPoint x: 722, endPoint y: 494, distance: 148.7
click at [722, 494] on form "**********" at bounding box center [866, 327] width 312 height 1045
click at [849, 542] on div "**********" at bounding box center [865, 532] width 282 height 220
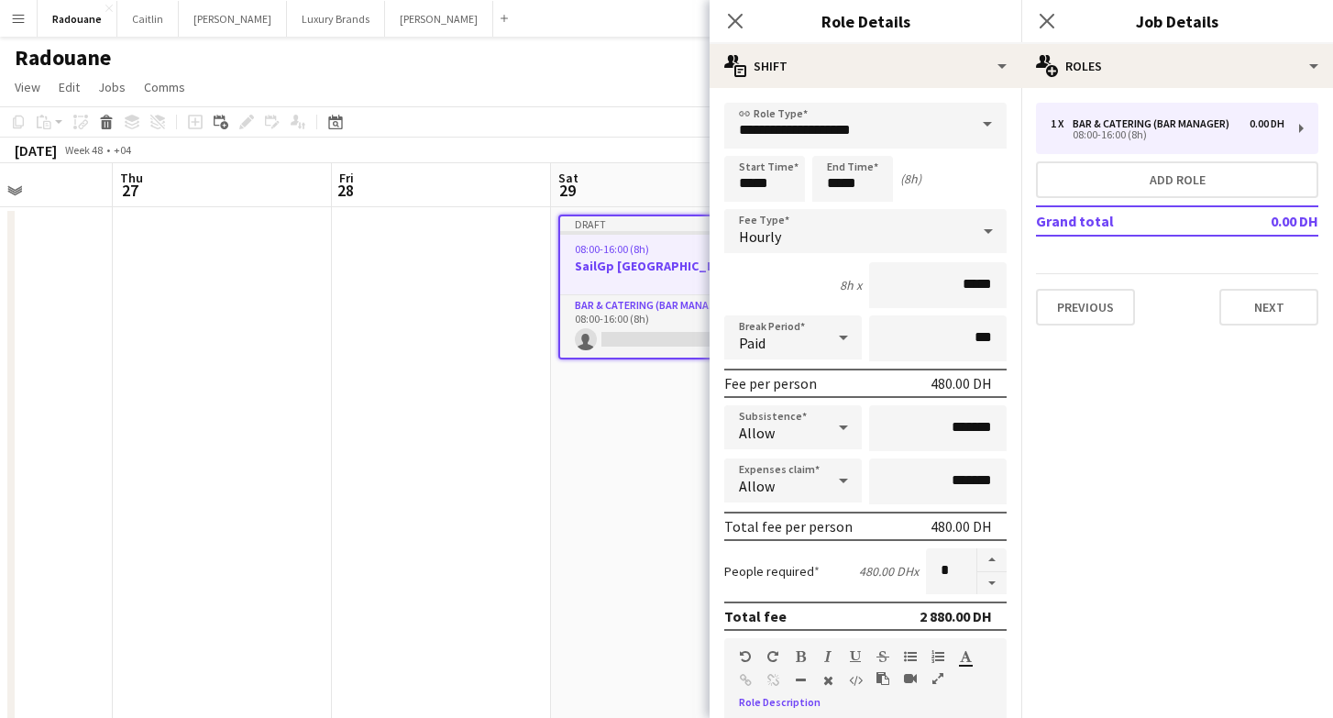
scroll to position [0, 0]
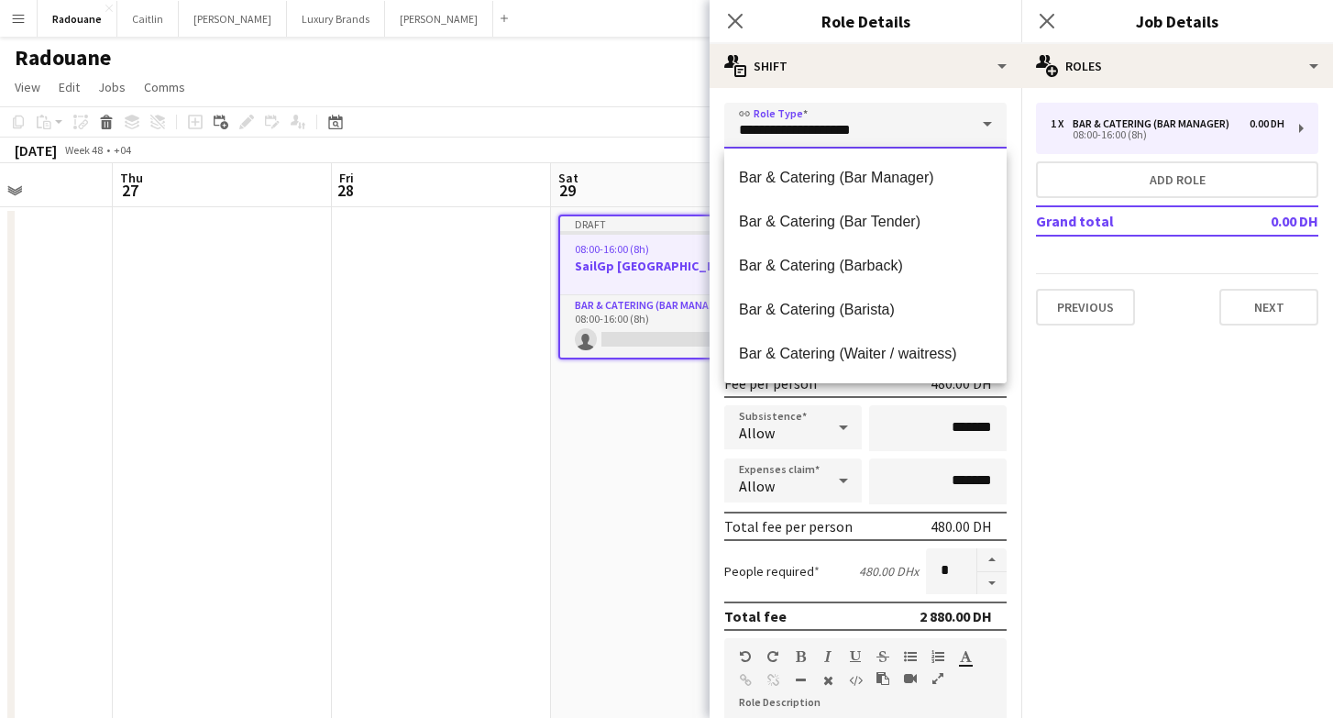
drag, startPoint x: 853, startPoint y: 130, endPoint x: 788, endPoint y: 128, distance: 65.1
click at [787, 127] on input "**********" at bounding box center [865, 126] width 282 height 46
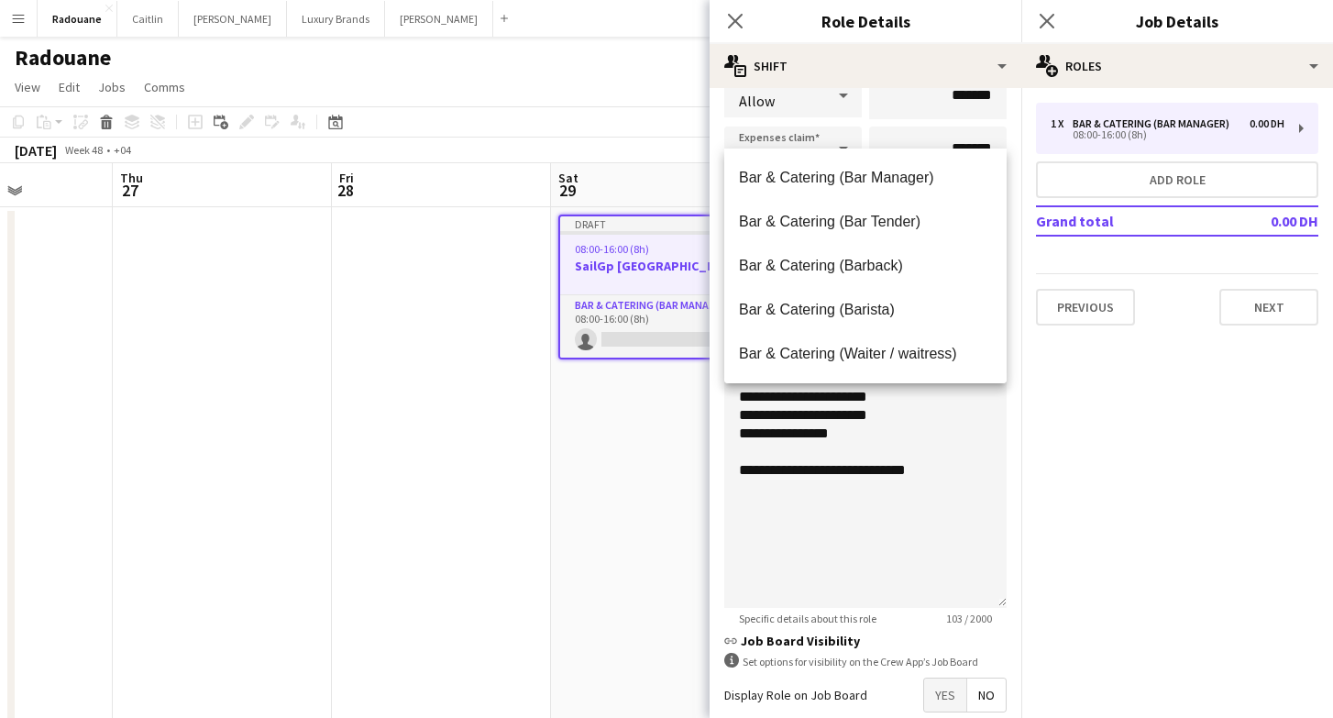
scroll to position [362, 0]
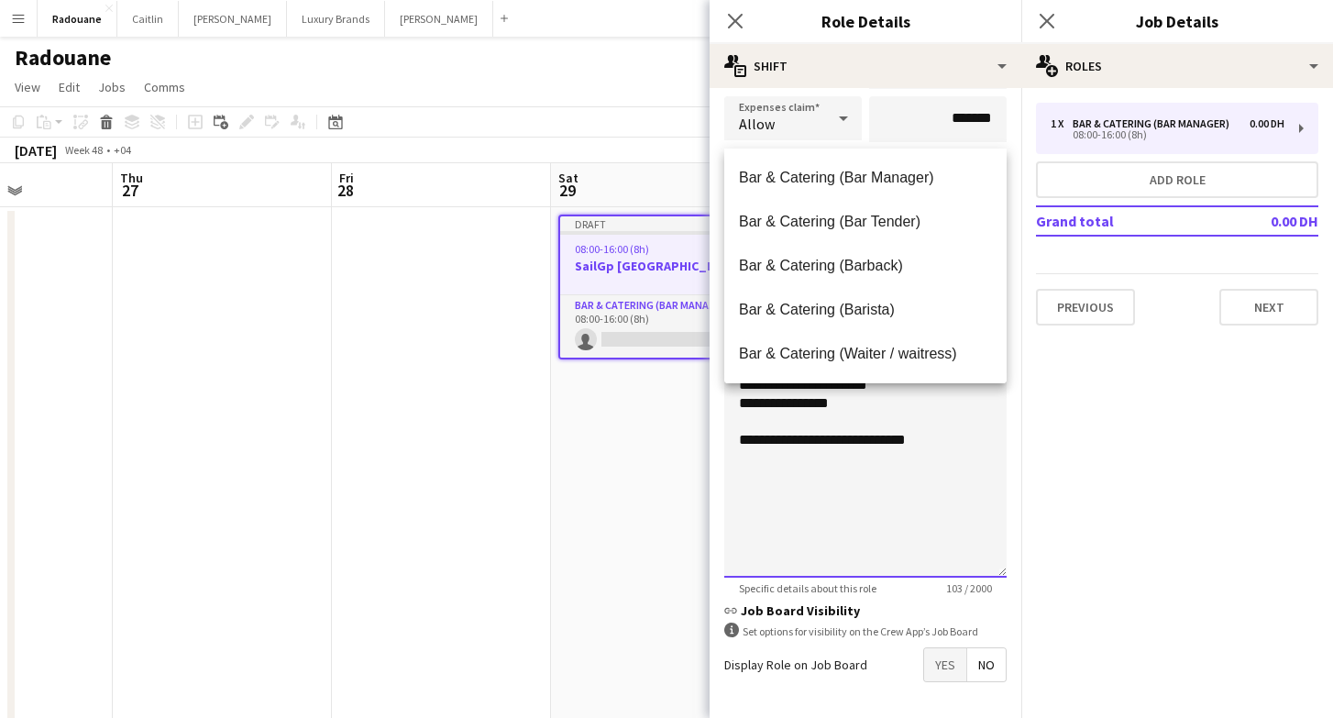
click at [855, 521] on div "**********" at bounding box center [865, 468] width 282 height 220
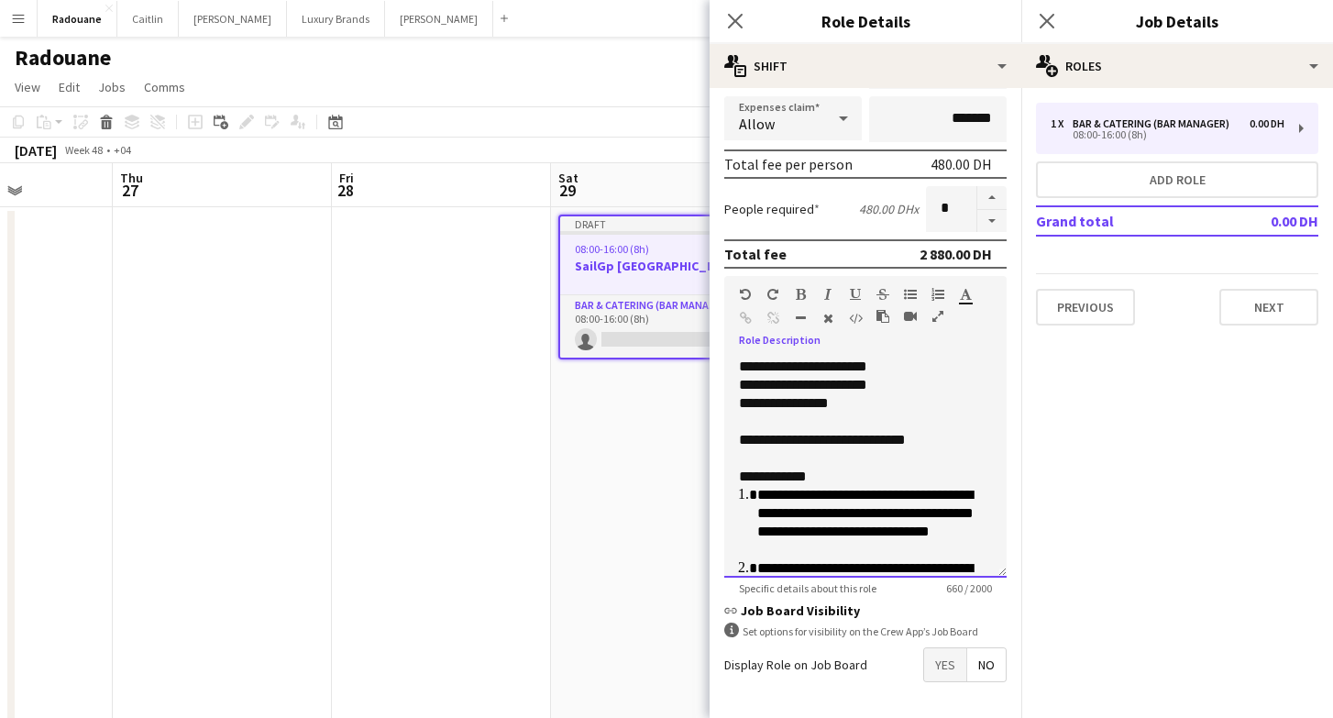
scroll to position [253, 0]
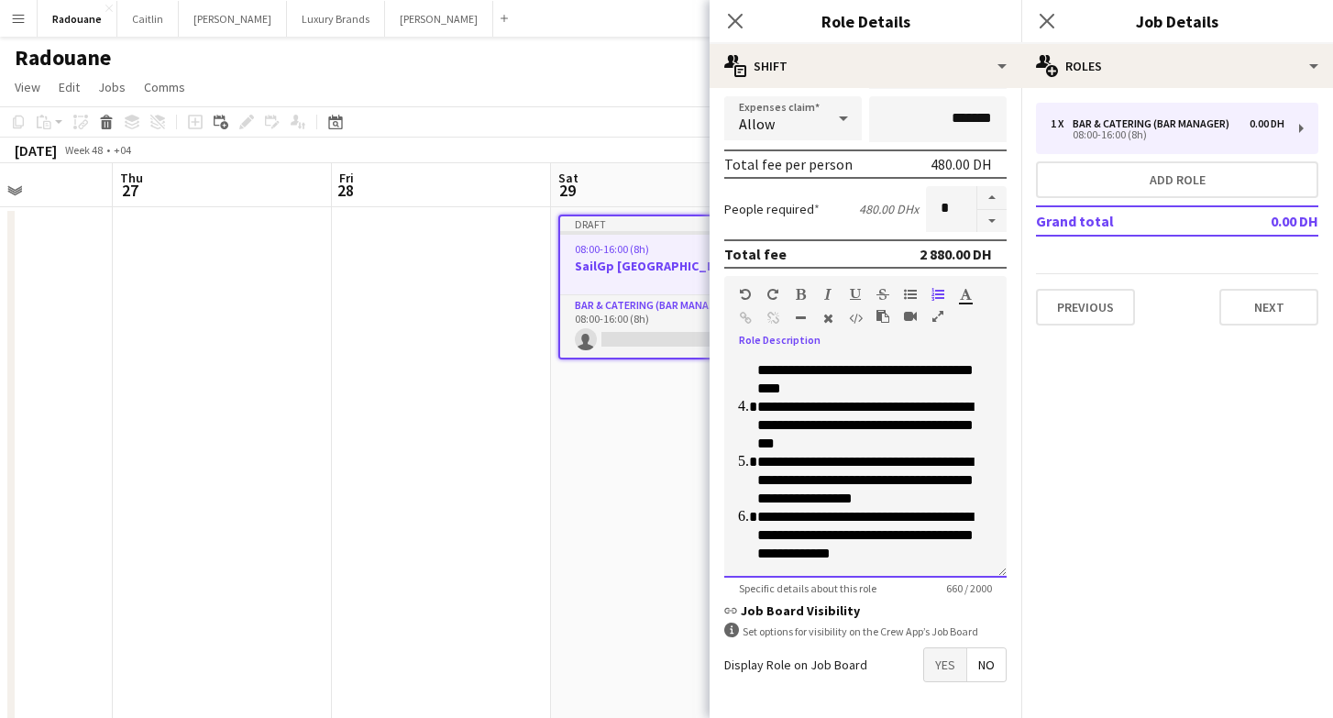
click at [777, 517] on p "**********" at bounding box center [874, 535] width 235 height 55
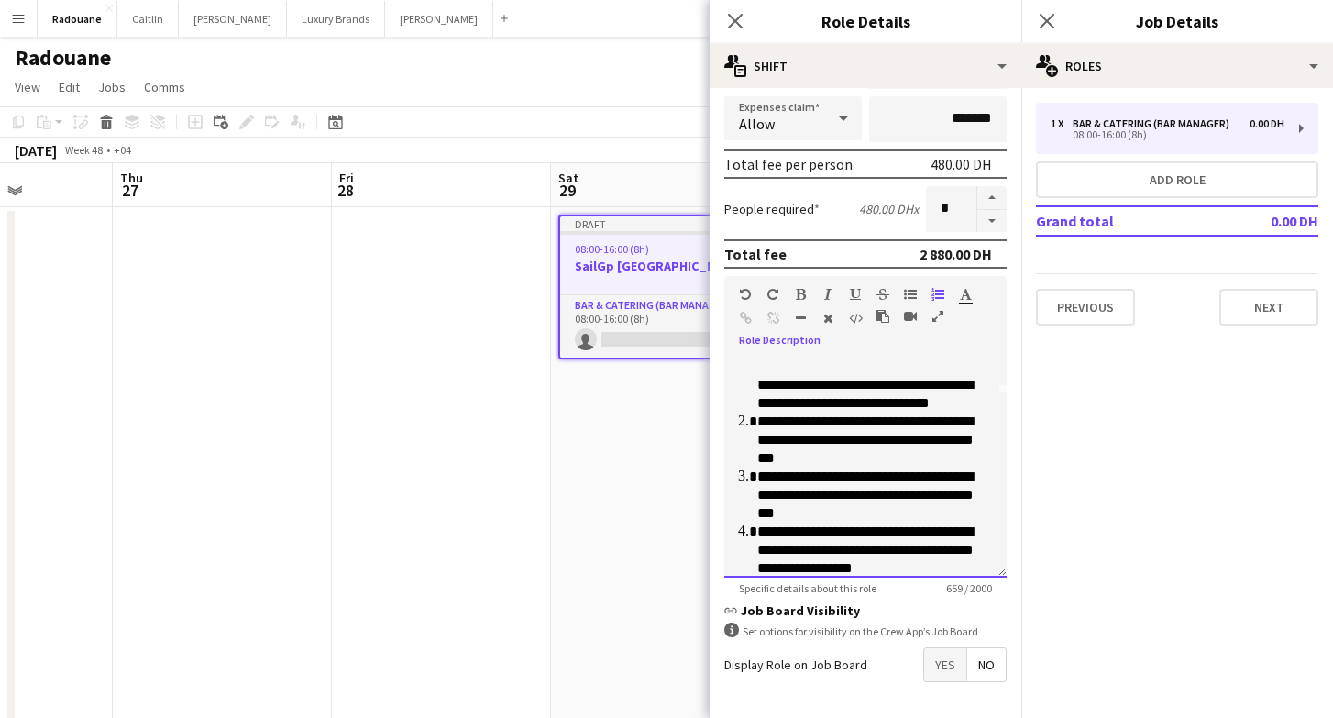
scroll to position [65, 0]
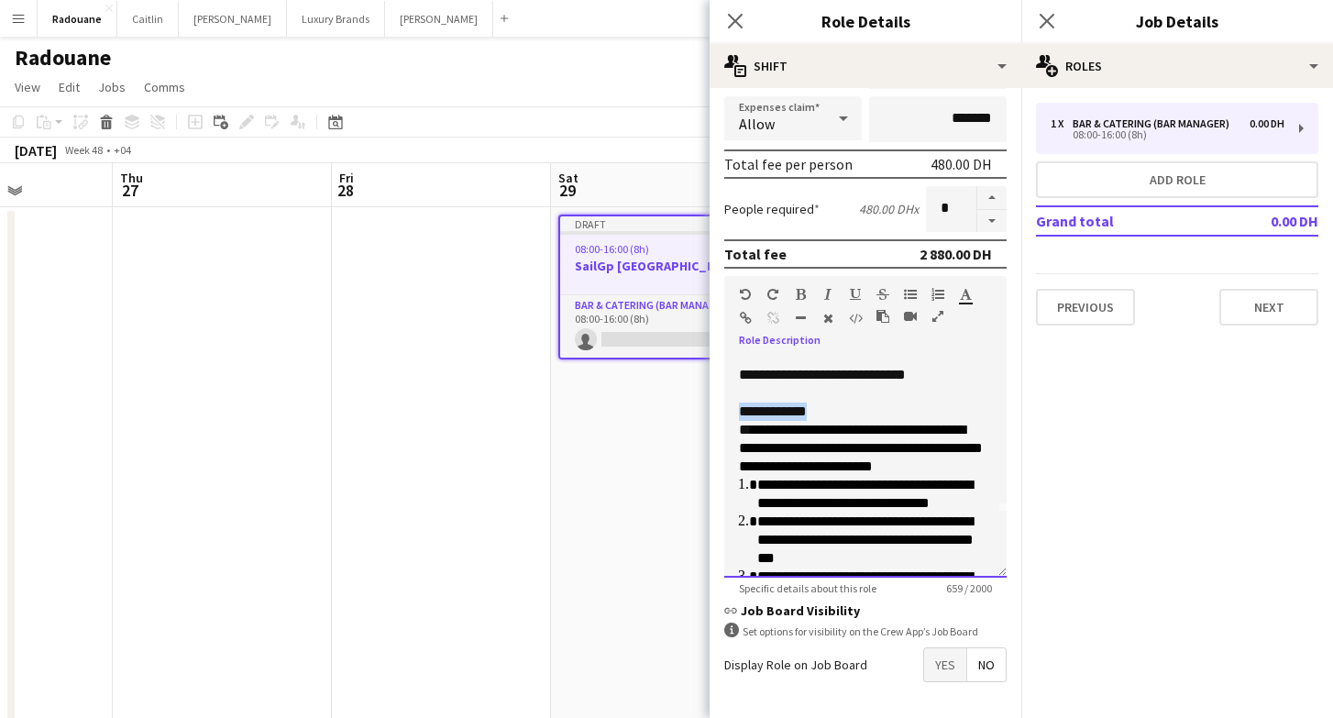
drag, startPoint x: 816, startPoint y: 410, endPoint x: 732, endPoint y: 405, distance: 84.5
click at [732, 405] on div "**********" at bounding box center [865, 468] width 282 height 220
click at [797, 295] on icon "button" at bounding box center [801, 294] width 10 height 13
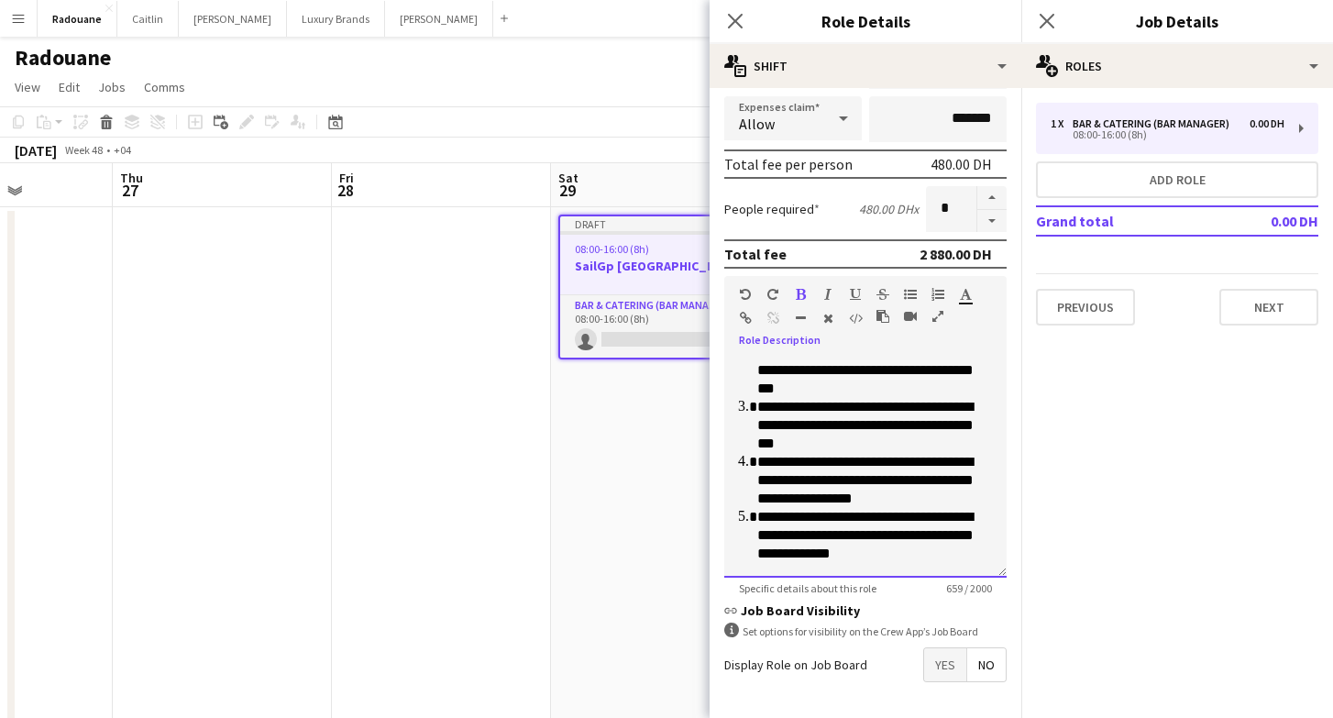
scroll to position [235, 0]
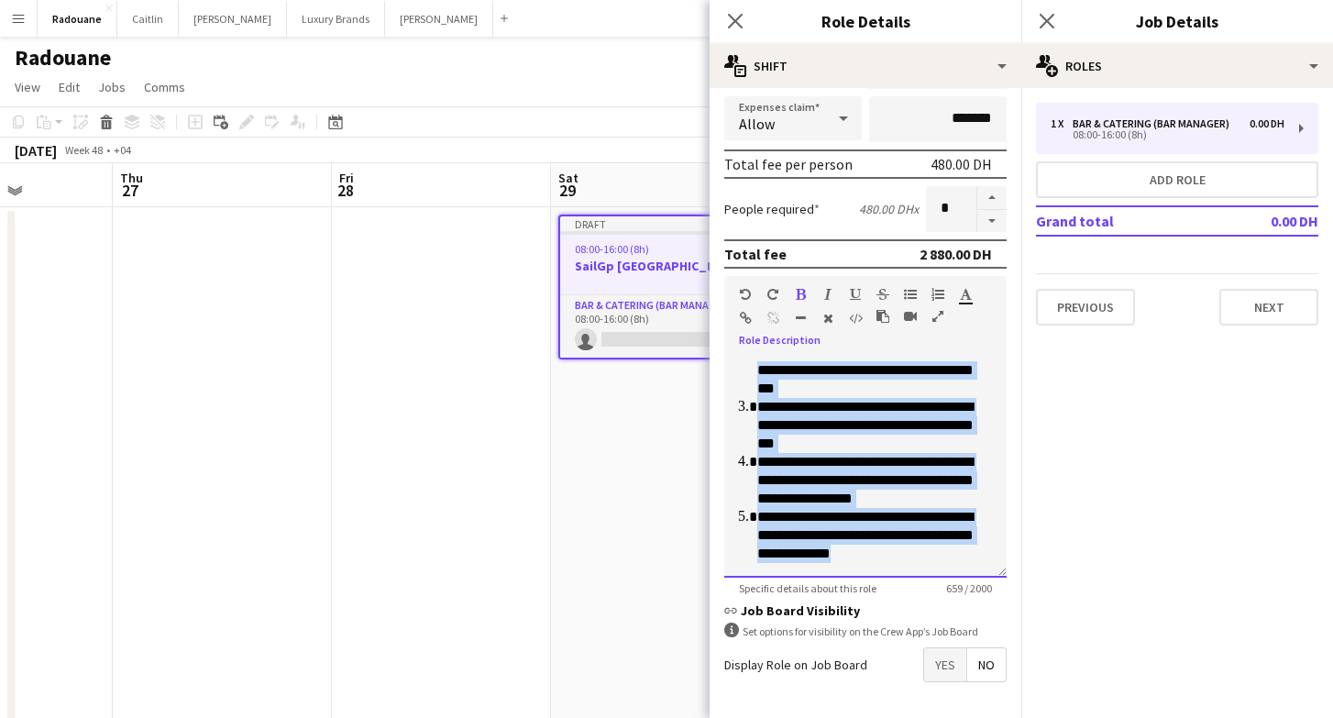
drag, startPoint x: 979, startPoint y: 552, endPoint x: 756, endPoint y: 377, distance: 284.1
click at [756, 376] on ol "**********" at bounding box center [865, 434] width 253 height 257
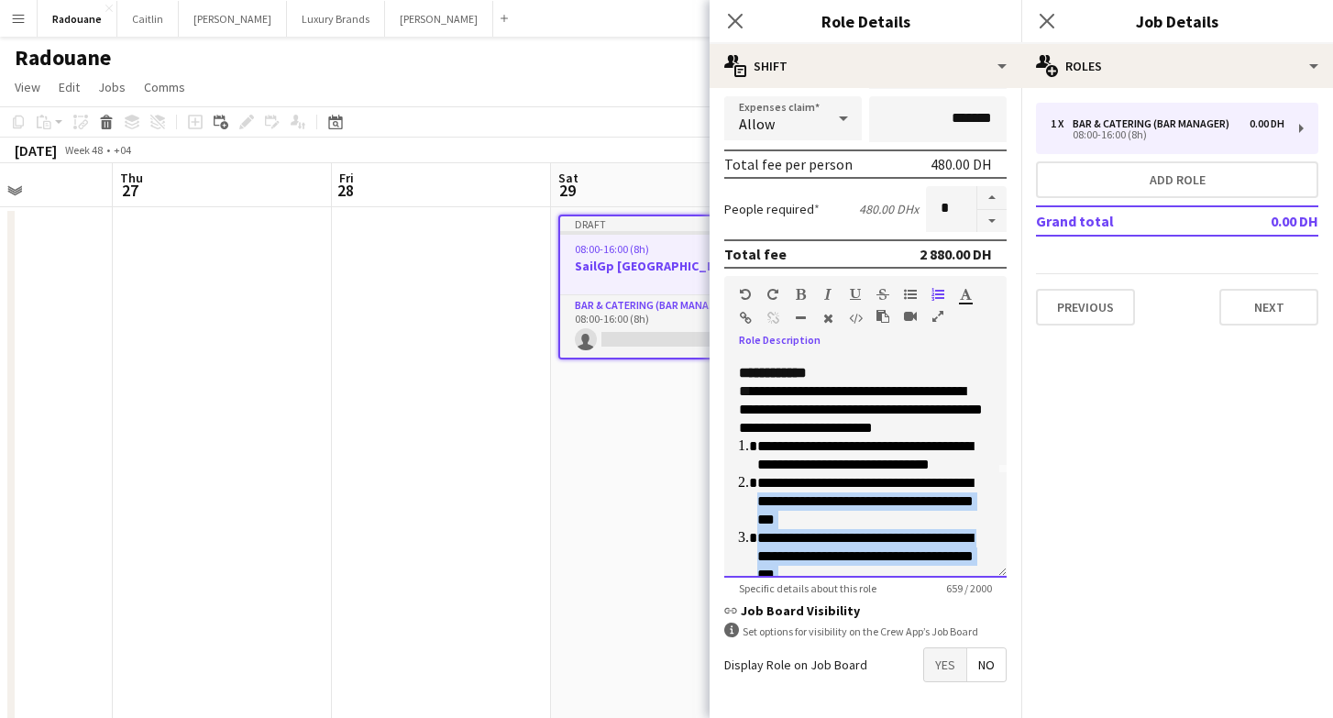
scroll to position [108, 0]
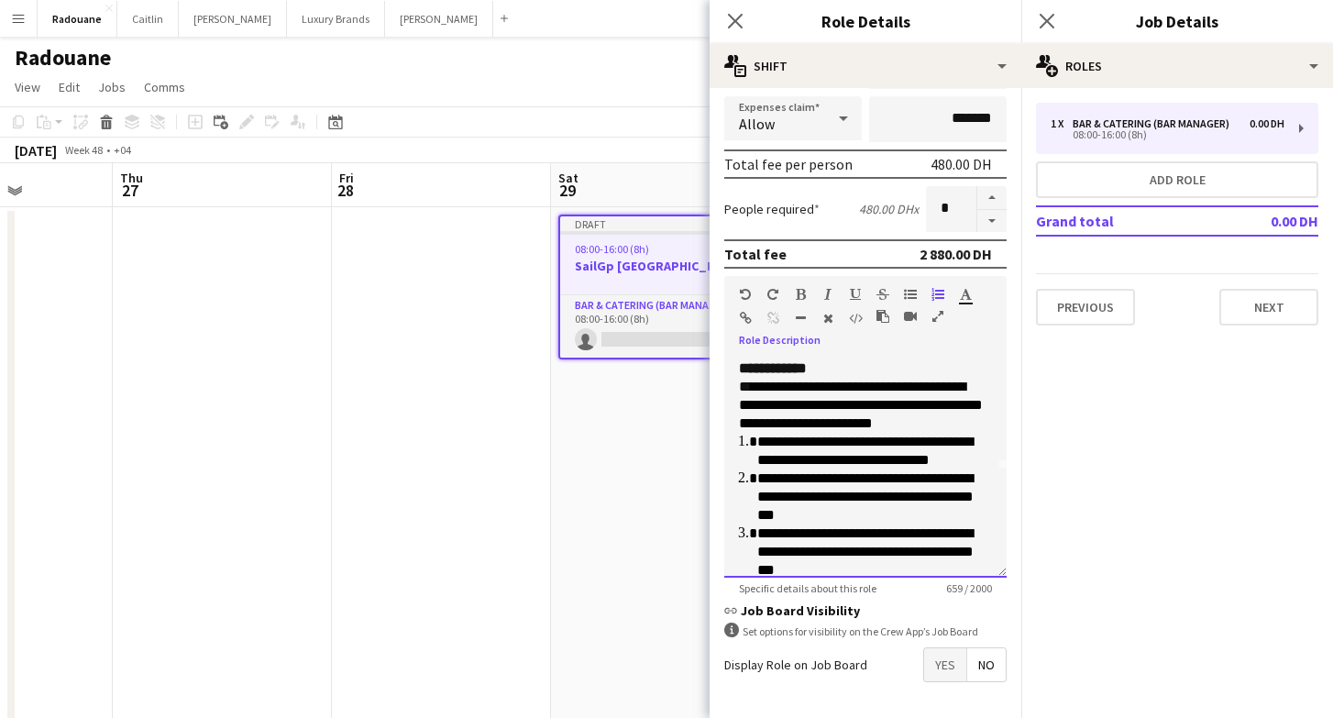
click at [746, 385] on span "**********" at bounding box center [861, 405] width 244 height 50
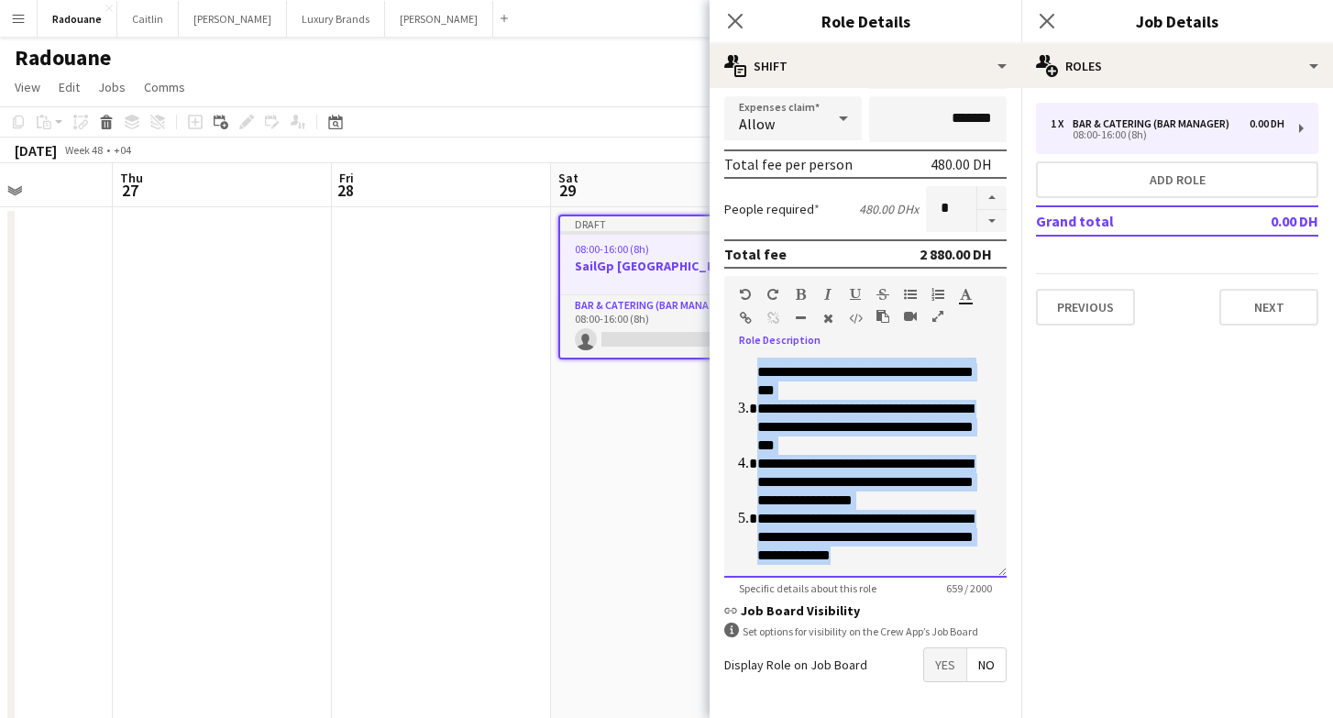
scroll to position [235, 0]
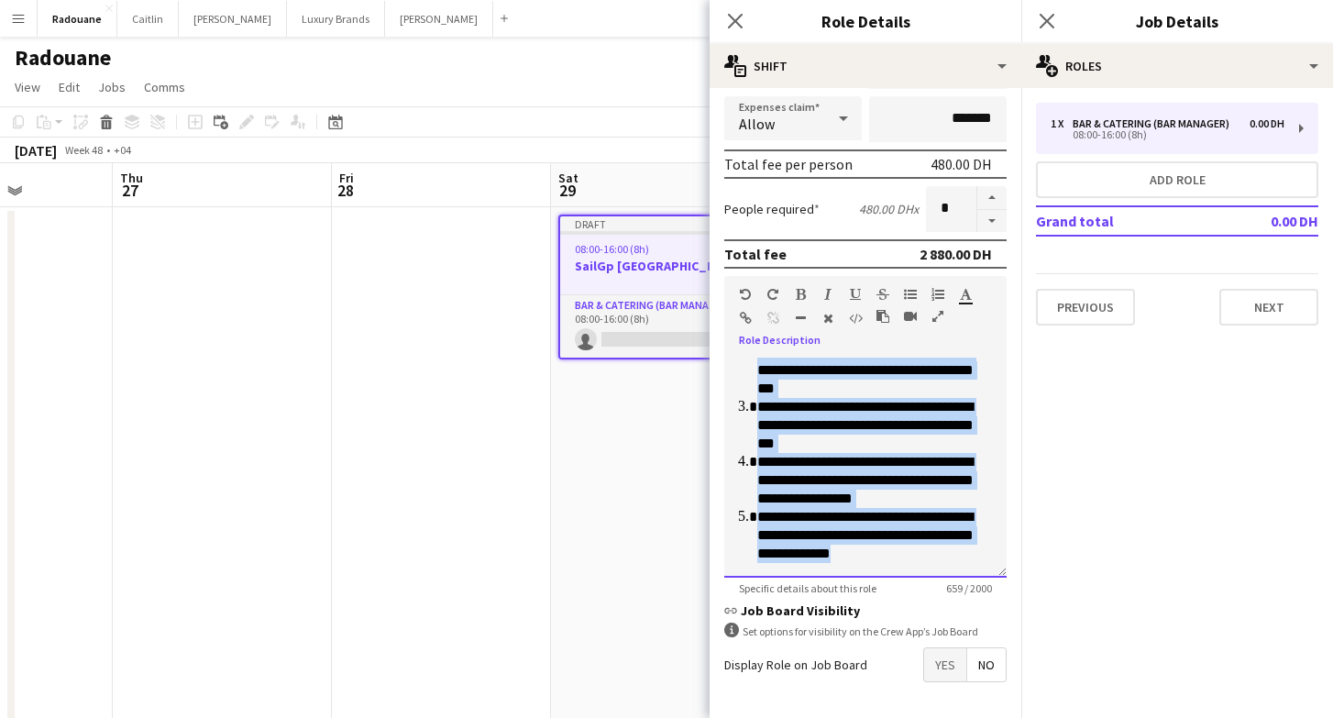
drag, startPoint x: 746, startPoint y: 385, endPoint x: 937, endPoint y: 579, distance: 272.3
click at [937, 579] on app-form-group "**********" at bounding box center [865, 435] width 282 height 319
click at [910, 296] on icon "button" at bounding box center [910, 294] width 13 height 13
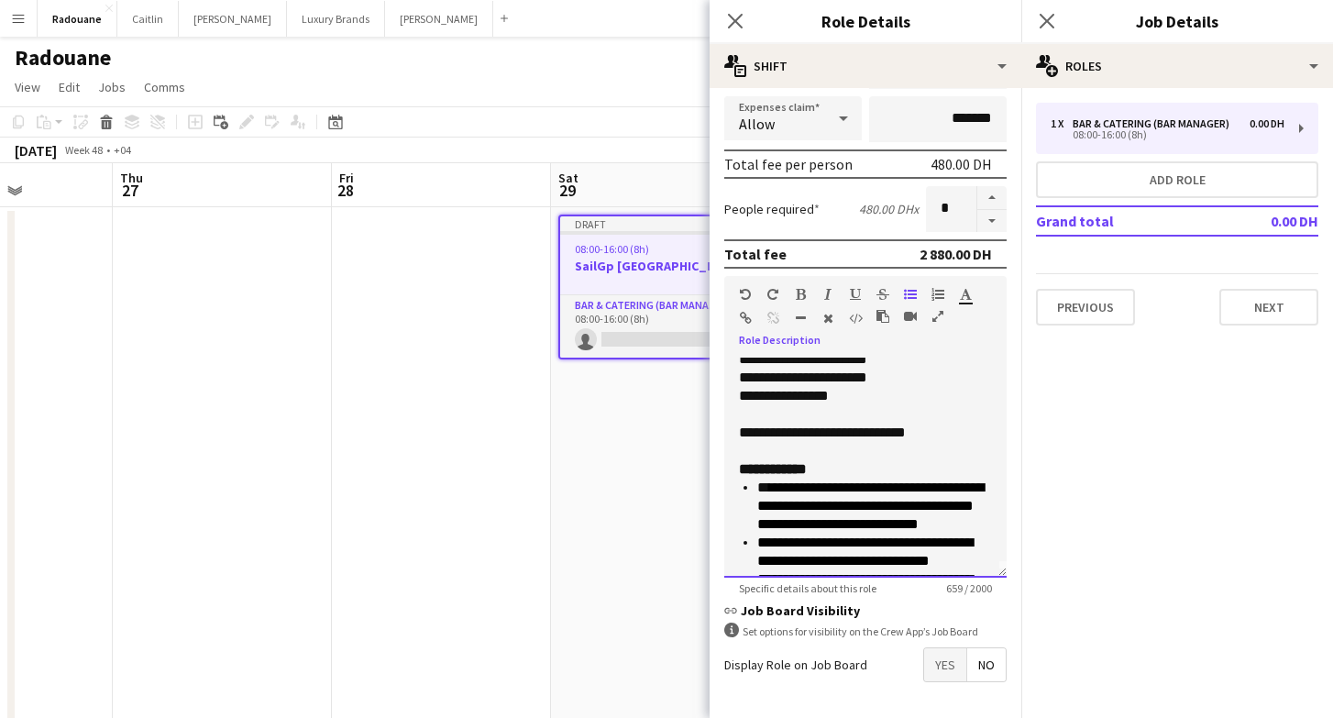
scroll to position [0, 0]
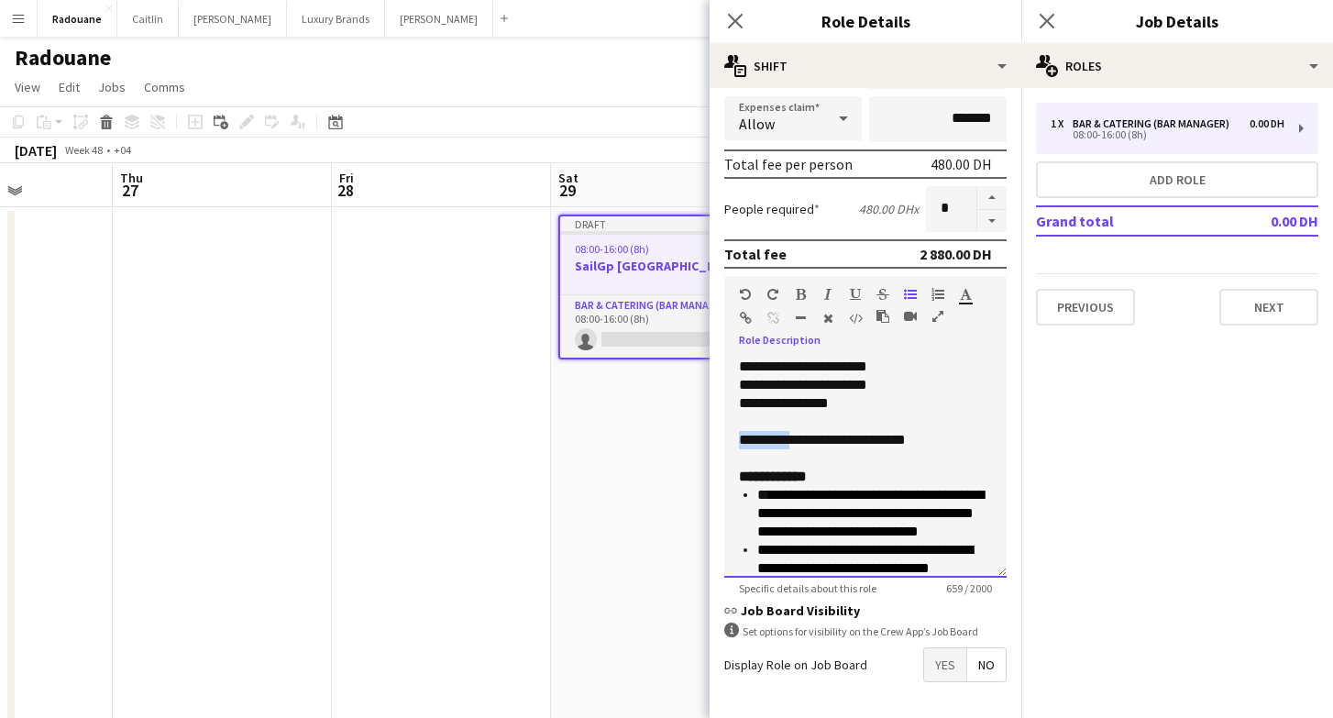
drag, startPoint x: 796, startPoint y: 442, endPoint x: 722, endPoint y: 440, distance: 73.4
click at [722, 440] on form "**********" at bounding box center [866, 263] width 312 height 1045
click at [800, 296] on icon "button" at bounding box center [801, 294] width 10 height 13
drag, startPoint x: 789, startPoint y: 405, endPoint x: 729, endPoint y: 406, distance: 60.5
click at [729, 406] on div "**********" at bounding box center [865, 468] width 282 height 220
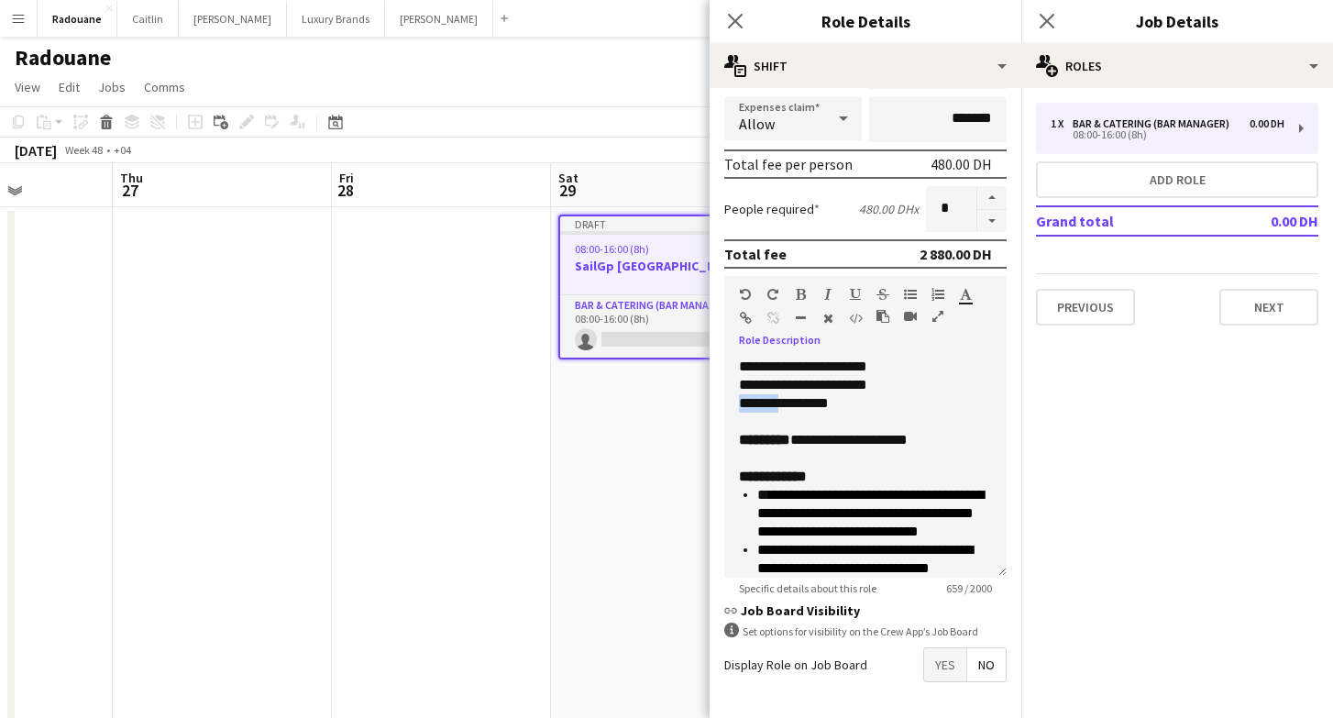
click at [802, 298] on icon "button" at bounding box center [801, 294] width 10 height 13
drag, startPoint x: 775, startPoint y: 385, endPoint x: 729, endPoint y: 384, distance: 45.9
click at [729, 384] on div "**********" at bounding box center [865, 468] width 282 height 220
click at [801, 290] on icon "button" at bounding box center [801, 294] width 10 height 13
drag, startPoint x: 776, startPoint y: 367, endPoint x: 719, endPoint y: 363, distance: 57.0
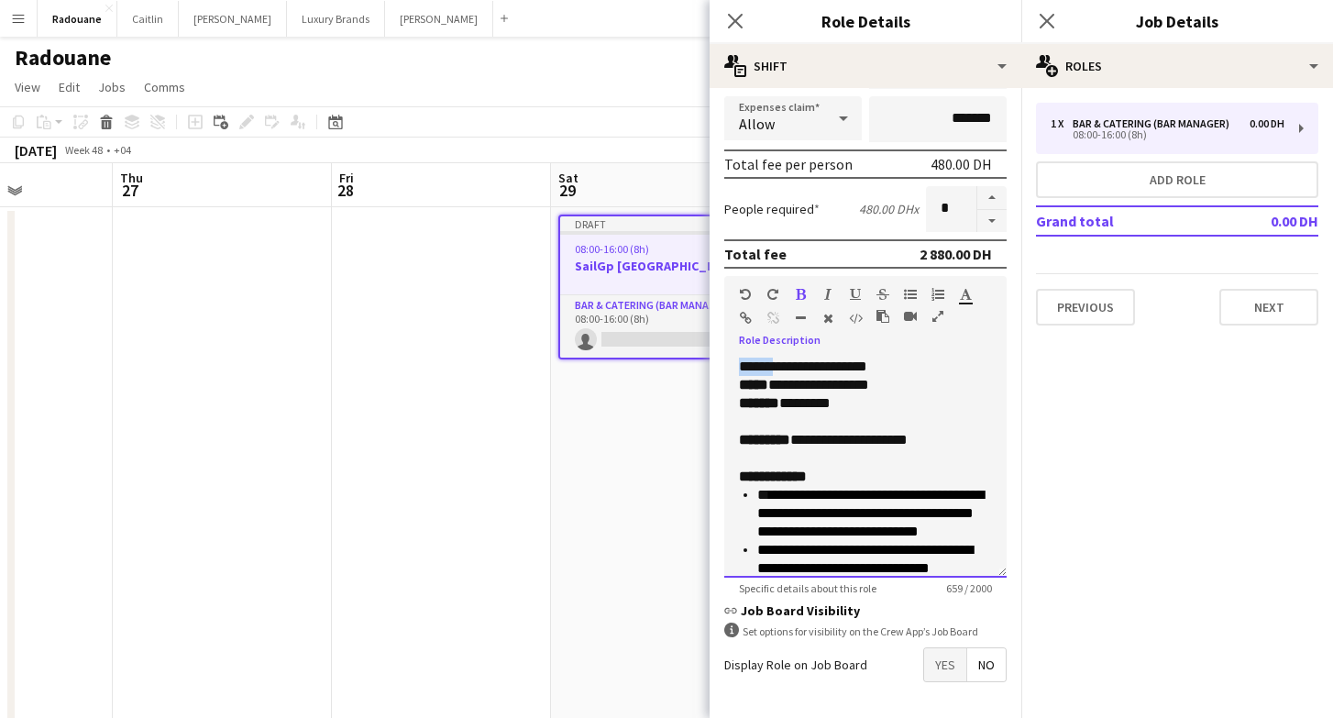
click at [719, 363] on form "**********" at bounding box center [866, 263] width 312 height 1045
click at [803, 297] on icon "button" at bounding box center [801, 294] width 10 height 13
click at [921, 404] on div "******* *********" at bounding box center [865, 403] width 253 height 18
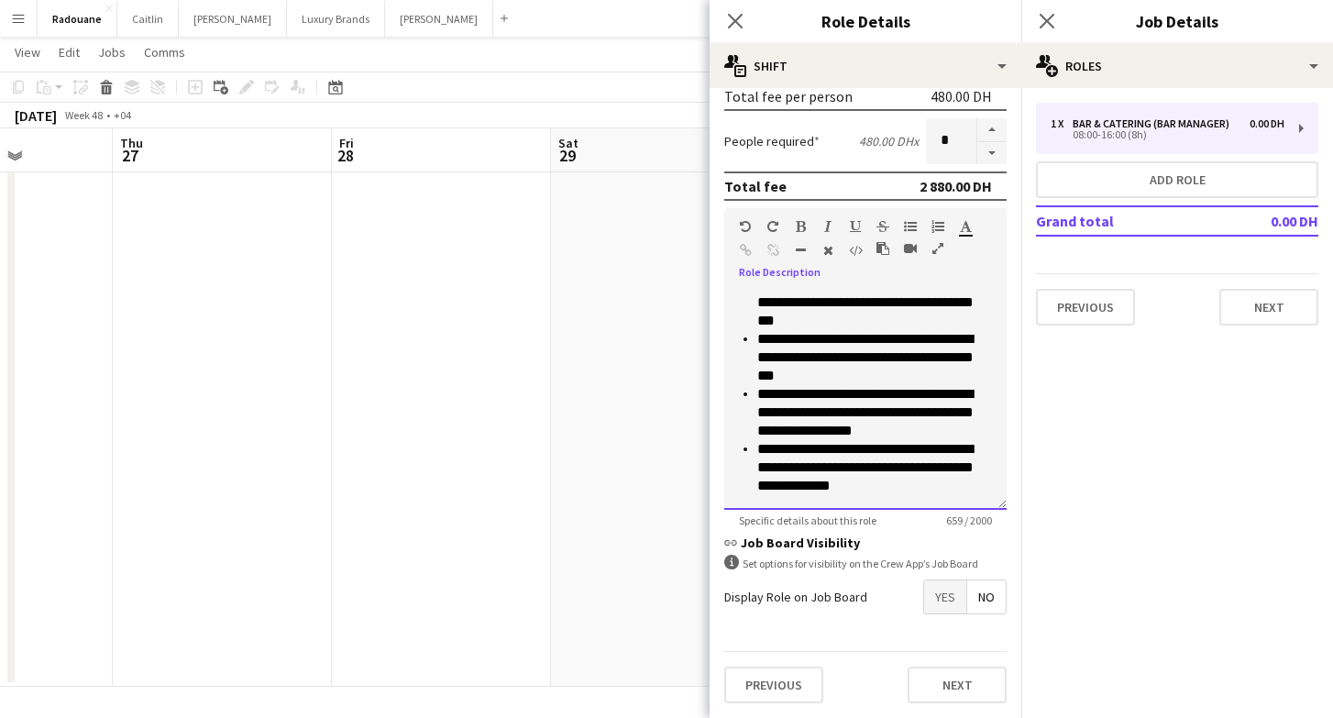
scroll to position [235, 0]
click at [938, 596] on span "Yes" at bounding box center [945, 596] width 42 height 33
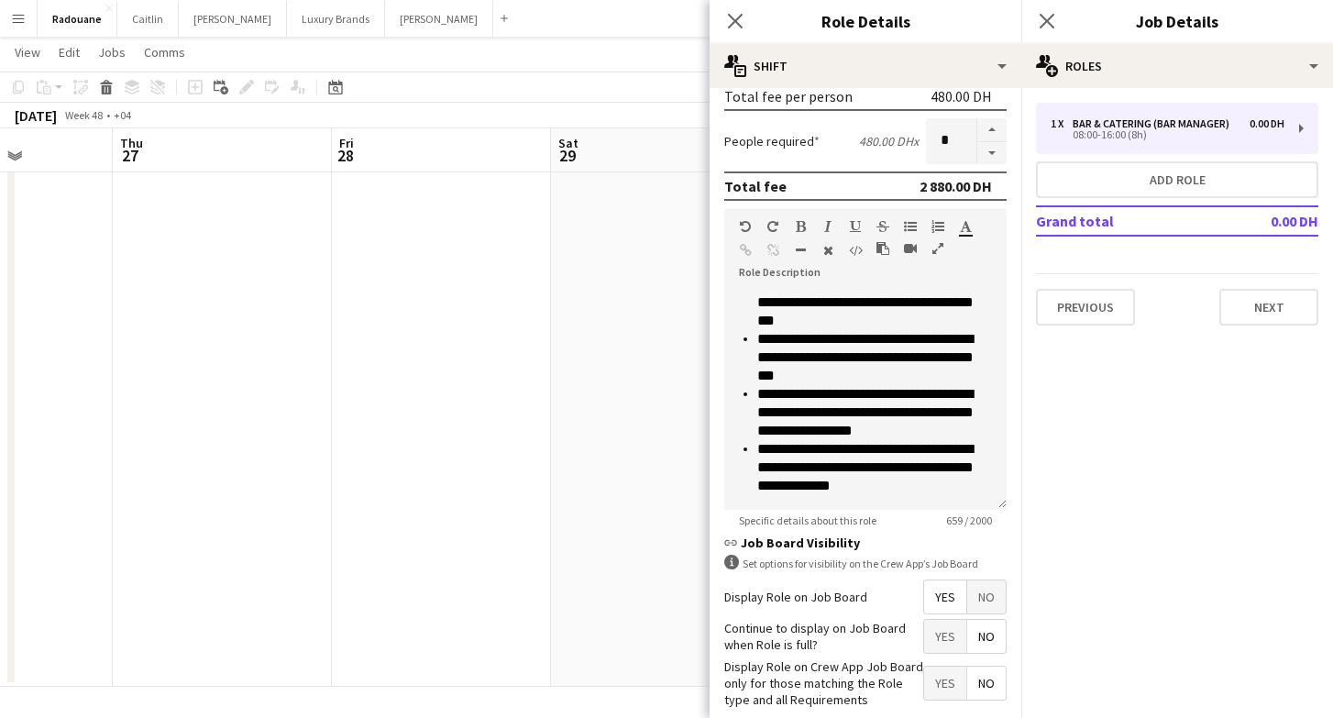
click at [953, 653] on mat-button-toggle-group "Yes No" at bounding box center [964, 636] width 83 height 35
click at [952, 640] on span "Yes" at bounding box center [945, 636] width 42 height 33
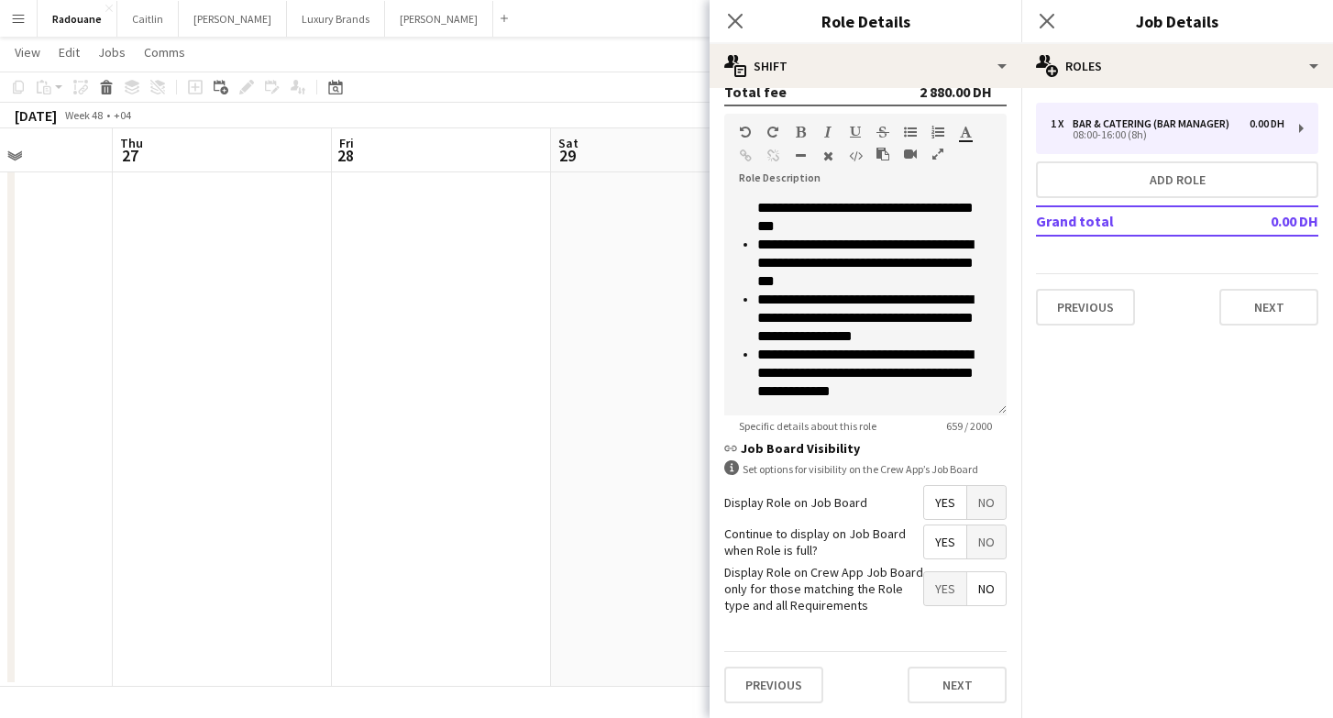
scroll to position [524, 0]
click at [944, 678] on button "Next" at bounding box center [957, 685] width 99 height 37
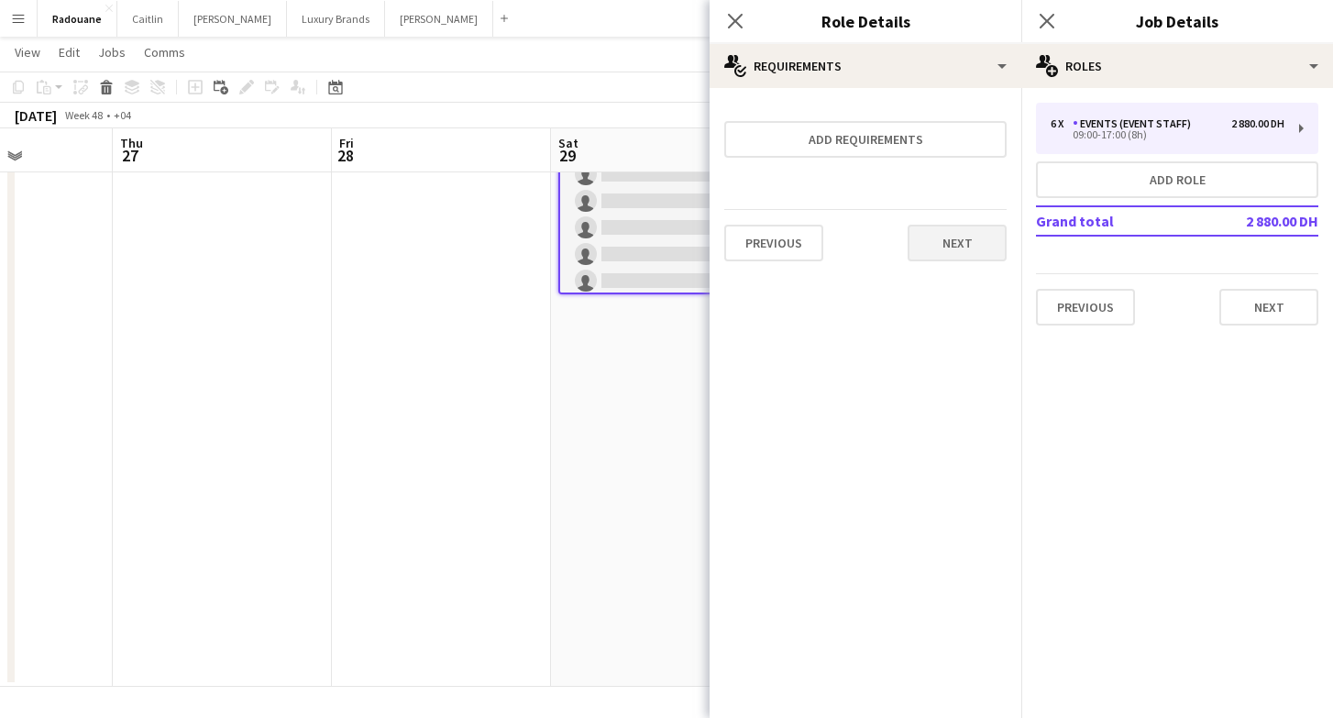
click at [958, 252] on button "Next" at bounding box center [957, 243] width 99 height 37
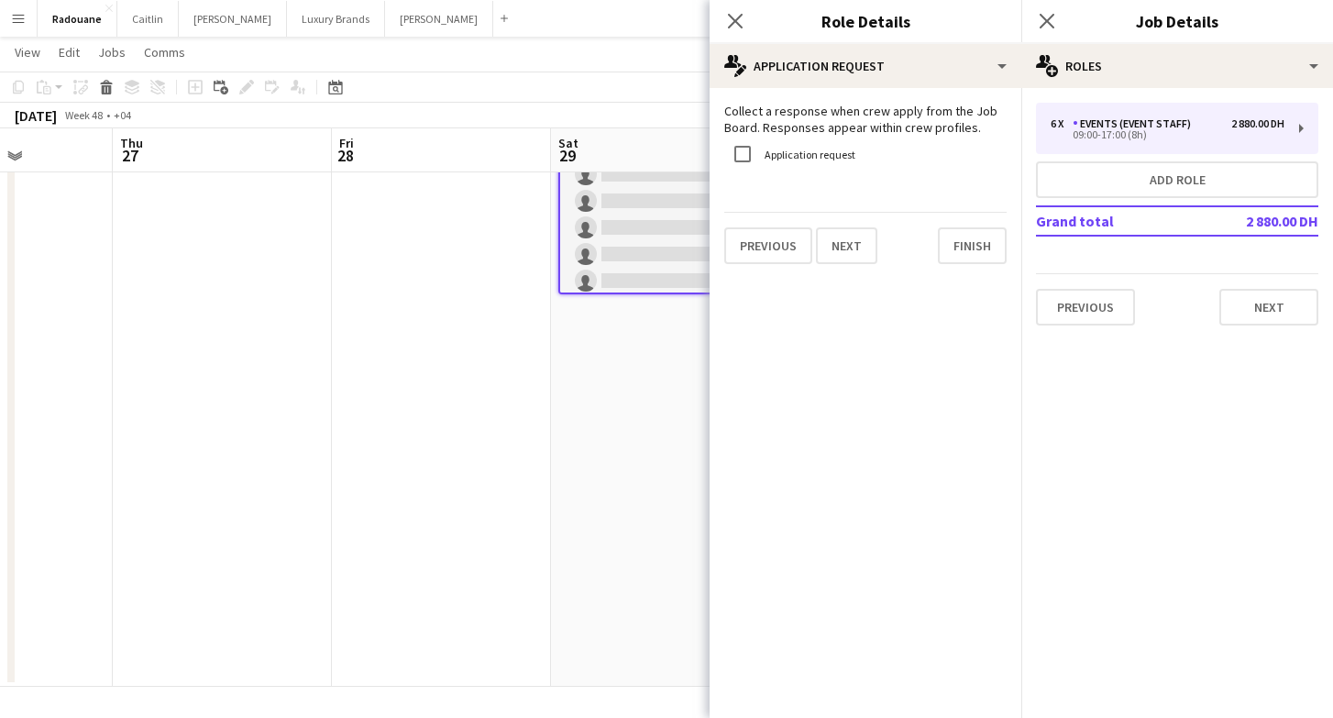
click at [835, 160] on label "Application request" at bounding box center [808, 155] width 94 height 14
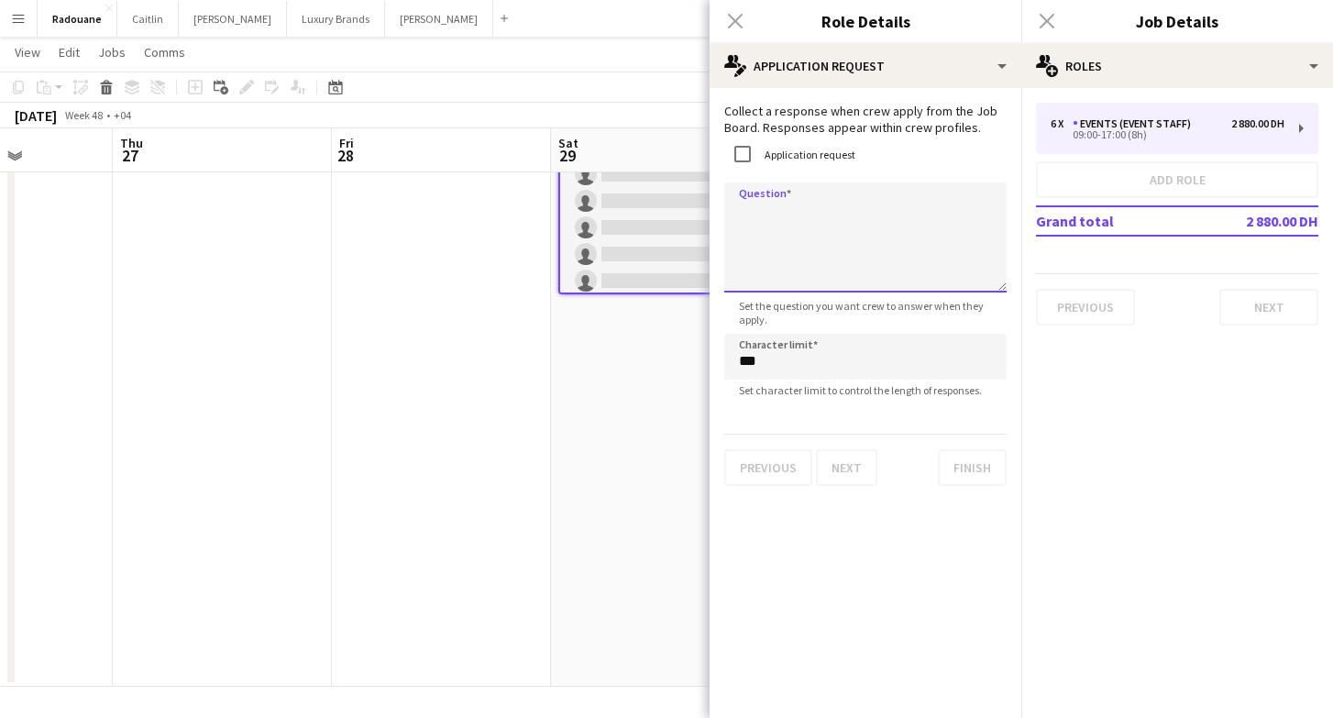
click at [846, 205] on textarea "Question" at bounding box center [865, 237] width 282 height 110
click at [808, 222] on textarea "**********" at bounding box center [865, 237] width 282 height 110
click at [808, 219] on textarea "**********" at bounding box center [865, 237] width 282 height 110
click at [809, 265] on textarea "**********" at bounding box center [865, 237] width 282 height 110
click at [855, 211] on textarea "**********" at bounding box center [865, 237] width 282 height 110
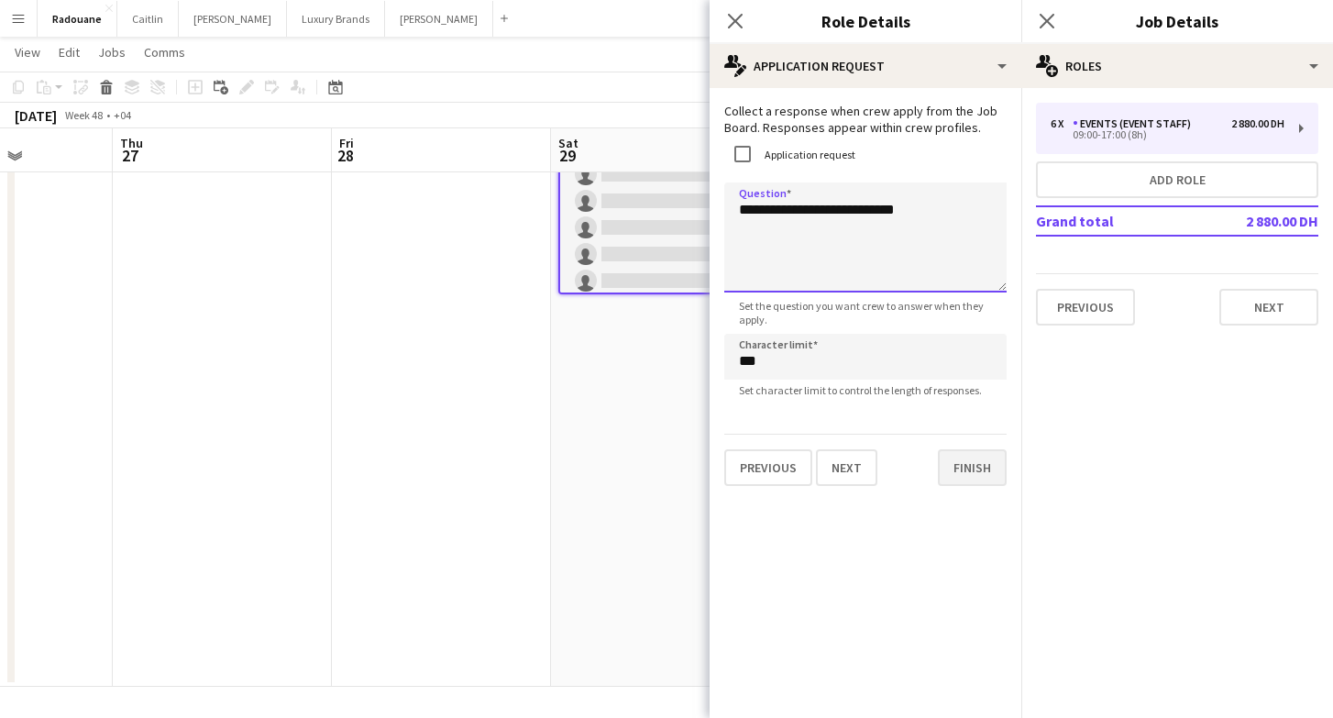
type textarea "**********"
click at [961, 473] on button "Finish" at bounding box center [972, 467] width 69 height 37
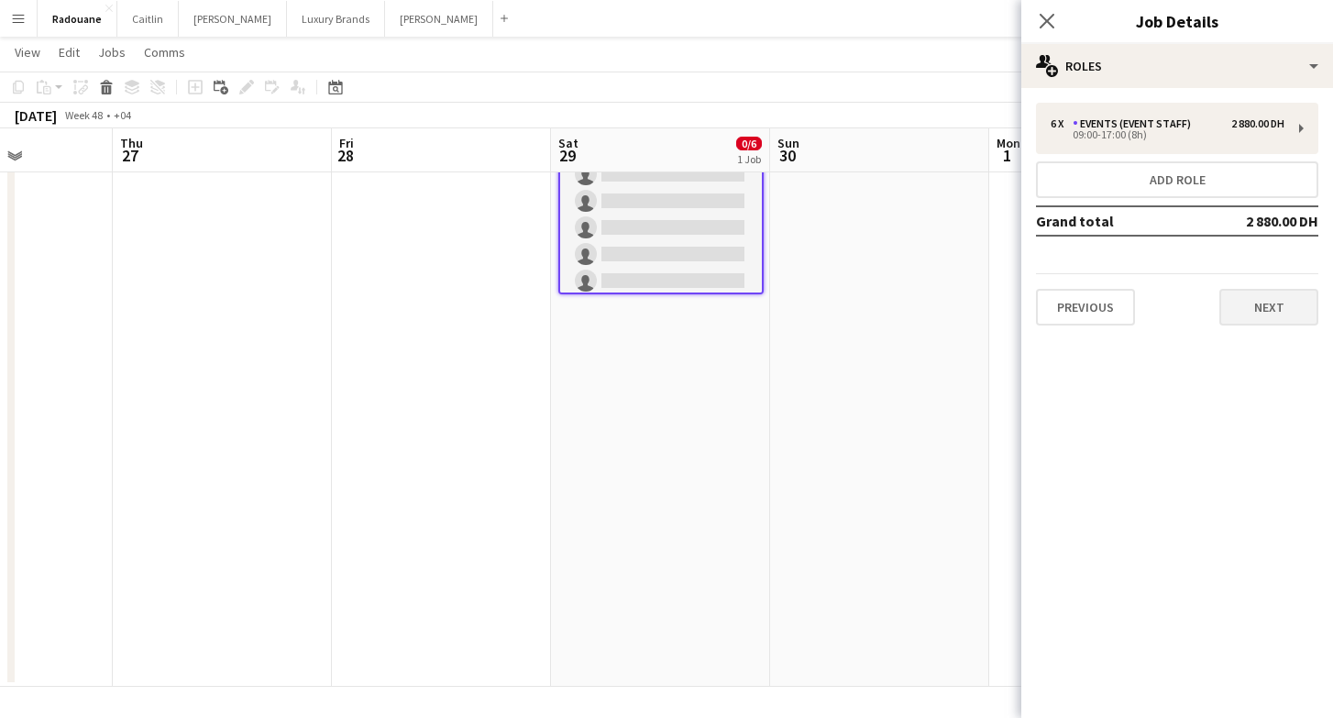
click at [1250, 301] on button "Next" at bounding box center [1268, 307] width 99 height 37
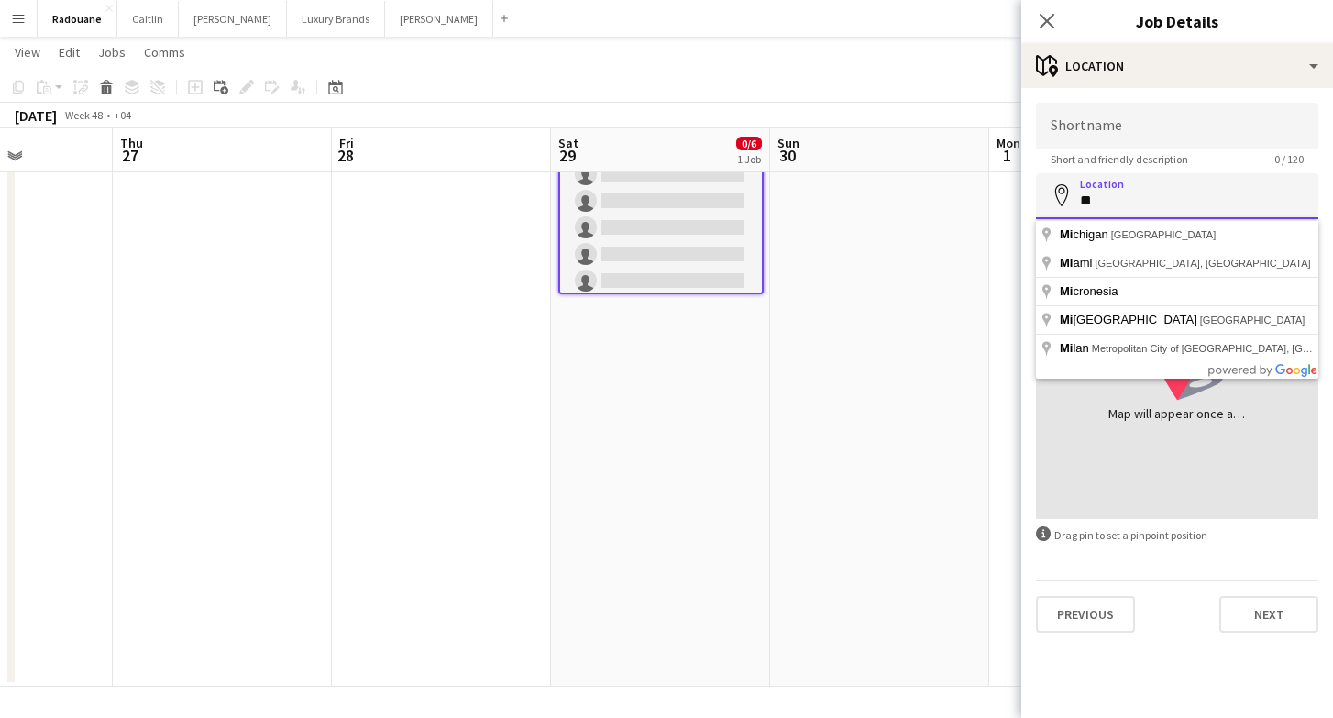
type input "*"
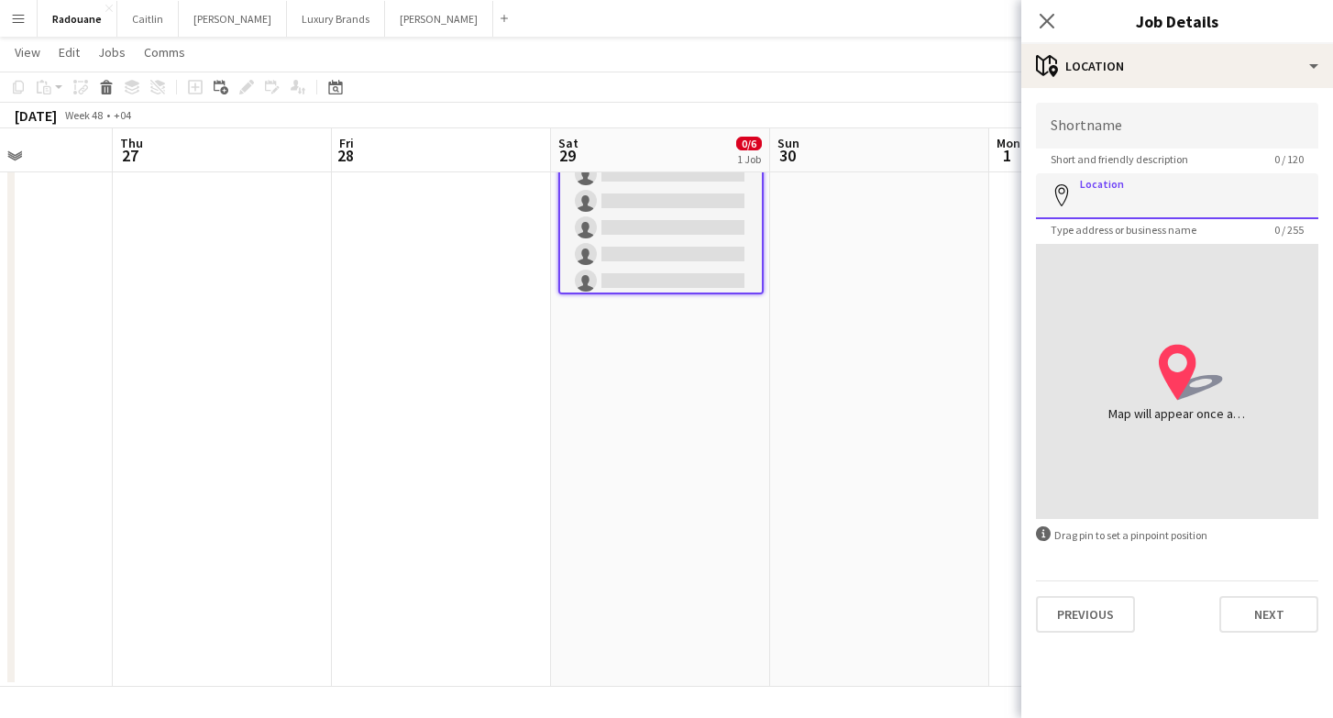
paste input "**********"
type input "**********"
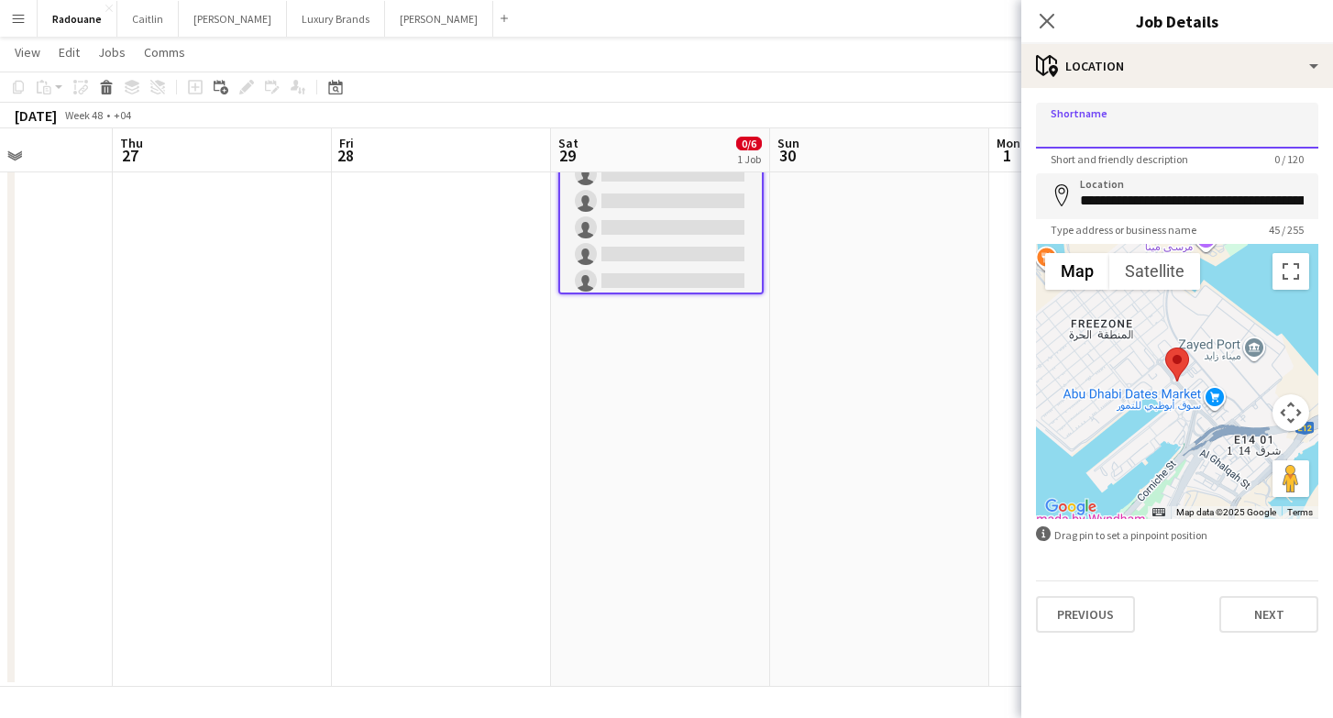
paste input "**********"
type input "**********"
click at [1273, 605] on button "Next" at bounding box center [1268, 614] width 99 height 37
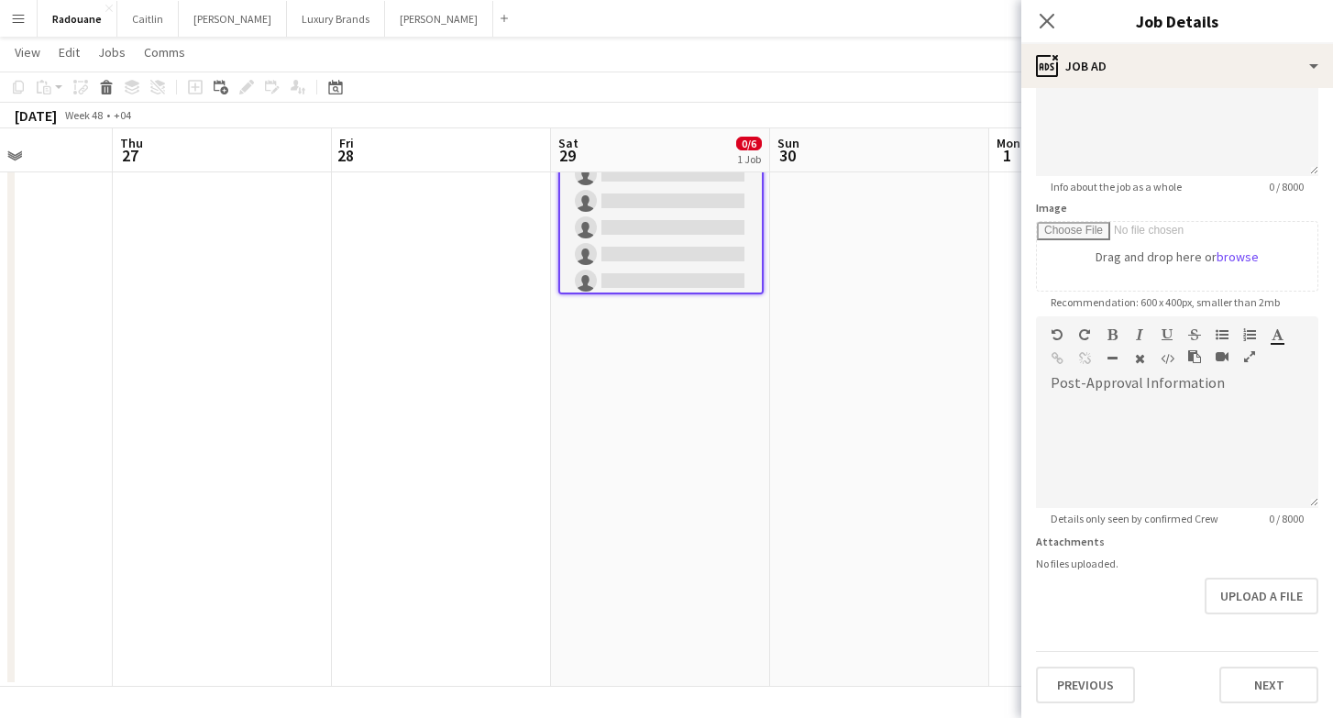
scroll to position [189, 0]
click at [1277, 676] on button "Next" at bounding box center [1268, 685] width 99 height 37
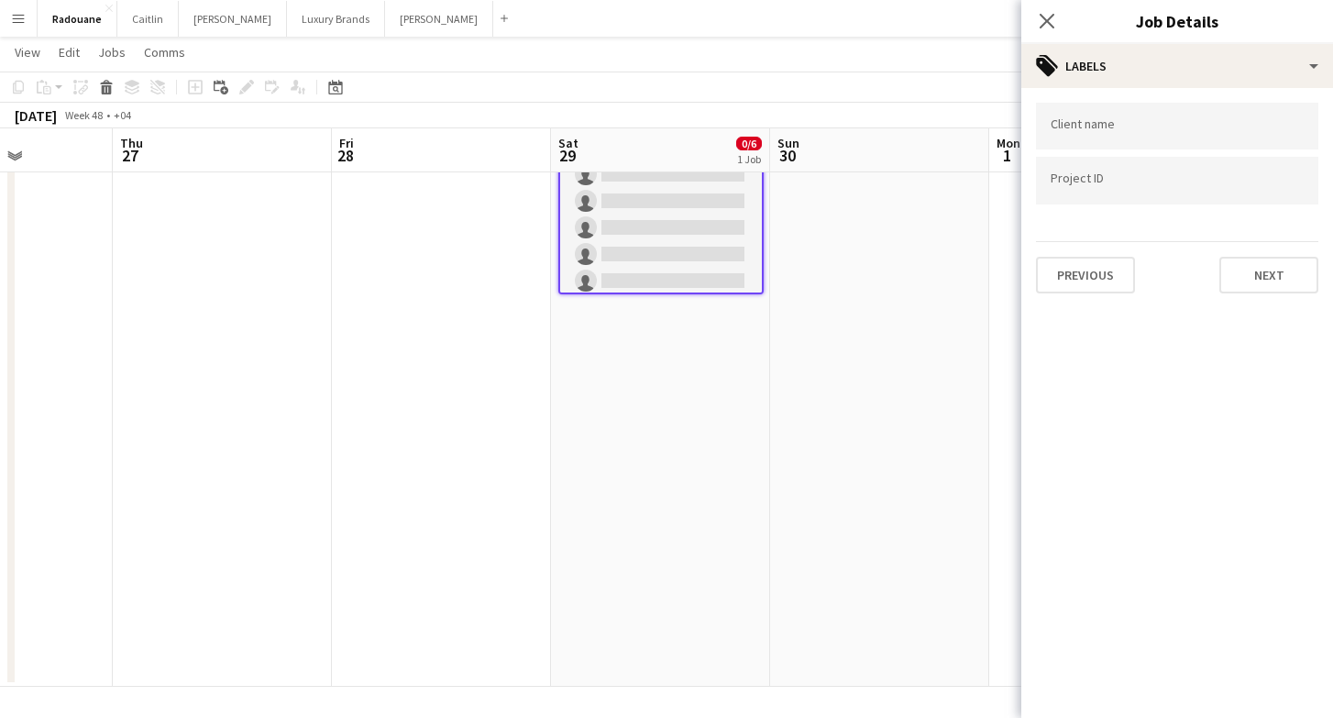
scroll to position [0, 0]
click at [1253, 288] on button "Next" at bounding box center [1268, 275] width 99 height 37
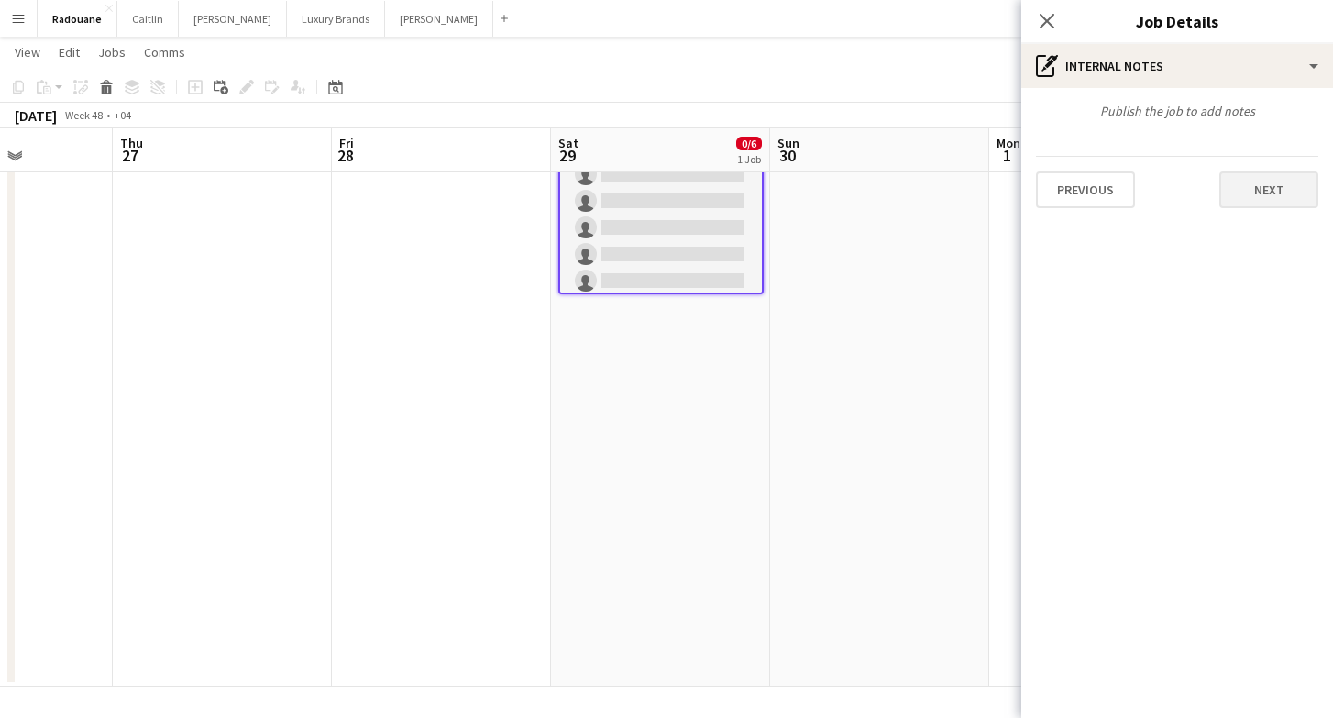
click at [1265, 183] on button "Next" at bounding box center [1268, 189] width 99 height 37
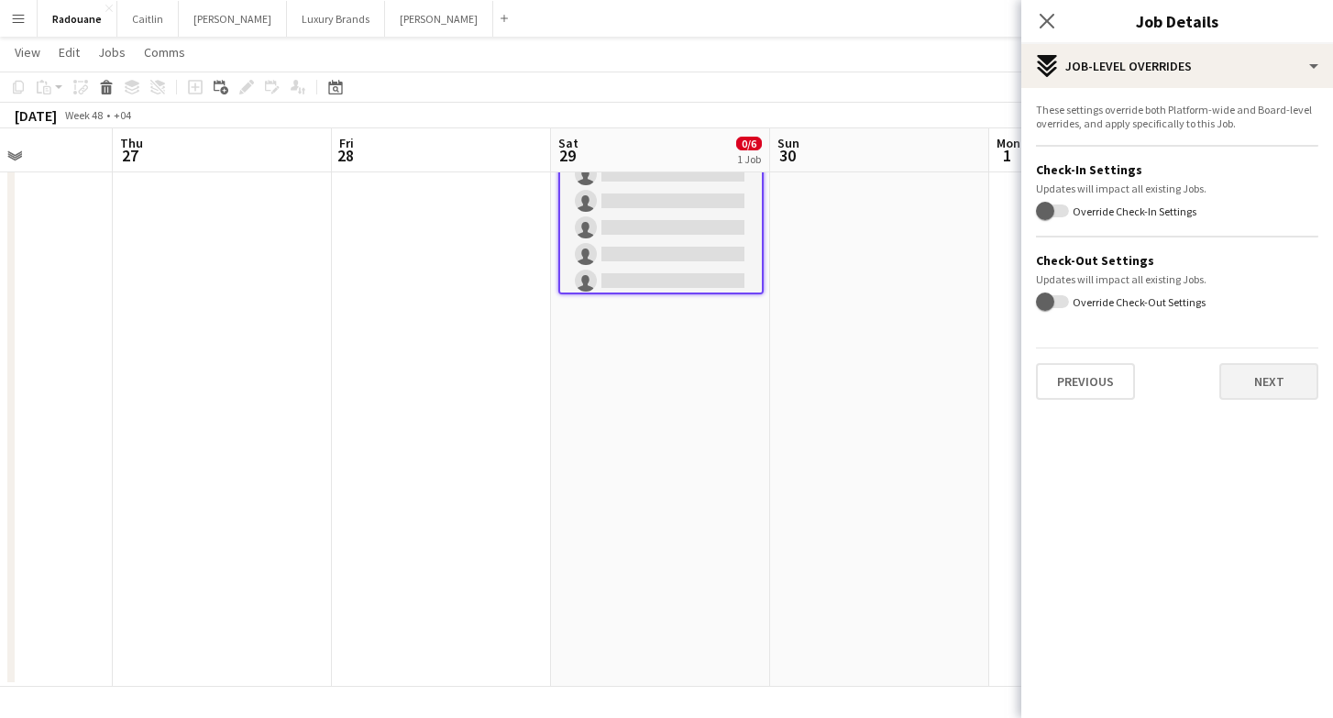
click at [1285, 381] on button "Next" at bounding box center [1268, 381] width 99 height 37
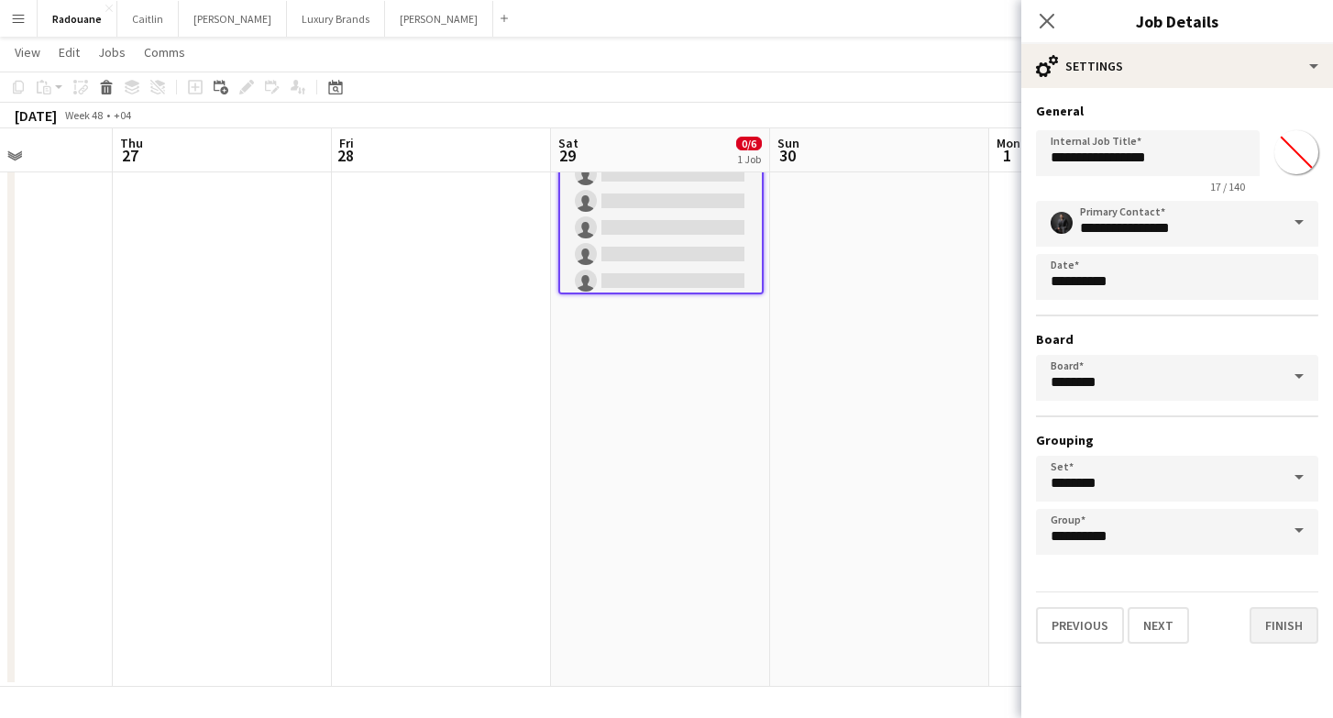
click at [1274, 628] on button "Finish" at bounding box center [1284, 625] width 69 height 37
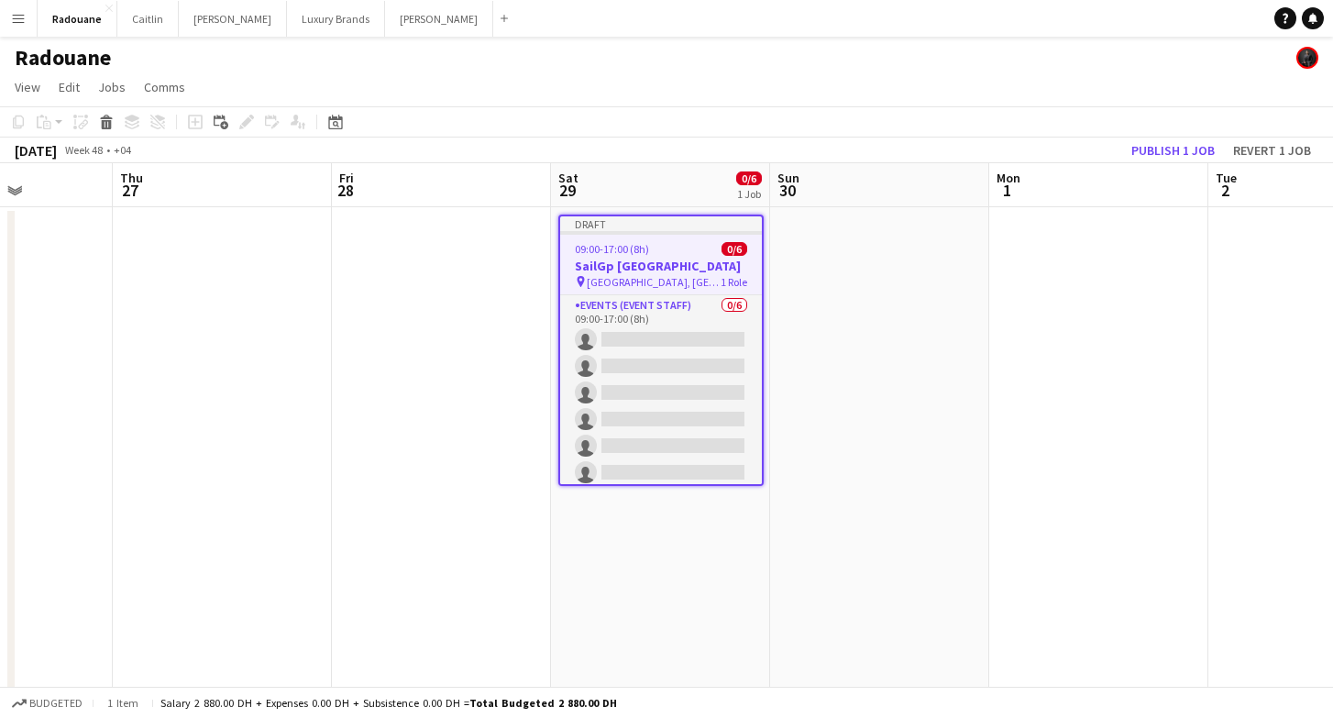
click at [843, 334] on app-date-cell at bounding box center [879, 542] width 219 height 671
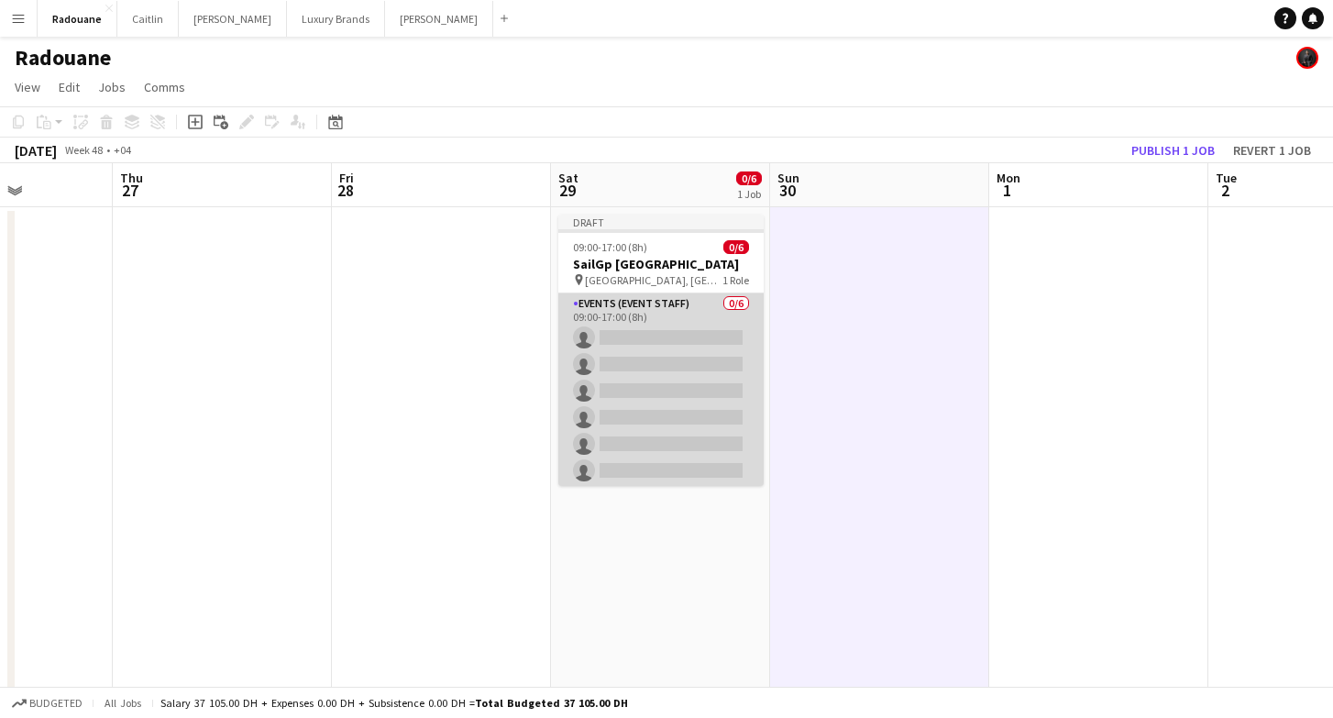
click at [712, 400] on app-card-role "Events (Event Staff) 0/6 09:00-17:00 (8h) single-neutral-actions single-neutral…" at bounding box center [660, 390] width 205 height 195
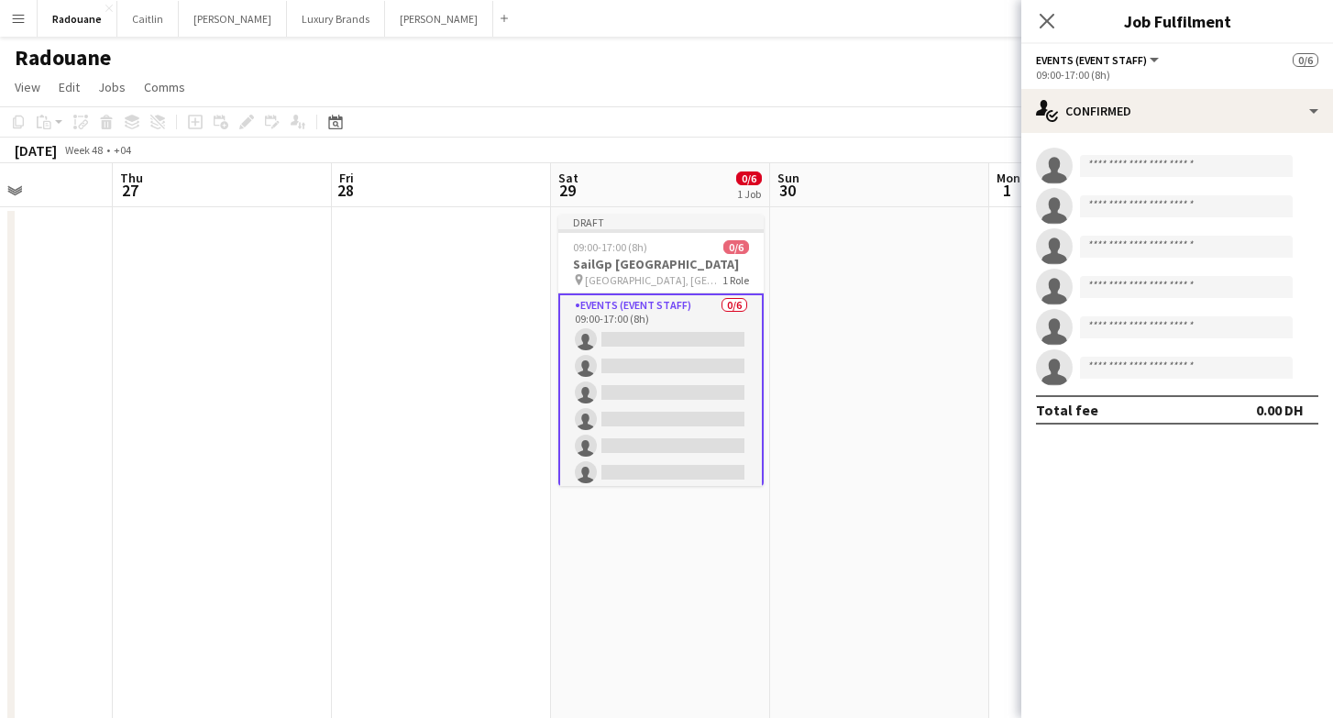
click at [842, 327] on app-date-cell at bounding box center [879, 542] width 219 height 671
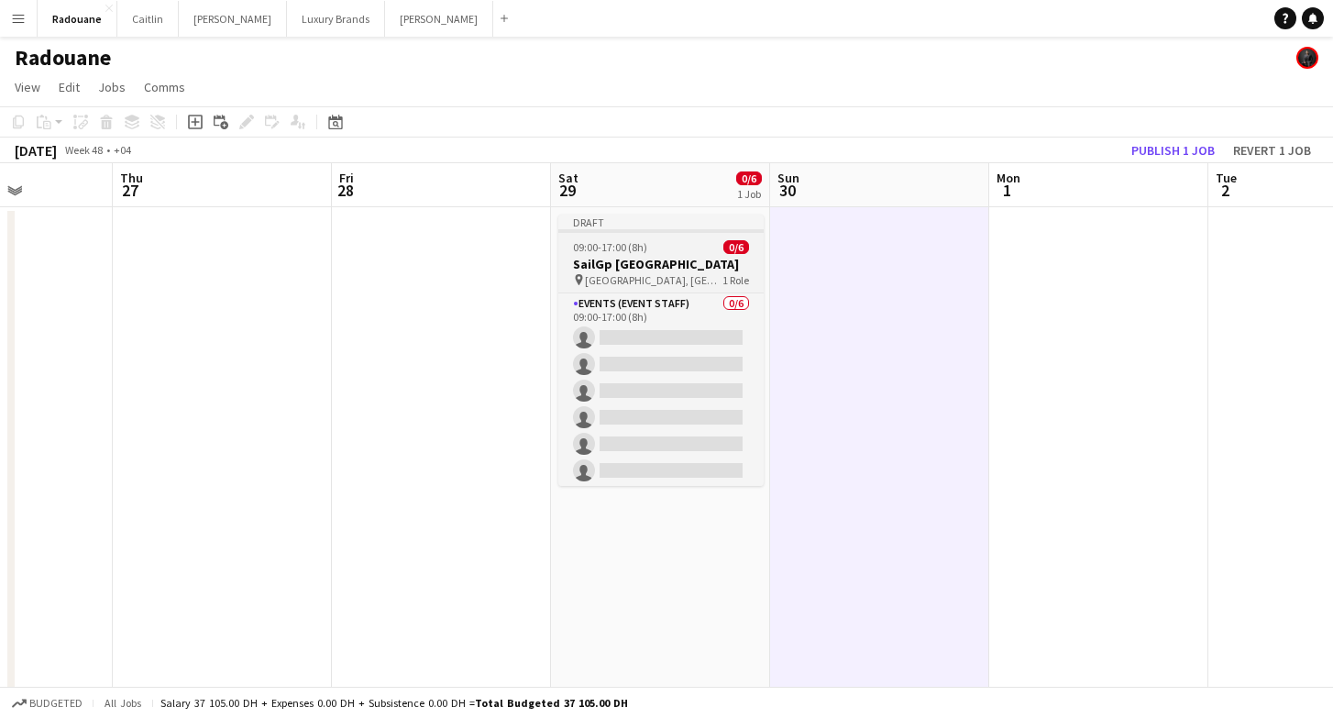
click at [666, 273] on span "[GEOGRAPHIC_DATA], [GEOGRAPHIC_DATA]" at bounding box center [654, 280] width 138 height 14
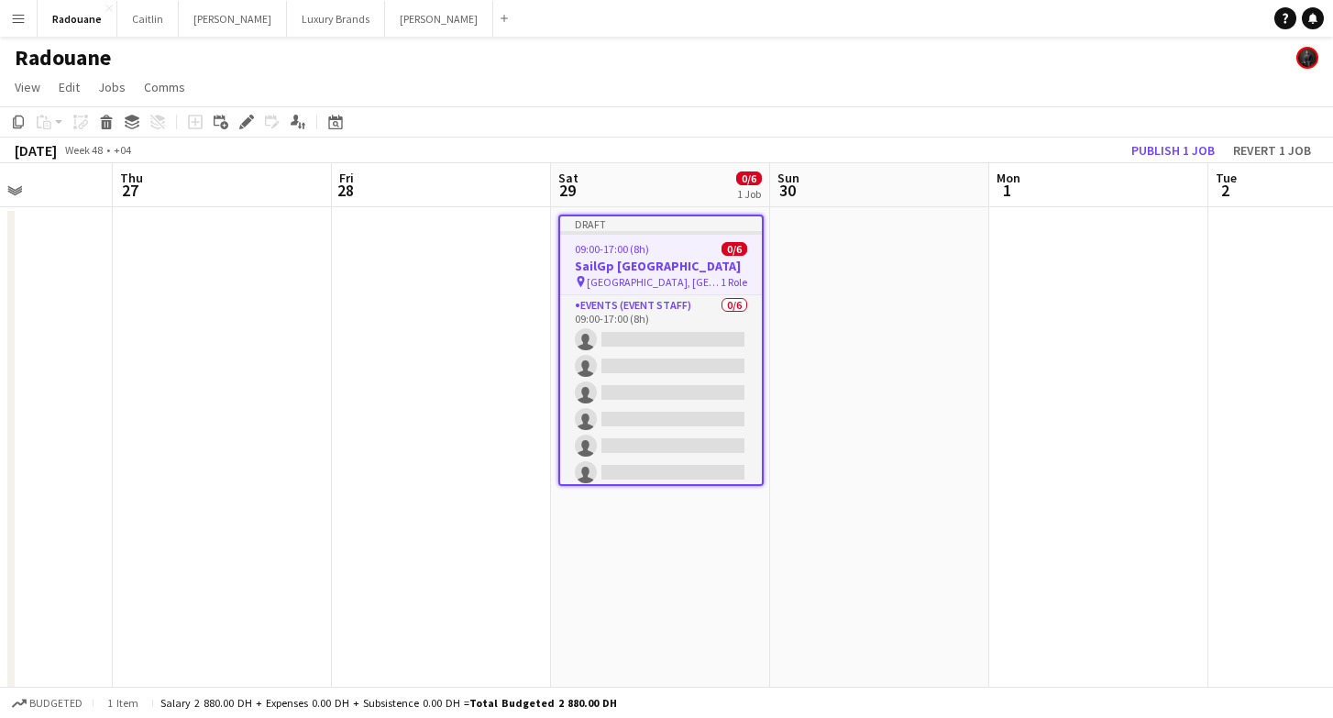
click at [847, 336] on app-date-cell at bounding box center [879, 542] width 219 height 671
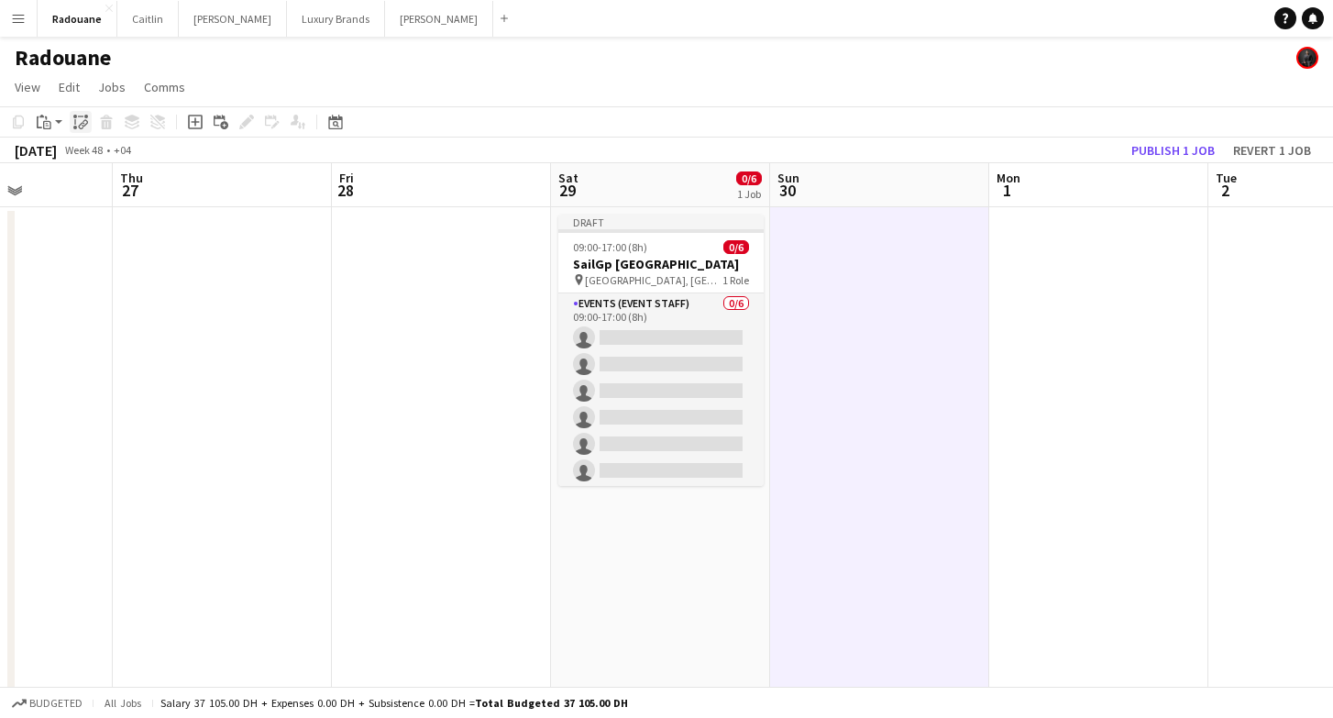
click at [80, 125] on icon at bounding box center [82, 126] width 6 height 7
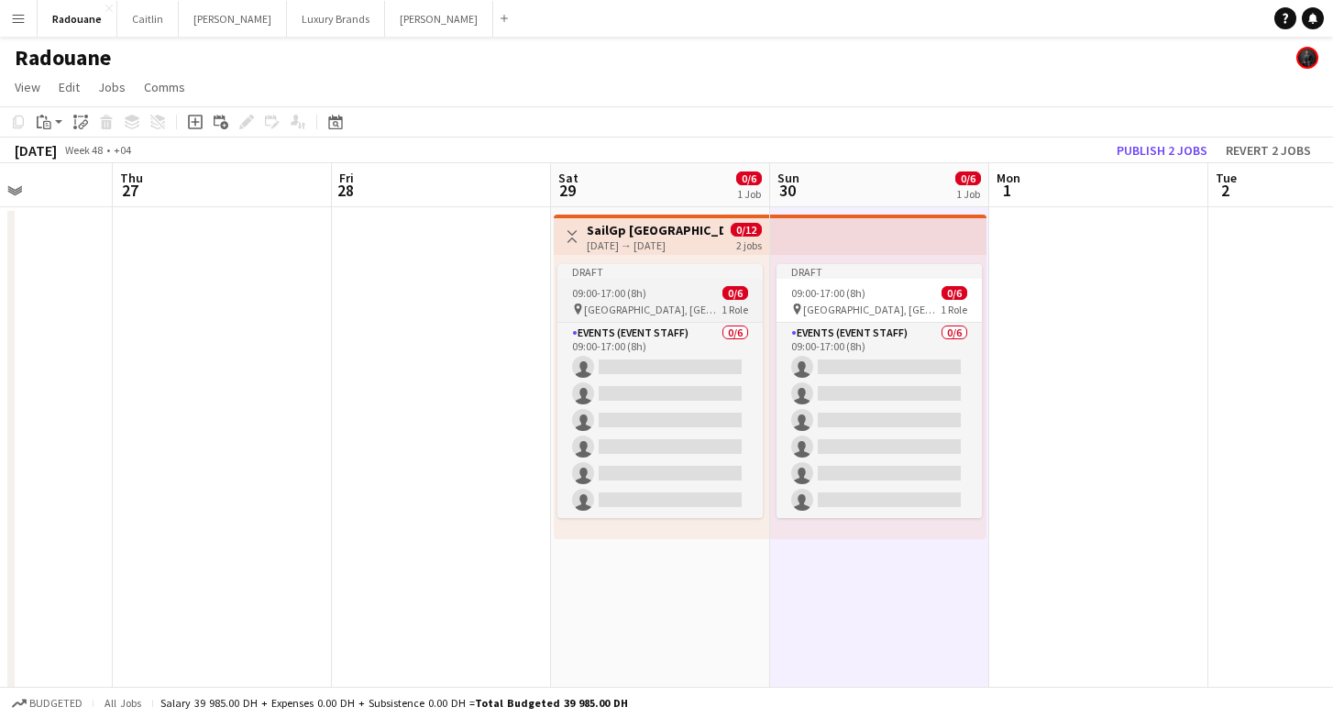
click at [684, 302] on div "pin [GEOGRAPHIC_DATA], [GEOGRAPHIC_DATA] 1 Role" at bounding box center [659, 309] width 205 height 15
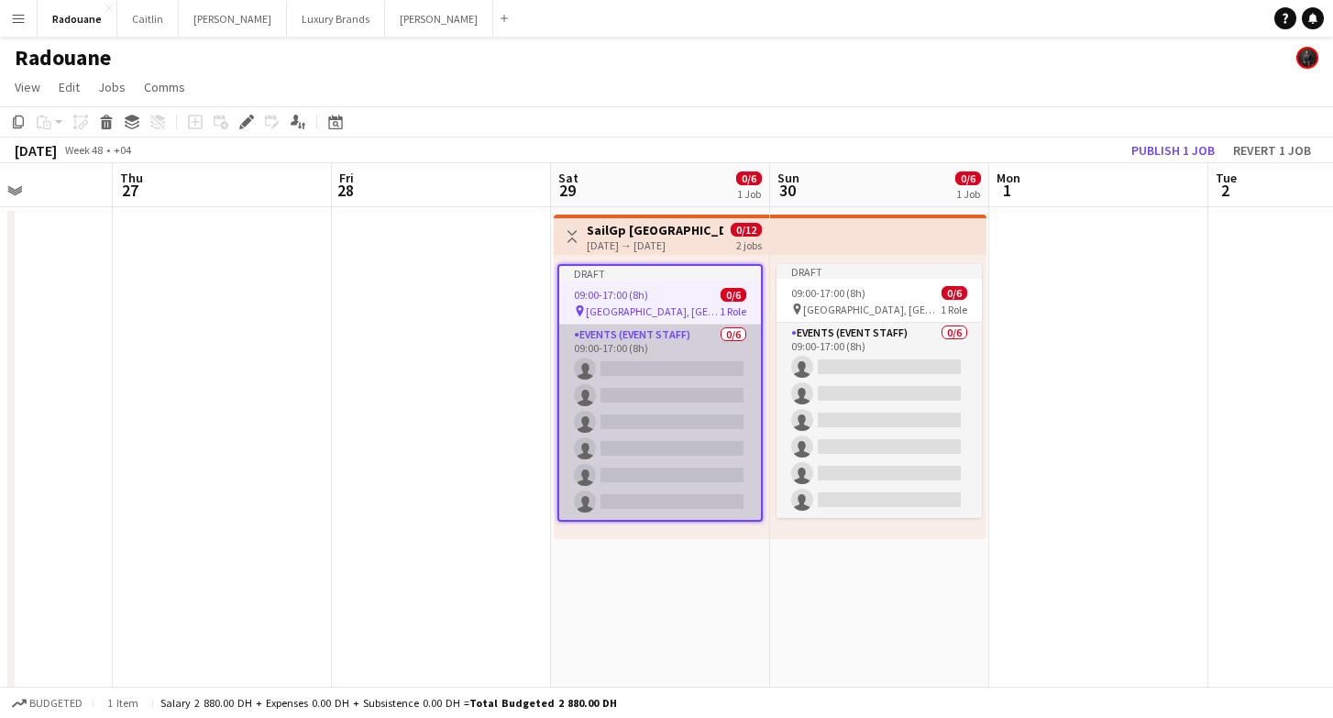
click at [676, 355] on app-card-role "Events (Event Staff) 0/6 09:00-17:00 (8h) single-neutral-actions single-neutral…" at bounding box center [660, 422] width 202 height 195
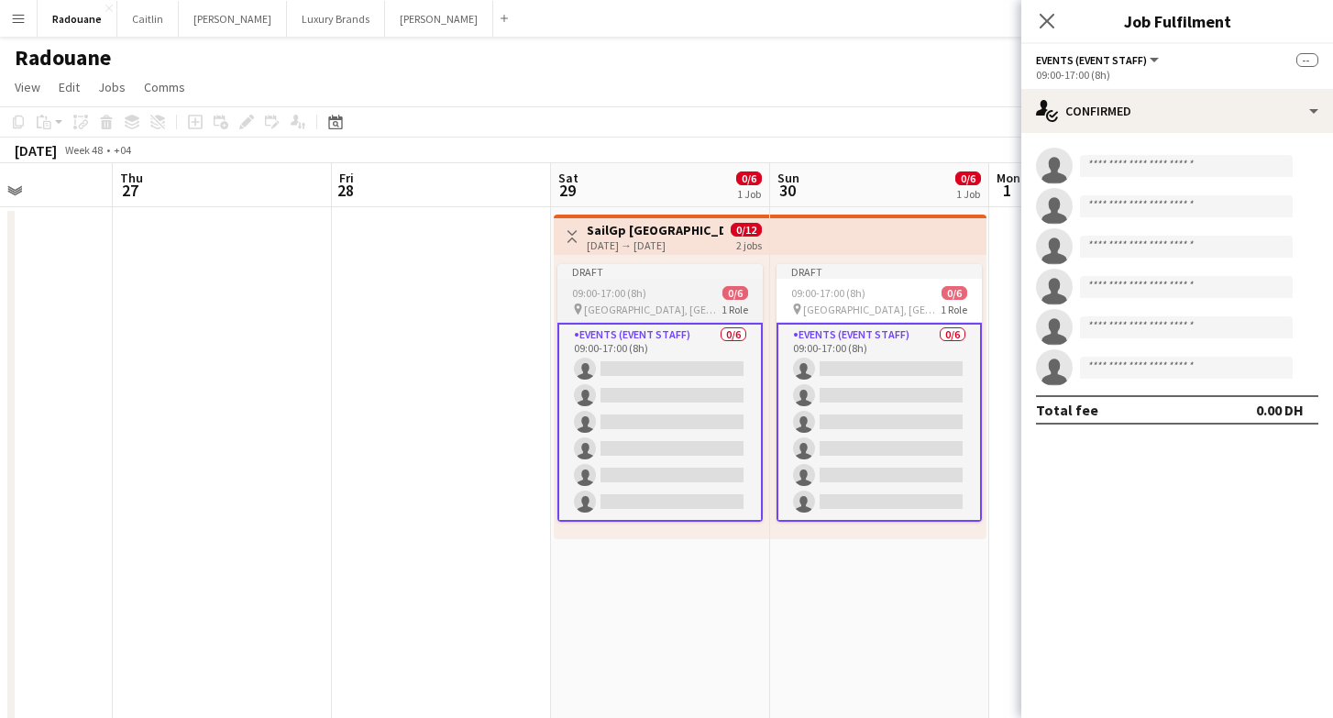
click at [663, 299] on div "09:00-17:00 (8h) 0/6" at bounding box center [659, 293] width 205 height 14
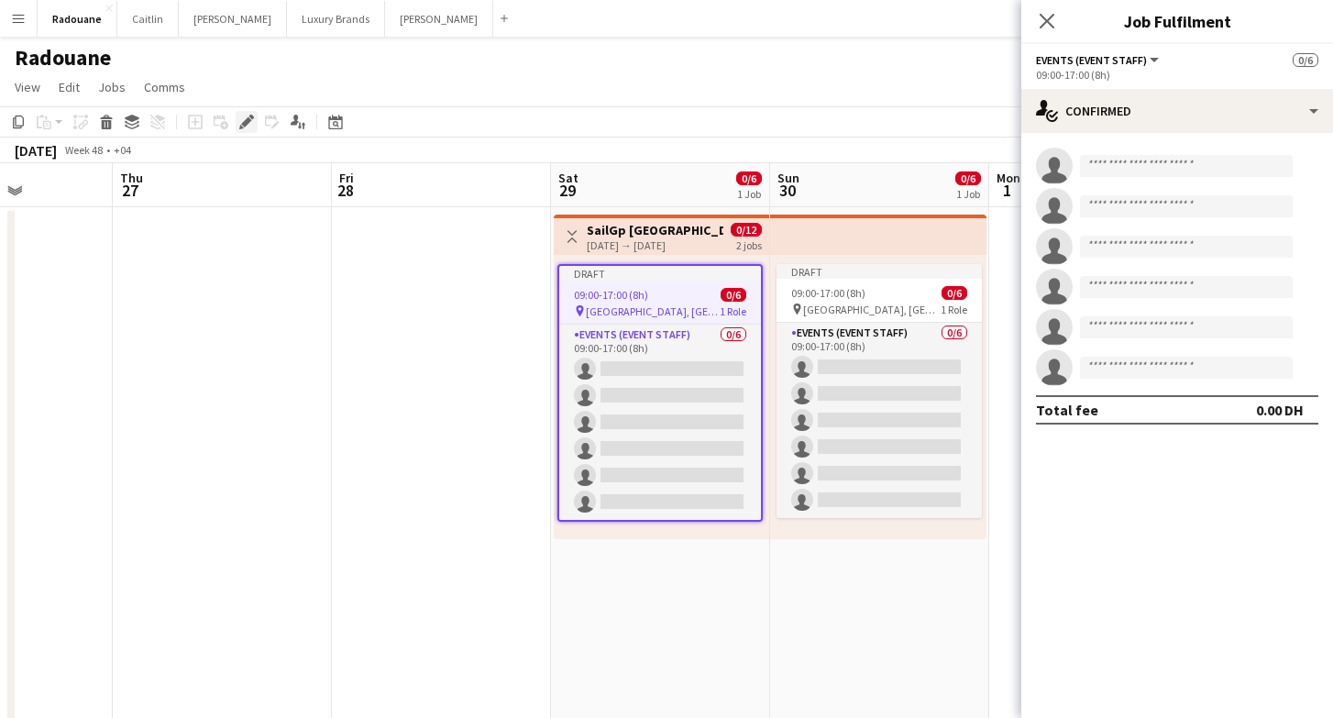
click at [245, 126] on icon at bounding box center [246, 122] width 10 height 10
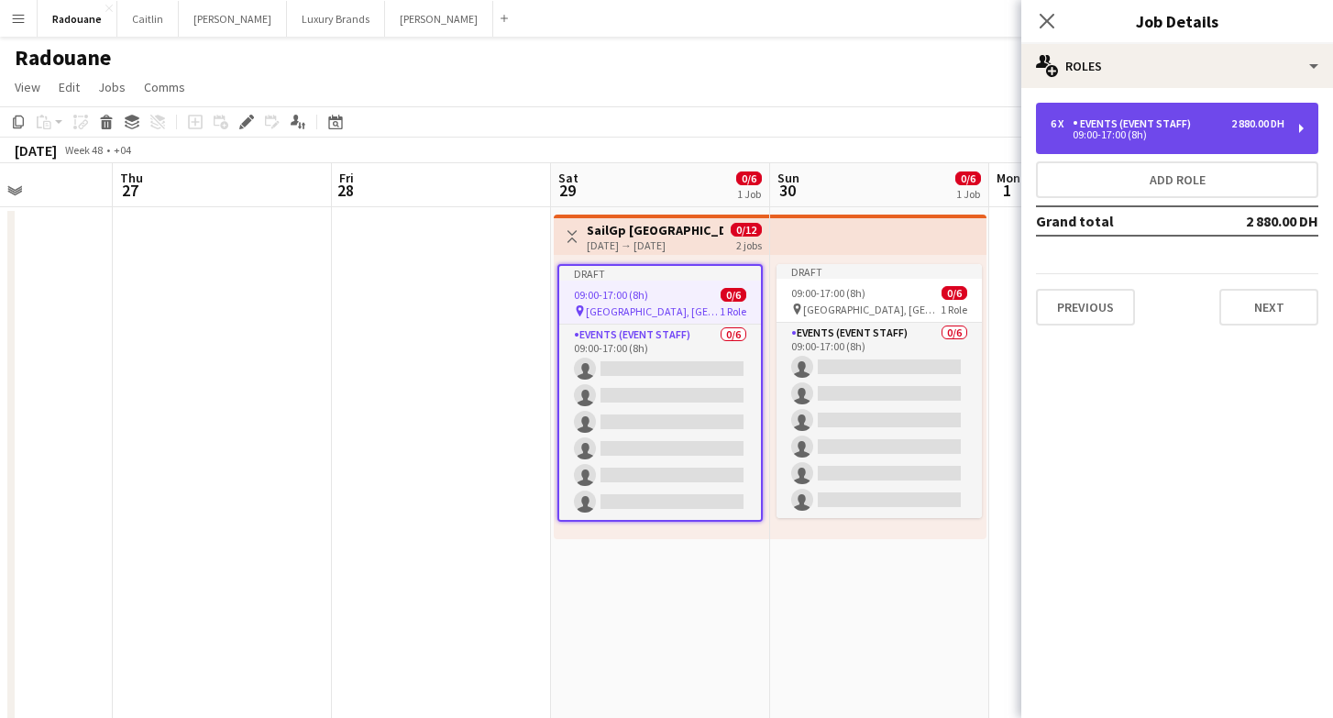
click at [1109, 130] on div "09:00-17:00 (8h)" at bounding box center [1168, 134] width 234 height 9
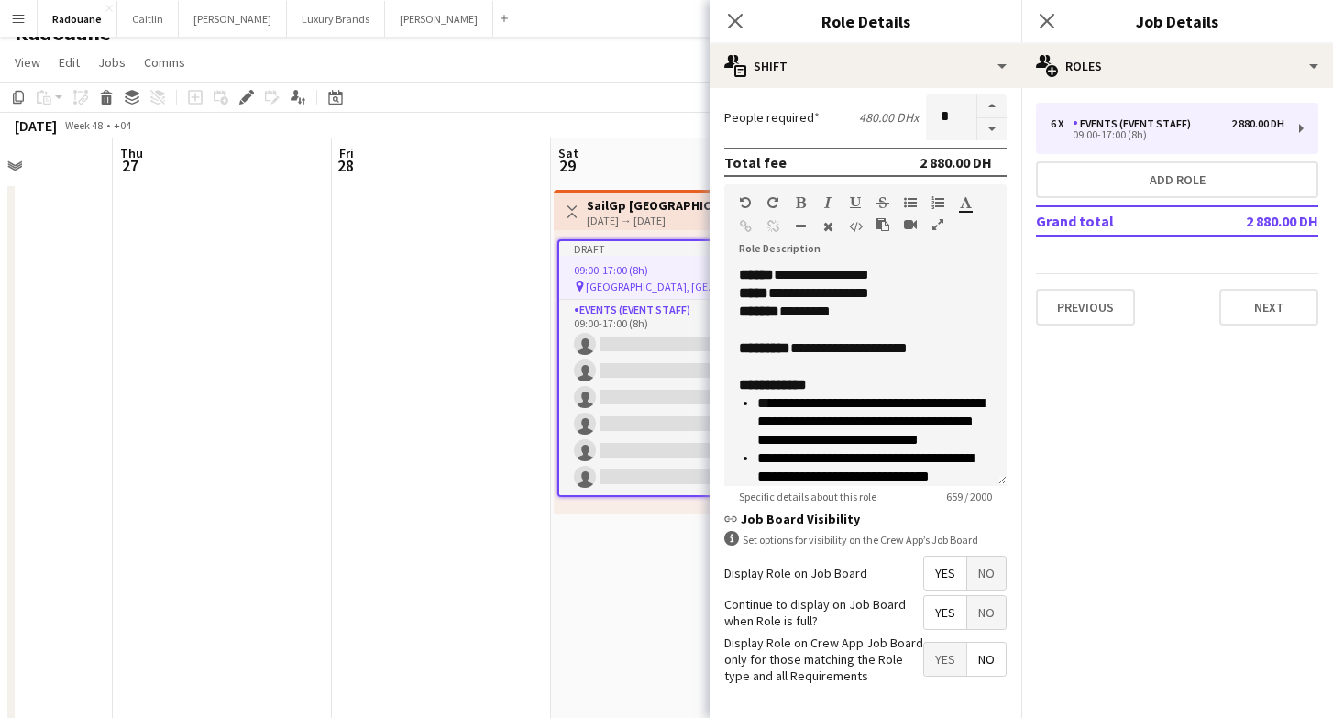
click at [546, 614] on app-date-cell at bounding box center [441, 517] width 219 height 671
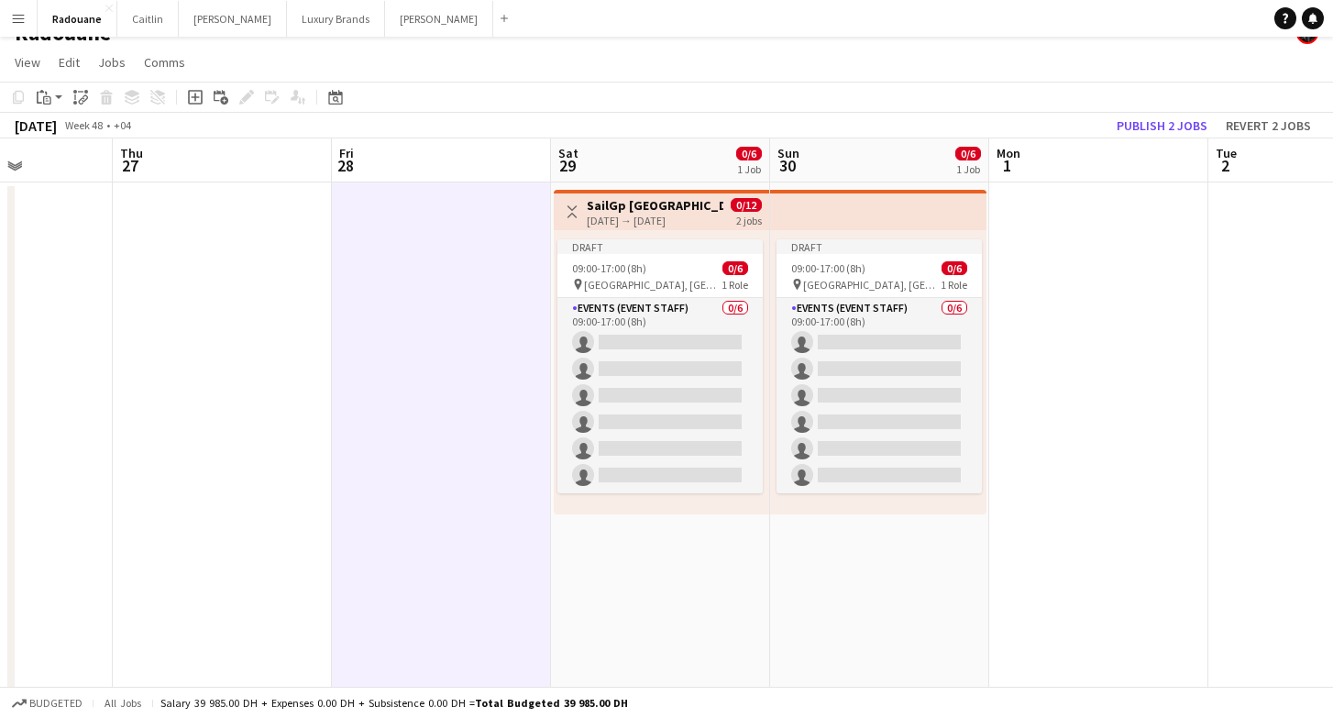
click at [689, 208] on h3 "SailGp [GEOGRAPHIC_DATA]" at bounding box center [655, 205] width 137 height 17
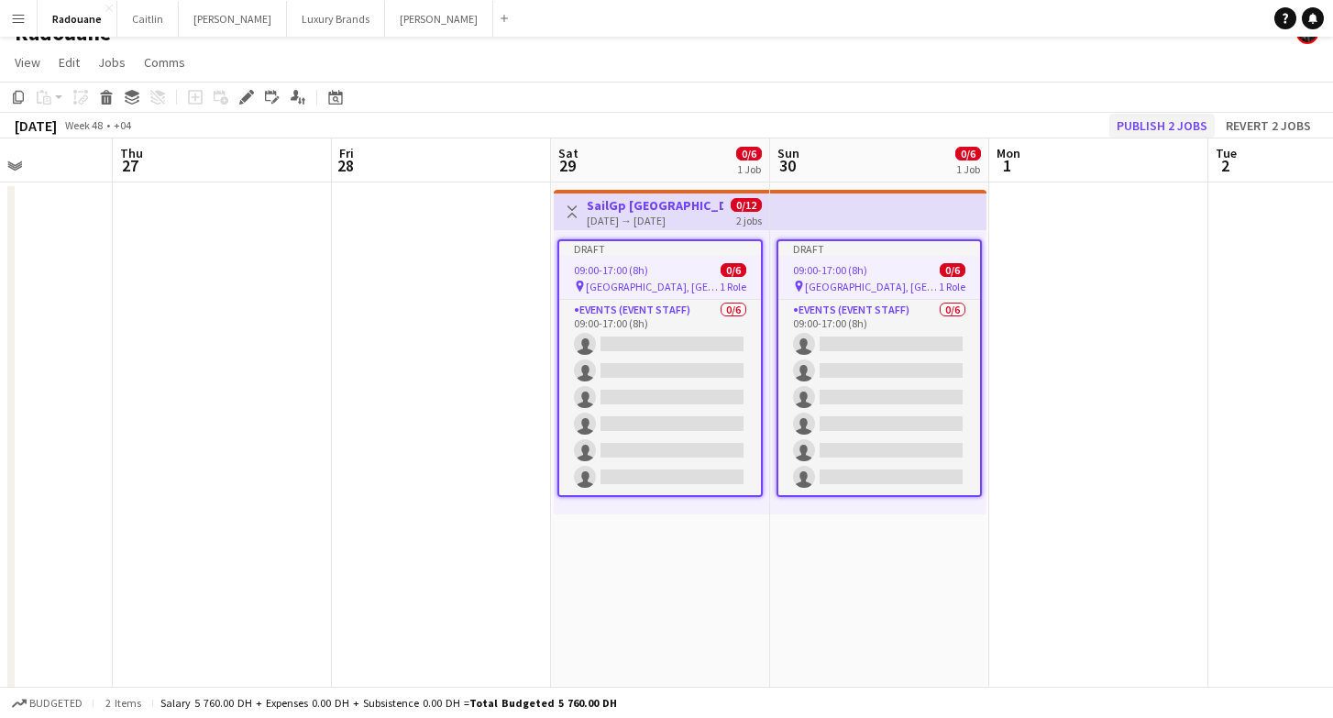
click at [1172, 129] on button "Publish 2 jobs" at bounding box center [1161, 126] width 105 height 24
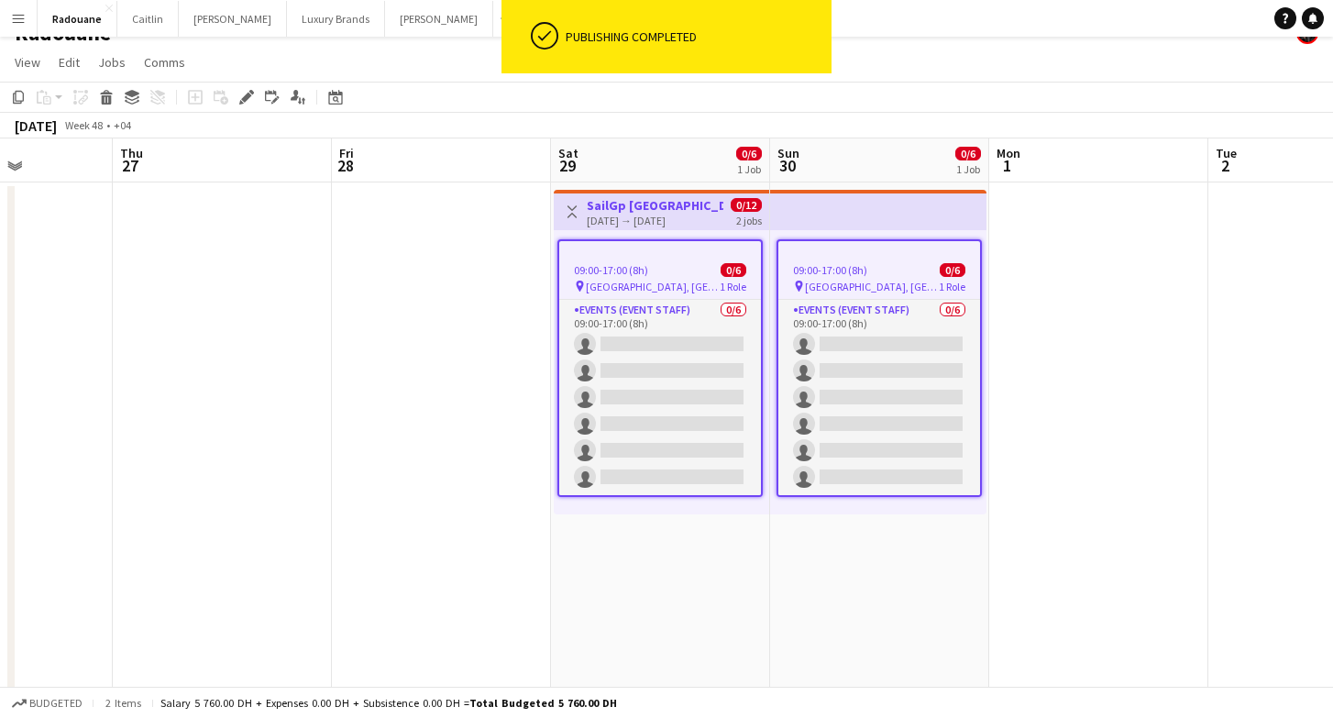
click at [646, 208] on h3 "SailGp [GEOGRAPHIC_DATA]" at bounding box center [655, 205] width 137 height 17
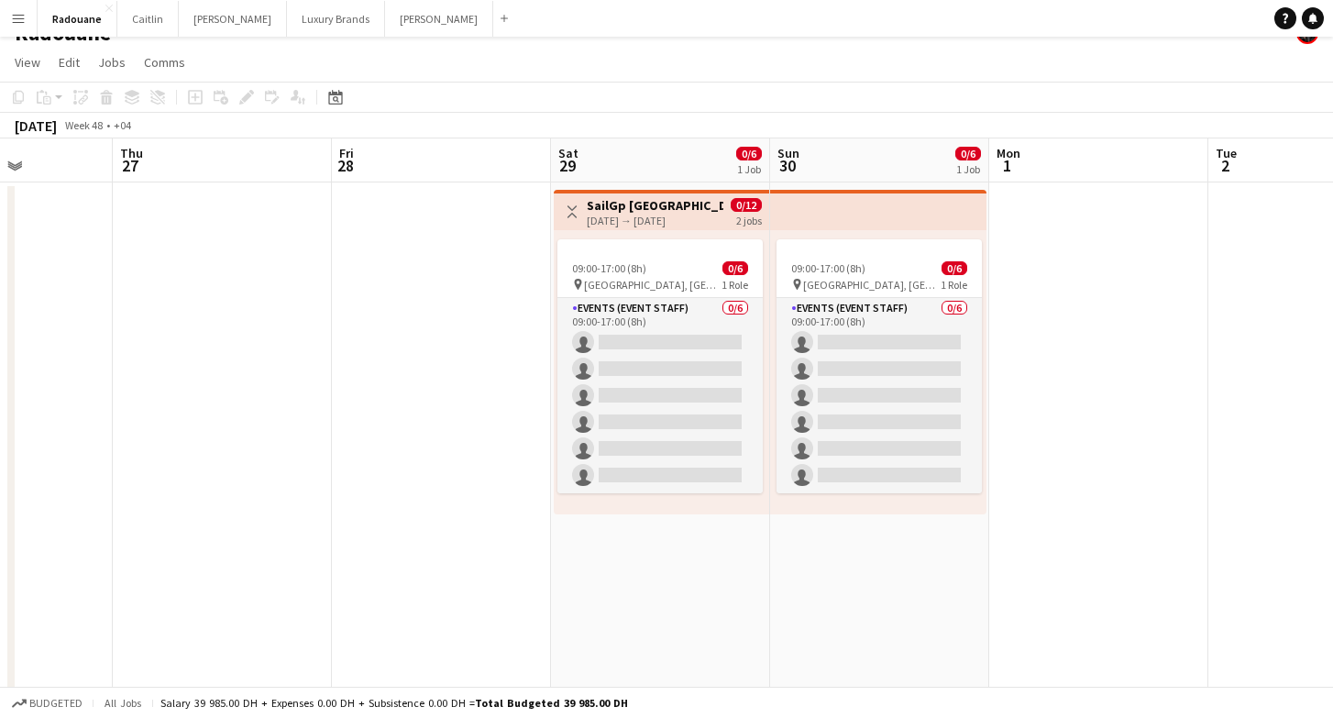
click at [646, 208] on h3 "SailGp [GEOGRAPHIC_DATA]" at bounding box center [655, 205] width 137 height 17
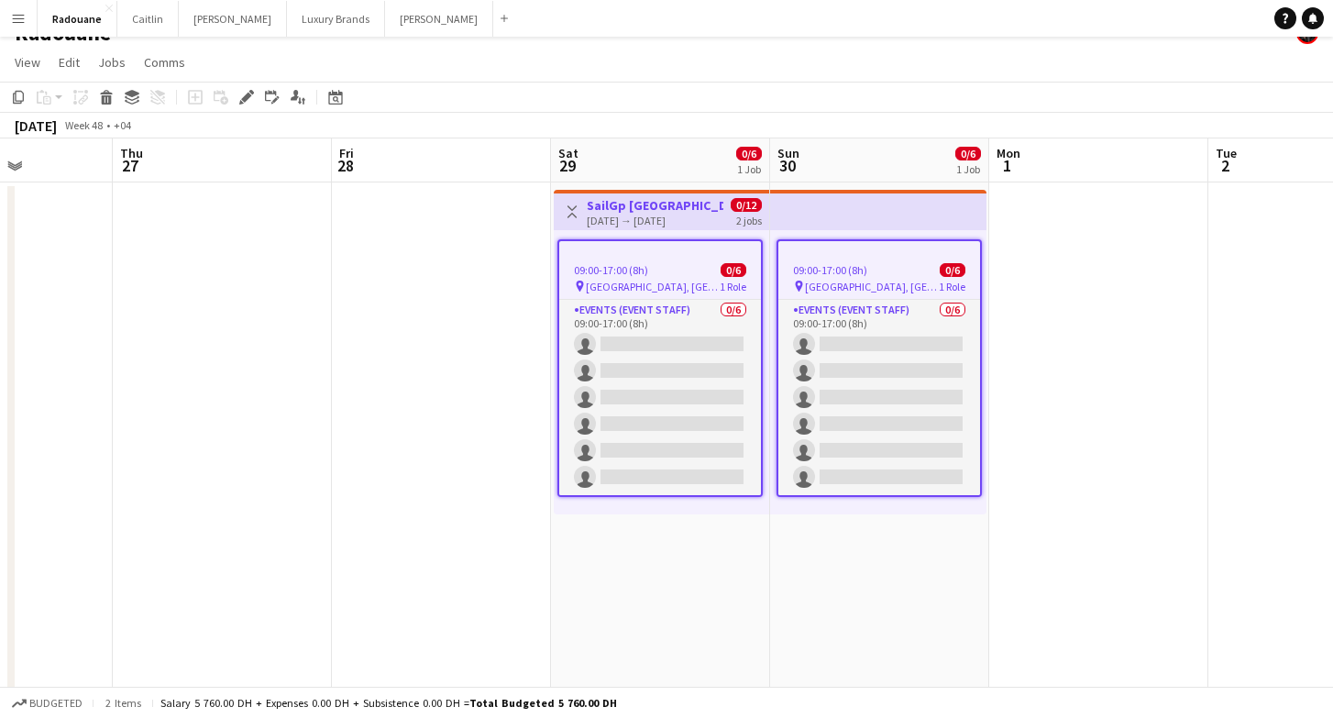
click at [644, 271] on span "09:00-17:00 (8h)" at bounding box center [611, 270] width 74 height 14
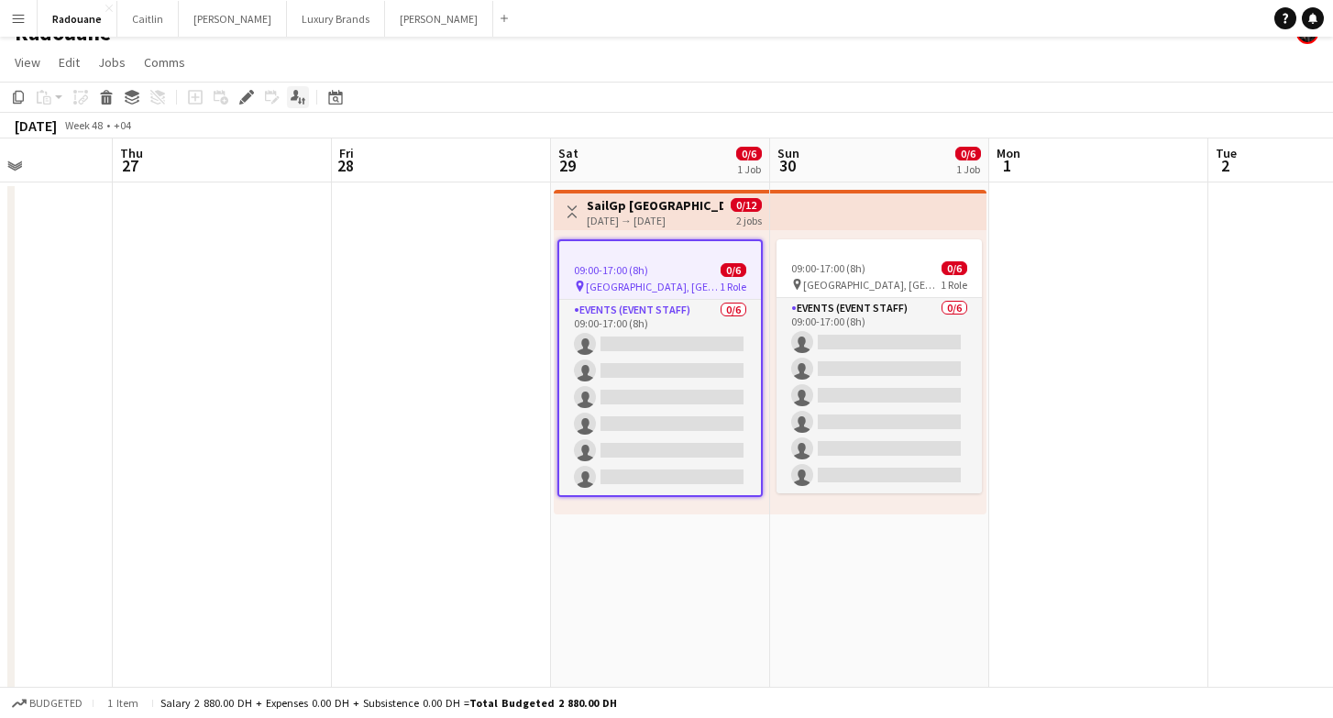
click at [301, 96] on icon "Applicants" at bounding box center [298, 97] width 15 height 15
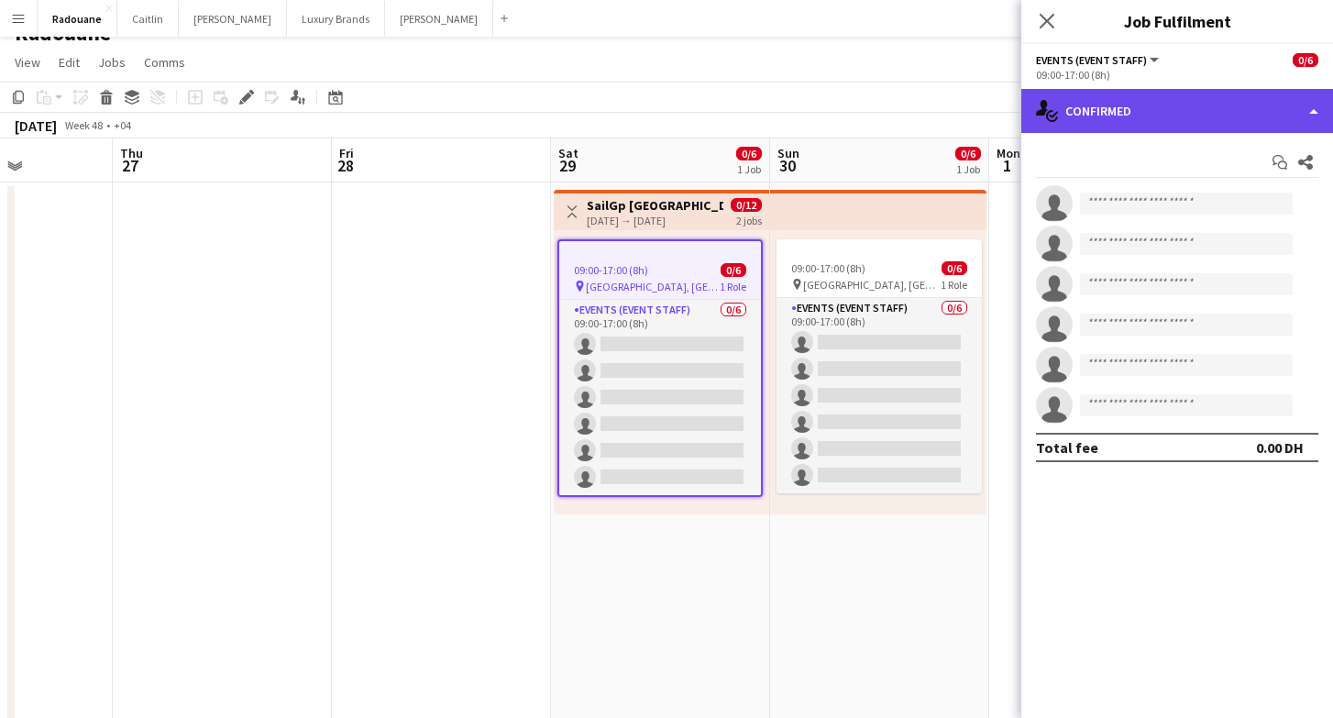
click at [1132, 105] on div "single-neutral-actions-check-2 Confirmed" at bounding box center [1177, 111] width 312 height 44
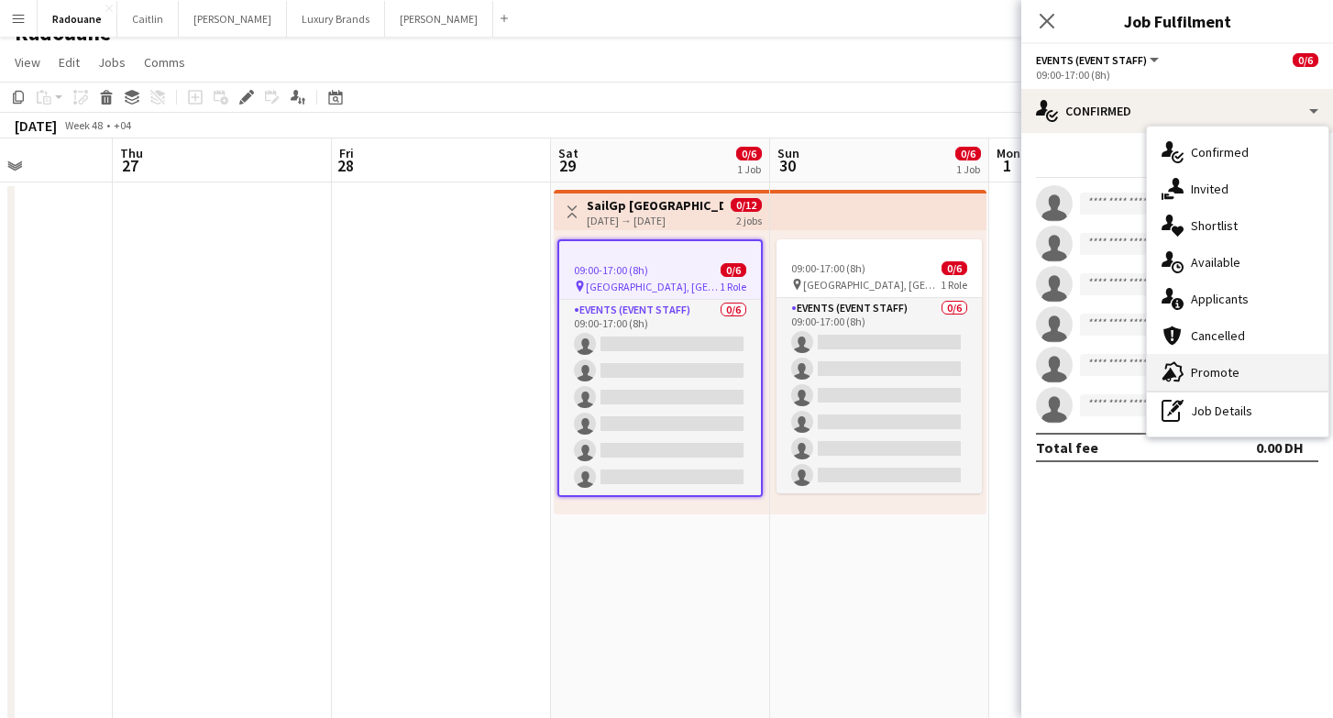
click at [1204, 367] on span "Promote" at bounding box center [1215, 372] width 49 height 17
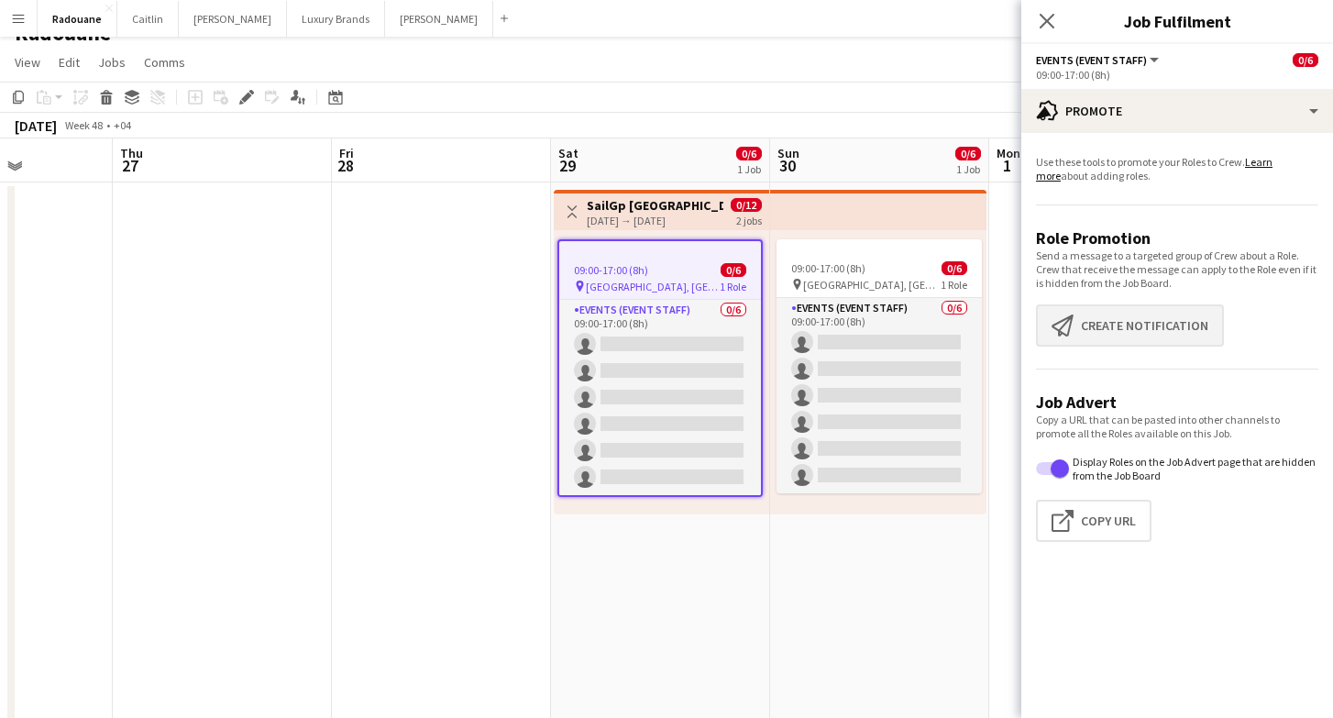
click at [1120, 320] on button "Create notification Create notification" at bounding box center [1130, 325] width 188 height 42
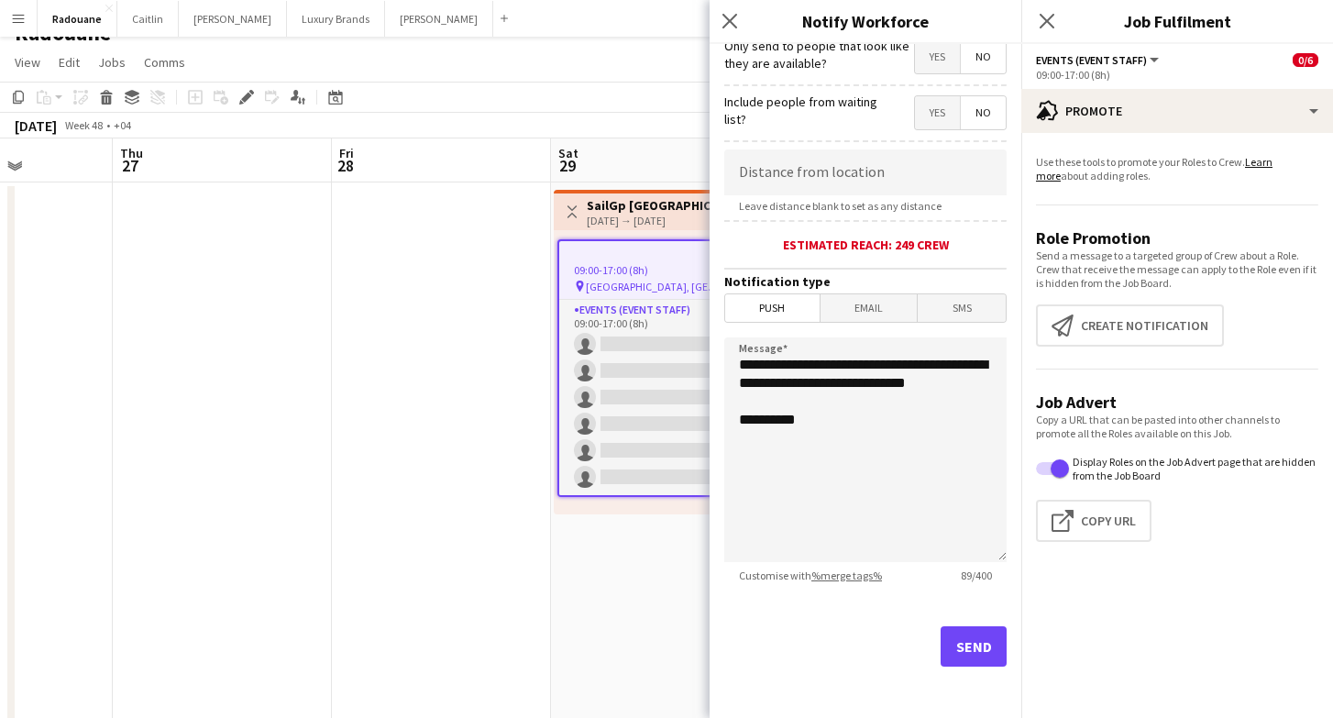
scroll to position [292, 0]
click at [969, 656] on button "Send" at bounding box center [974, 646] width 66 height 40
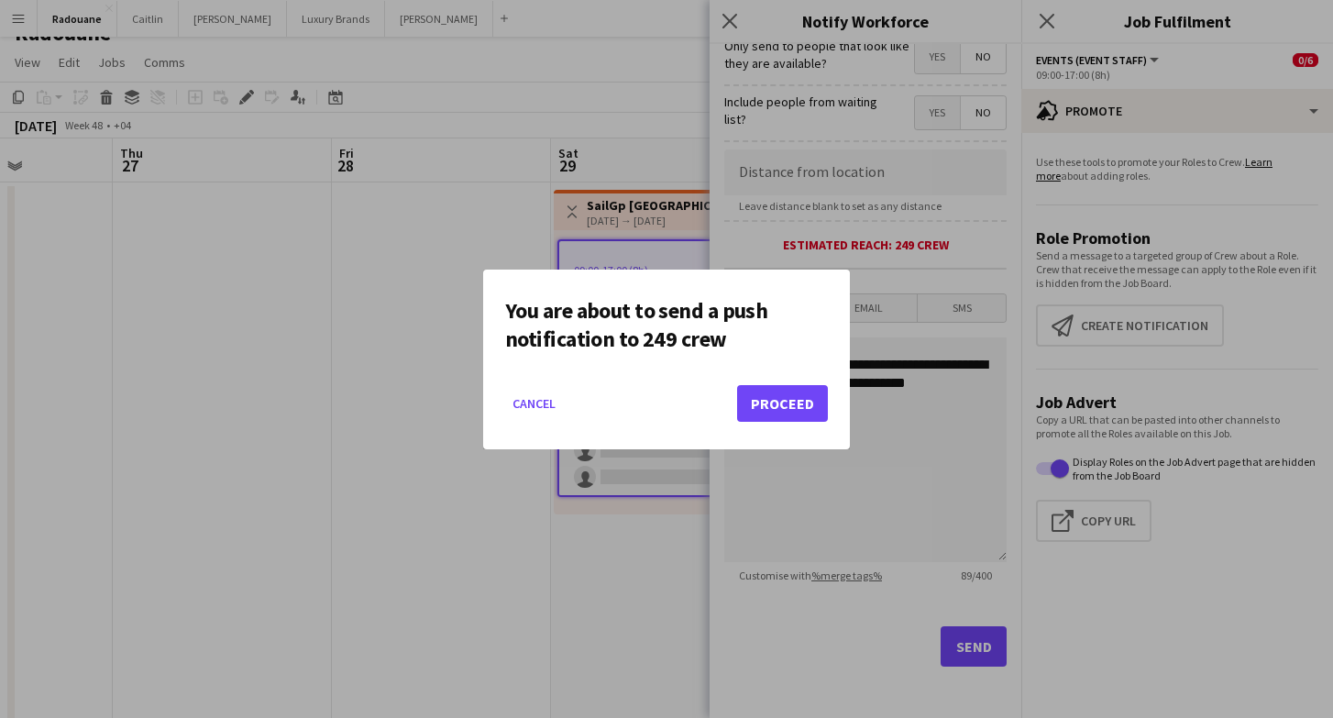
click at [804, 409] on button "Proceed" at bounding box center [782, 403] width 91 height 37
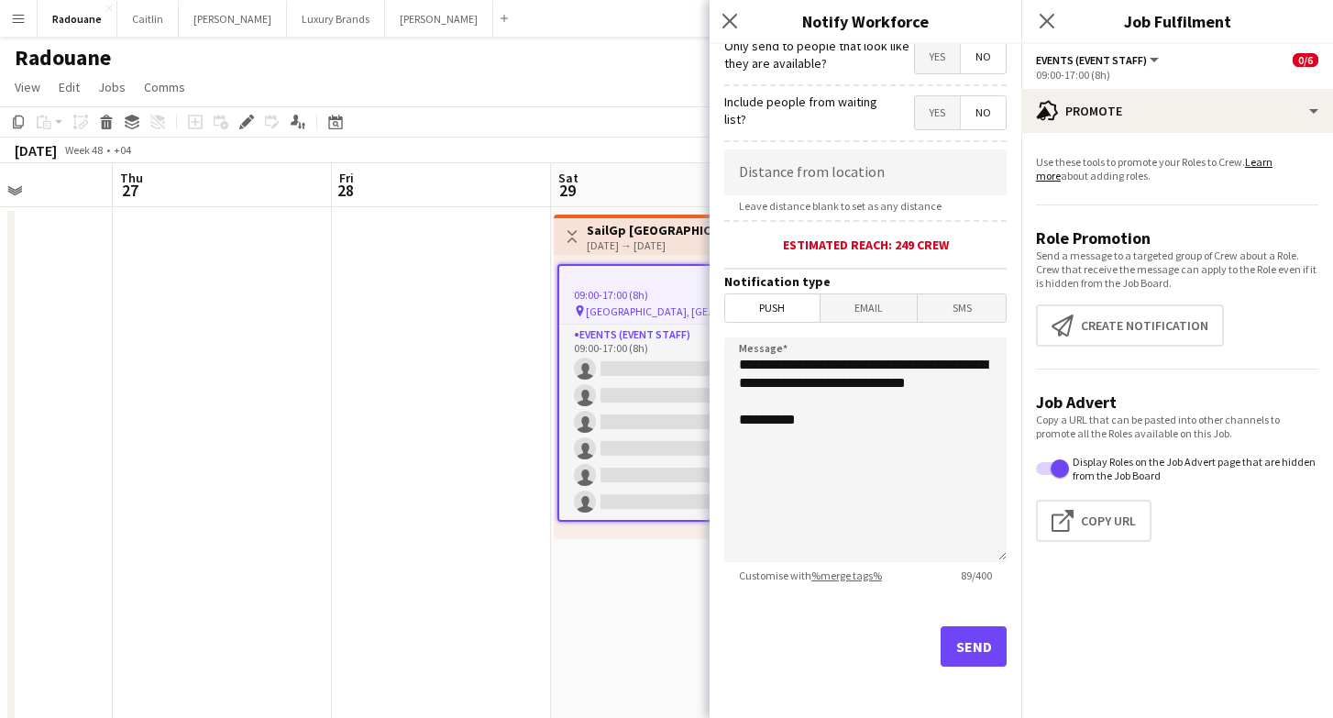
scroll to position [25, 0]
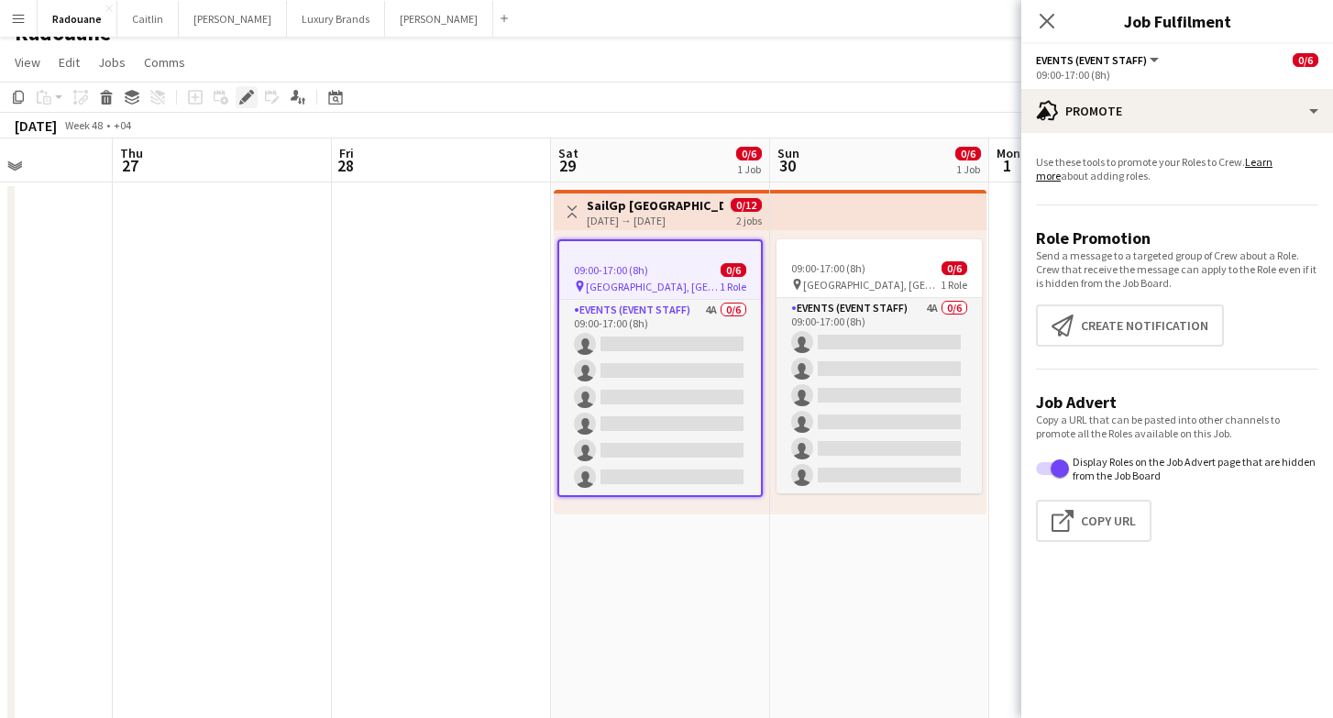
click at [248, 99] on icon "Edit" at bounding box center [246, 97] width 15 height 15
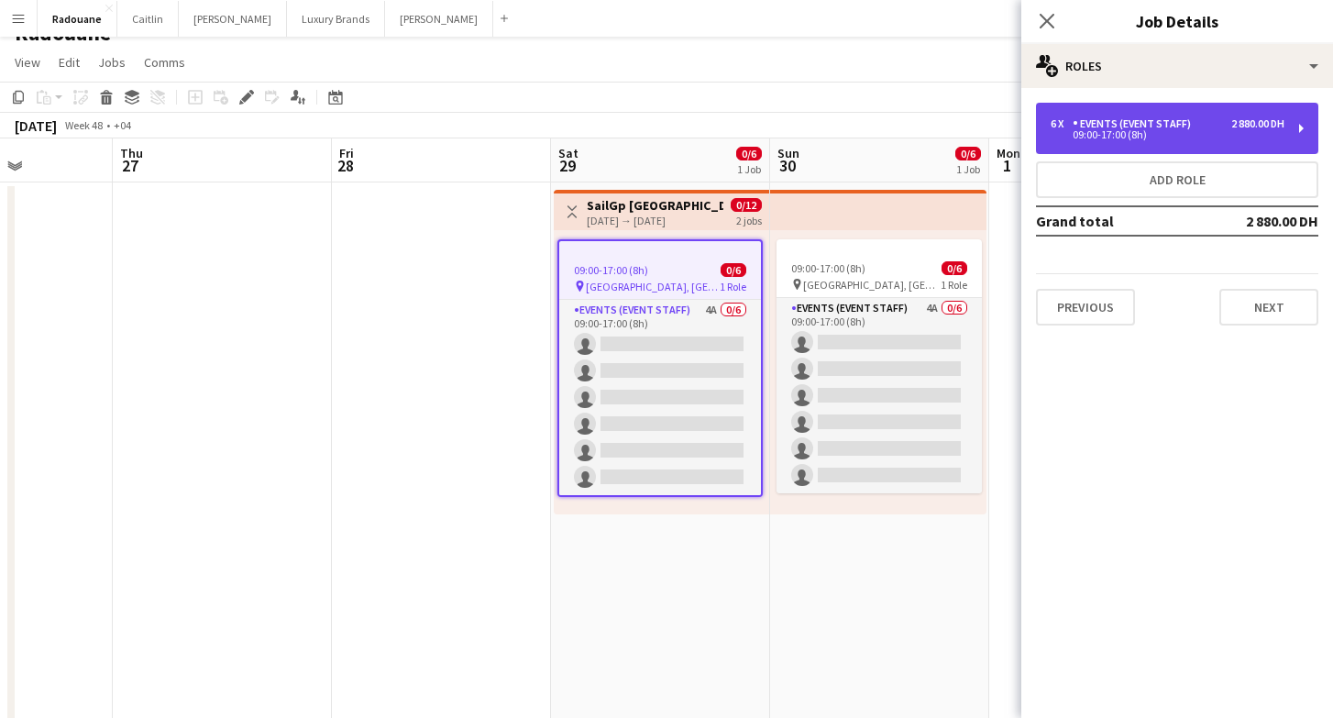
click at [1125, 111] on div "6 x Events (Event Staff) 2 880.00 DH 09:00-17:00 (8h)" at bounding box center [1177, 128] width 282 height 51
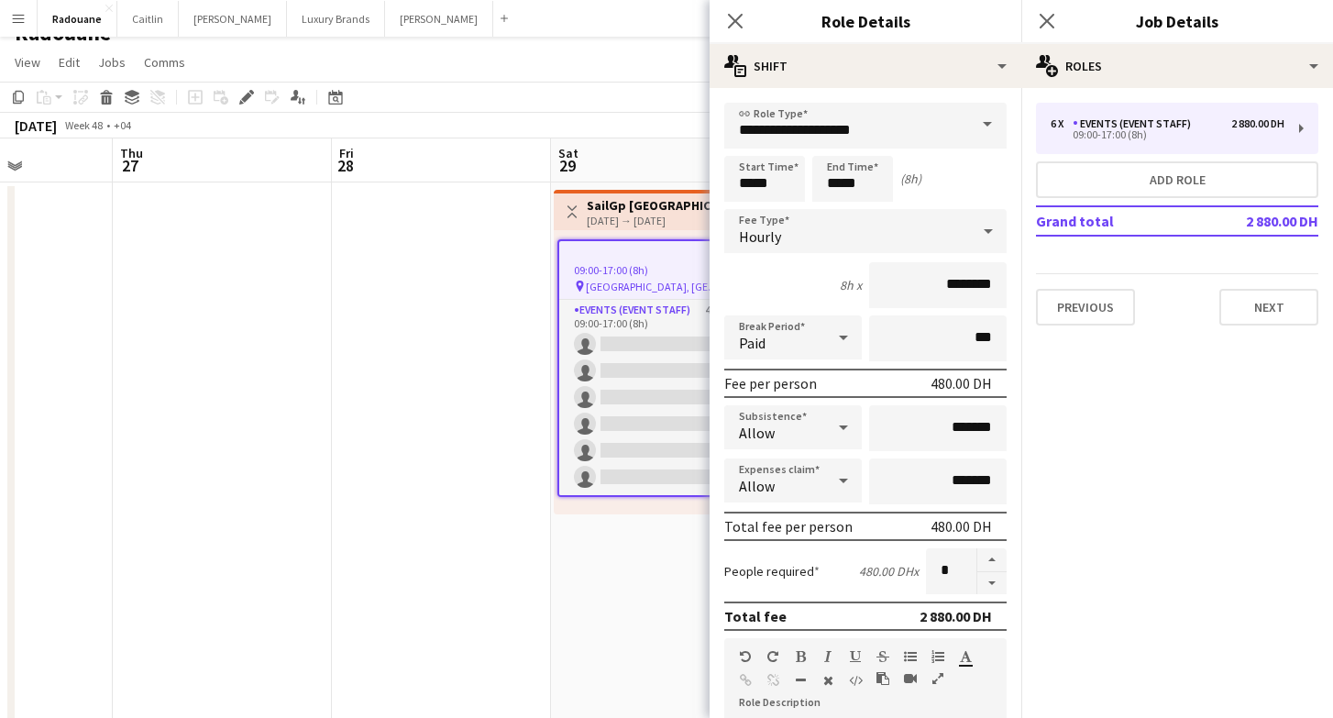
click at [453, 448] on app-date-cell at bounding box center [441, 517] width 219 height 671
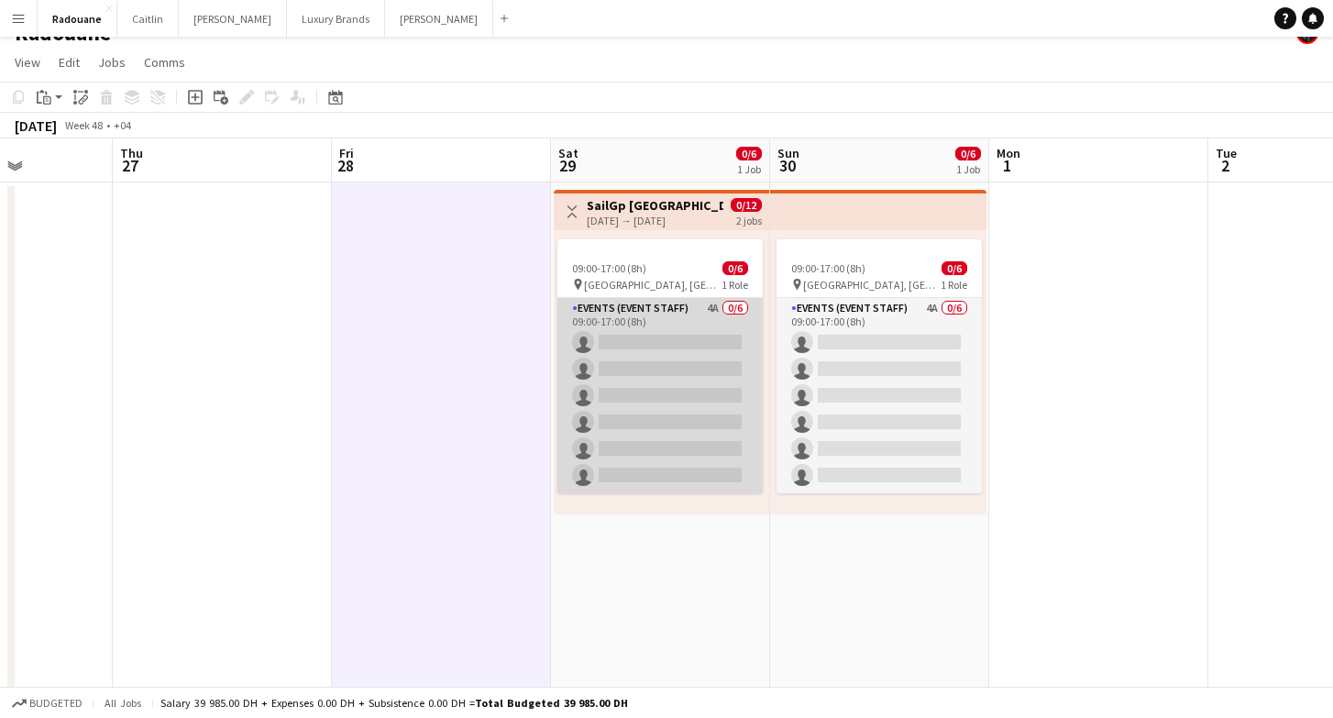
click at [681, 319] on app-card-role "Events (Event Staff) 4A 0/6 09:00-17:00 (8h) single-neutral-actions single-neut…" at bounding box center [659, 395] width 205 height 195
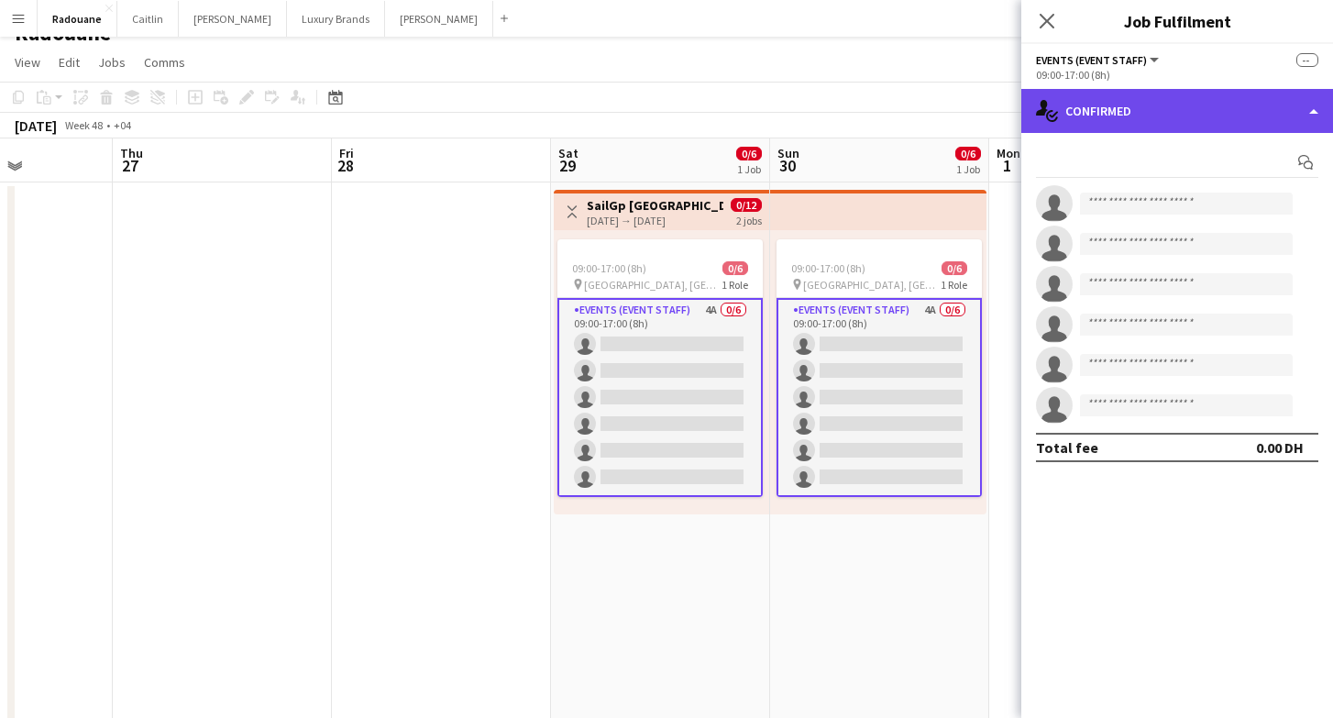
click at [1170, 106] on div "single-neutral-actions-check-2 Confirmed" at bounding box center [1177, 111] width 312 height 44
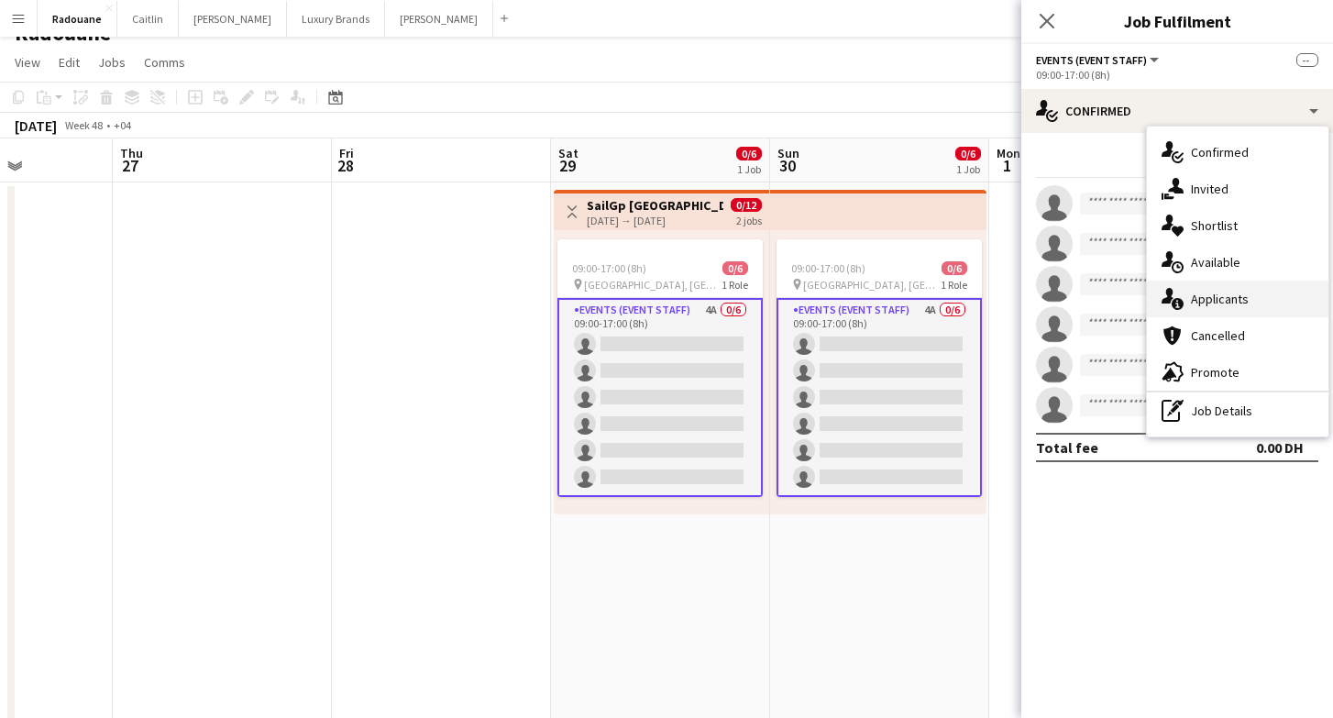
click at [1245, 304] on span "Applicants" at bounding box center [1220, 299] width 58 height 17
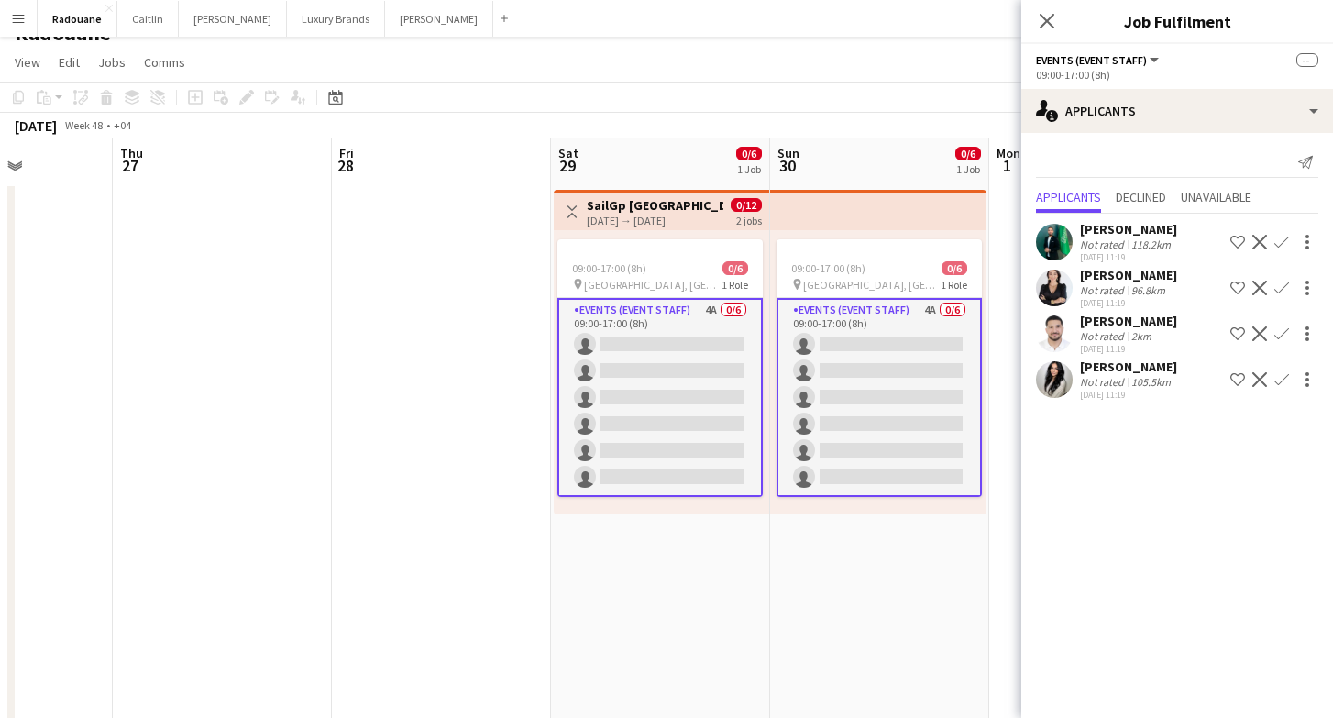
click at [1109, 380] on div "Not rated" at bounding box center [1104, 382] width 48 height 14
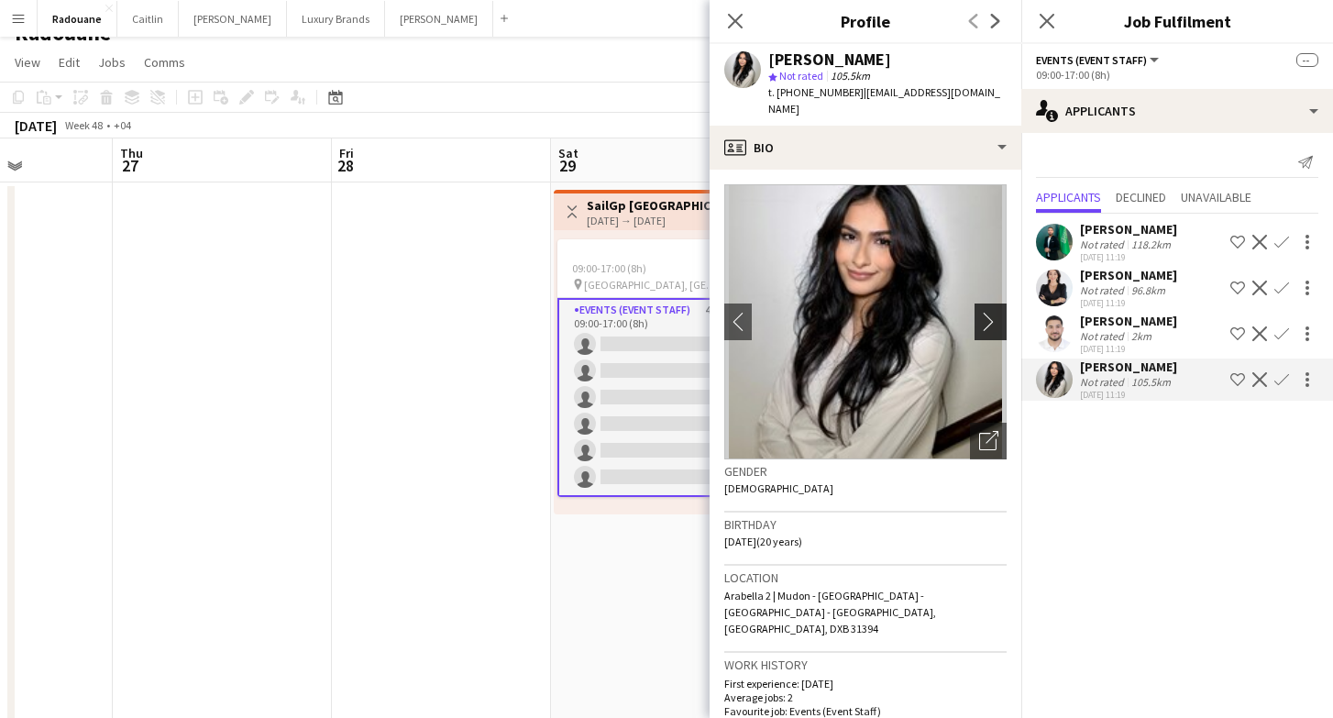
click at [986, 312] on app-icon "chevron-right" at bounding box center [993, 321] width 28 height 19
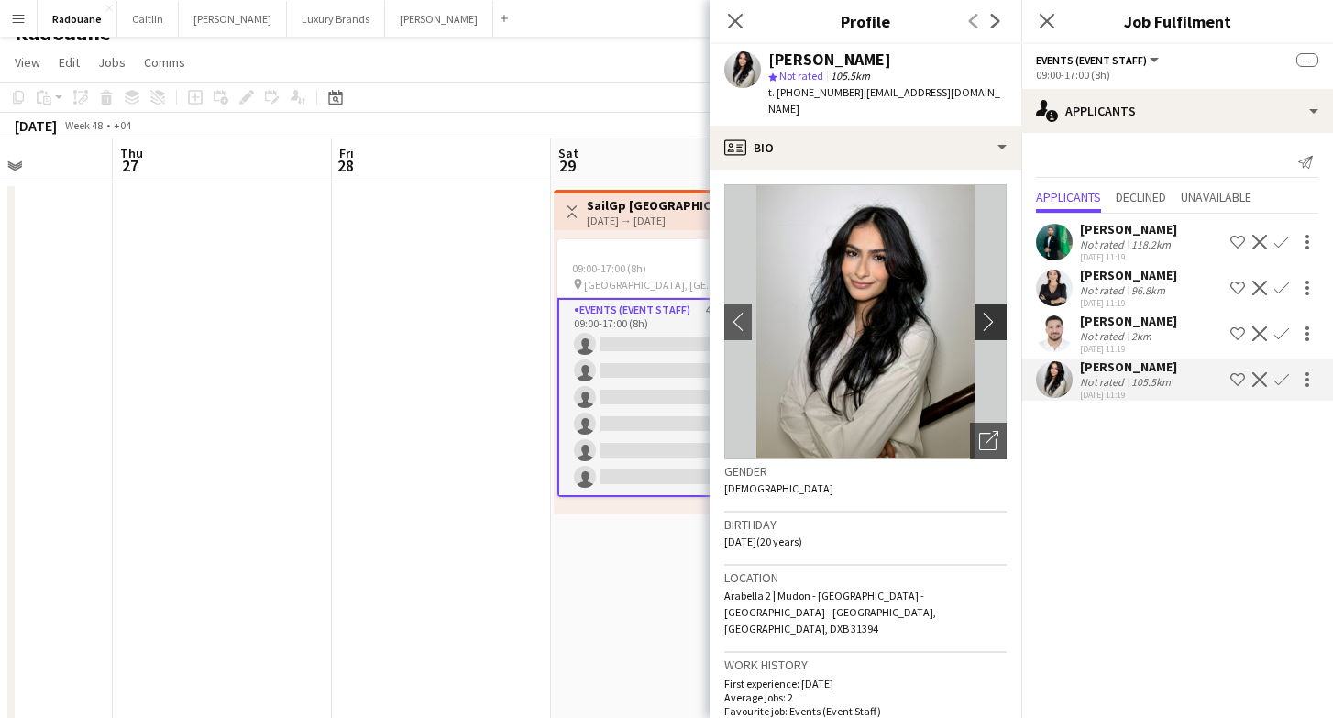
click at [986, 312] on app-icon "chevron-right" at bounding box center [993, 321] width 28 height 19
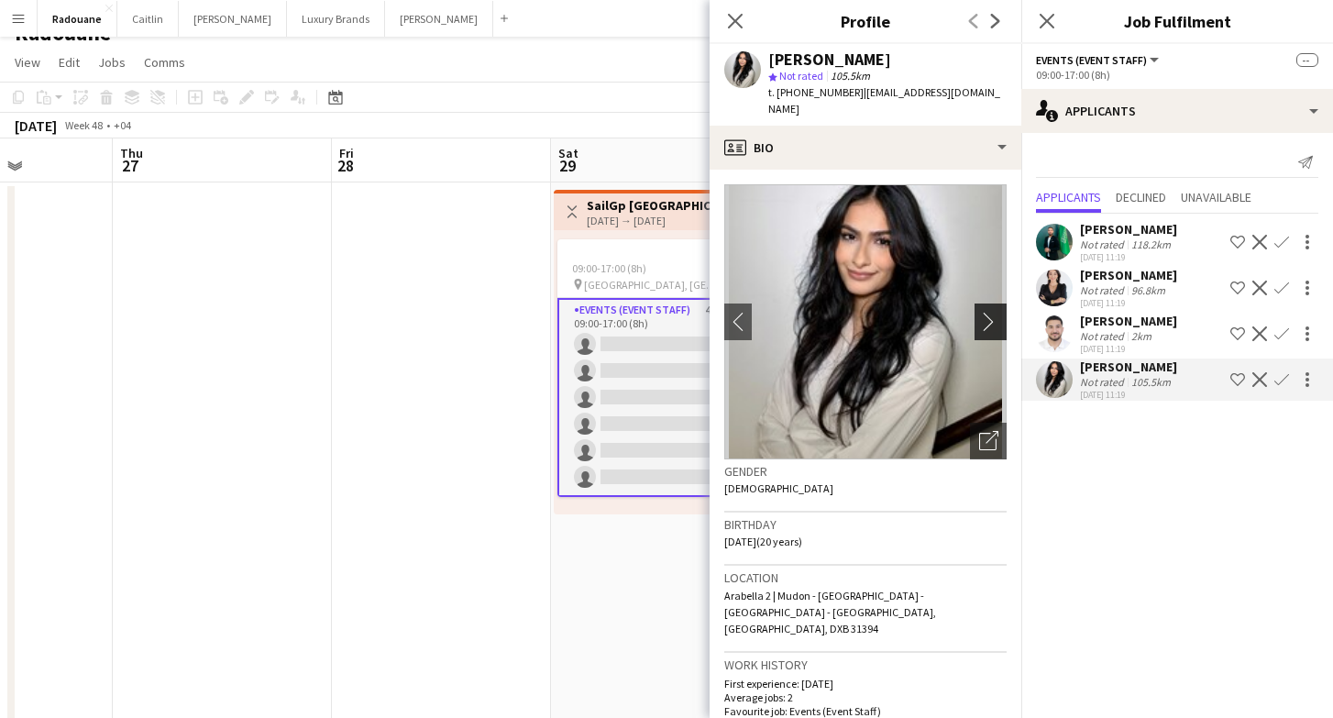
click at [986, 312] on app-icon "chevron-right" at bounding box center [993, 321] width 28 height 19
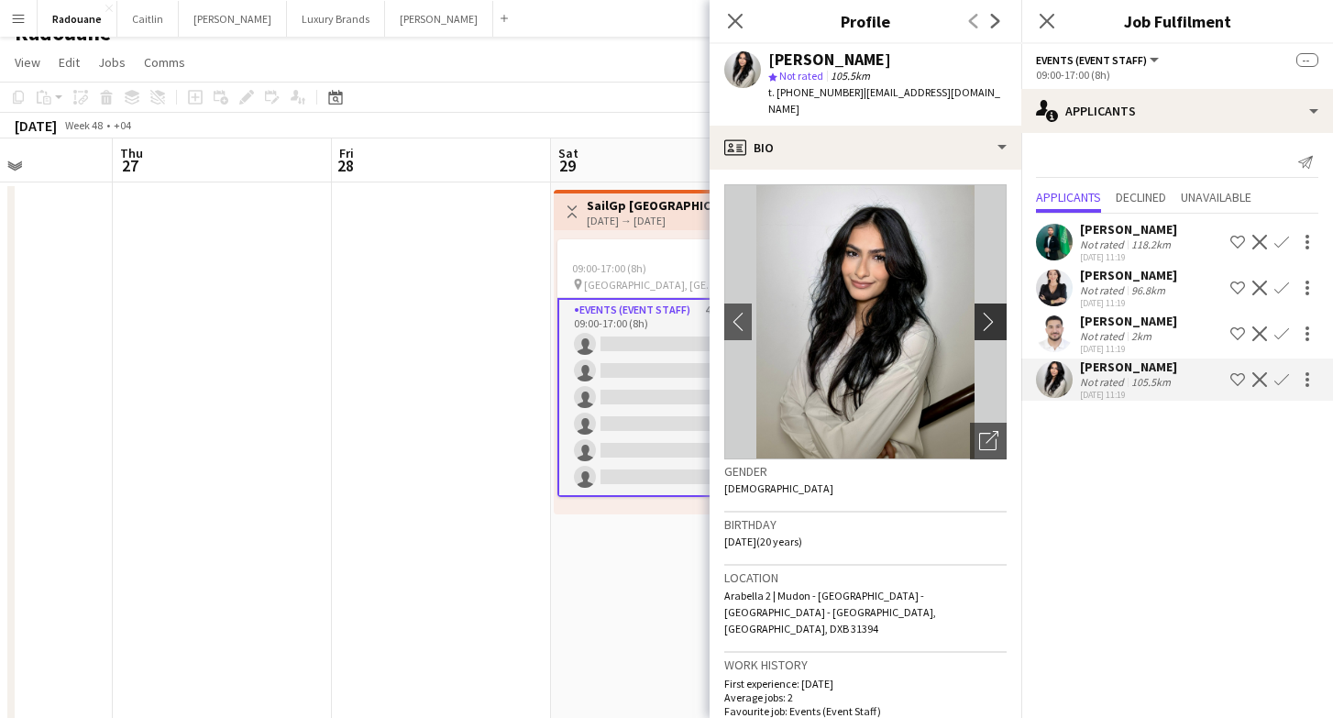
click at [986, 312] on app-icon "chevron-right" at bounding box center [993, 321] width 28 height 19
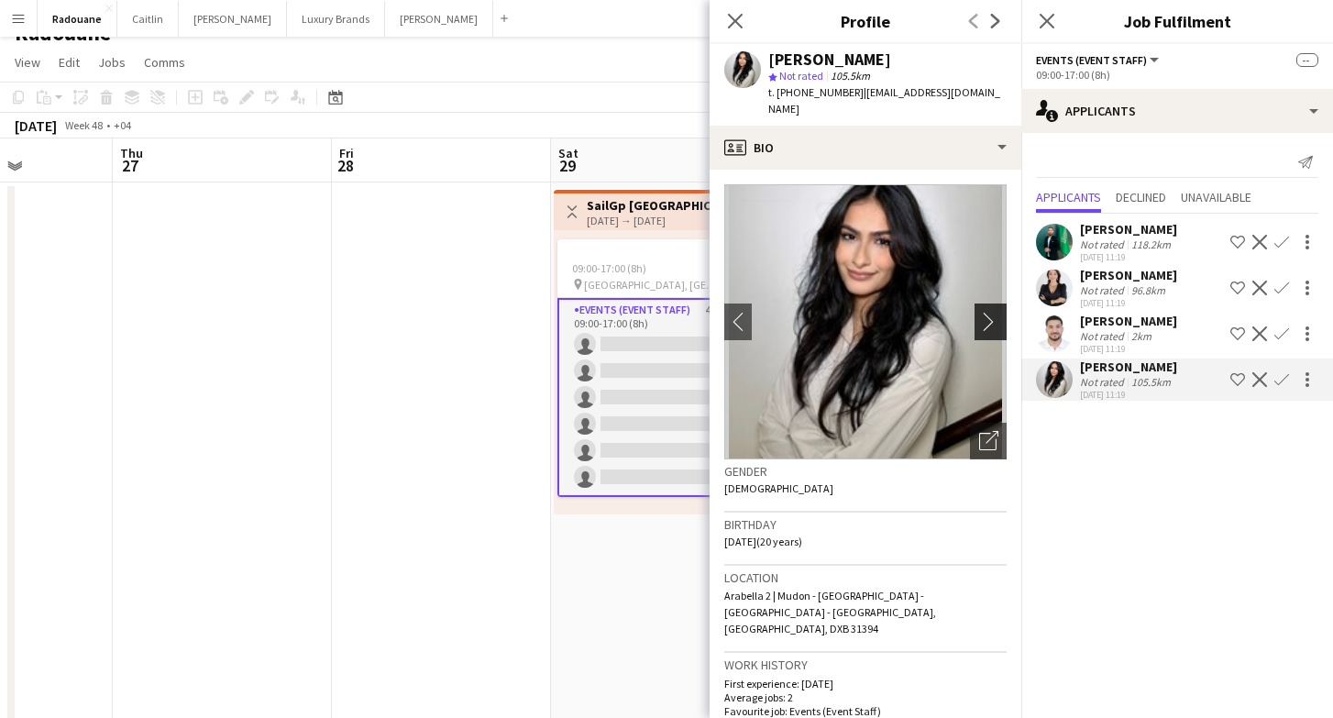
click at [986, 312] on app-icon "chevron-right" at bounding box center [993, 321] width 28 height 19
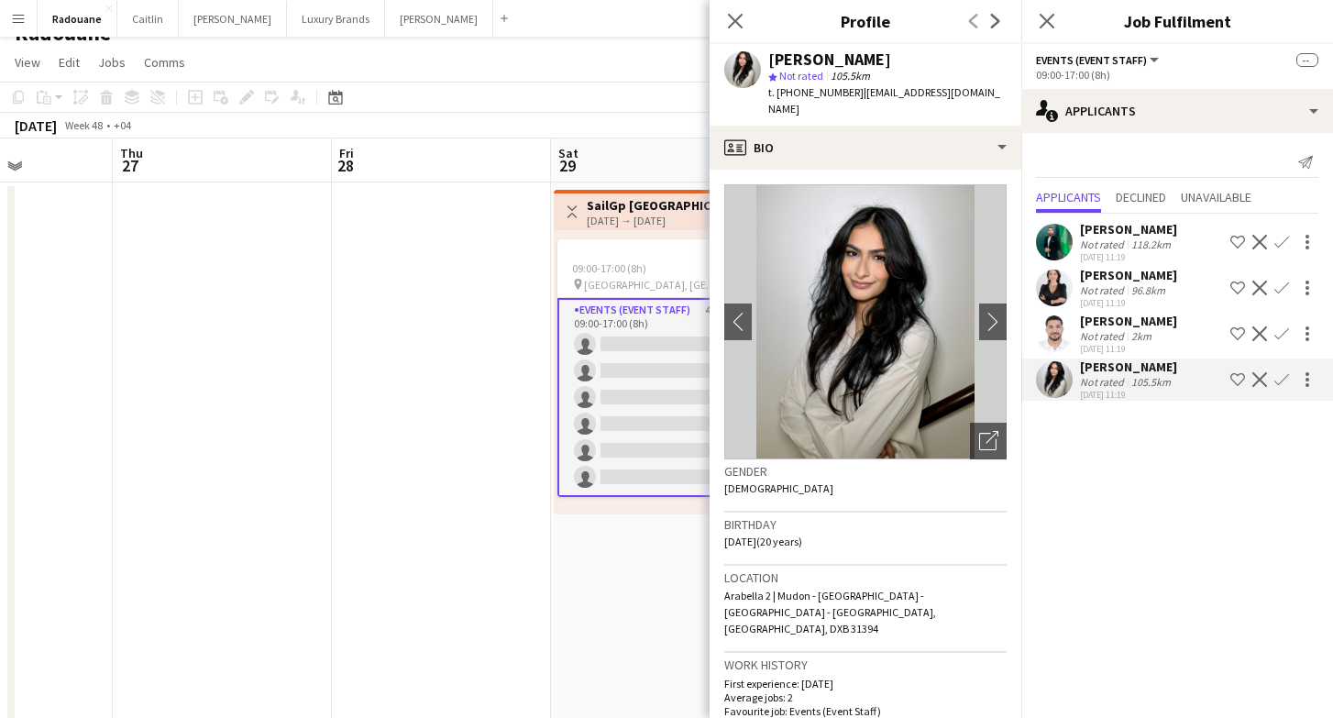
click at [1071, 328] on app-user-avatar at bounding box center [1054, 333] width 37 height 37
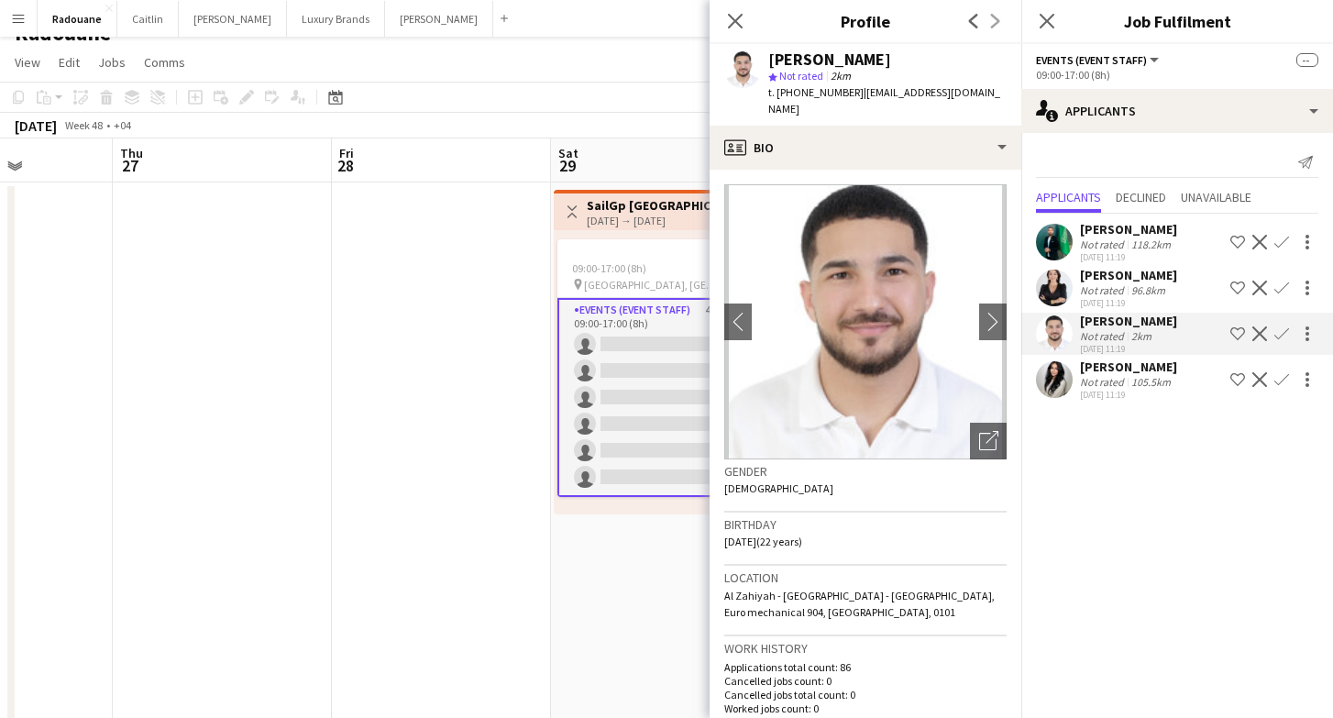
click at [1075, 288] on div "[PERSON_NAME] Not rated 96.8km [DATE] 11:19 Shortlist crew Decline Confirm" at bounding box center [1177, 288] width 312 height 42
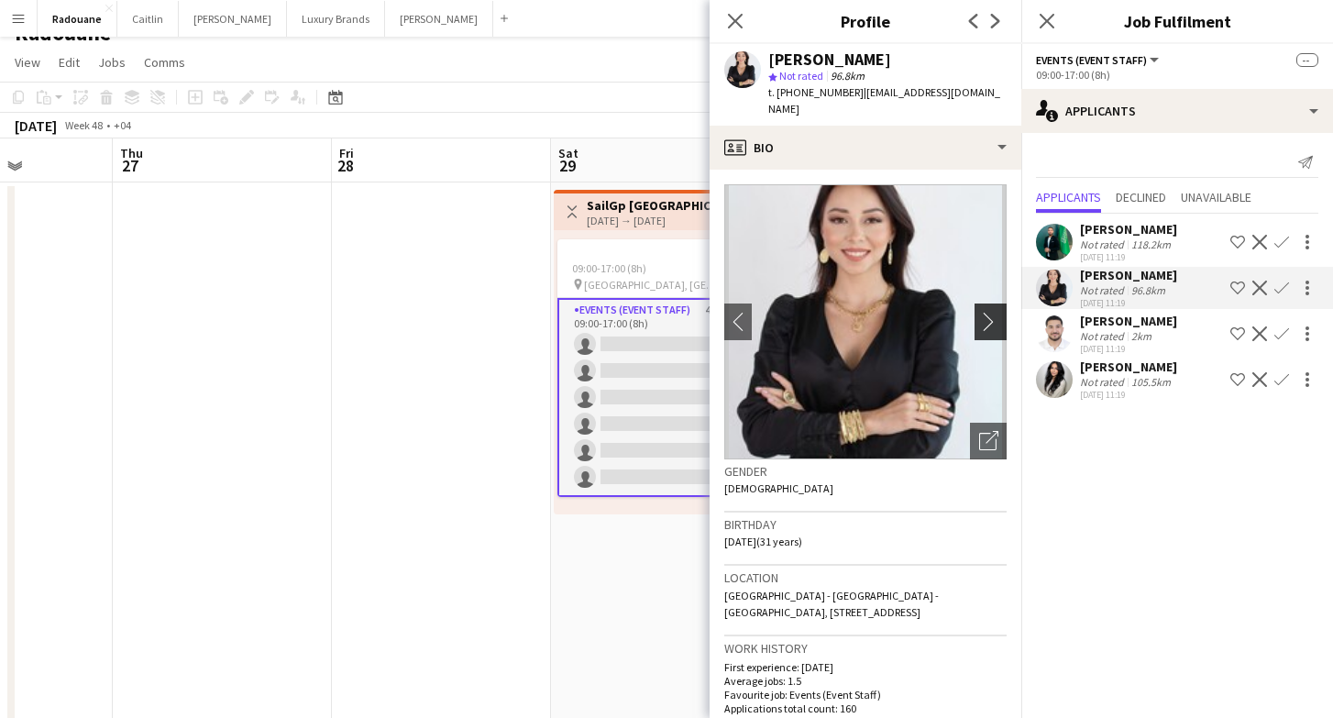
click at [1002, 312] on app-icon "chevron-right" at bounding box center [993, 321] width 28 height 19
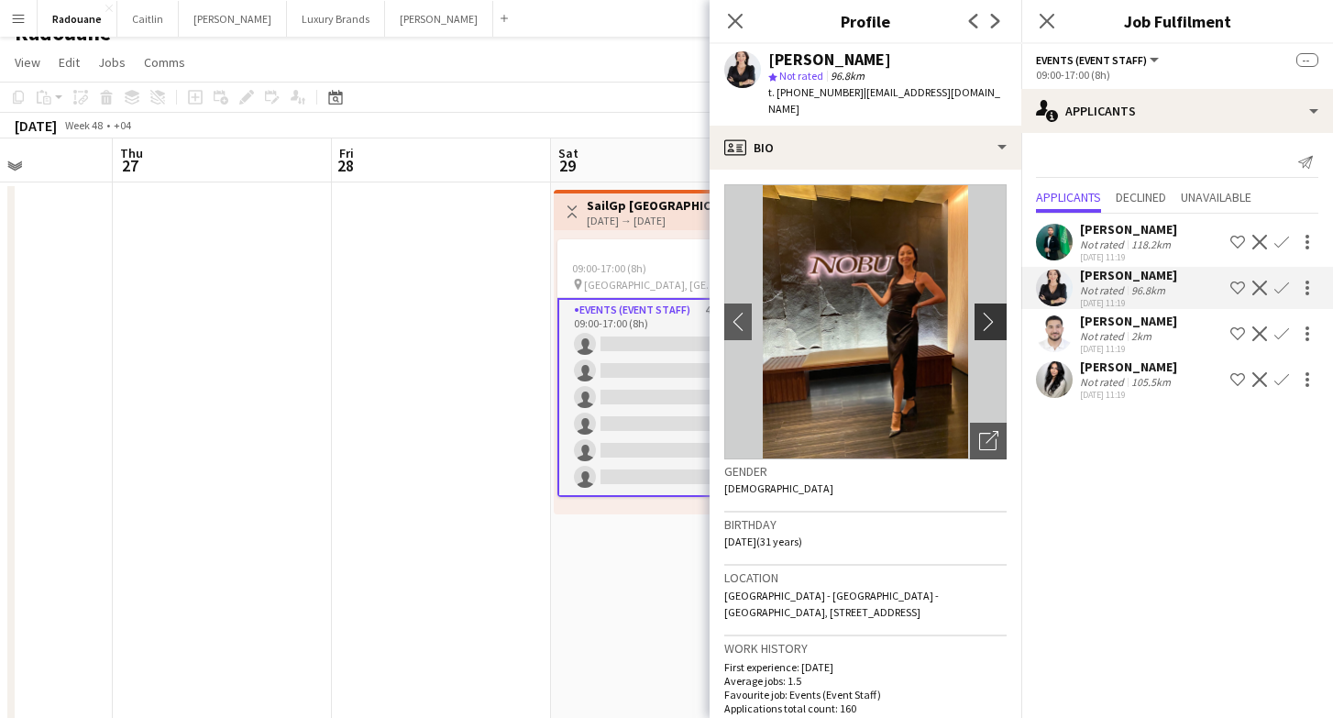
click at [998, 312] on app-icon "chevron-right" at bounding box center [993, 321] width 28 height 19
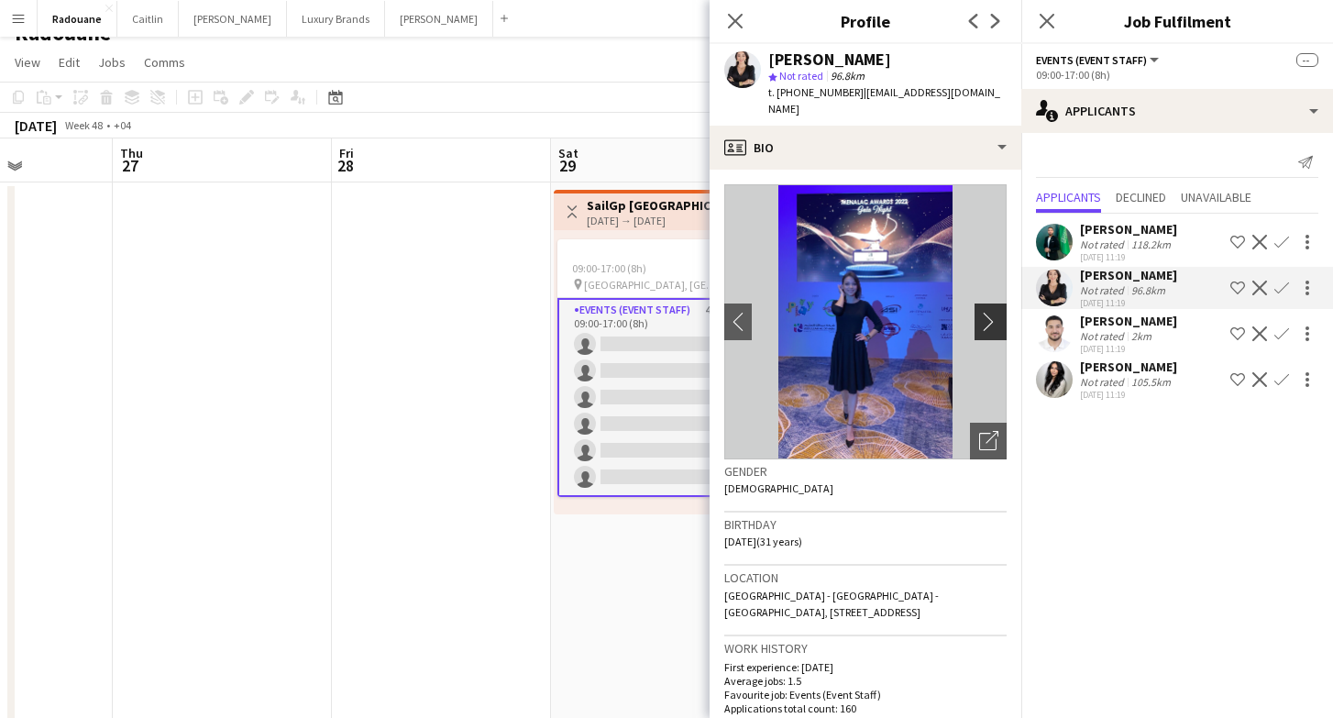
click at [998, 312] on app-icon "chevron-right" at bounding box center [993, 321] width 28 height 19
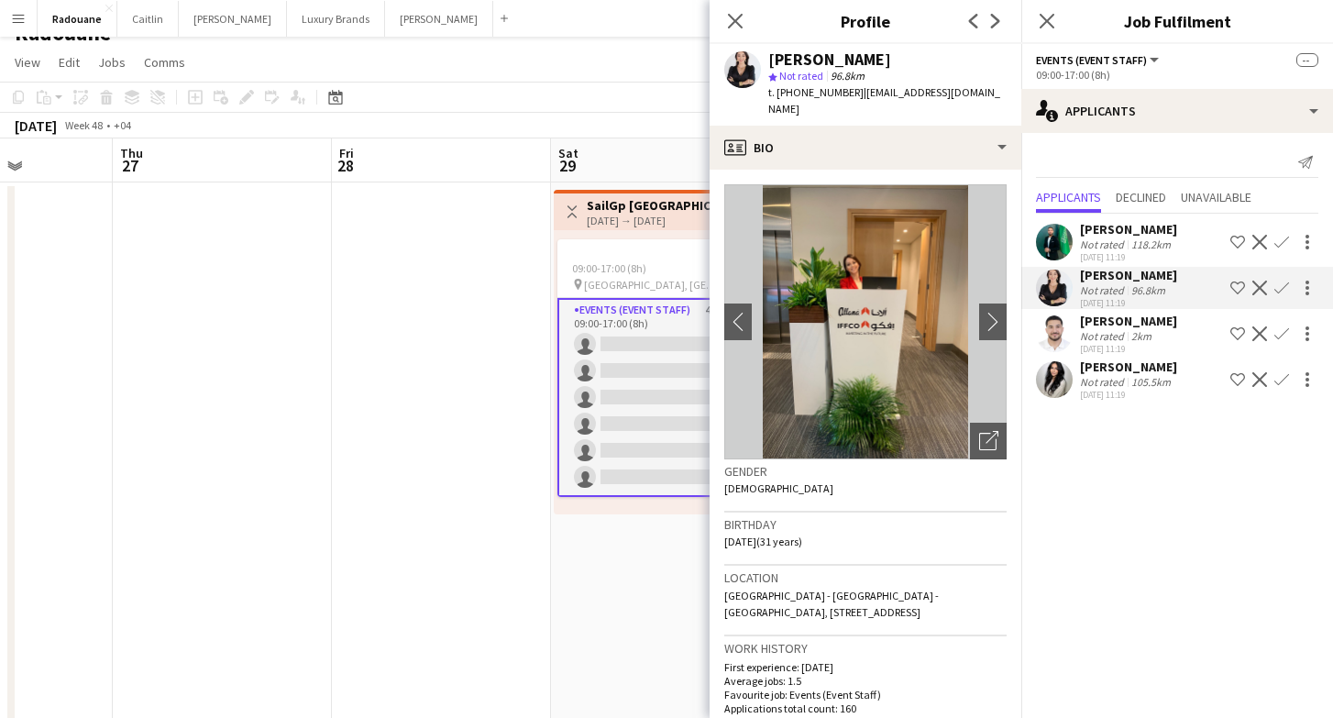
click at [1069, 238] on app-user-avatar at bounding box center [1054, 242] width 37 height 37
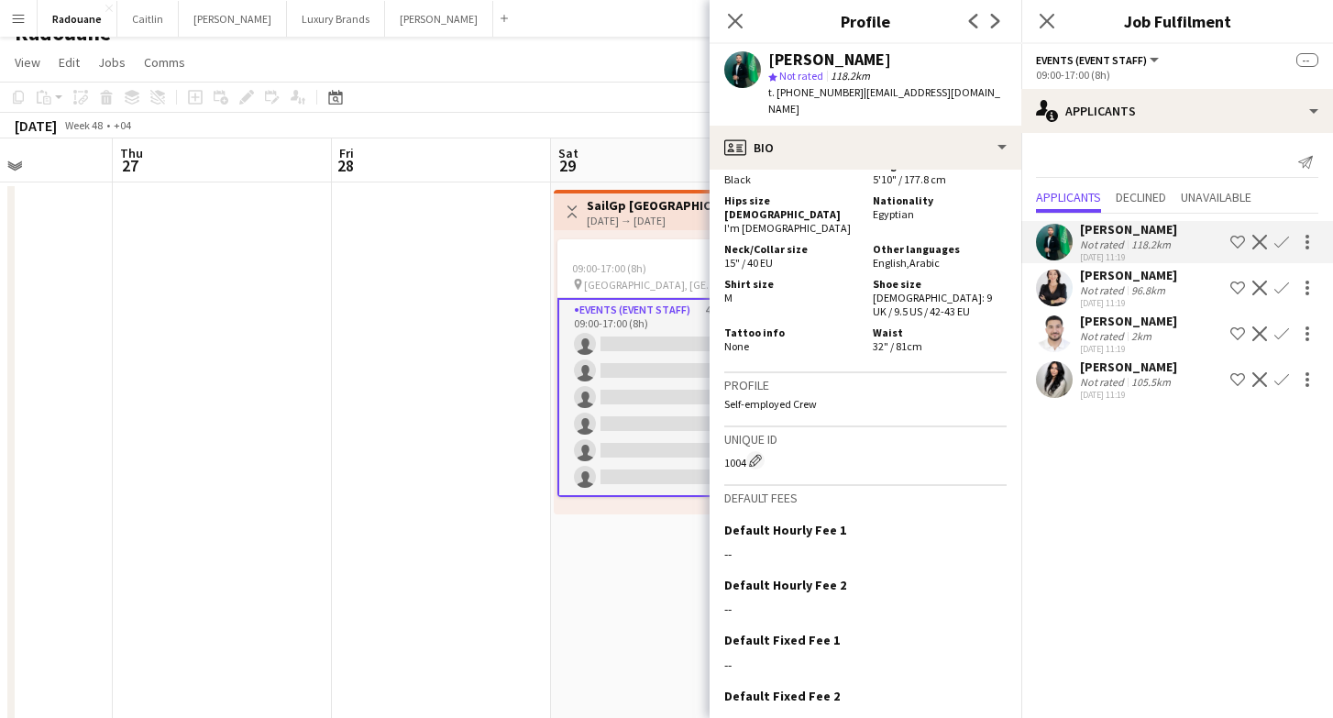
scroll to position [1178, 0]
click at [643, 663] on app-date-cell "Toggle View SailGp [GEOGRAPHIC_DATA] [DATE] → [DATE] 0/12 2 jobs 09:00-17:00 (8…" at bounding box center [660, 517] width 219 height 671
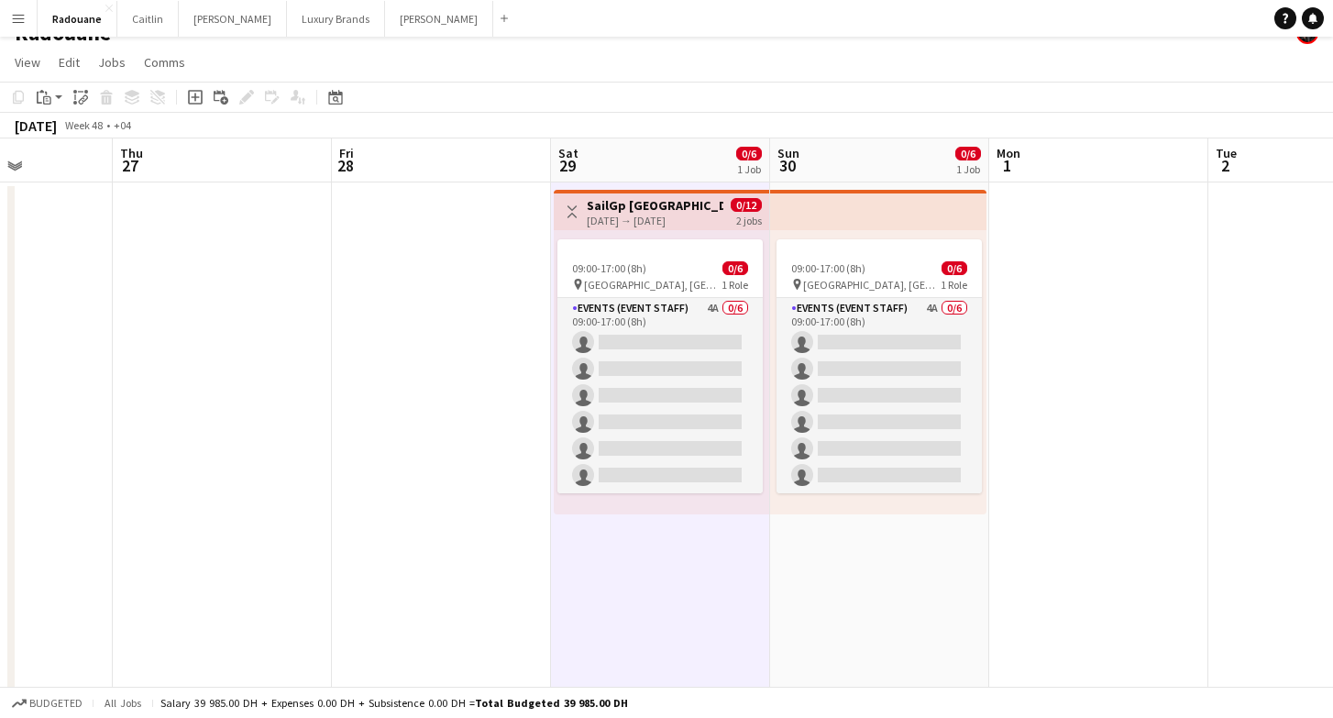
click at [858, 557] on app-date-cell "09:00-17:00 (8h) 0/6 pin [GEOGRAPHIC_DATA], [GEOGRAPHIC_DATA] 1 Role Events (Ev…" at bounding box center [879, 517] width 219 height 671
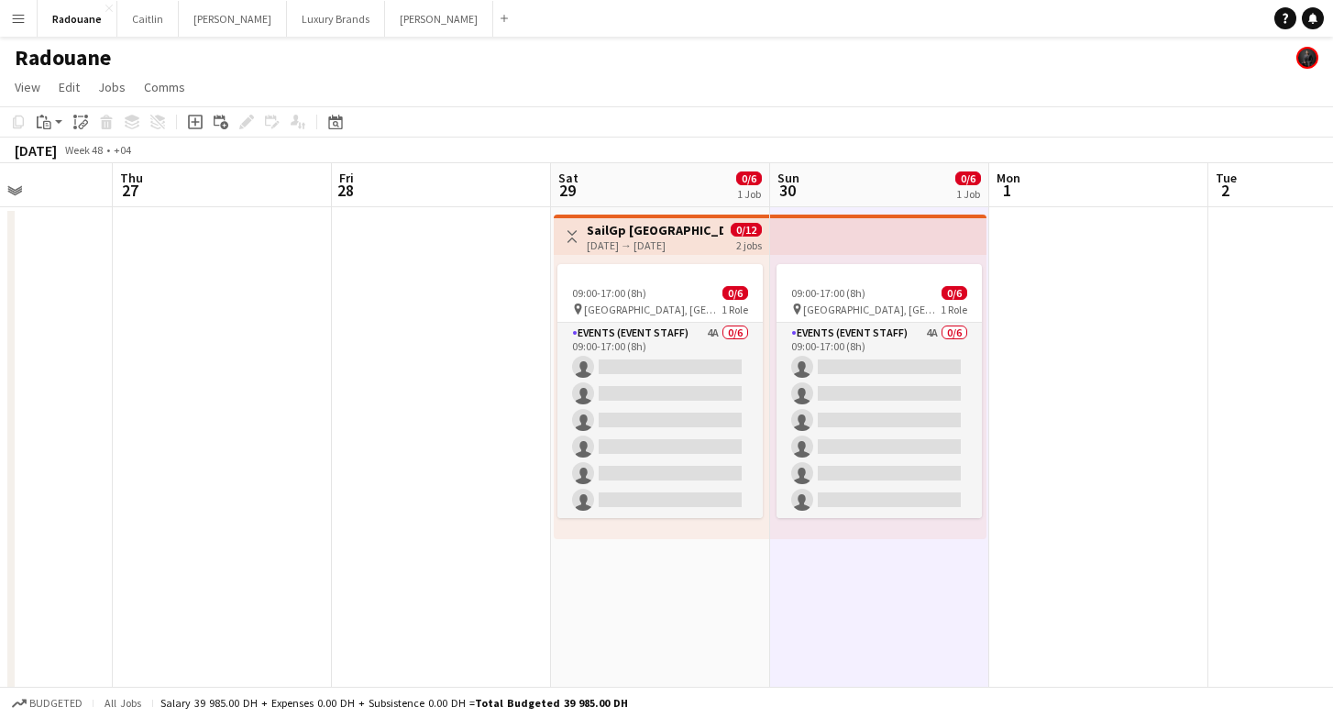
scroll to position [0, 0]
click at [694, 232] on h3 "SailGp [GEOGRAPHIC_DATA]" at bounding box center [655, 230] width 137 height 17
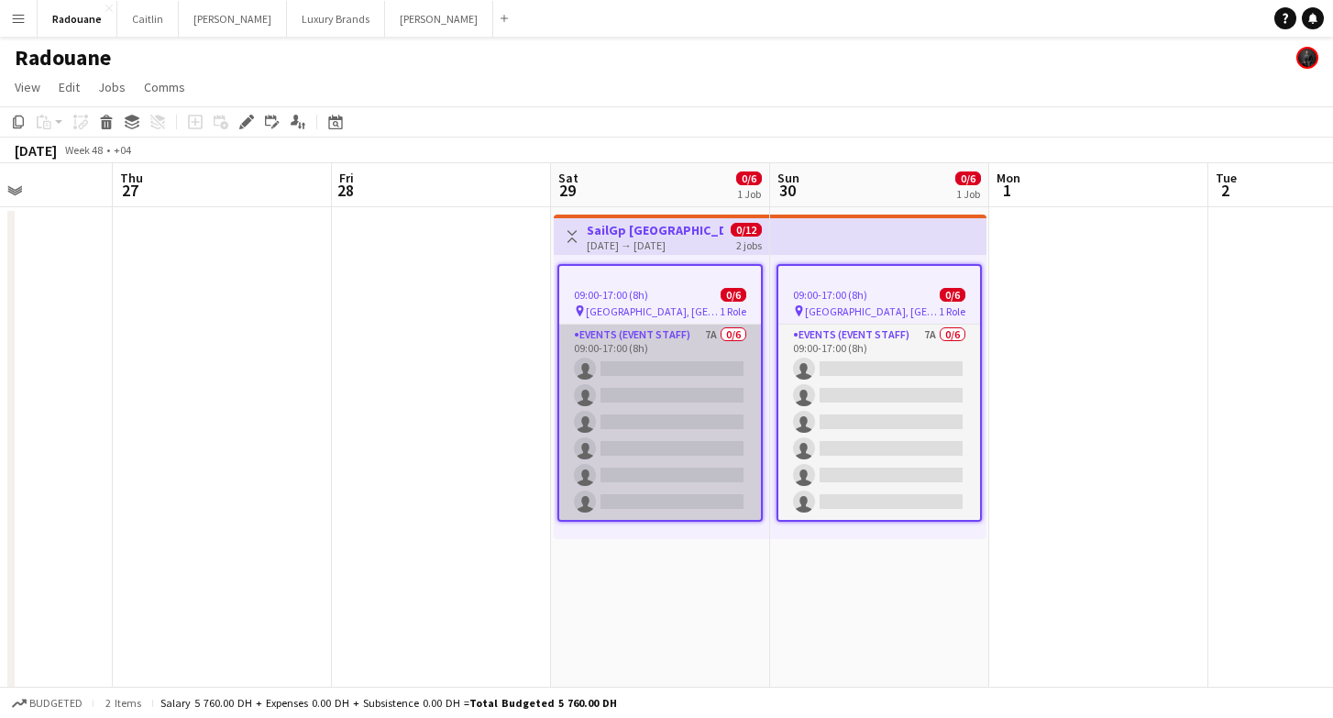
click at [675, 357] on app-card-role "Events (Event Staff) 7A 0/6 09:00-17:00 (8h) single-neutral-actions single-neut…" at bounding box center [660, 422] width 202 height 195
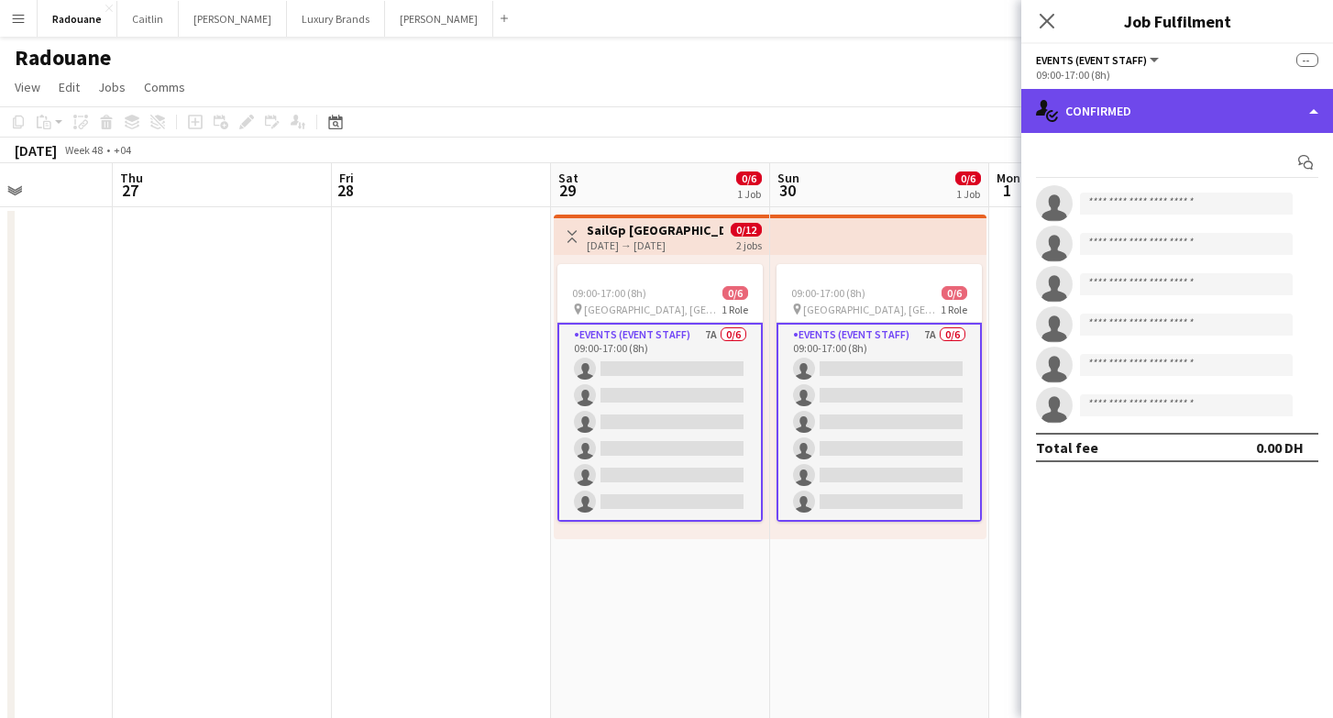
click at [1268, 107] on div "single-neutral-actions-check-2 Confirmed" at bounding box center [1177, 111] width 312 height 44
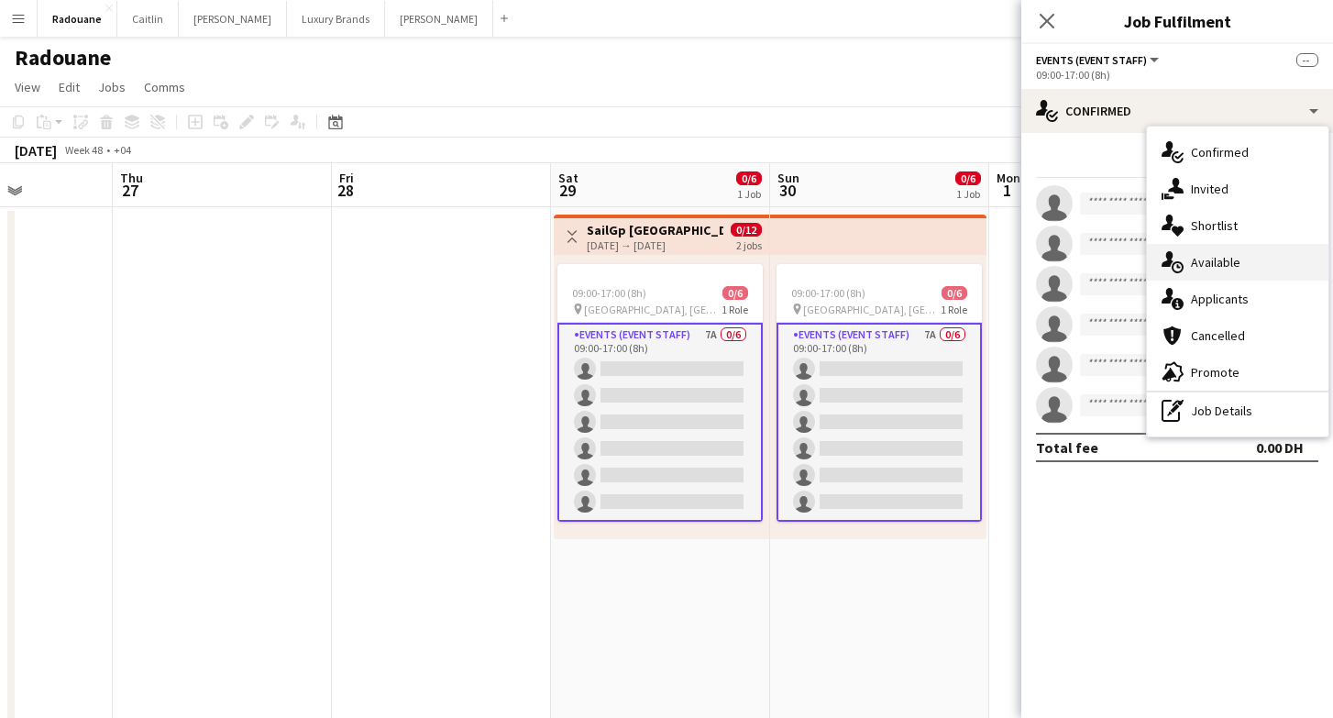
click at [1249, 264] on div "single-neutral-actions-upload Available" at bounding box center [1238, 262] width 182 height 37
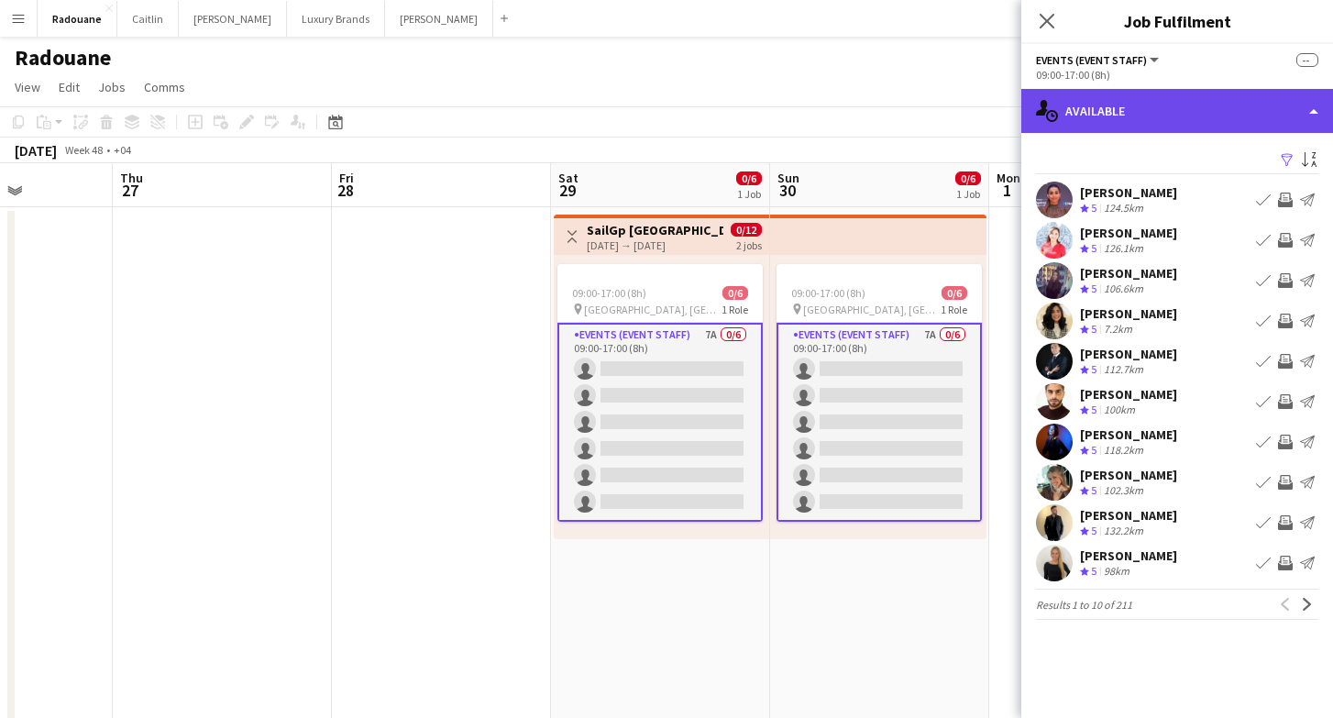
click at [1206, 102] on div "single-neutral-actions-upload Available" at bounding box center [1177, 111] width 312 height 44
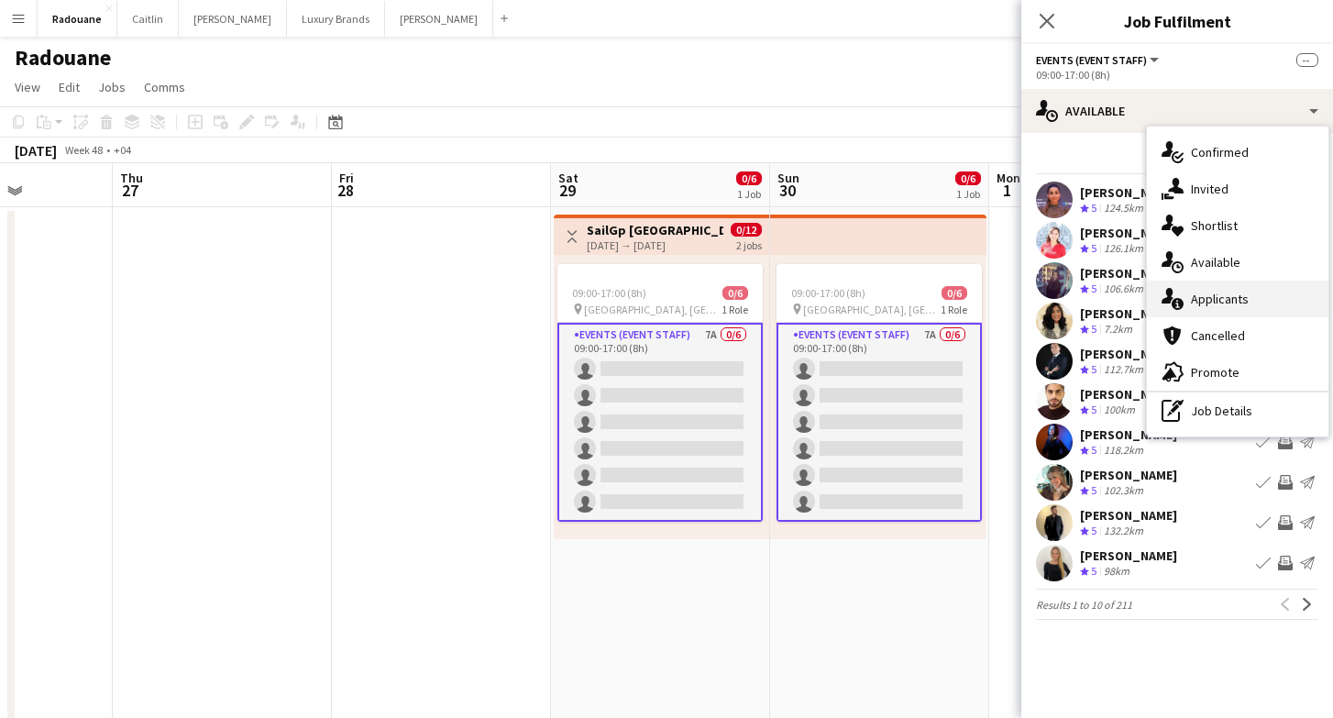
click at [1229, 297] on span "Applicants" at bounding box center [1220, 299] width 58 height 17
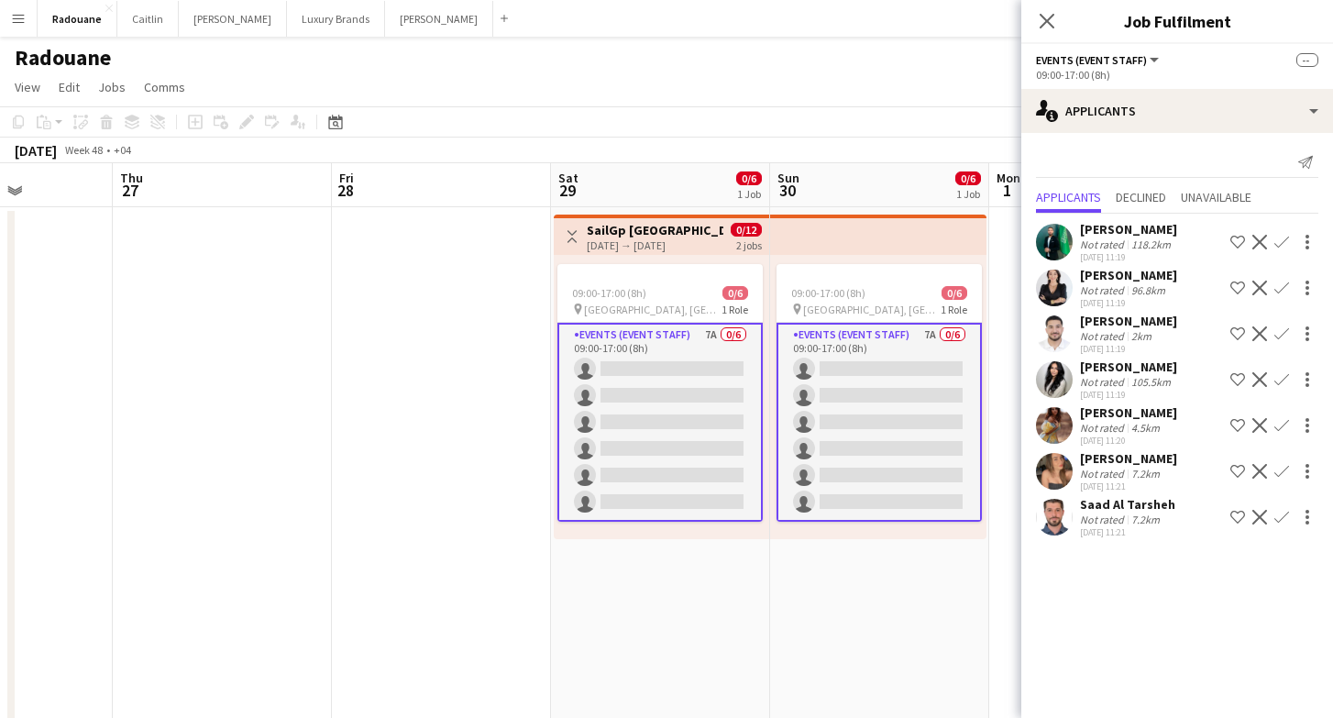
click at [17, 34] on button "Menu" at bounding box center [18, 18] width 37 height 37
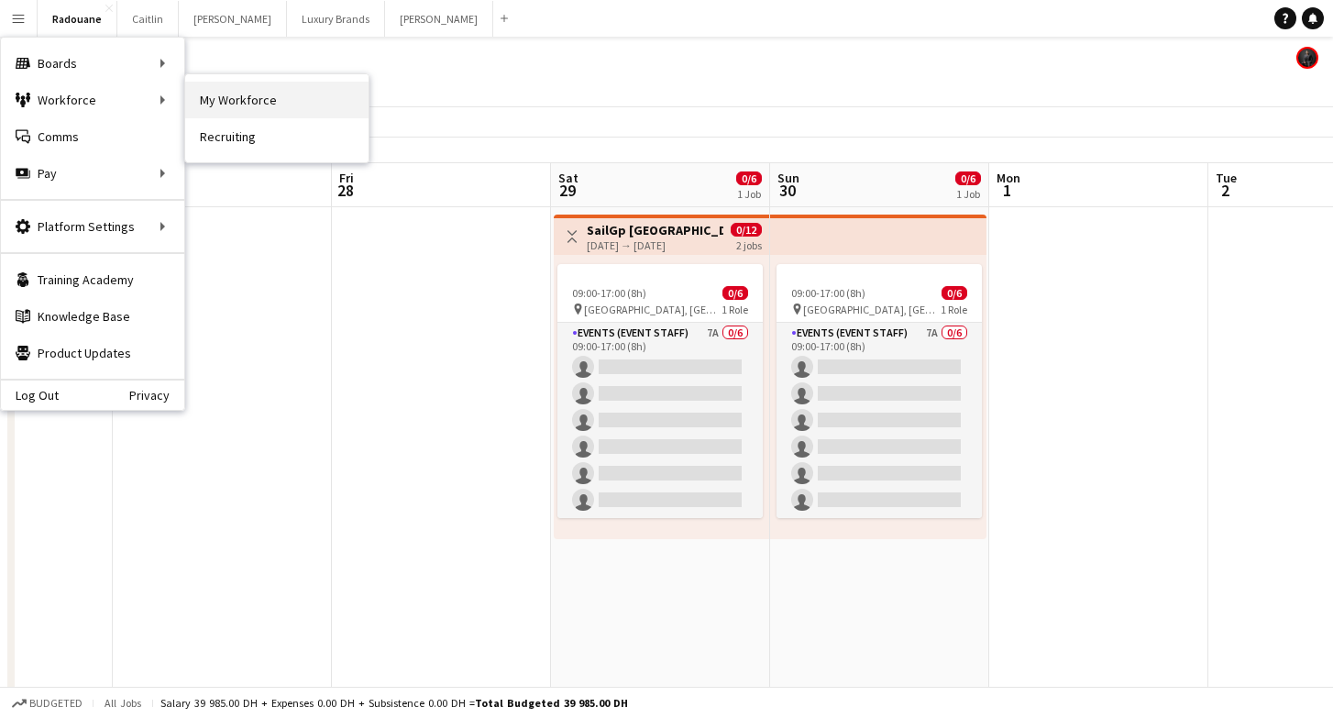
click at [204, 102] on link "My Workforce" at bounding box center [276, 100] width 183 height 37
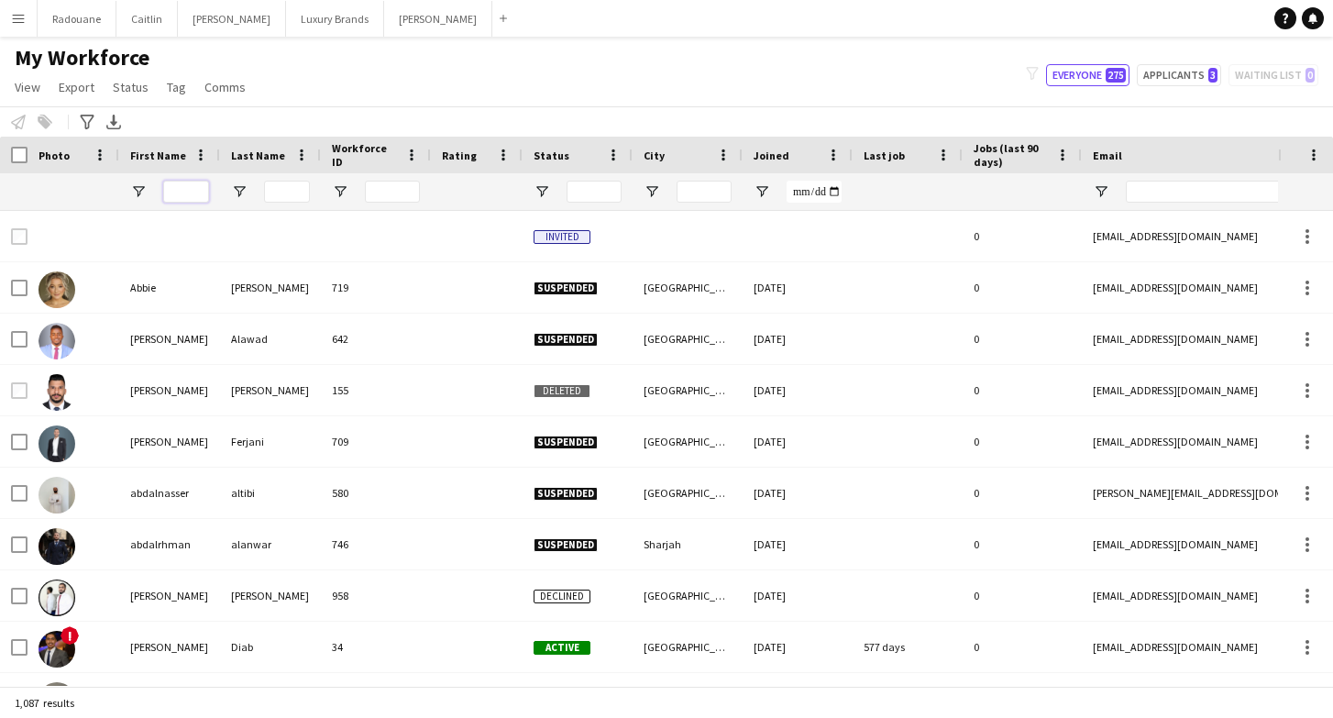
click at [187, 194] on input "First Name Filter Input" at bounding box center [186, 192] width 46 height 22
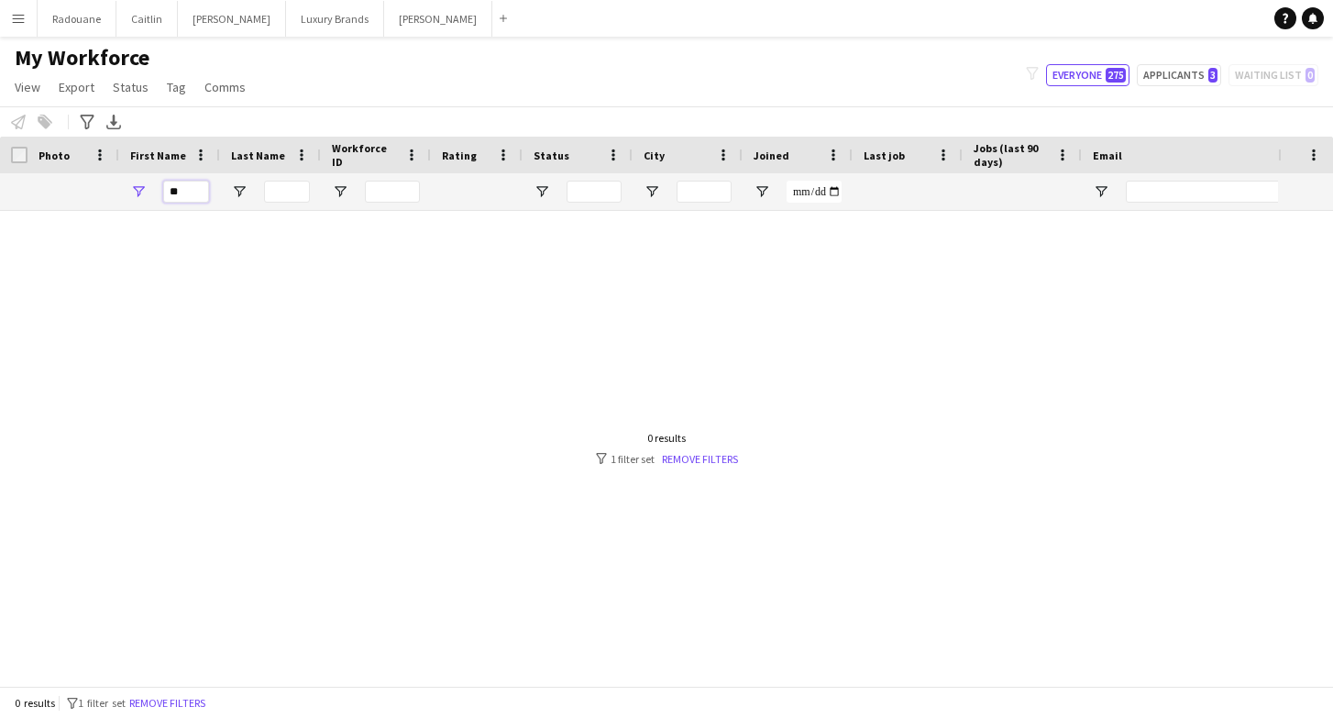
type input "*"
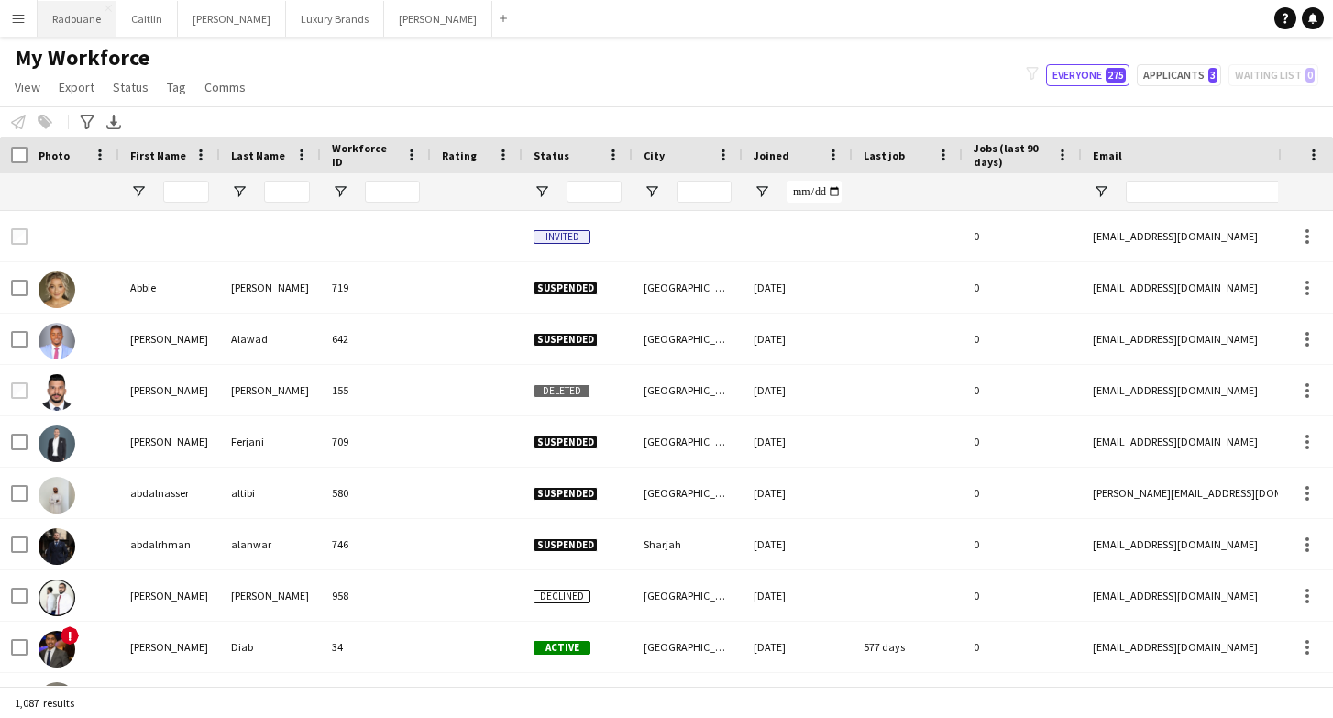
click at [72, 22] on button "Radouane Close" at bounding box center [77, 19] width 79 height 36
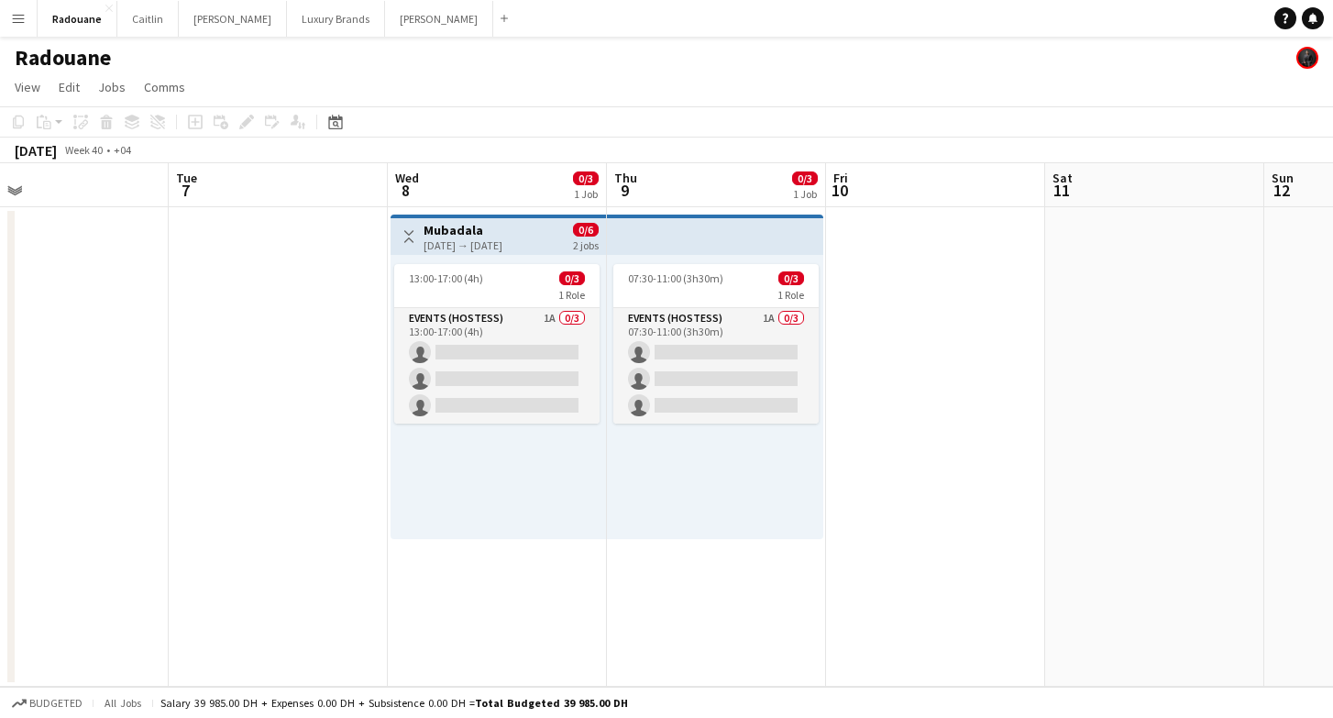
scroll to position [0, 500]
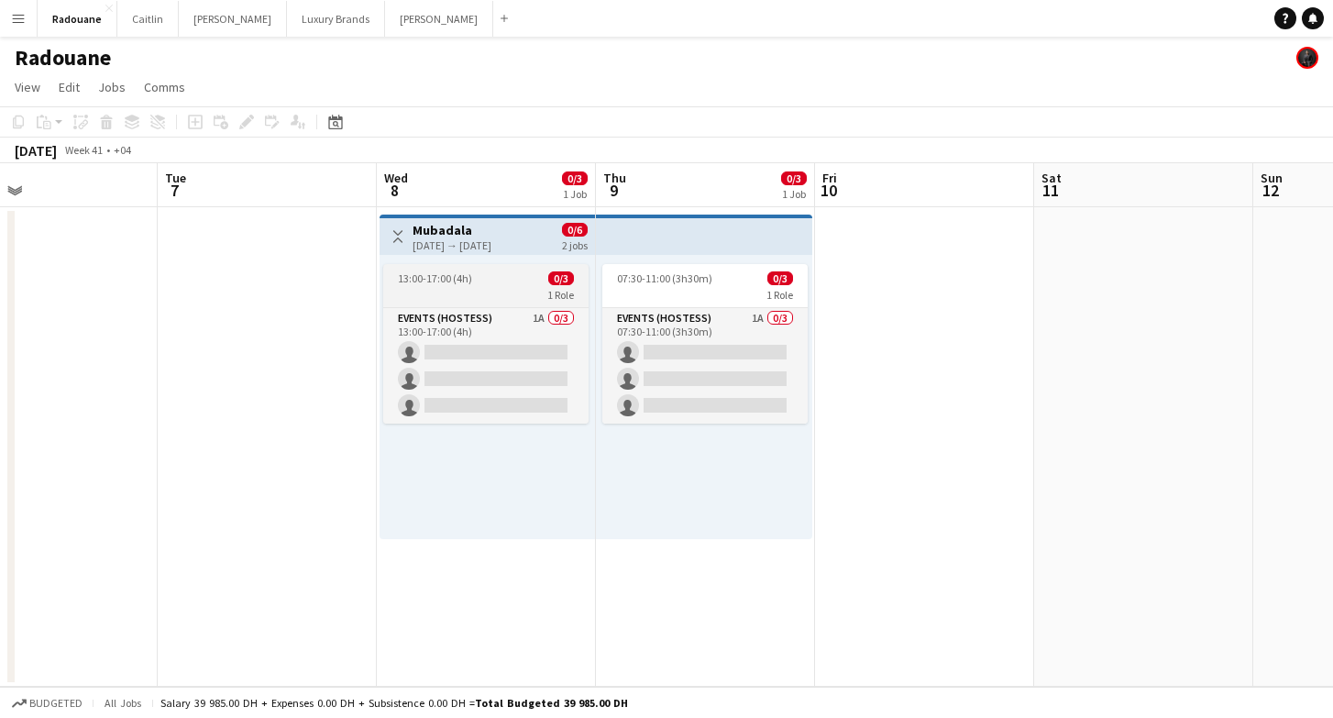
click at [477, 286] on app-job-card "13:00-17:00 (4h) 0/3 1 Role Events (Hostess) 1A 0/3 13:00-17:00 (4h) single-neu…" at bounding box center [485, 344] width 205 height 160
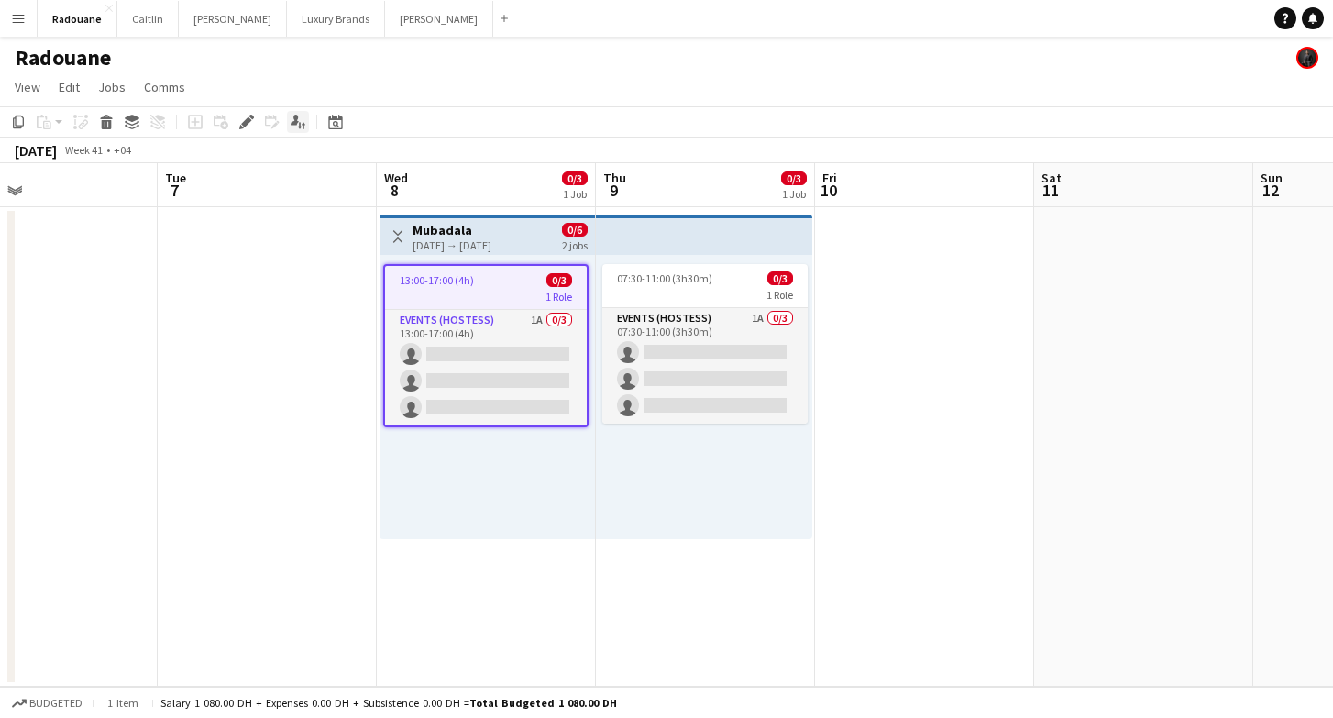
click at [305, 126] on div "Applicants" at bounding box center [298, 122] width 22 height 22
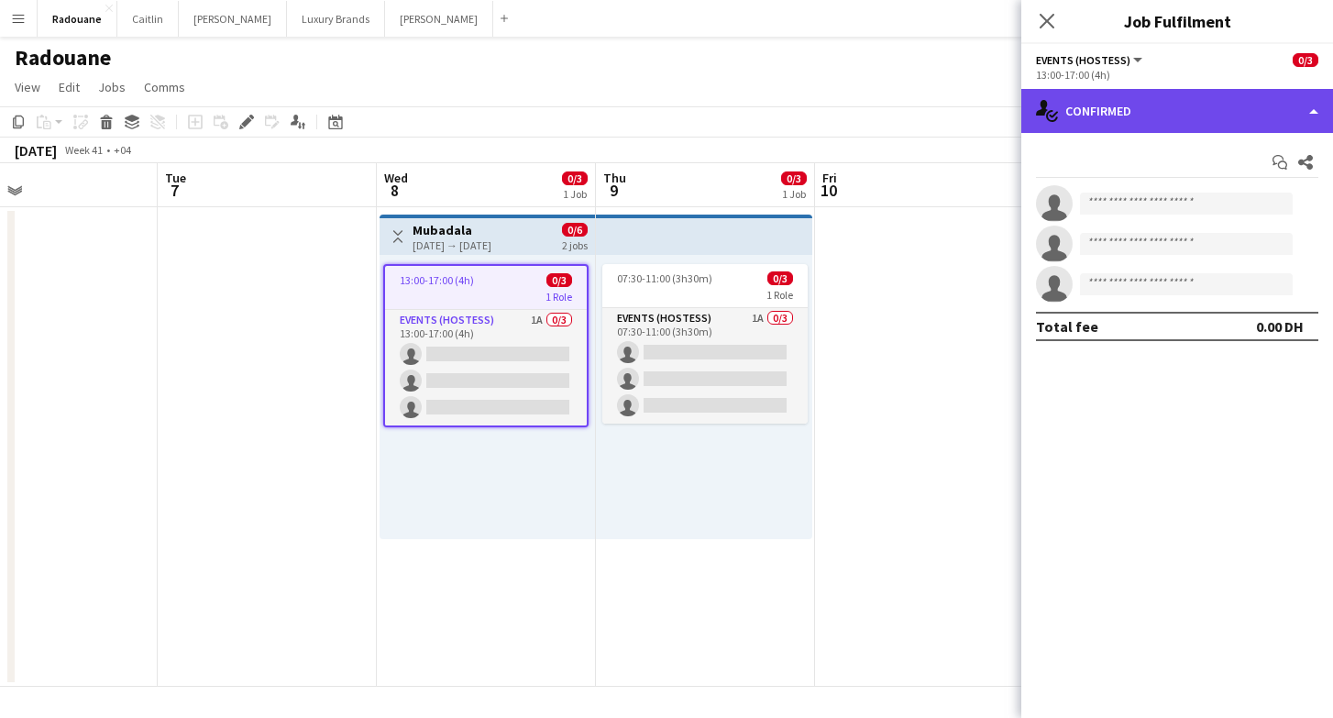
click at [1175, 105] on div "single-neutral-actions-check-2 Confirmed" at bounding box center [1177, 111] width 312 height 44
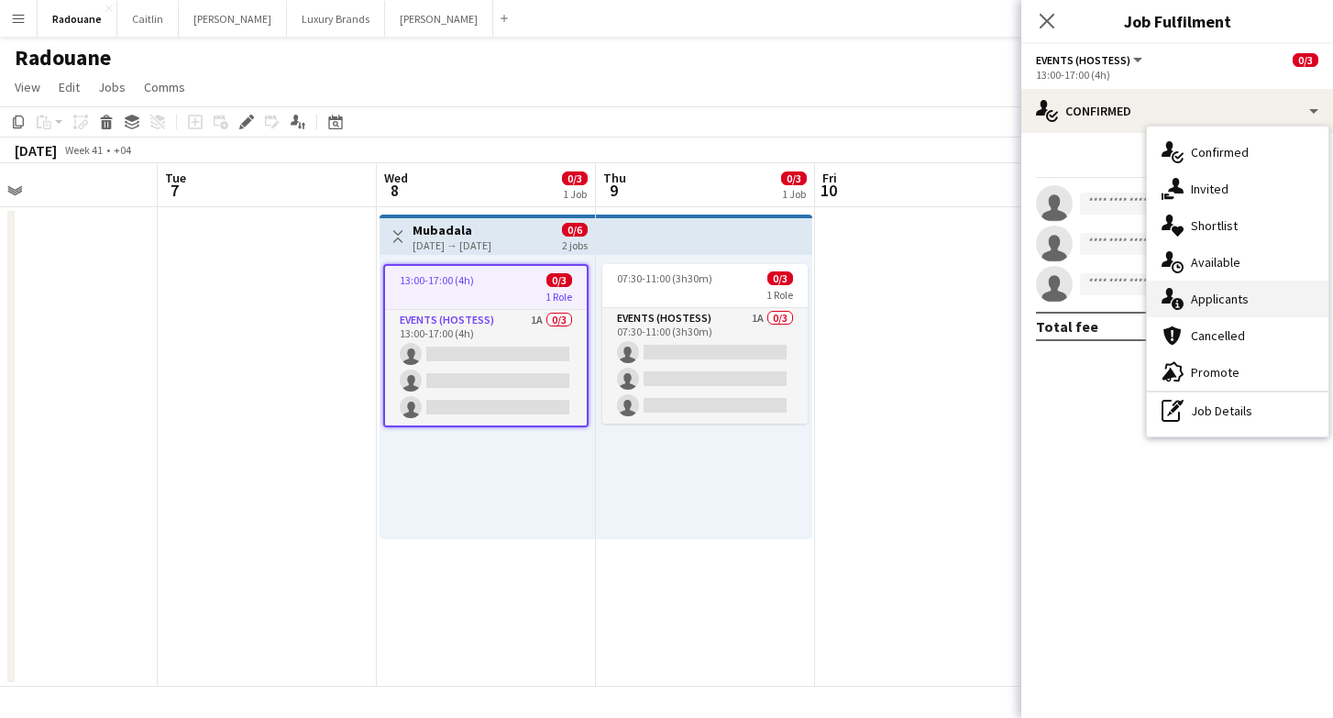
click at [1203, 299] on span "Applicants" at bounding box center [1220, 299] width 58 height 17
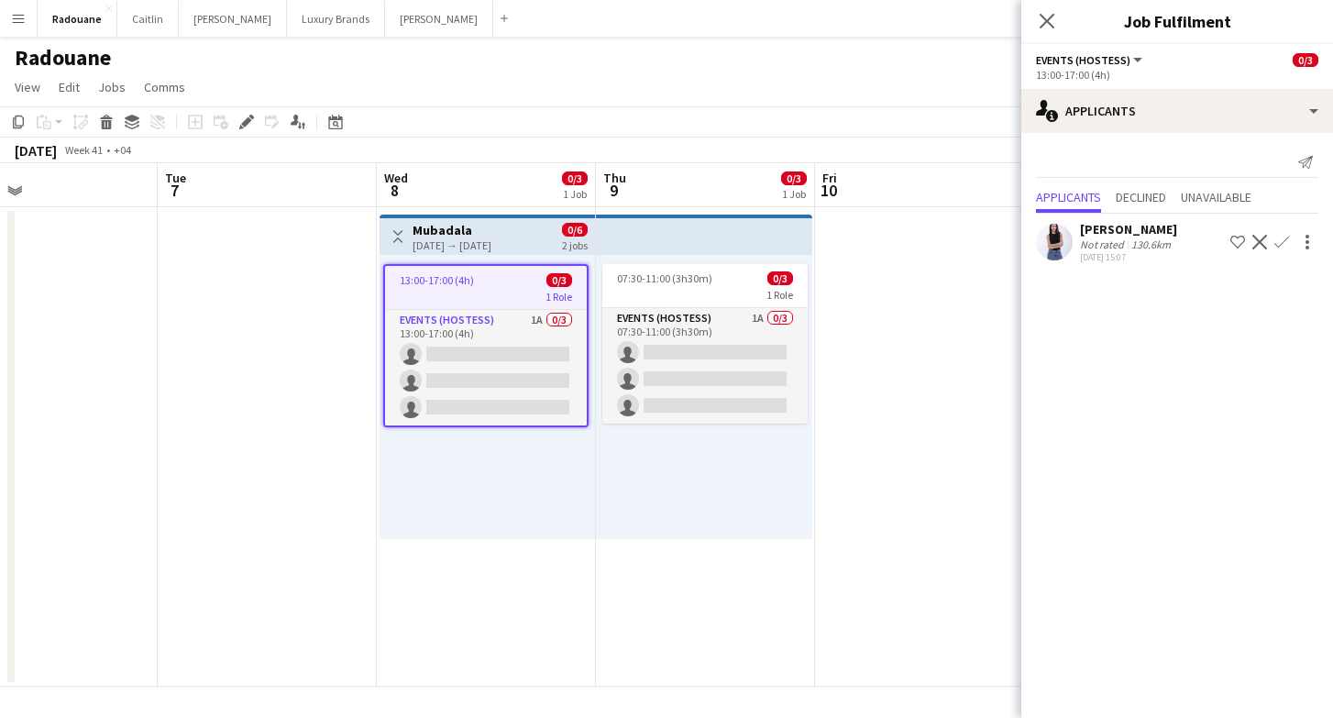
click at [946, 387] on app-date-cell at bounding box center [924, 447] width 219 height 480
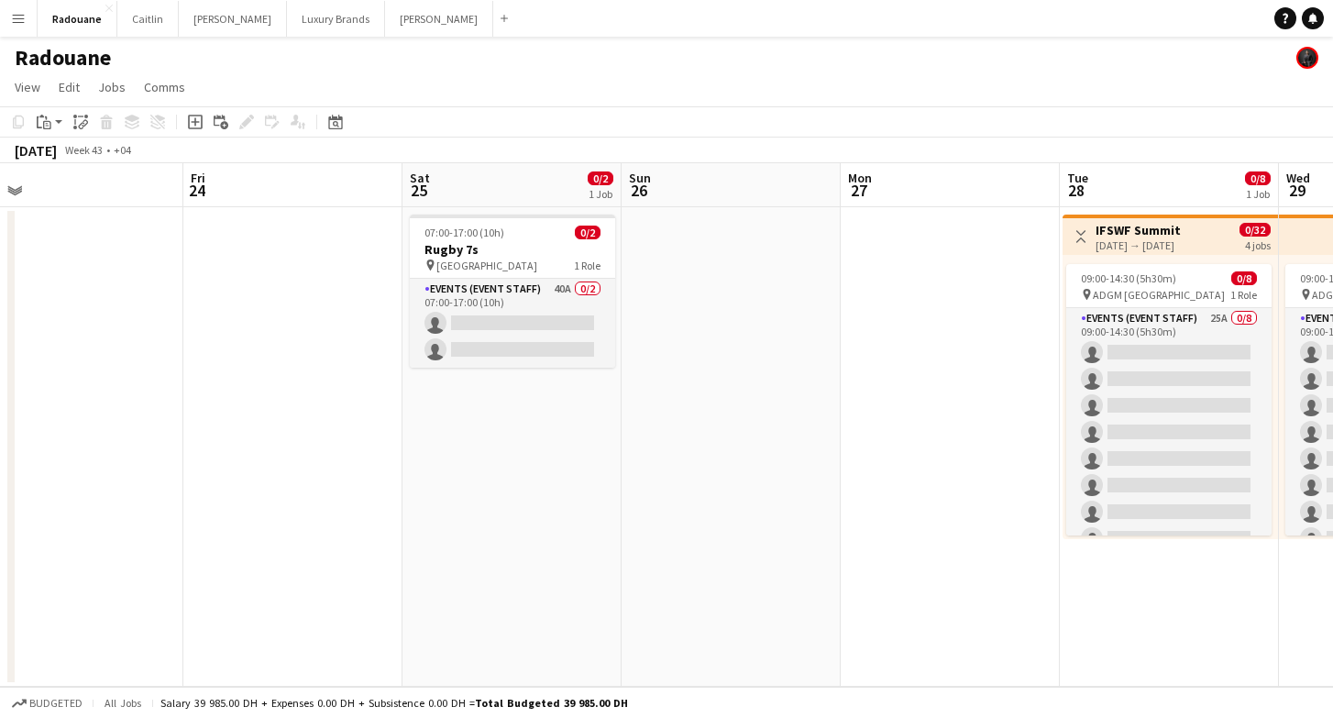
scroll to position [0, 702]
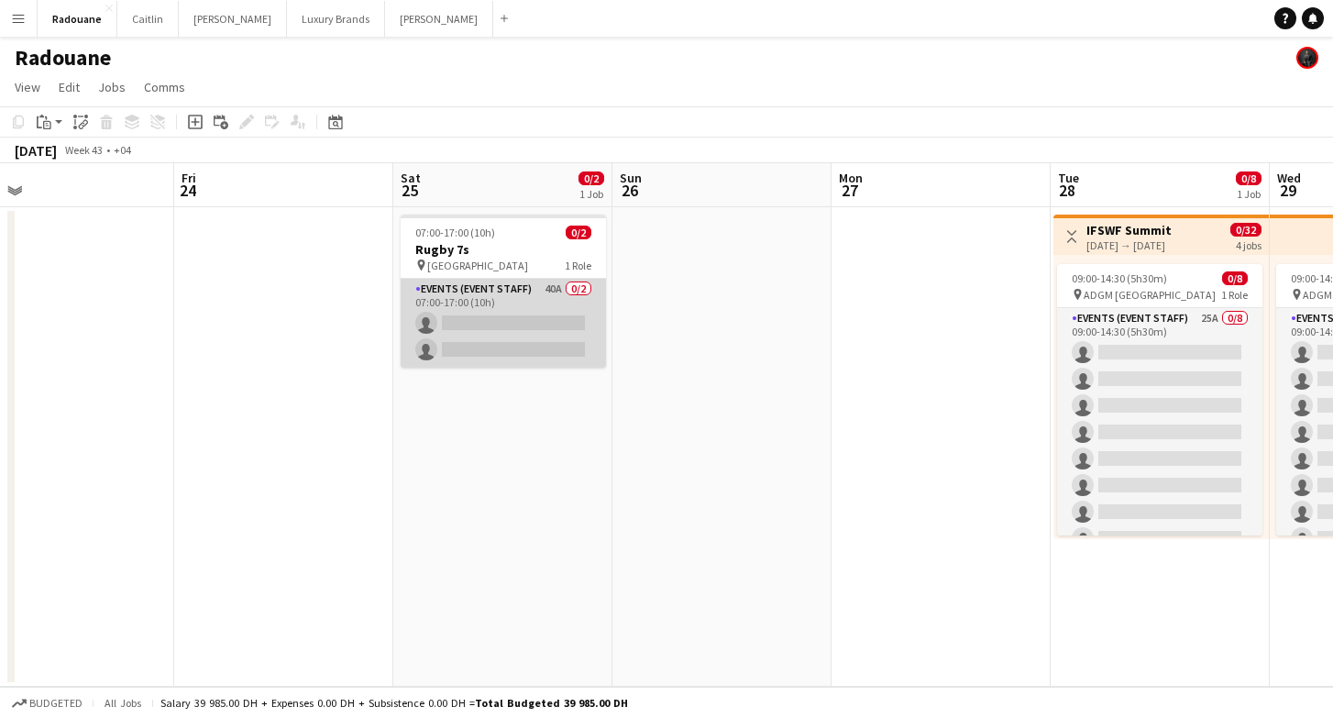
click at [514, 314] on app-card-role "Events (Event Staff) 40A 0/2 07:00-17:00 (10h) single-neutral-actions single-ne…" at bounding box center [503, 323] width 205 height 89
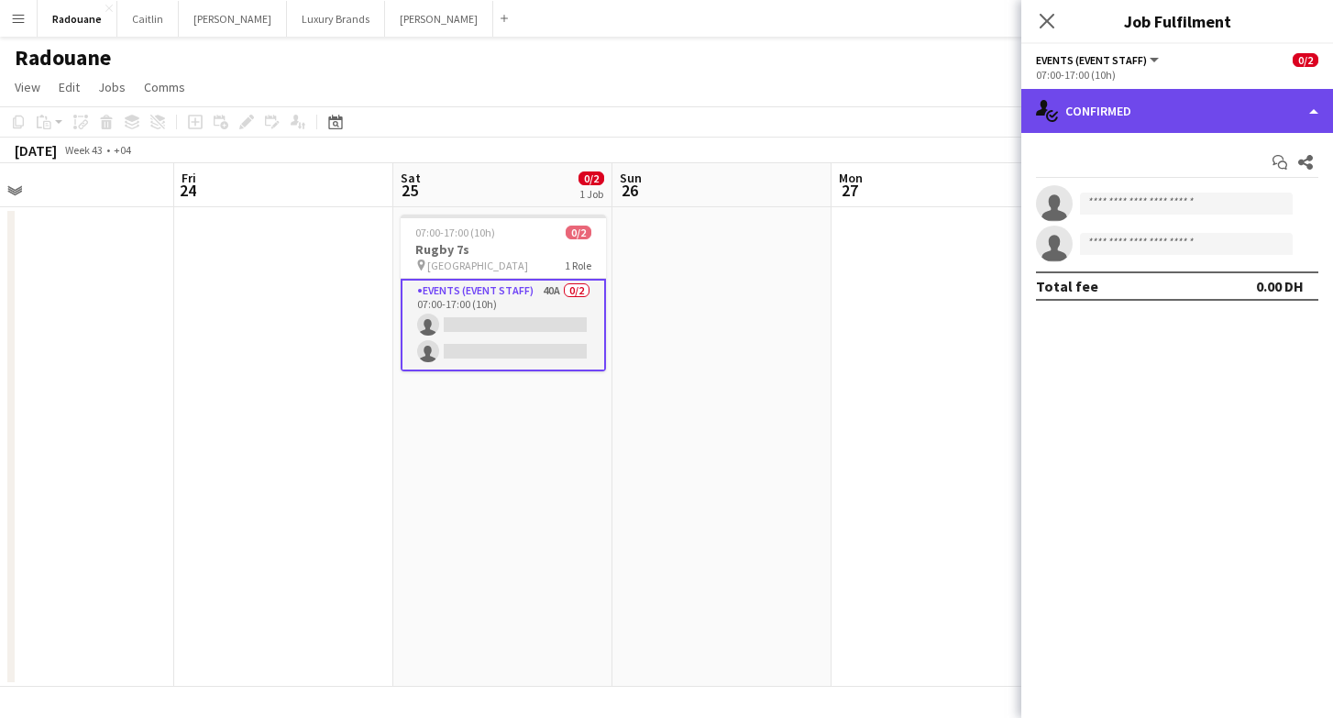
click at [1227, 125] on div "single-neutral-actions-check-2 Confirmed" at bounding box center [1177, 111] width 312 height 44
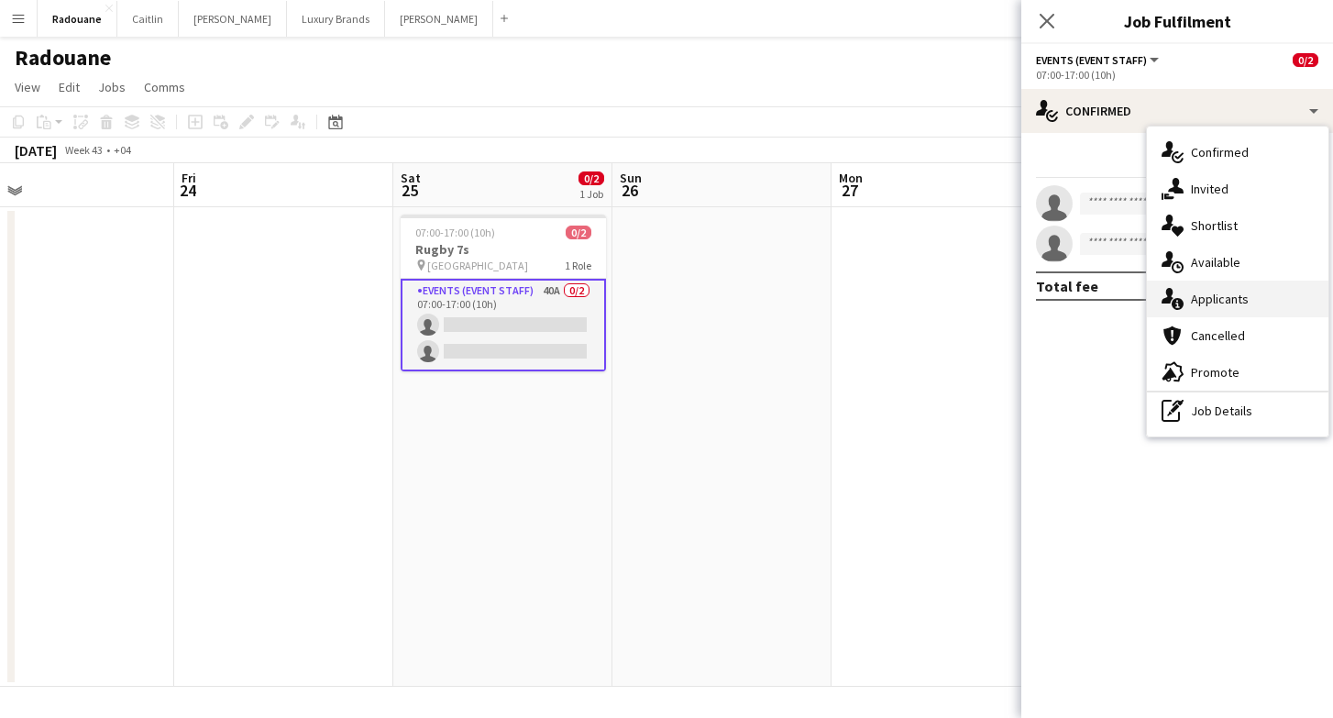
click at [1227, 299] on span "Applicants" at bounding box center [1220, 299] width 58 height 17
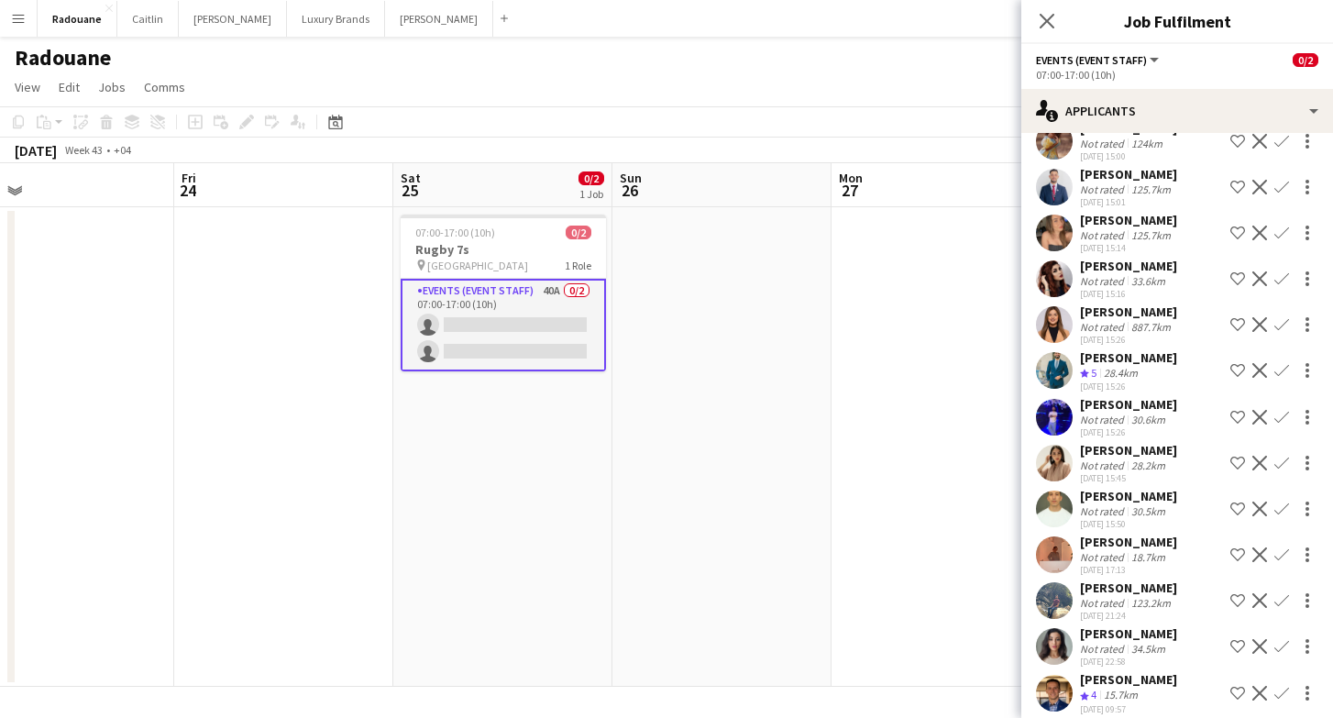
scroll to position [1360, 0]
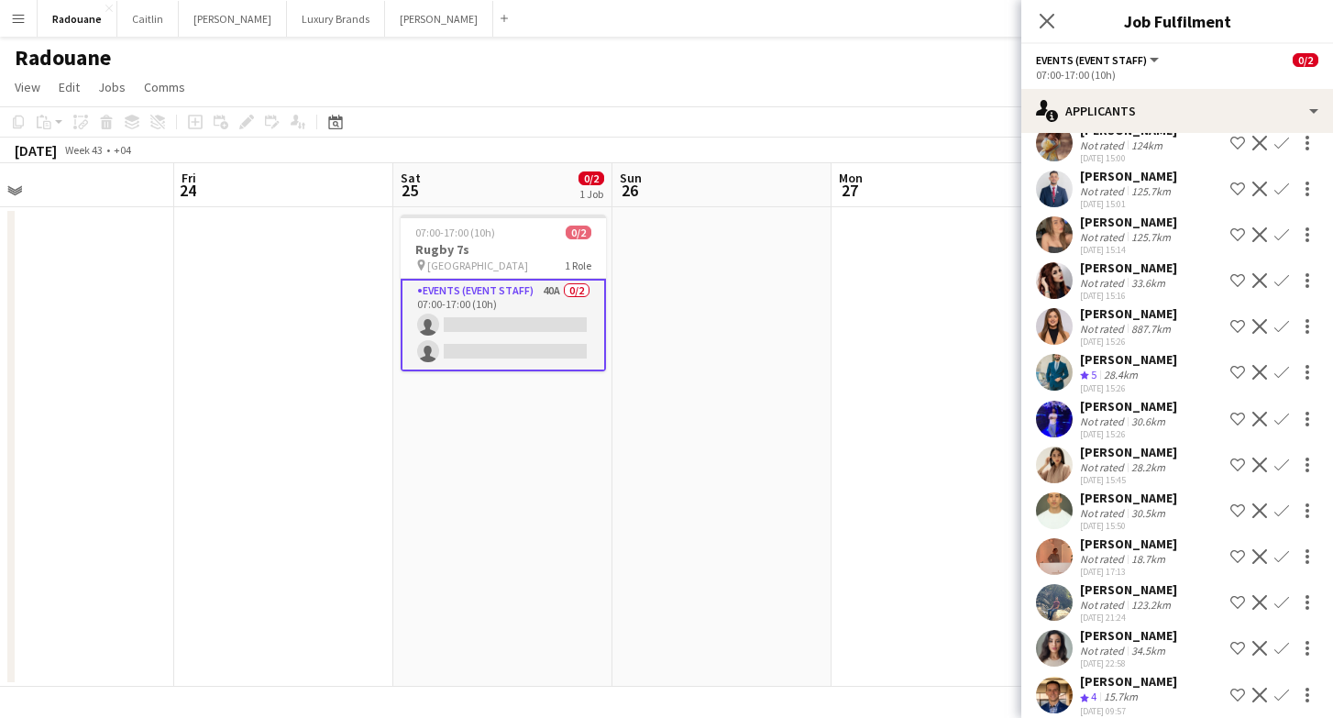
click at [842, 379] on app-date-cell at bounding box center [941, 447] width 219 height 480
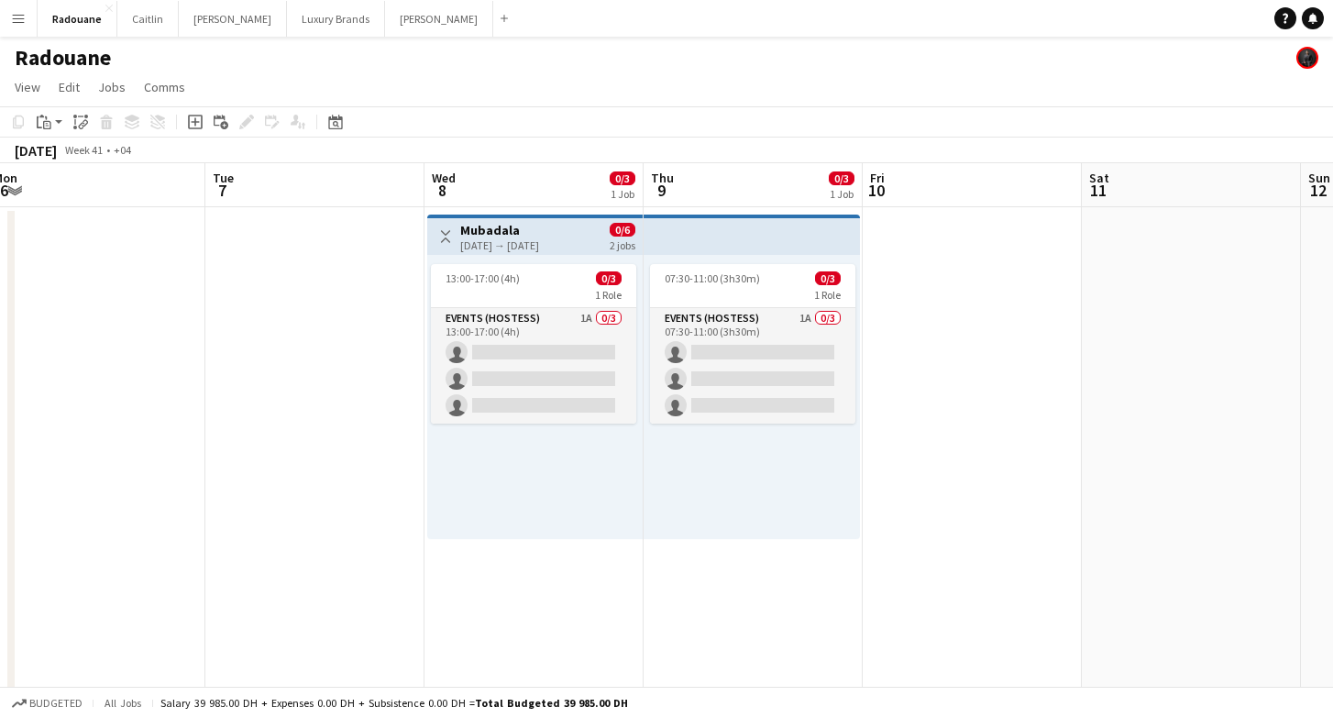
scroll to position [0, 675]
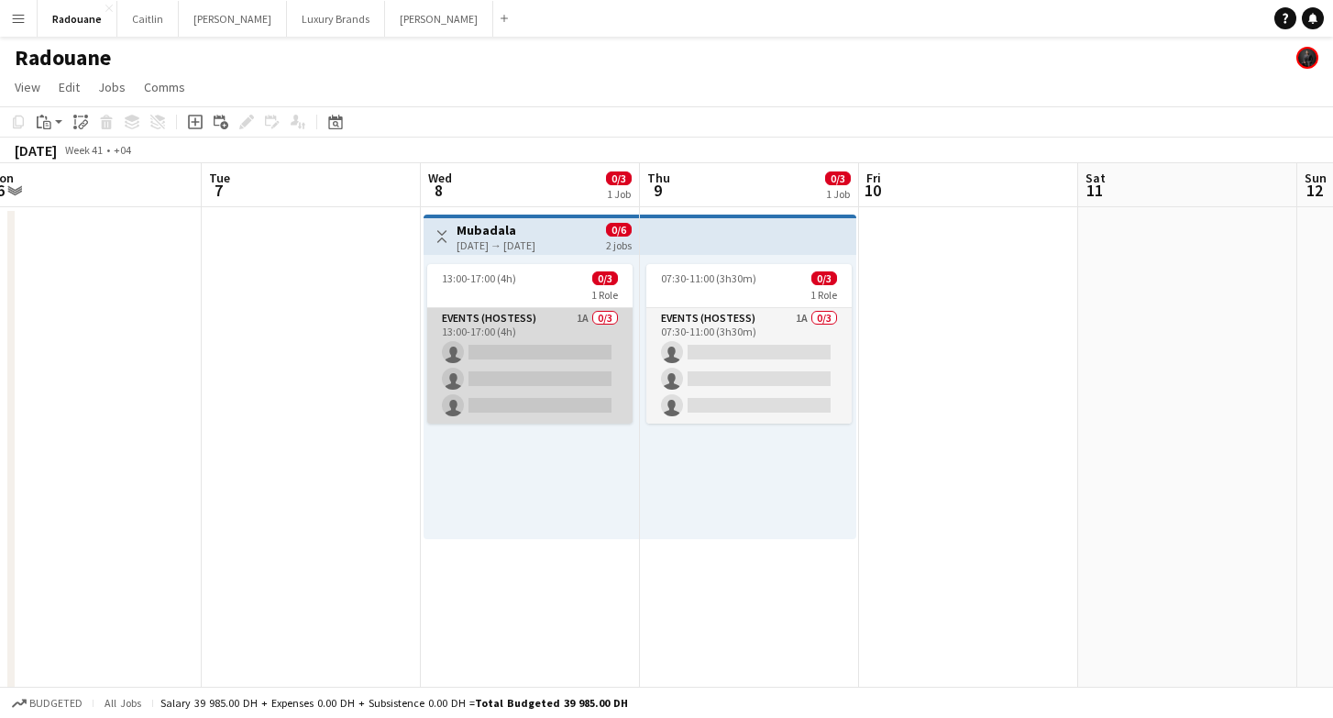
click at [533, 369] on app-card-role "Events (Hostess) 1A 0/3 13:00-17:00 (4h) single-neutral-actions single-neutral-…" at bounding box center [529, 366] width 205 height 116
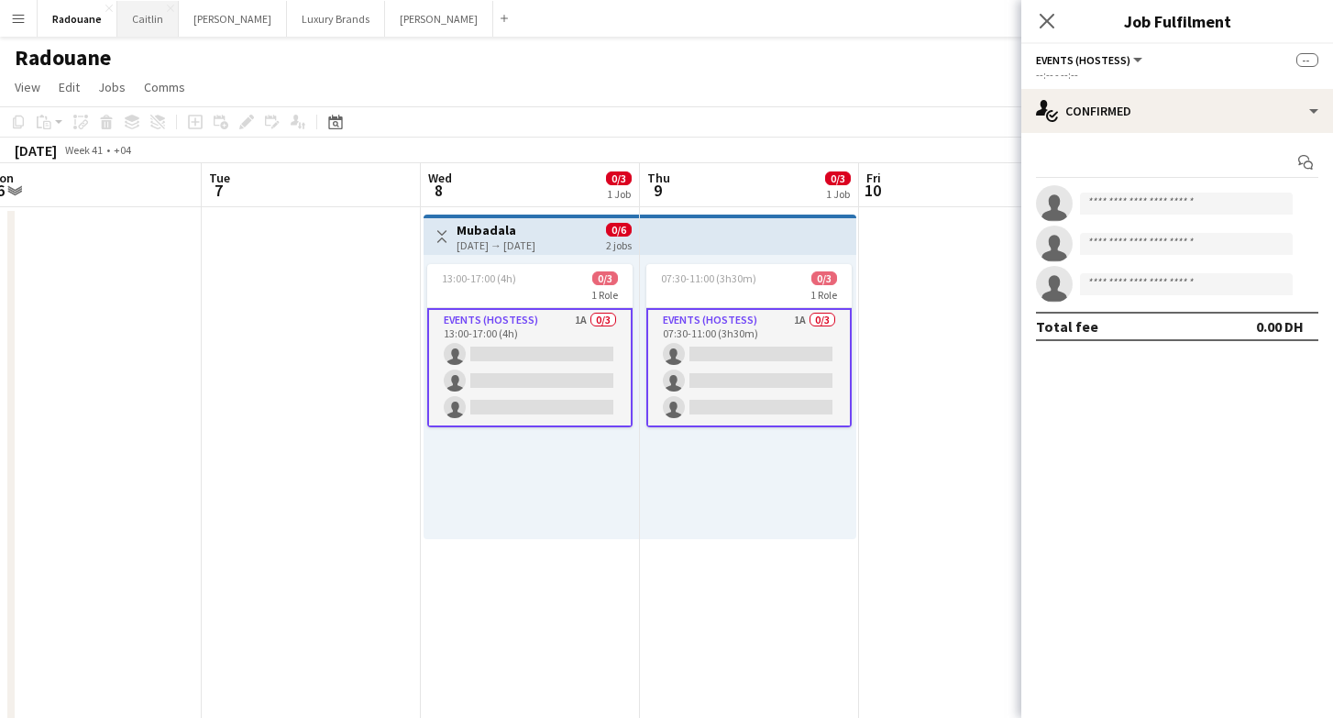
click at [147, 16] on button "[PERSON_NAME]" at bounding box center [147, 19] width 61 height 36
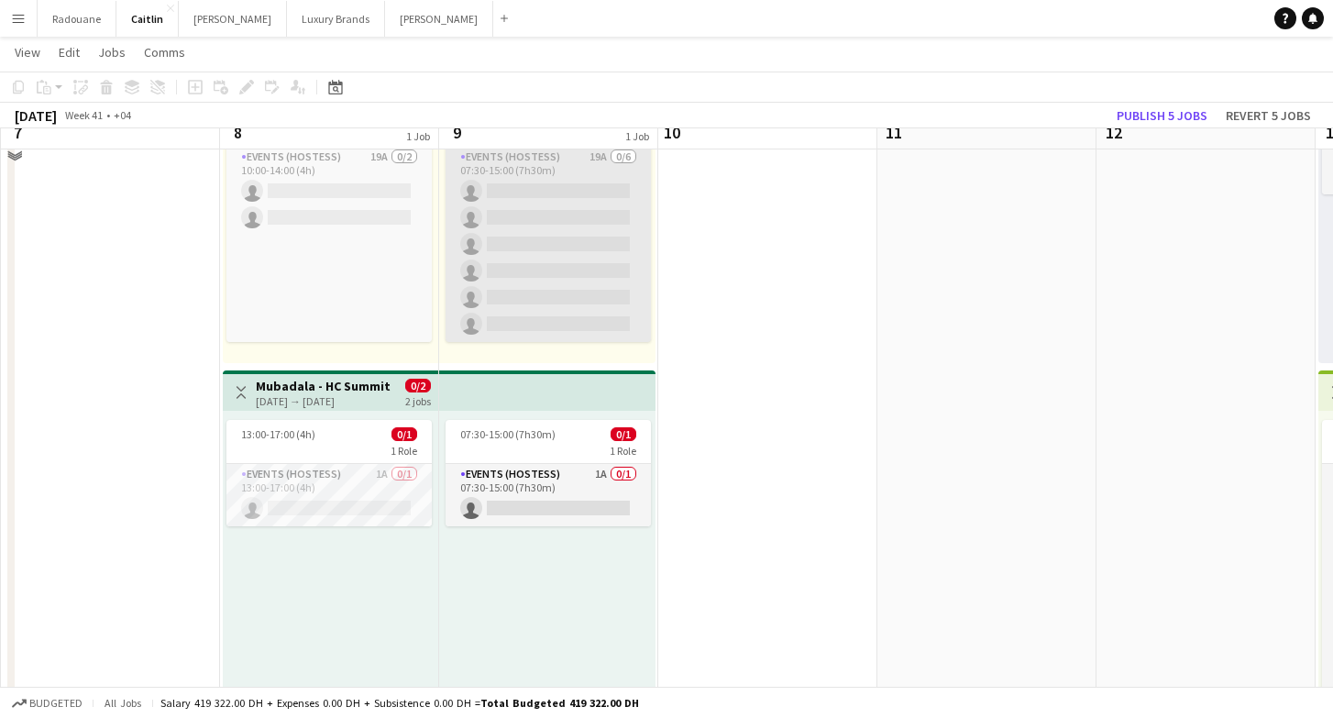
scroll to position [180, 0]
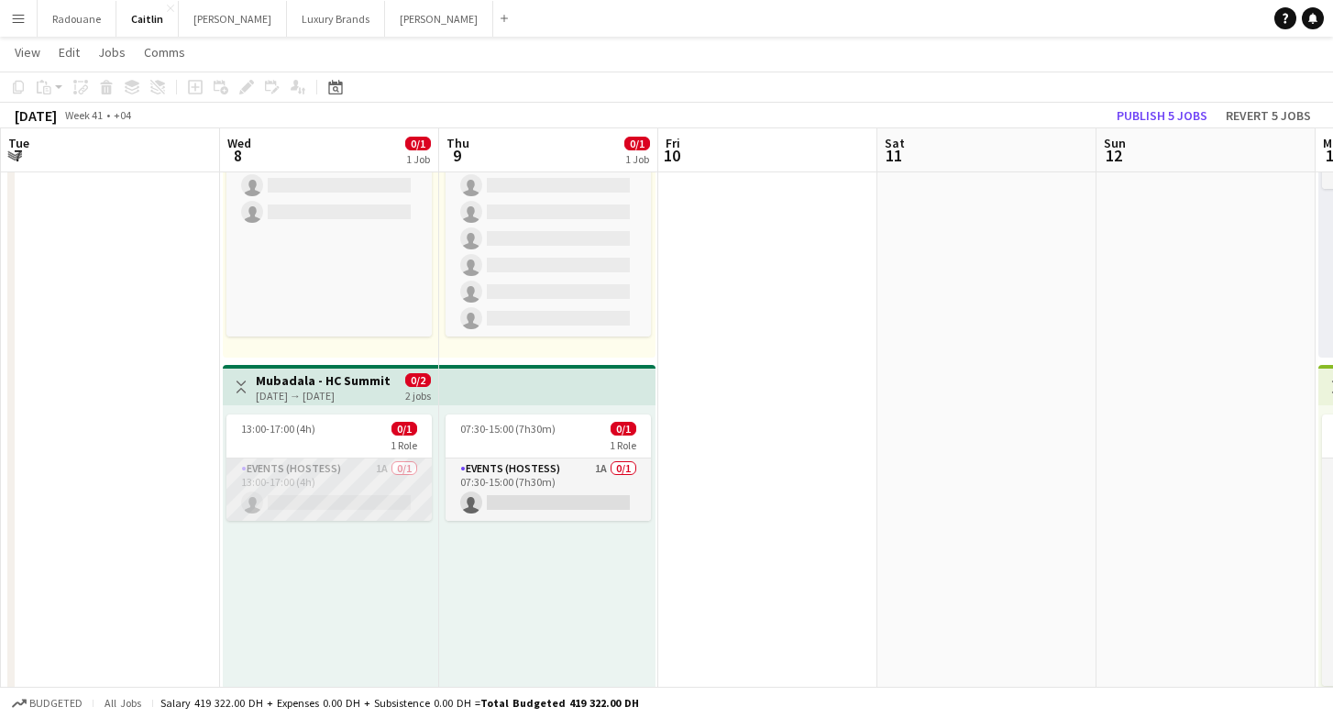
click at [359, 486] on app-card-role "Events (Hostess) 1A 0/1 13:00-17:00 (4h) single-neutral-actions" at bounding box center [328, 489] width 205 height 62
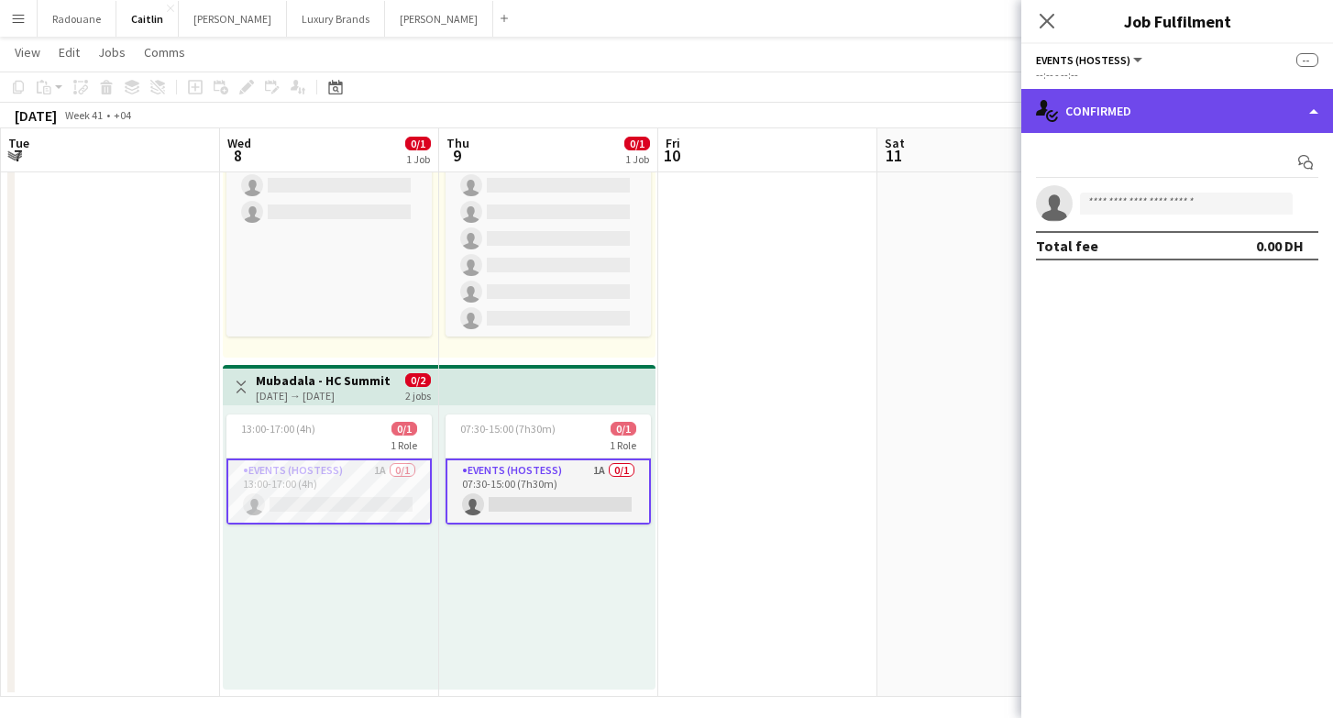
click at [1224, 120] on div "single-neutral-actions-check-2 Confirmed" at bounding box center [1177, 111] width 312 height 44
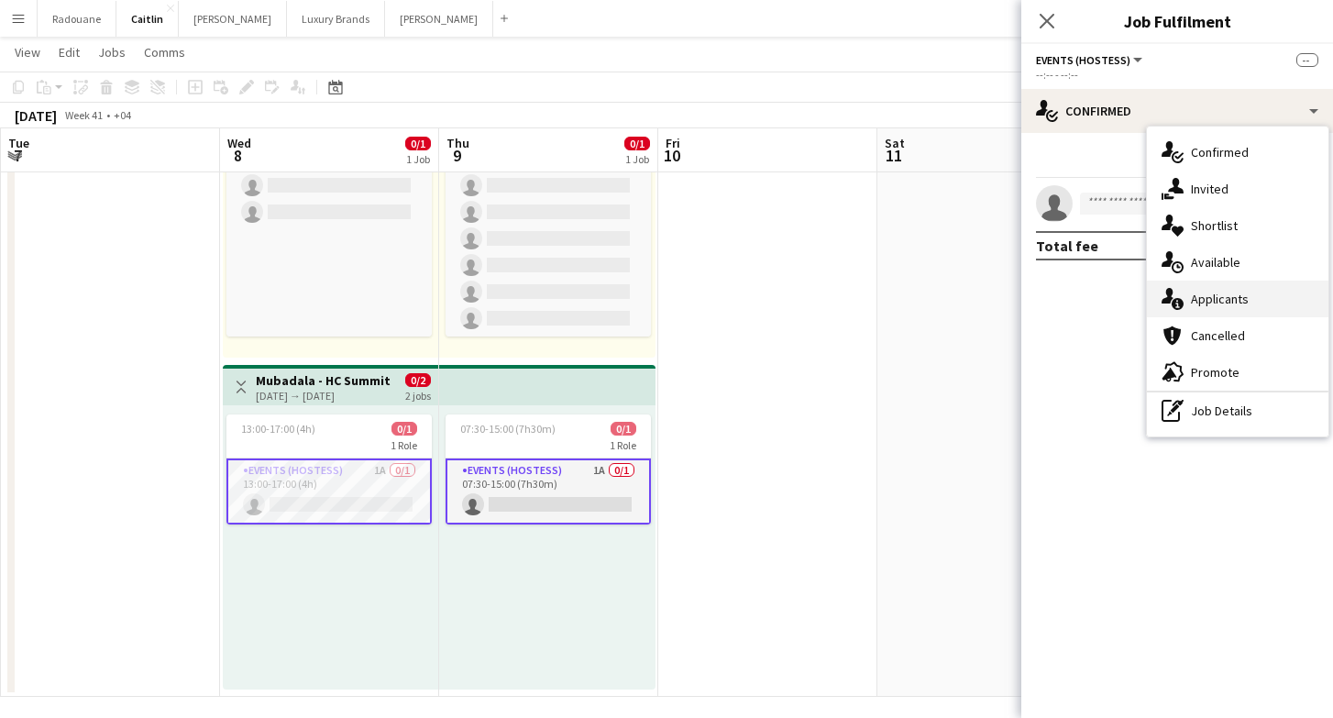
click at [1218, 302] on span "Applicants" at bounding box center [1220, 299] width 58 height 17
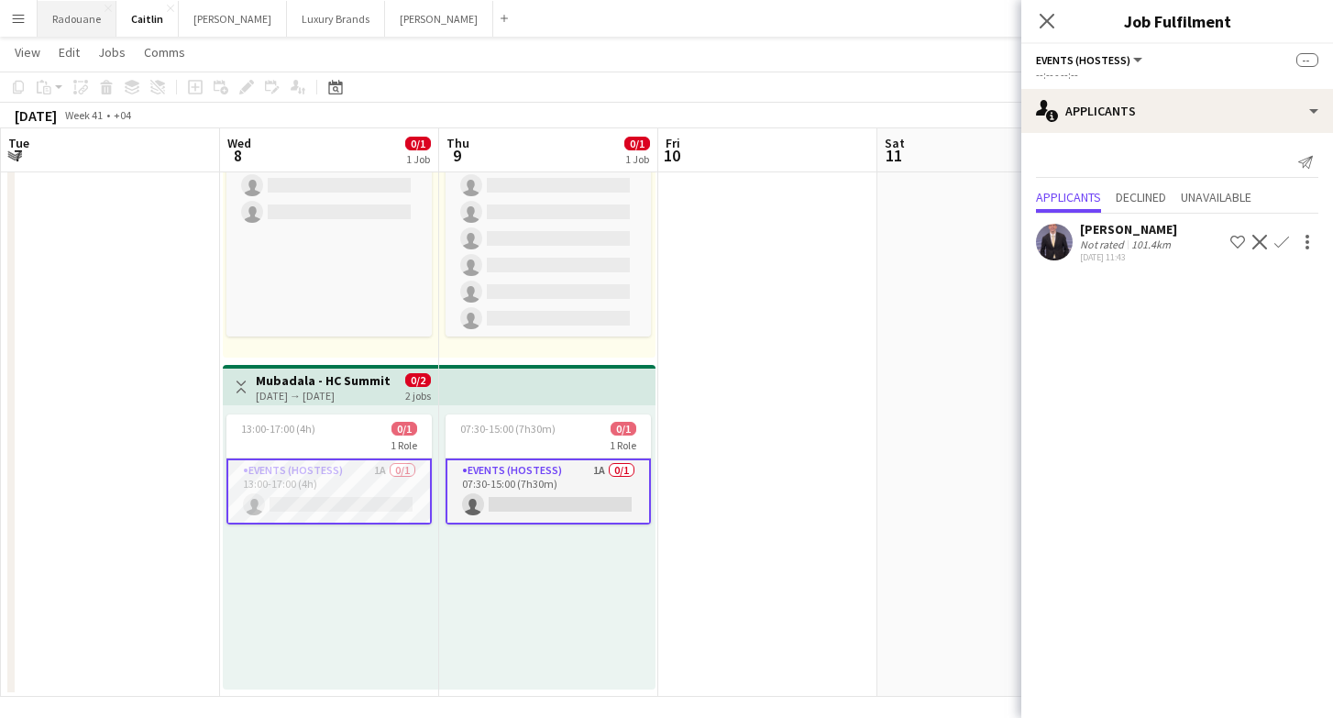
click at [79, 17] on button "Radouane Close" at bounding box center [77, 19] width 79 height 36
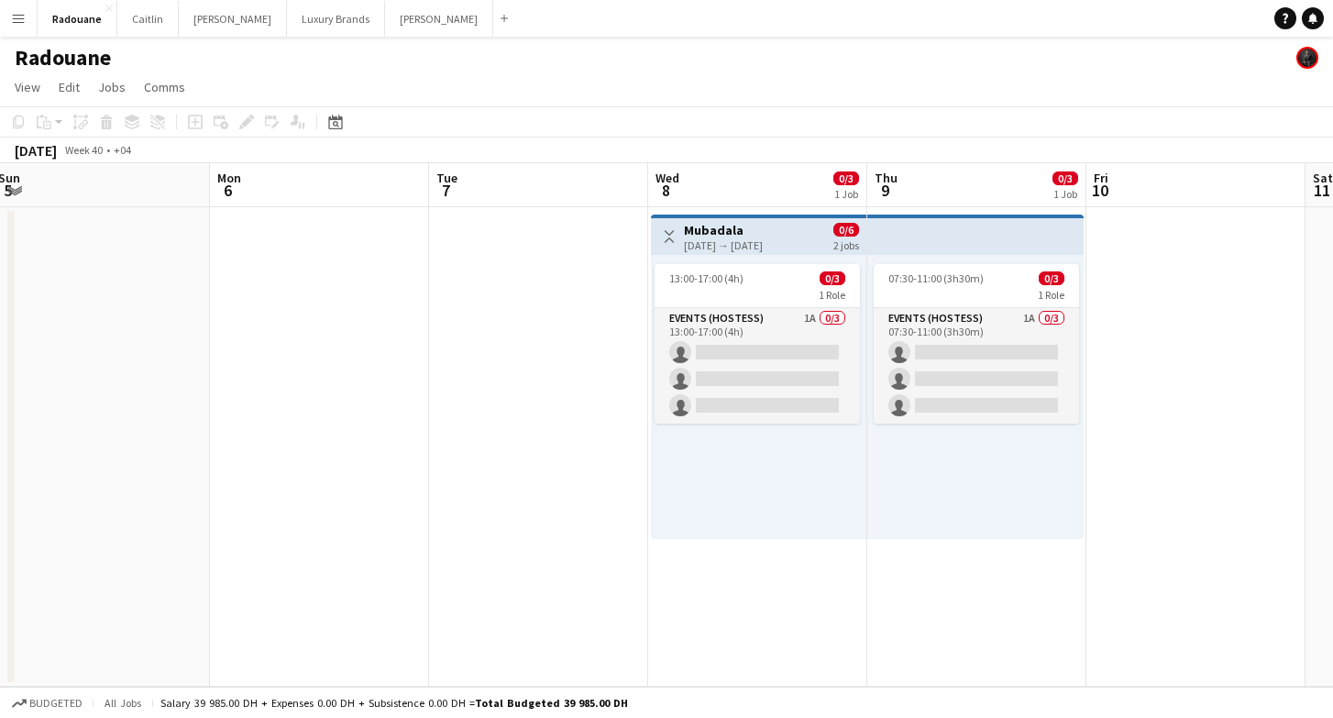
scroll to position [0, 668]
click at [903, 232] on app-top-bar at bounding box center [974, 235] width 216 height 40
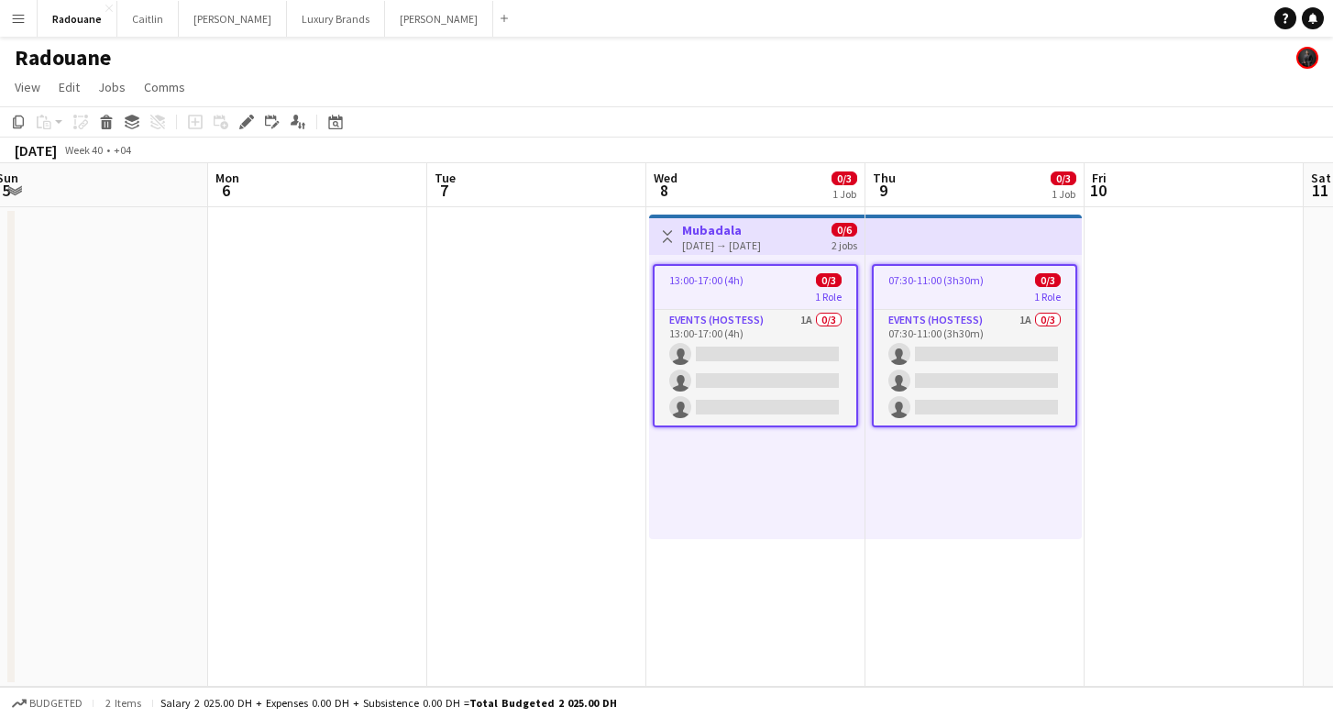
click at [795, 308] on app-job-card "13:00-17:00 (4h) 0/3 1 Role Events (Hostess) 1A 0/3 13:00-17:00 (4h) single-neu…" at bounding box center [755, 345] width 205 height 163
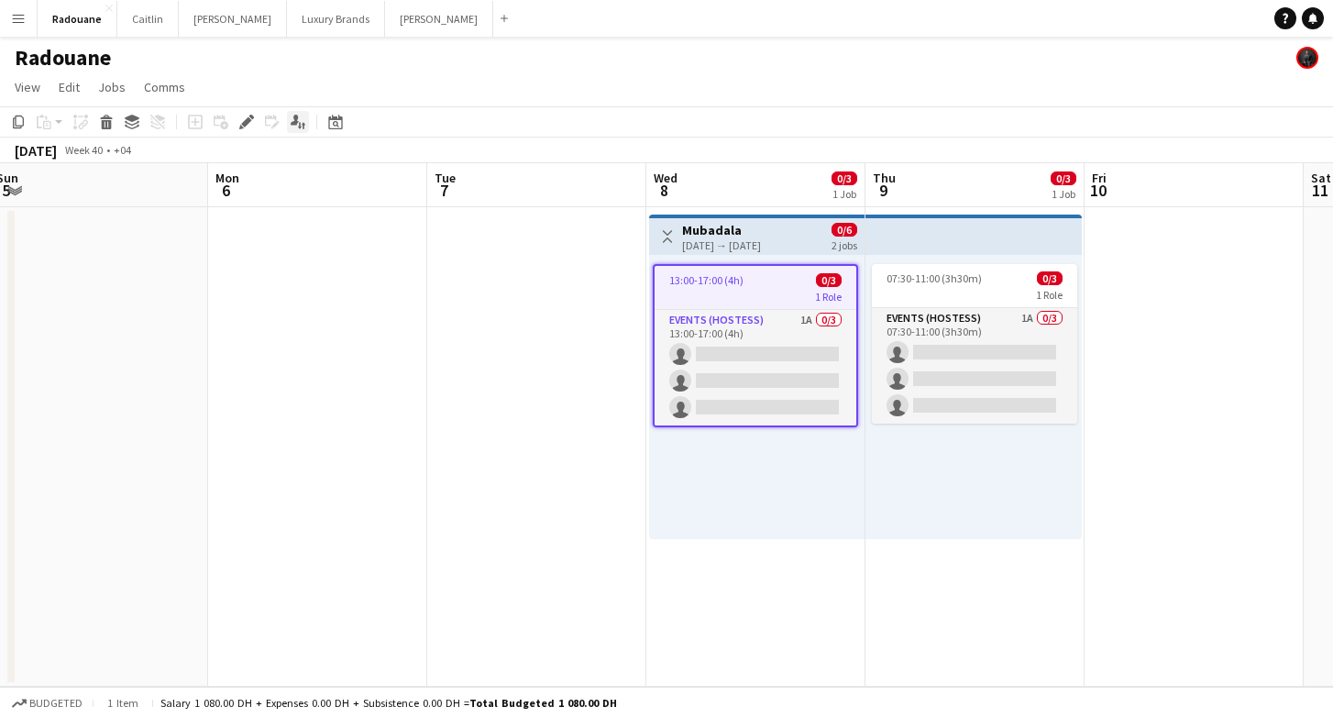
click at [304, 114] on div "Applicants" at bounding box center [298, 122] width 22 height 22
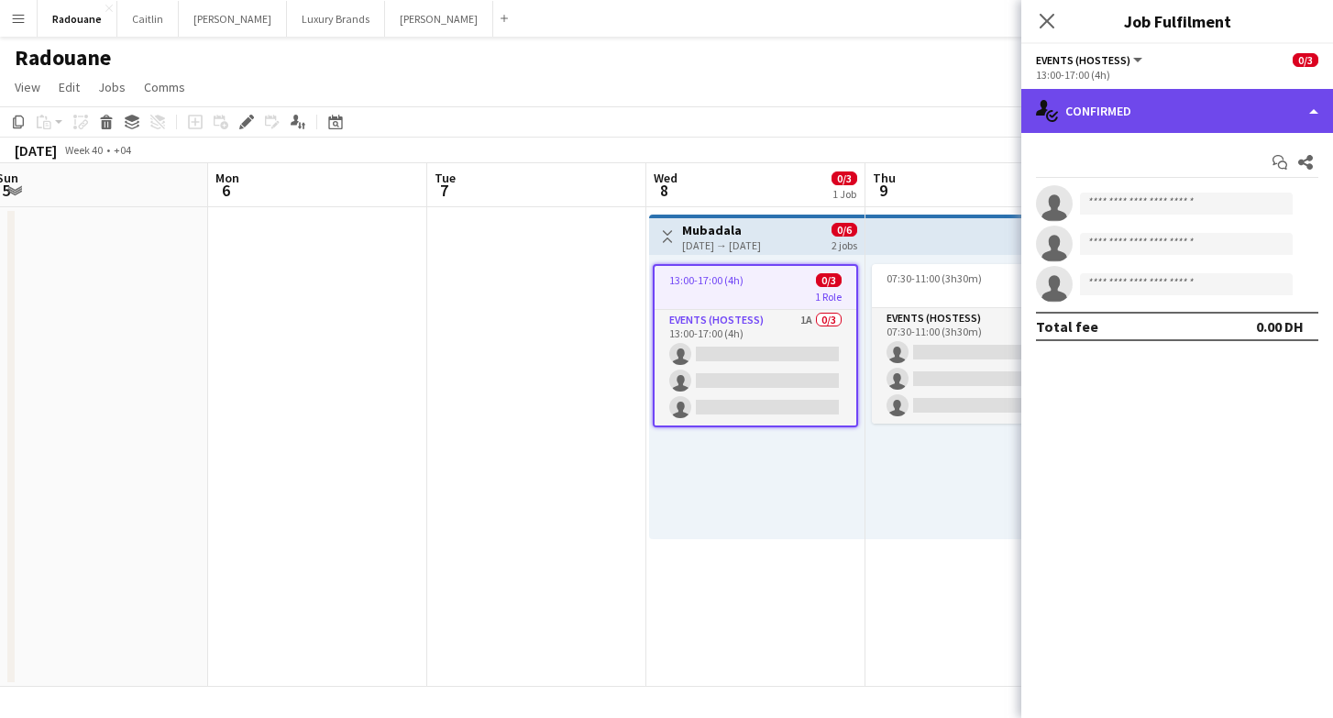
click at [1193, 115] on div "single-neutral-actions-check-2 Confirmed" at bounding box center [1177, 111] width 312 height 44
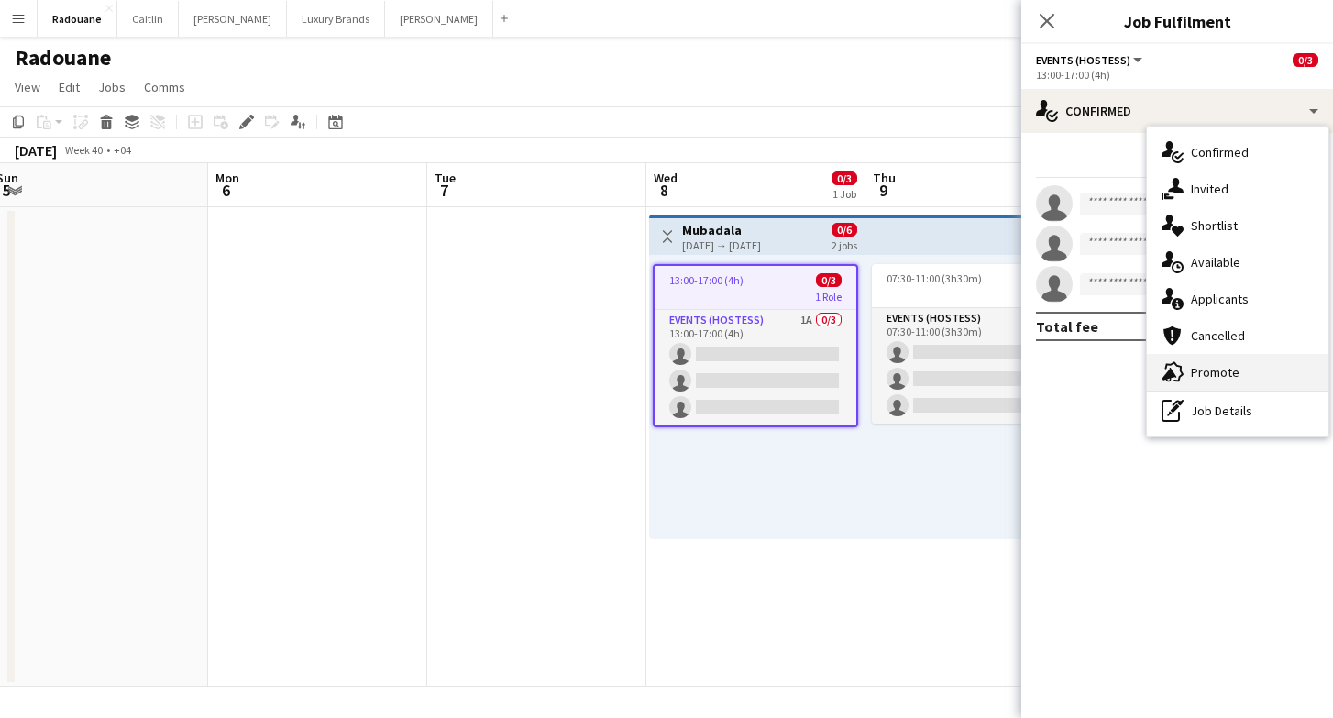
click at [1229, 378] on span "Promote" at bounding box center [1215, 372] width 49 height 17
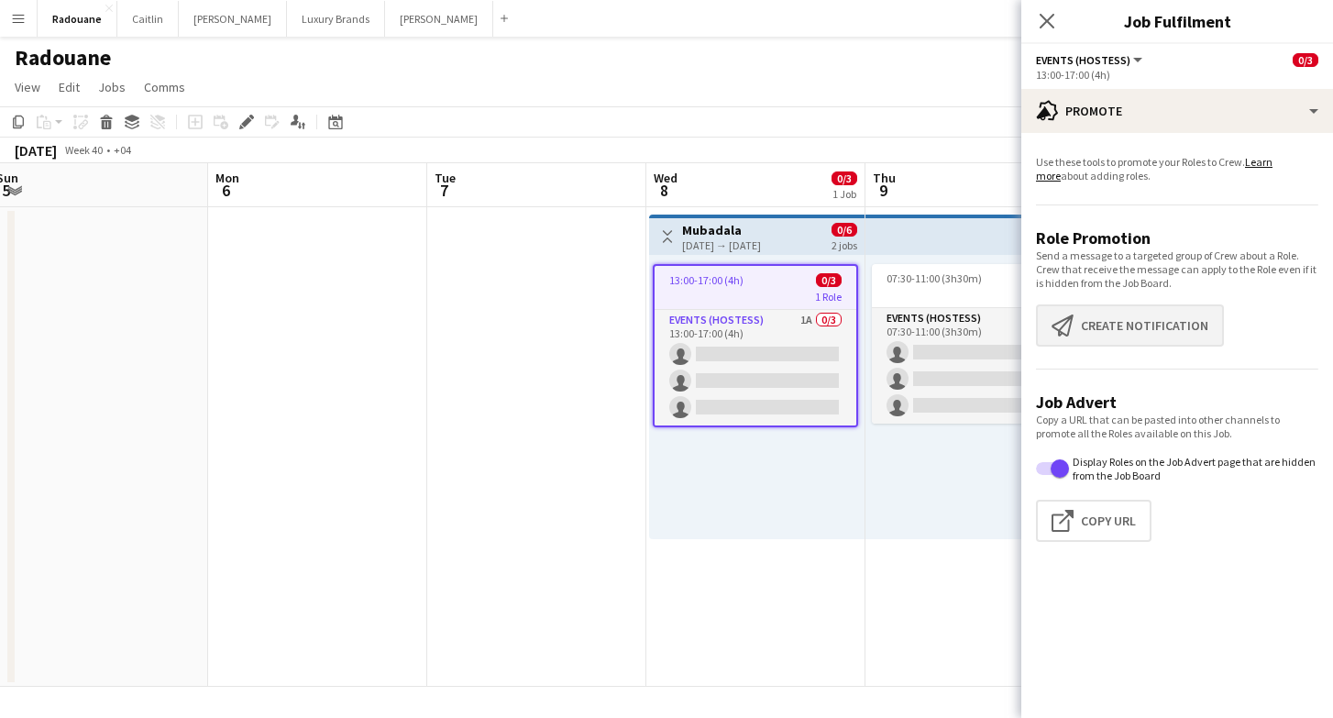
click at [1192, 331] on button "Create notification Create notification" at bounding box center [1130, 325] width 188 height 42
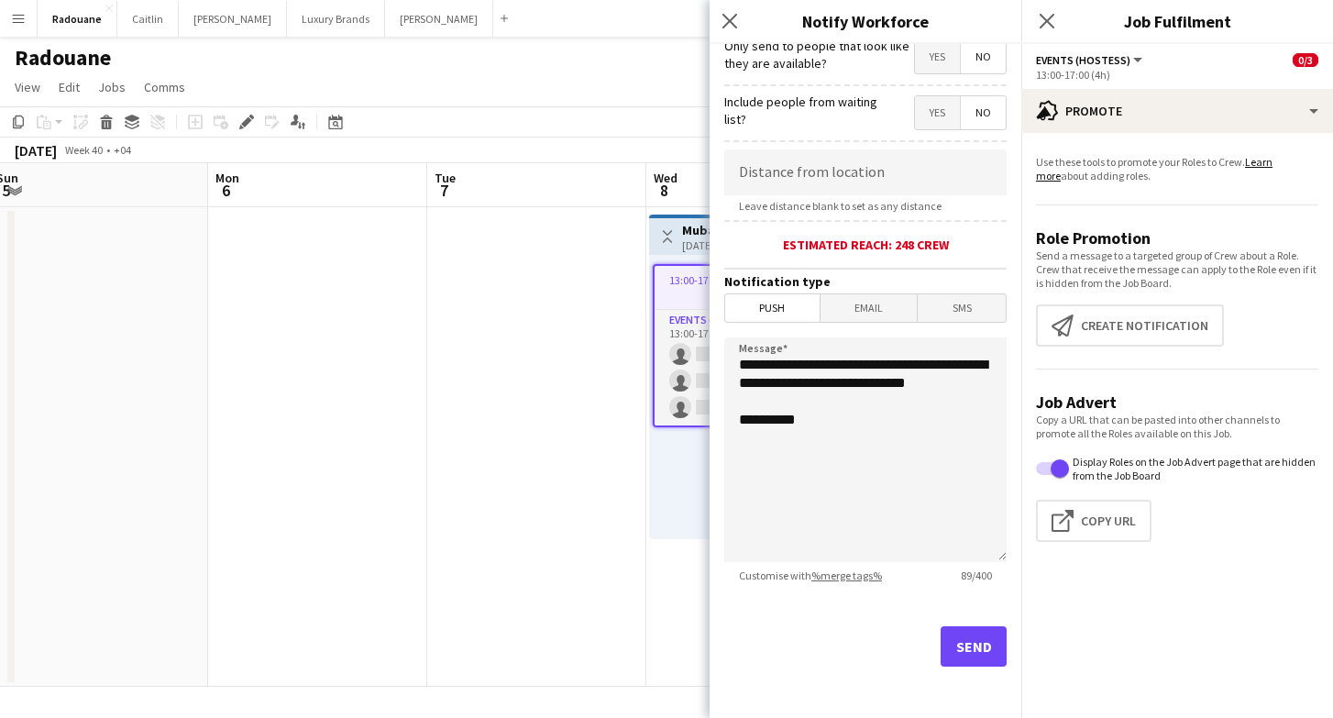
scroll to position [292, 0]
click at [976, 656] on button "Send" at bounding box center [974, 646] width 66 height 40
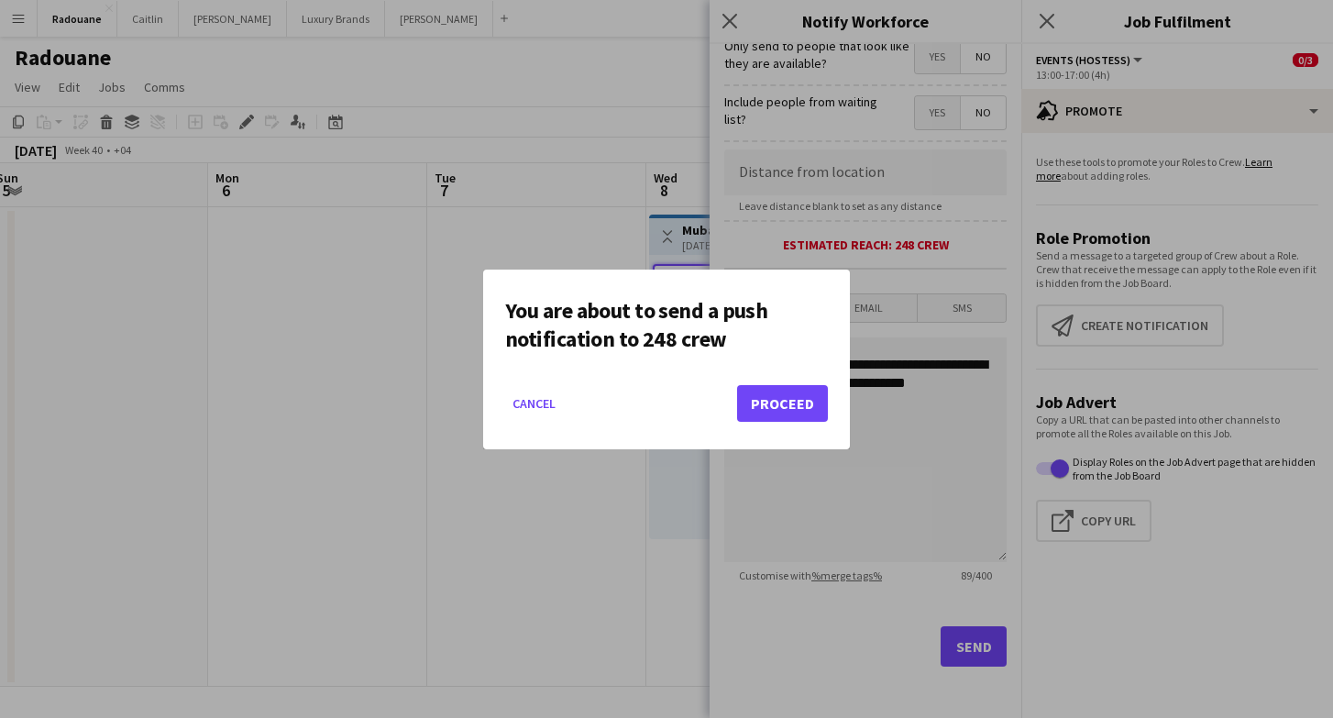
click at [782, 412] on button "Proceed" at bounding box center [782, 403] width 91 height 37
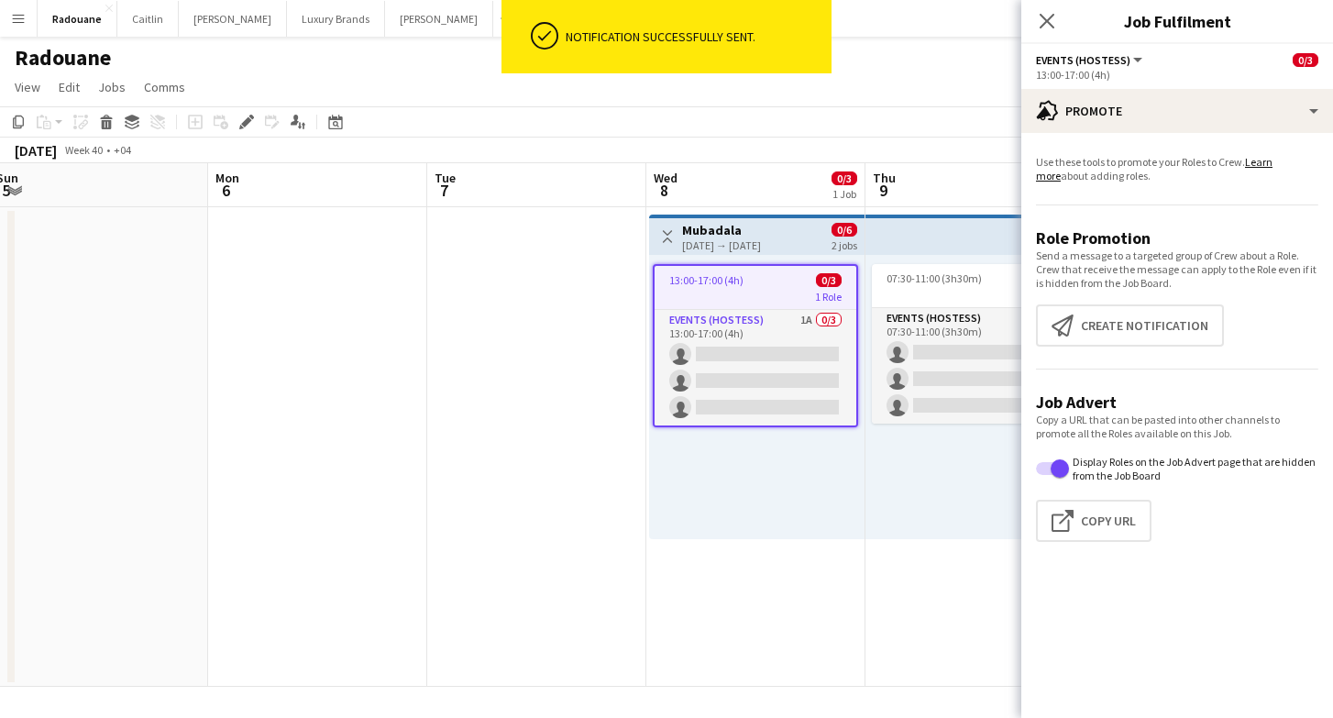
click at [540, 564] on app-date-cell at bounding box center [536, 447] width 219 height 480
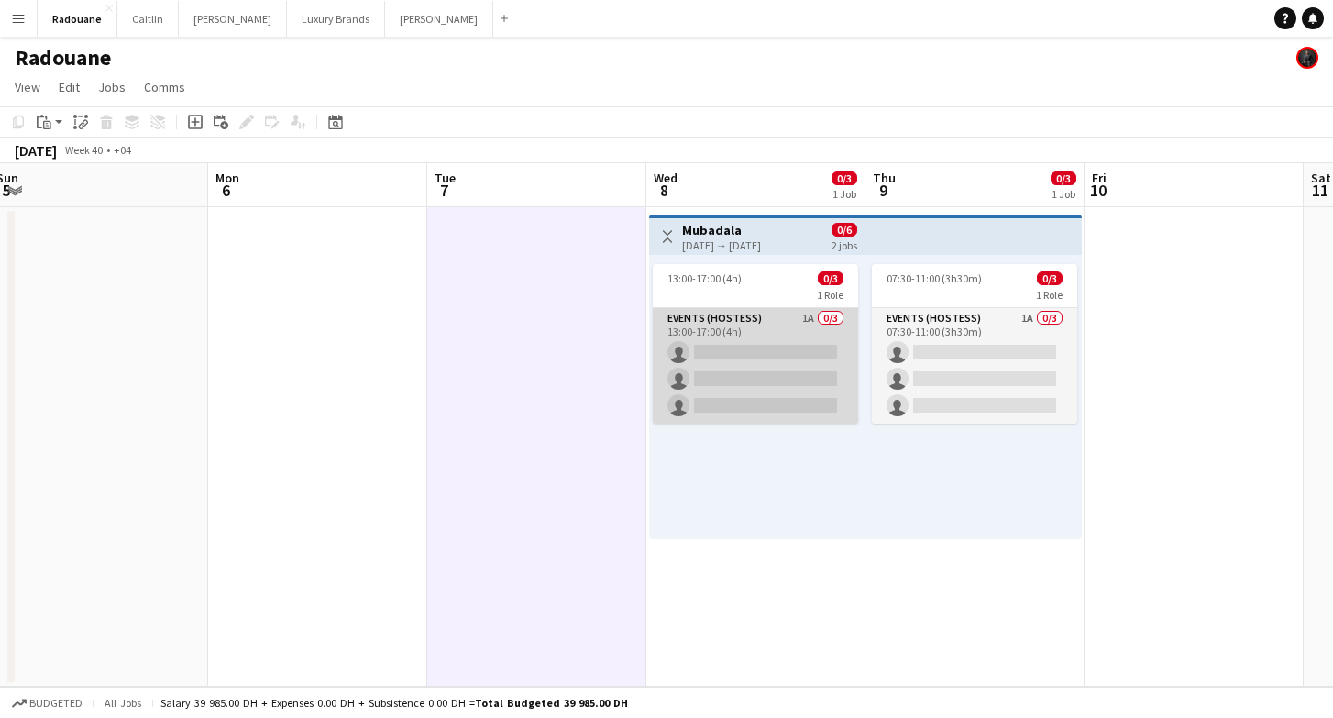
click at [783, 392] on app-card-role "Events (Hostess) 1A 0/3 13:00-17:00 (4h) single-neutral-actions single-neutral-…" at bounding box center [755, 366] width 205 height 116
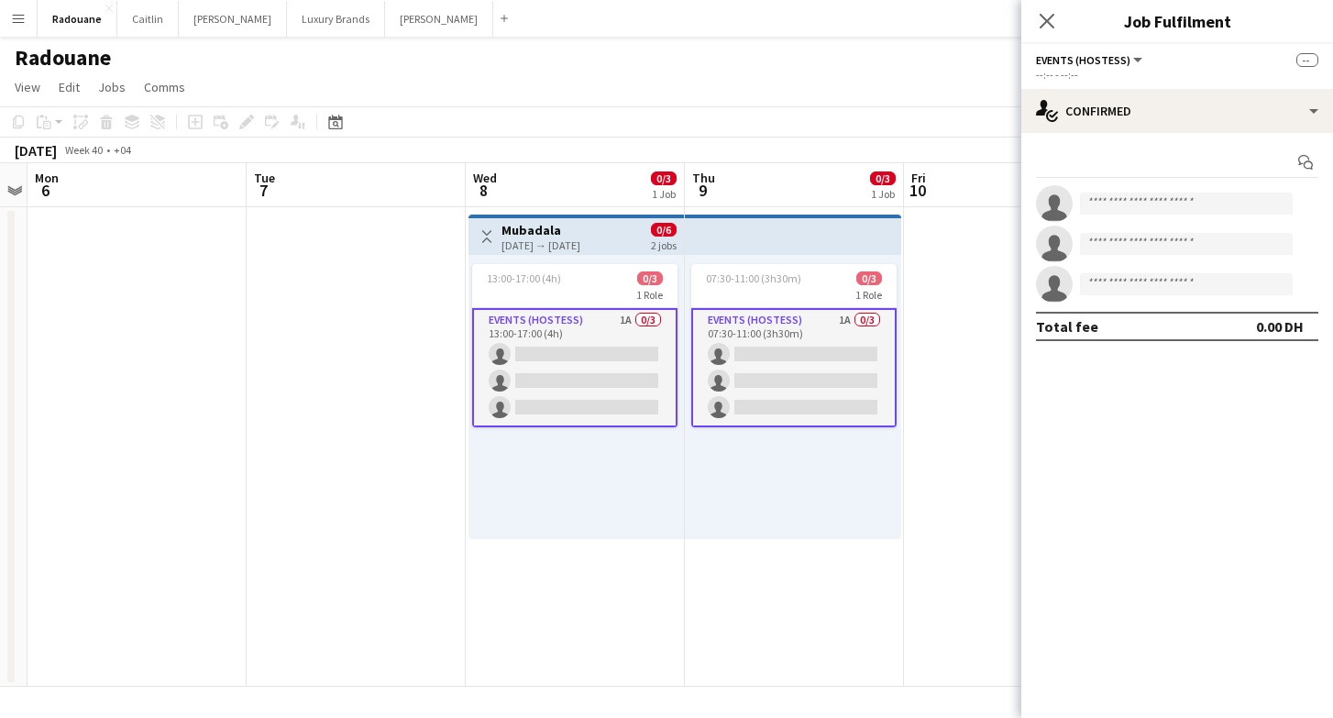
scroll to position [0, 860]
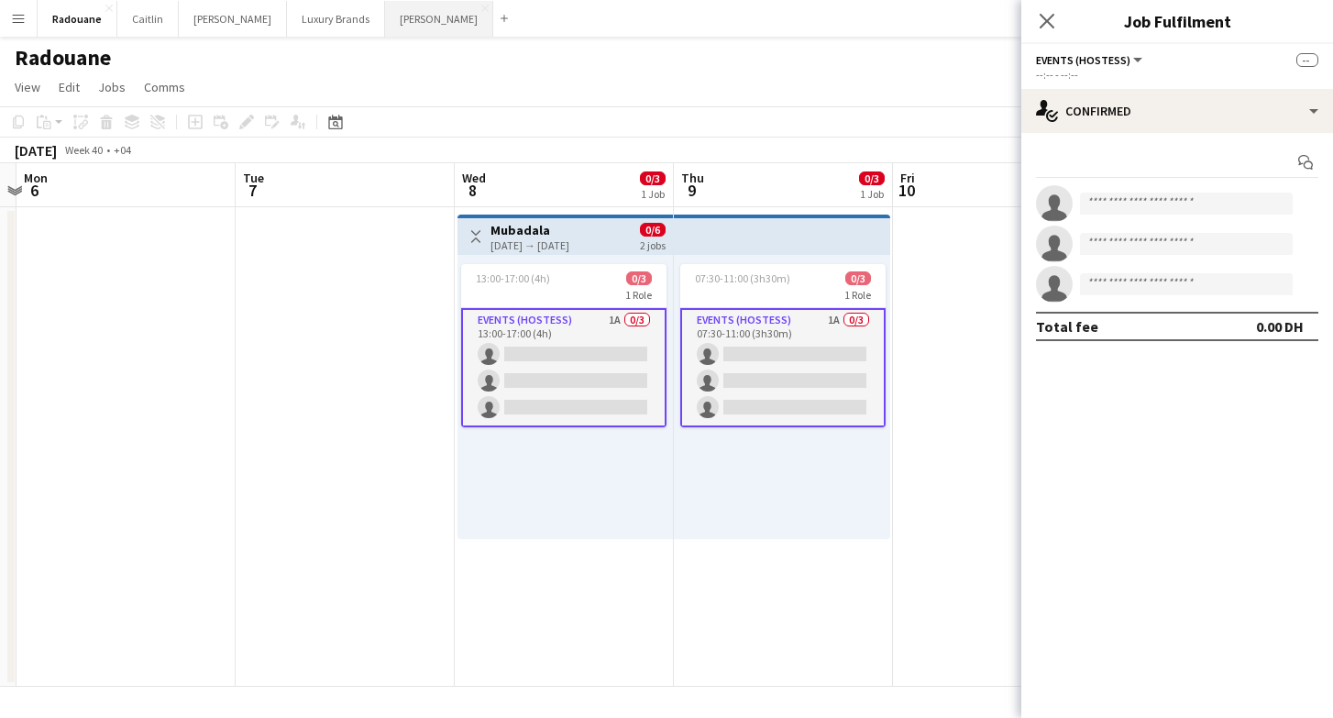
click at [385, 16] on button "[PERSON_NAME]" at bounding box center [439, 19] width 108 height 36
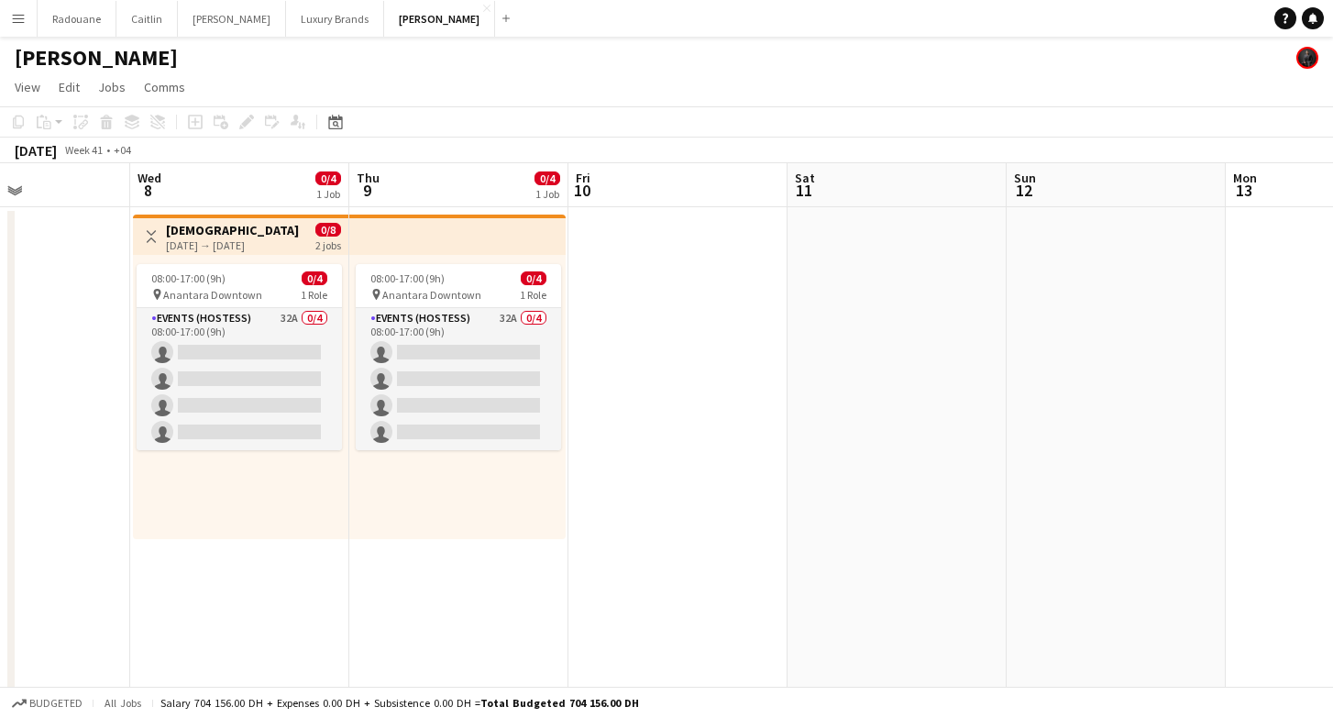
scroll to position [0, 477]
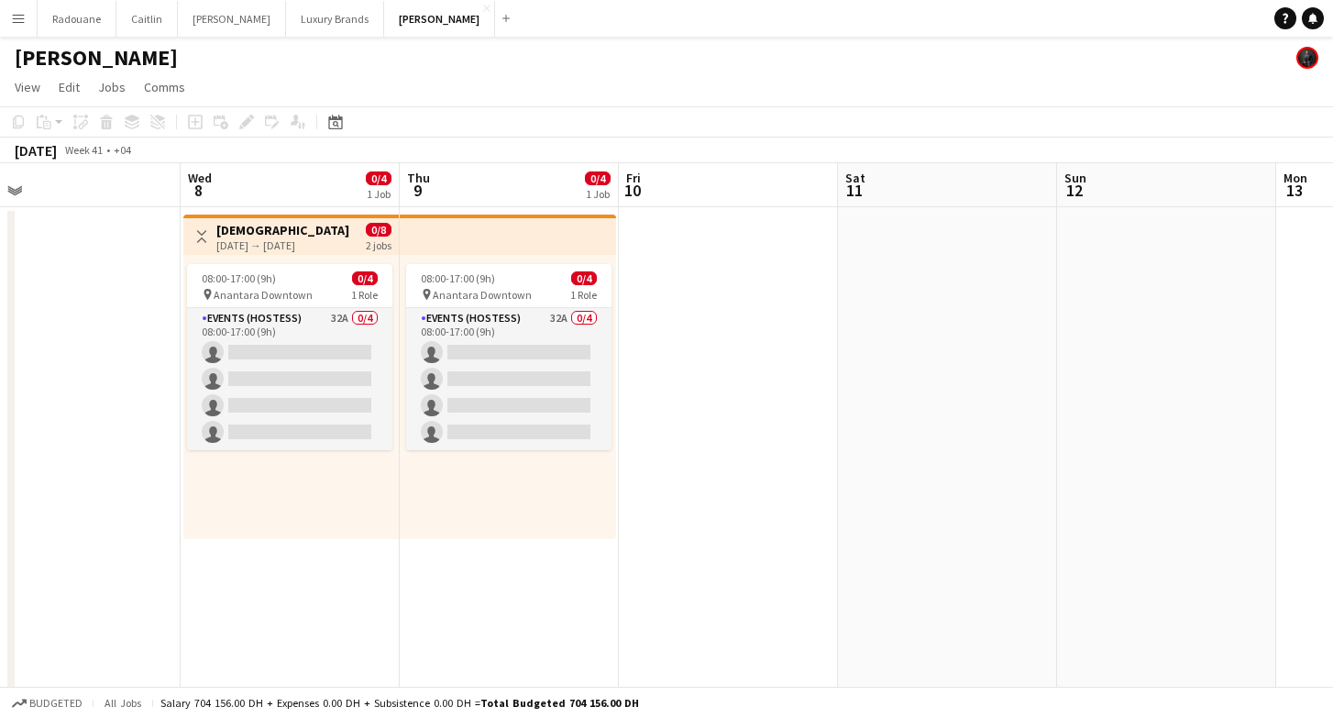
click at [252, 226] on h3 "[DEMOGRAPHIC_DATA] Hostesses | Conference | [GEOGRAPHIC_DATA] | [DATE]-[DATE]" at bounding box center [284, 230] width 137 height 17
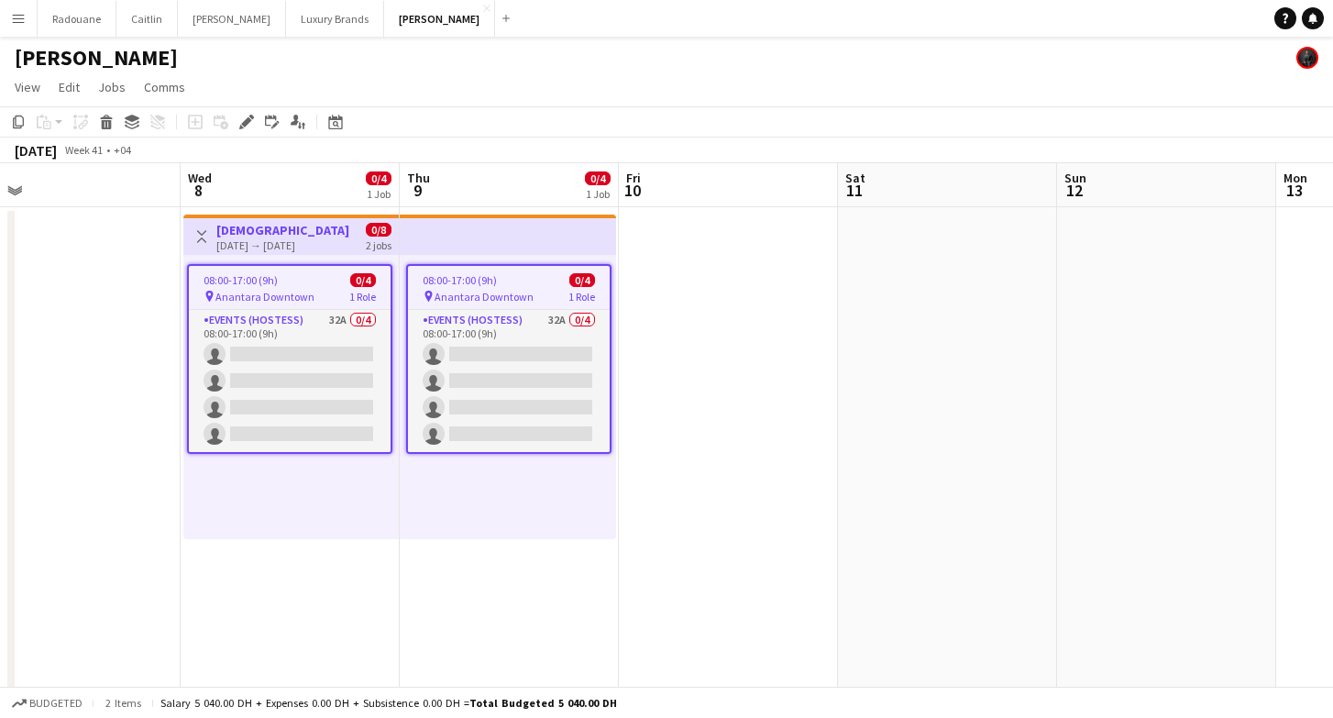
click at [298, 292] on span "Anantara Downtown" at bounding box center [264, 297] width 99 height 14
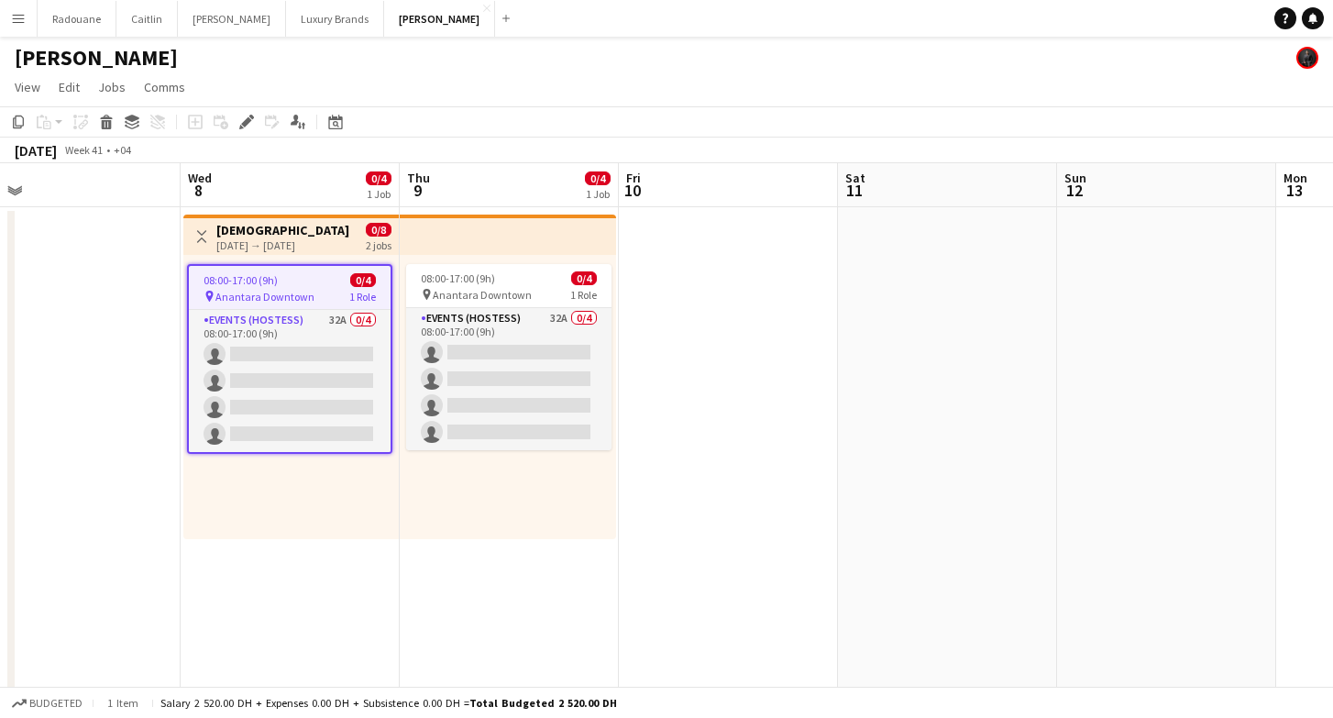
click at [317, 282] on div "08:00-17:00 (9h) 0/4" at bounding box center [290, 280] width 202 height 14
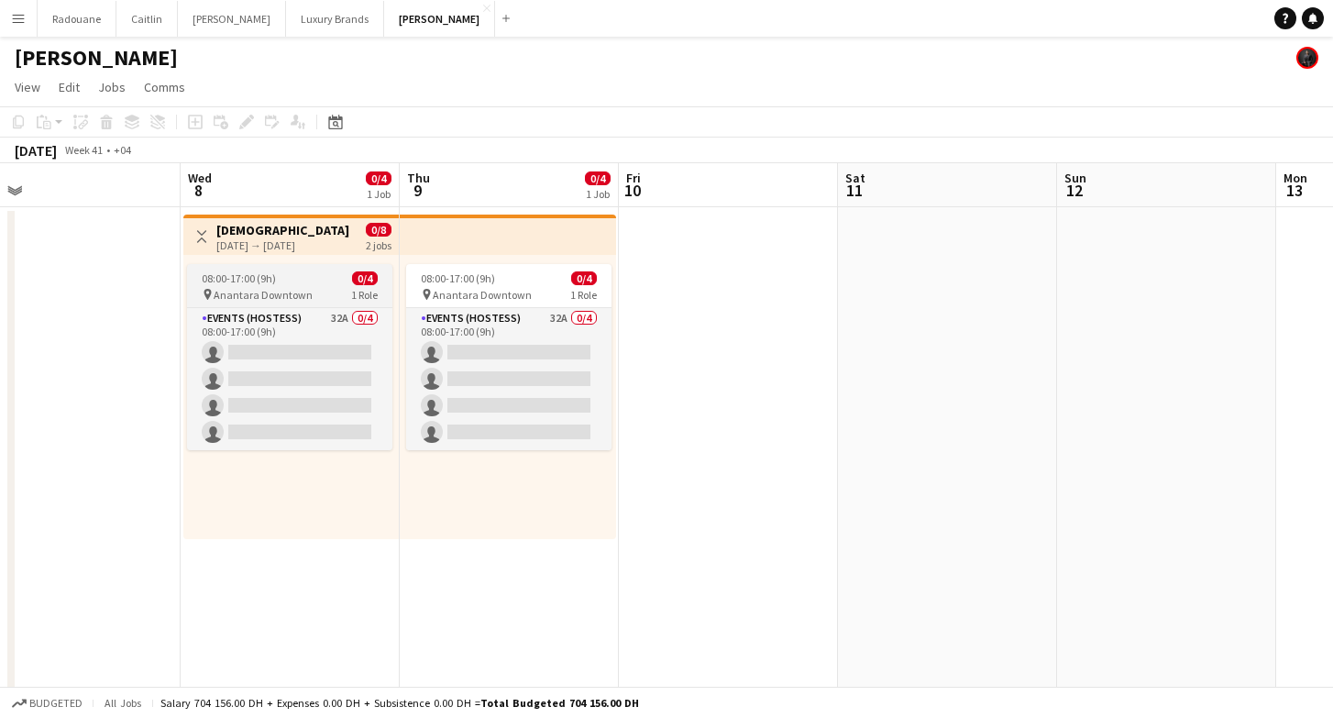
click at [317, 282] on div "08:00-17:00 (9h) 0/4" at bounding box center [289, 278] width 205 height 14
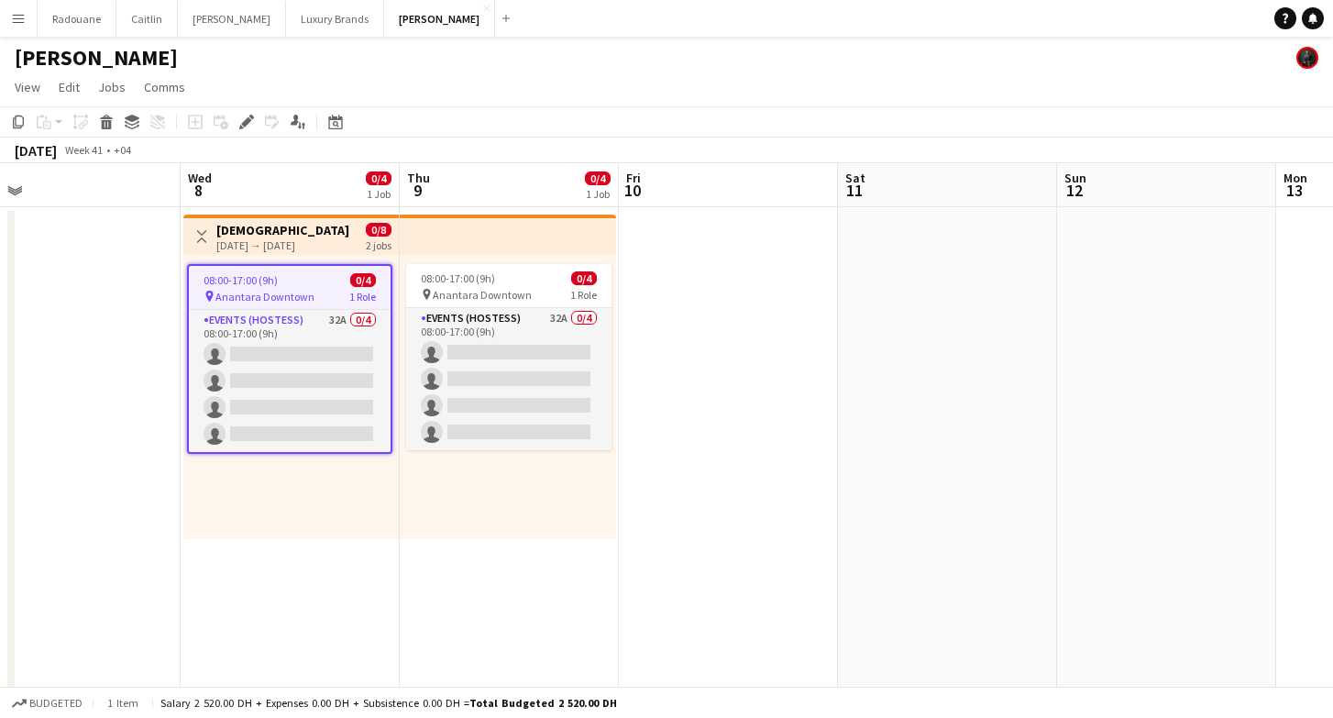
click at [317, 282] on div "08:00-17:00 (9h) 0/4" at bounding box center [290, 280] width 202 height 14
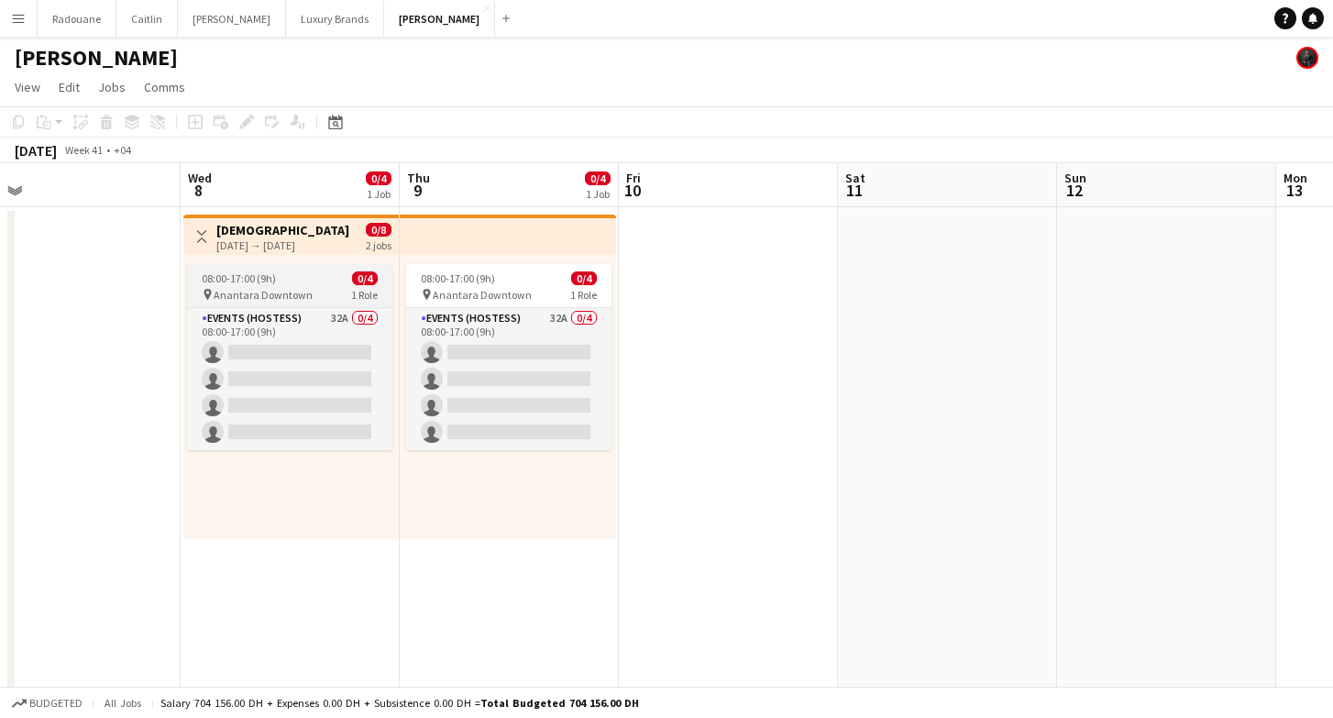
click at [317, 282] on div "08:00-17:00 (9h) 0/4" at bounding box center [289, 278] width 205 height 14
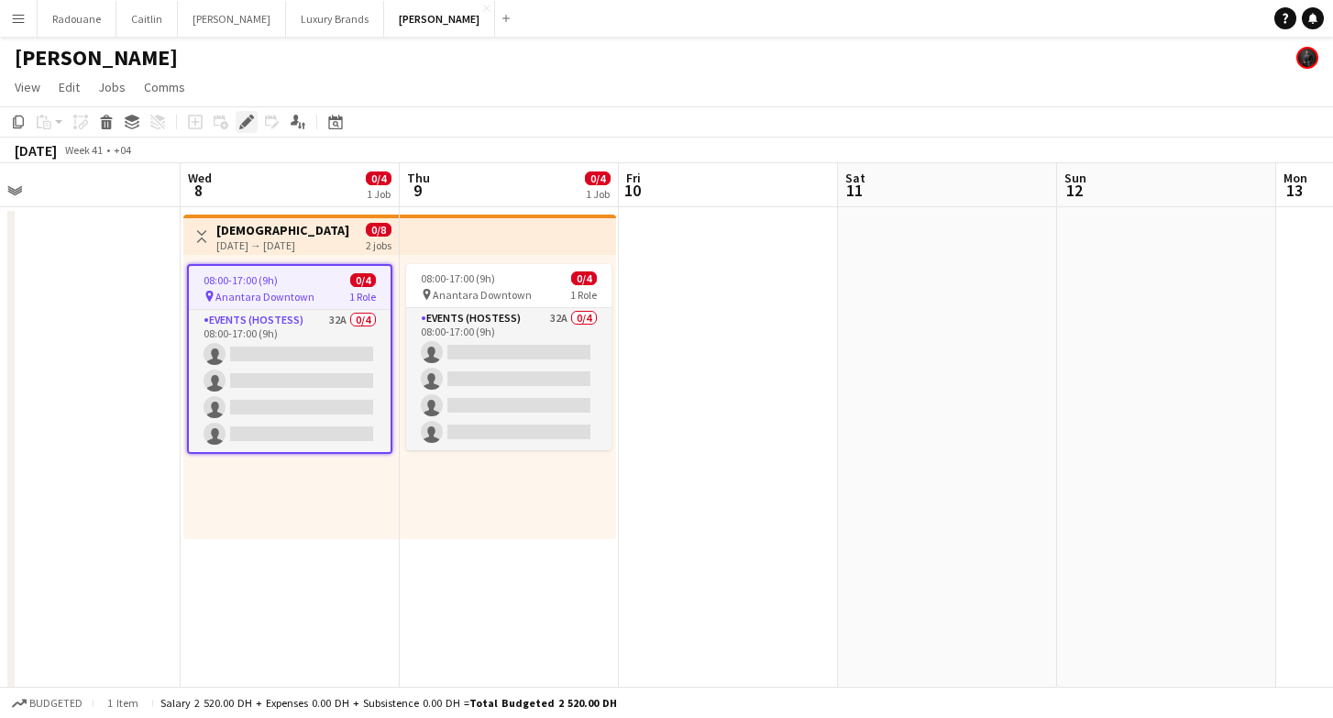
click at [247, 127] on icon "Edit" at bounding box center [246, 122] width 15 height 15
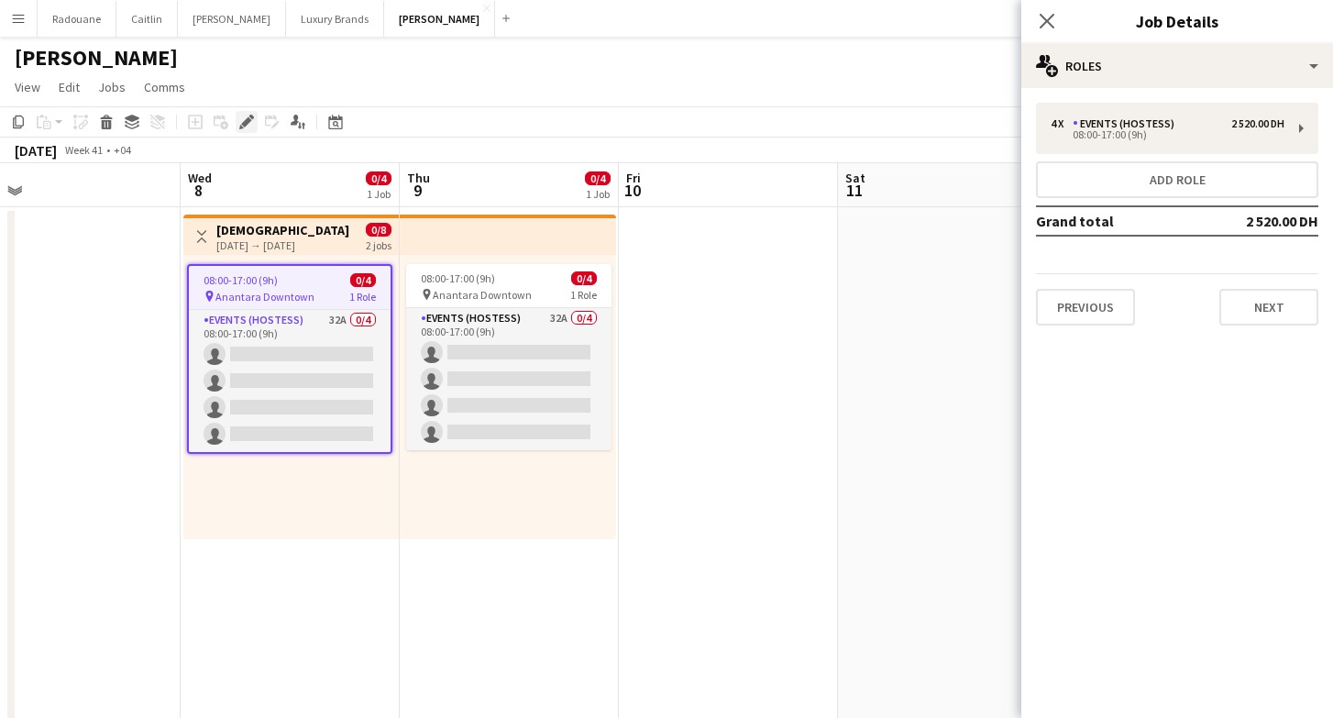
click at [248, 127] on icon "Edit" at bounding box center [246, 122] width 15 height 15
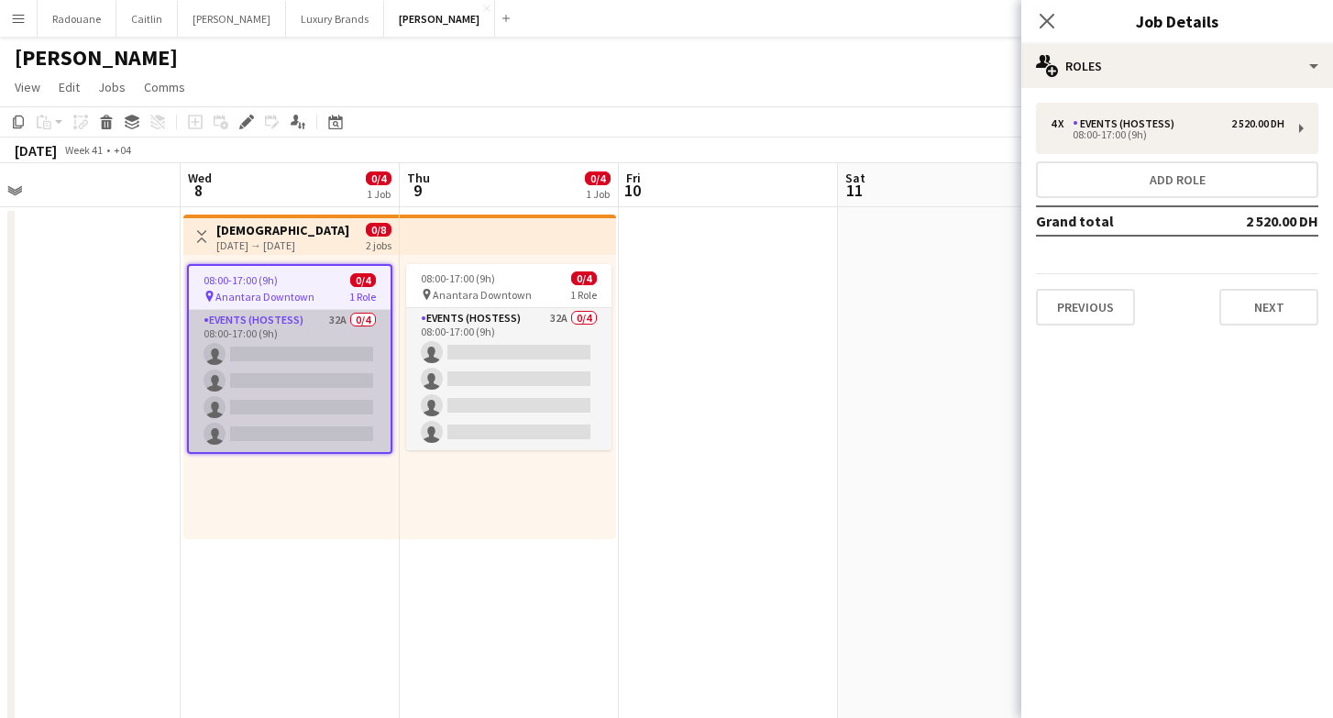
click at [320, 353] on app-card-role "Events (Hostess) 32A 0/4 08:00-17:00 (9h) single-neutral-actions single-neutral…" at bounding box center [290, 381] width 202 height 142
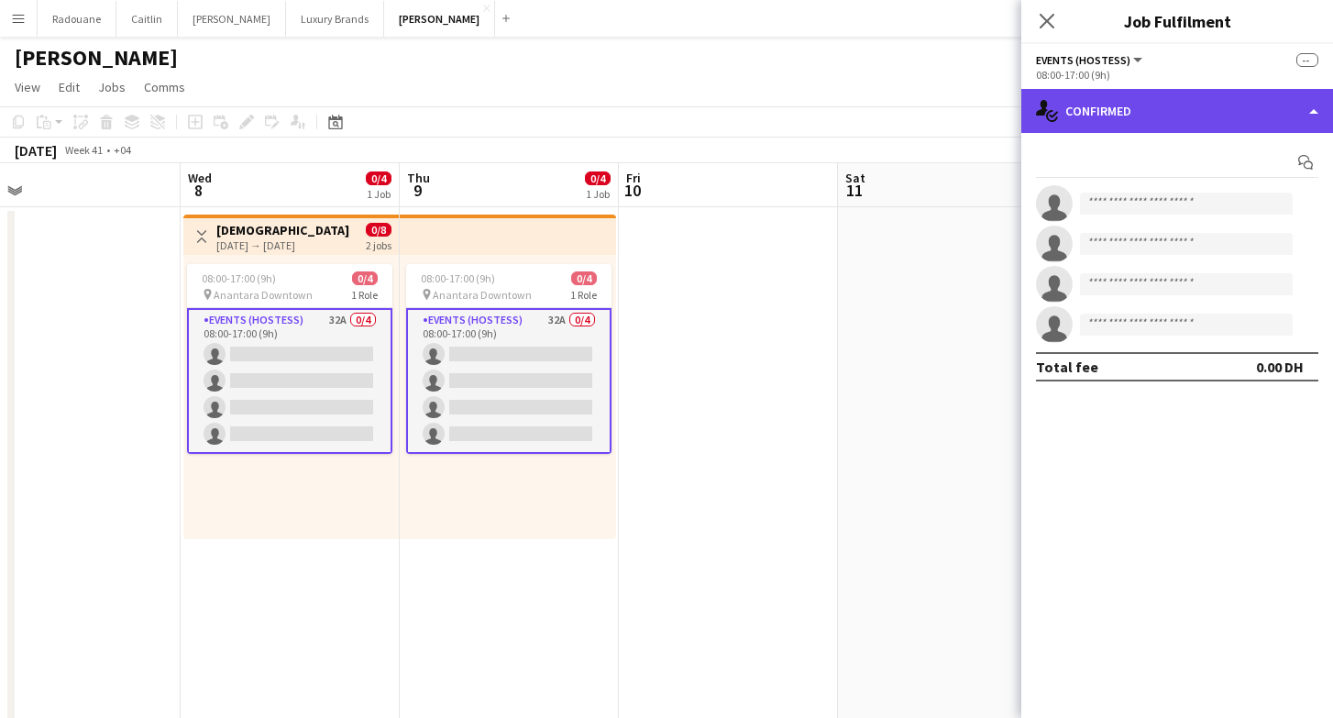
click at [1102, 113] on div "single-neutral-actions-check-2 Confirmed" at bounding box center [1177, 111] width 312 height 44
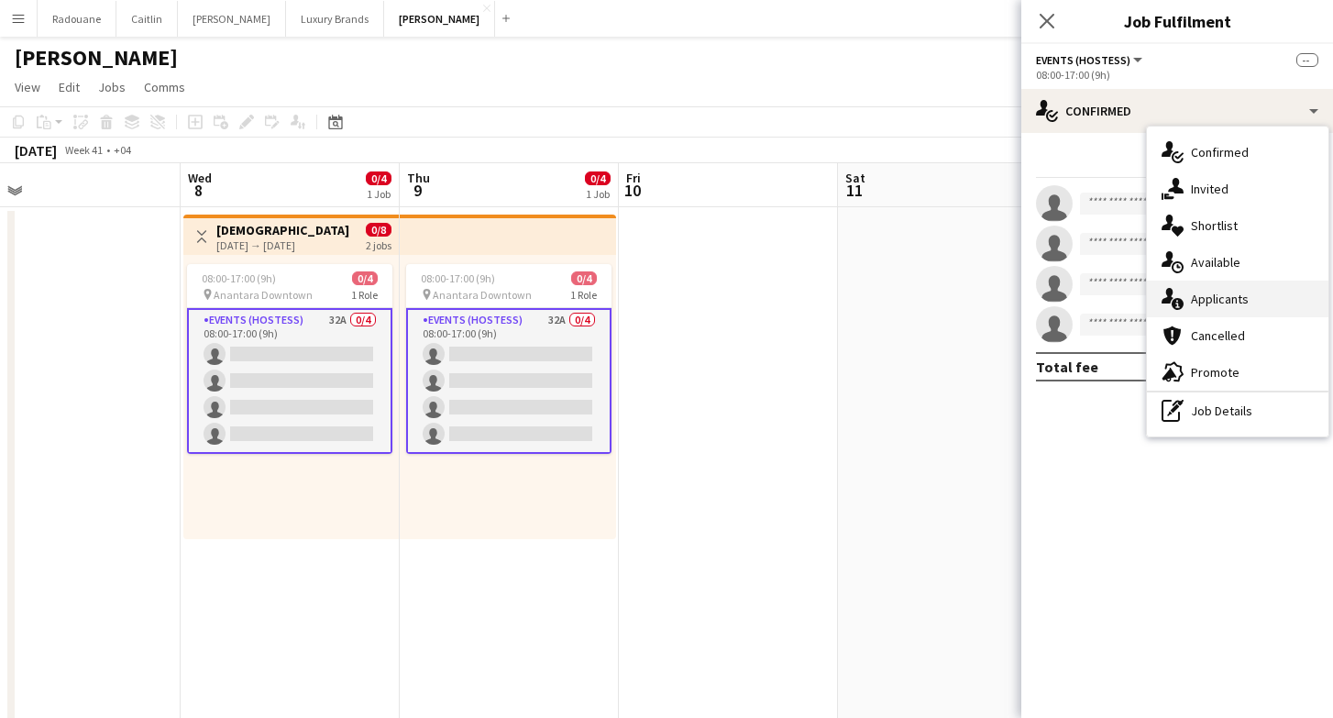
click at [1234, 303] on span "Applicants" at bounding box center [1220, 299] width 58 height 17
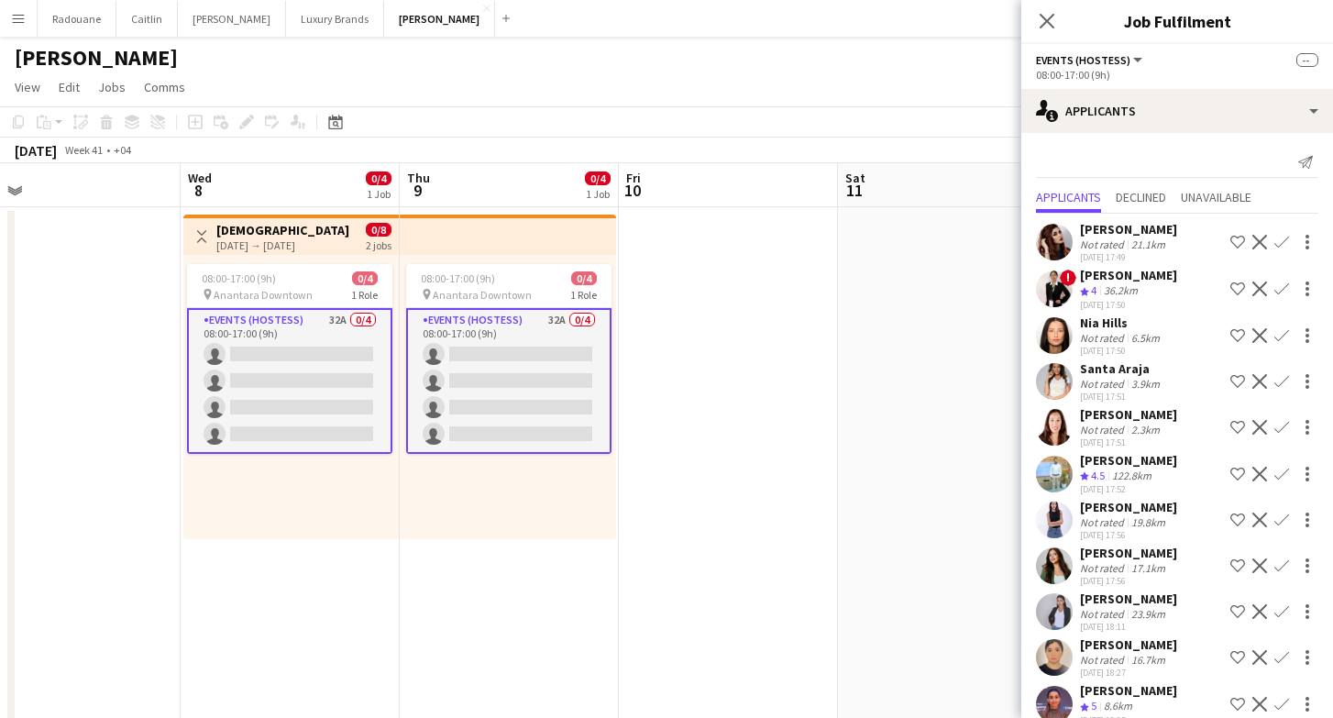
scroll to position [0, 0]
click at [778, 325] on app-date-cell at bounding box center [728, 636] width 219 height 858
